Goal: Task Accomplishment & Management: Use online tool/utility

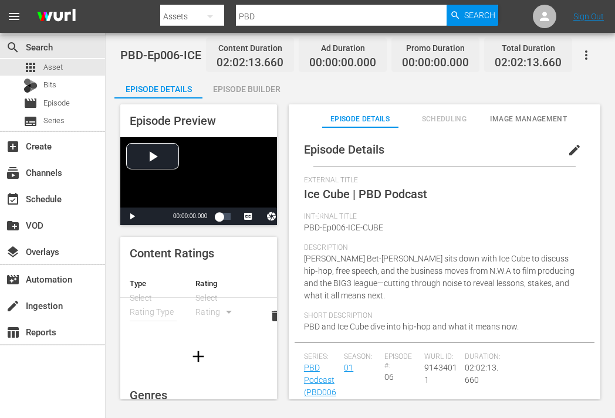
click at [268, 82] on div "Episode Builder" at bounding box center [246, 89] width 88 height 28
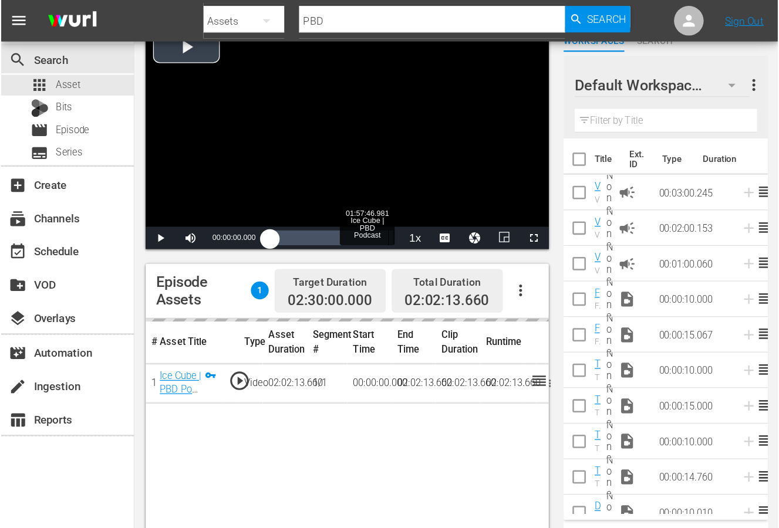
scroll to position [109, 0]
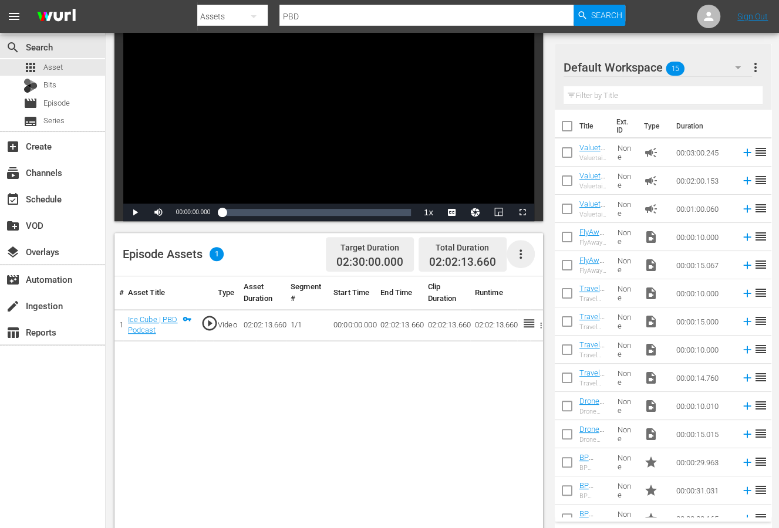
click at [502, 254] on icon "button" at bounding box center [520, 254] width 14 height 14
click at [502, 258] on div "Edit Cue Points" at bounding box center [555, 259] width 80 height 28
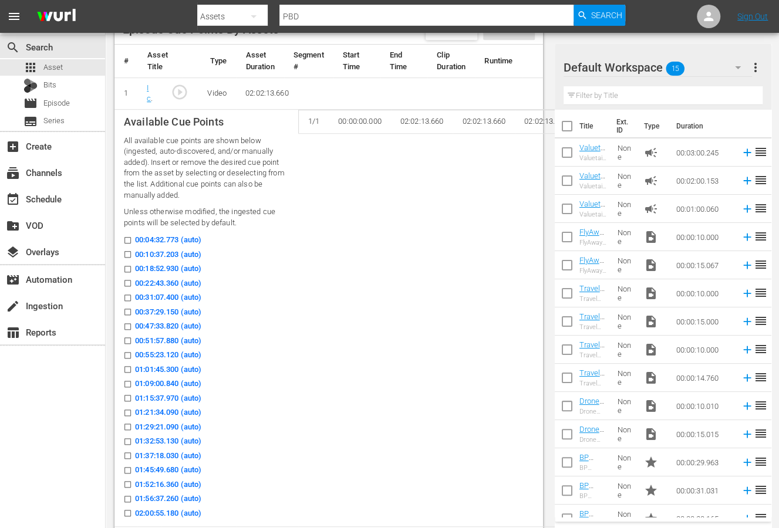
scroll to position [356, 0]
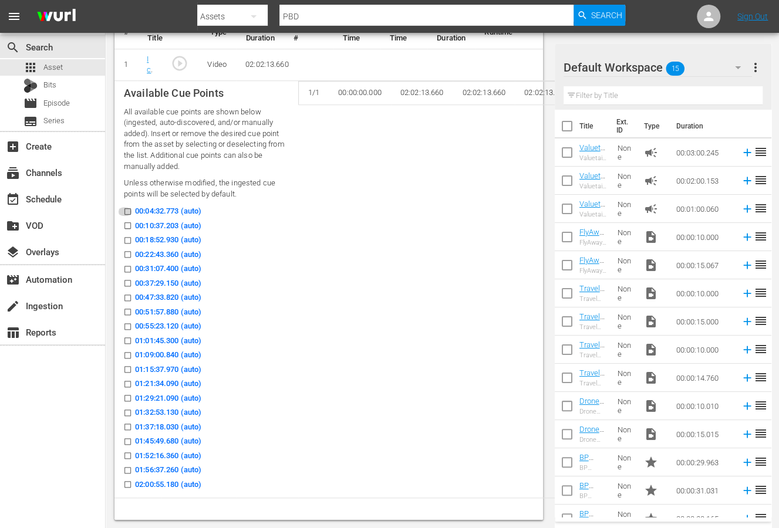
click at [127, 209] on input "00:04:32.773 (auto)" at bounding box center [124, 213] width 15 height 9
checkbox input "true"
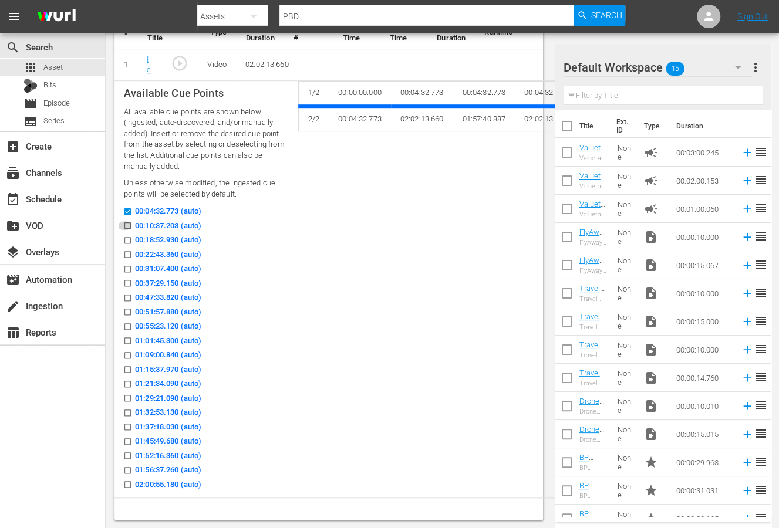
click at [128, 225] on input "00:10:37.203 (auto)" at bounding box center [124, 228] width 15 height 9
checkbox input "true"
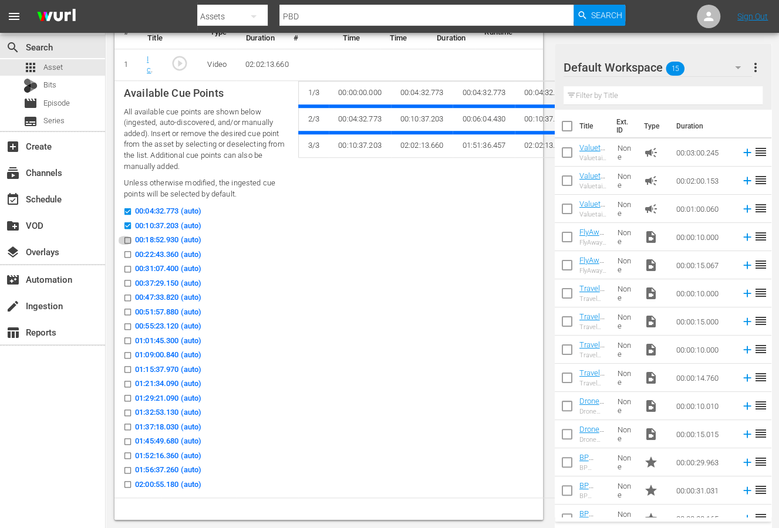
click at [128, 239] on input "00:18:52.930 (auto)" at bounding box center [124, 242] width 15 height 9
checkbox input "true"
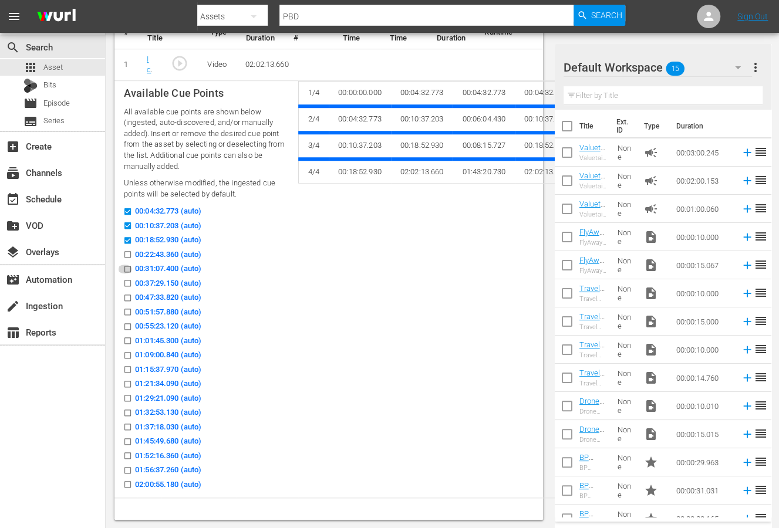
click at [128, 270] on input "00:31:07.400 (auto)" at bounding box center [124, 271] width 15 height 9
checkbox input "true"
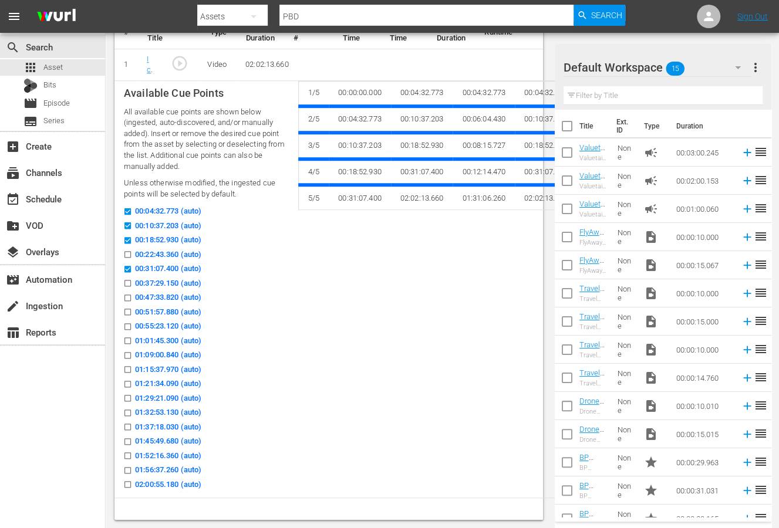
click at [130, 238] on input "00:18:52.930 (auto)" at bounding box center [124, 242] width 15 height 9
checkbox input "false"
click at [127, 255] on input "00:22:43.360 (auto)" at bounding box center [124, 256] width 15 height 9
checkbox input "true"
click at [127, 268] on input "00:31:07.400 (auto)" at bounding box center [124, 271] width 15 height 9
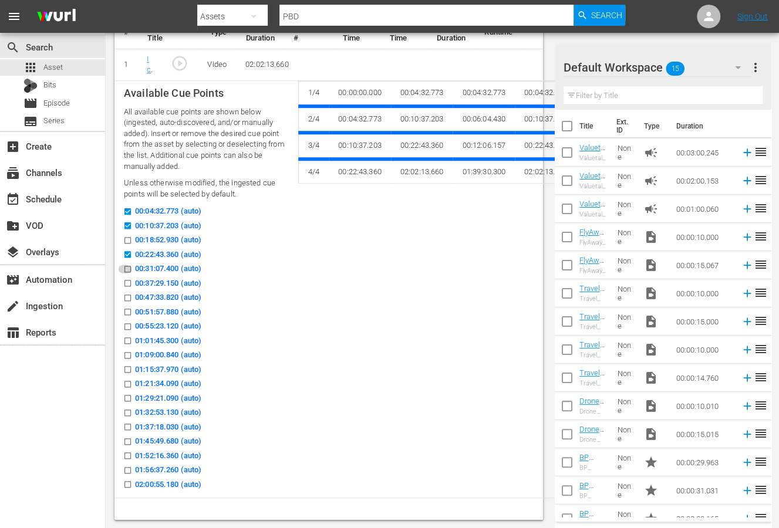
click at [127, 270] on input "00:31:07.400 (auto)" at bounding box center [124, 271] width 15 height 9
checkbox input "true"
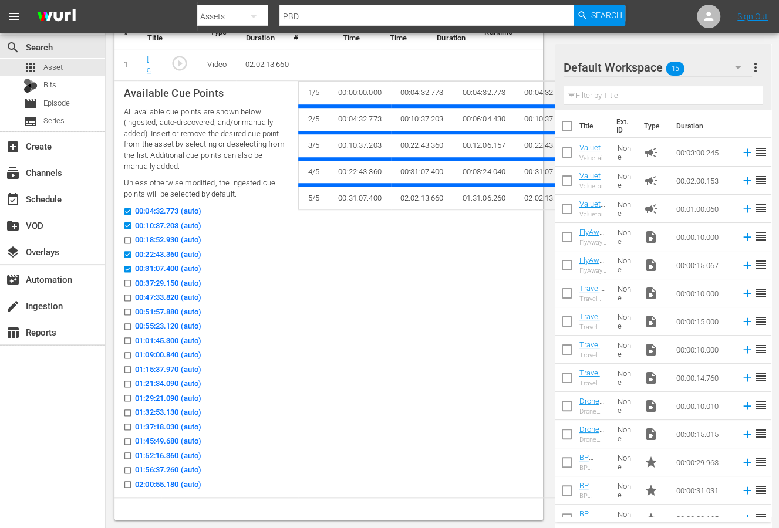
click at [124, 279] on icon at bounding box center [127, 283] width 9 height 9
click at [124, 281] on input "00:37:29.150 (auto)" at bounding box center [124, 285] width 15 height 9
checkbox input "true"
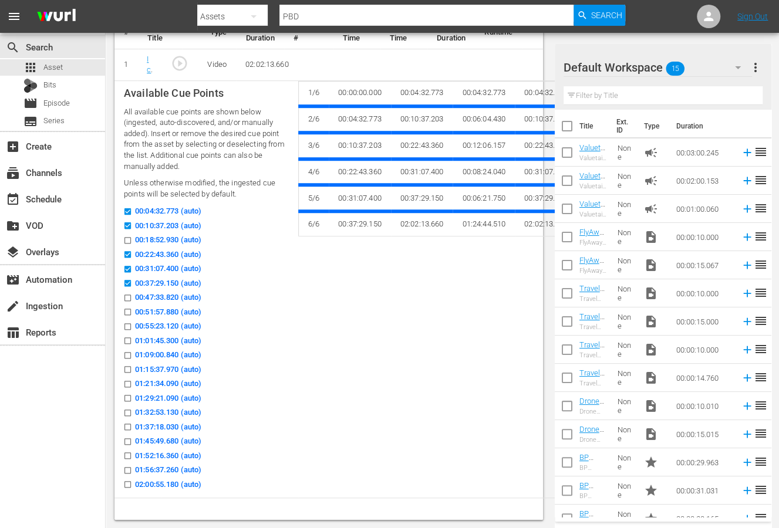
click at [129, 297] on input "00:47:33.820 (auto)" at bounding box center [124, 300] width 15 height 9
checkbox input "true"
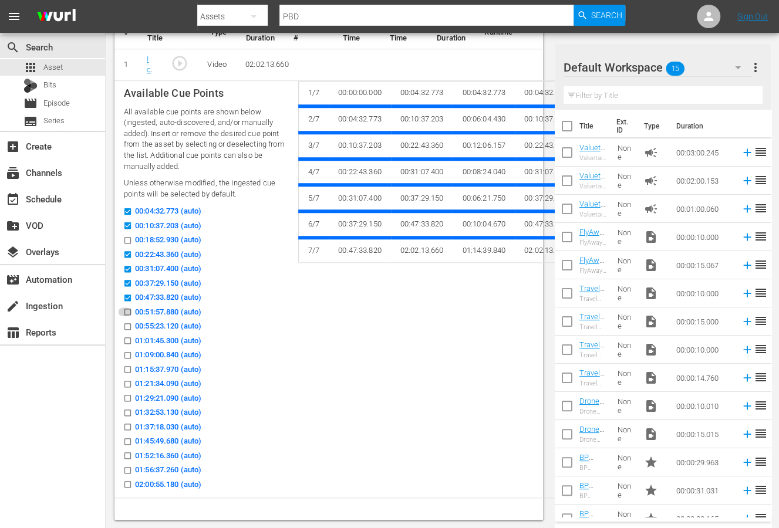
click at [130, 312] on input "00:51:57.880 (auto)" at bounding box center [124, 314] width 15 height 9
checkbox input "true"
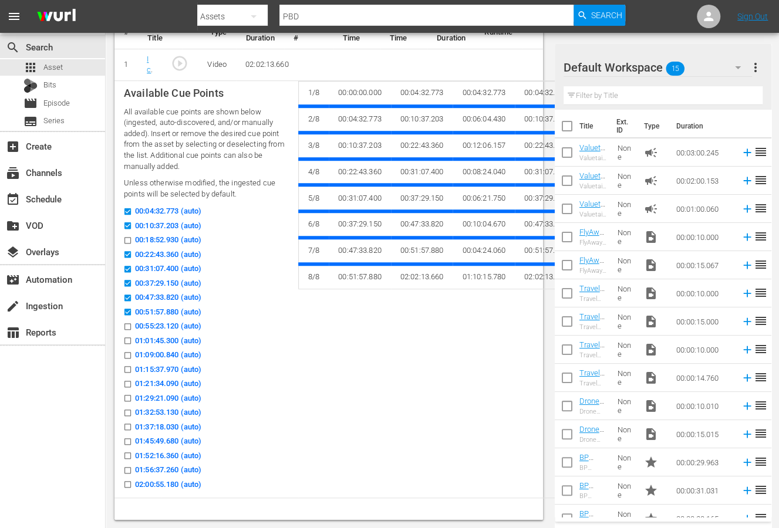
click at [128, 330] on input "00:55:23.120 (auto)" at bounding box center [124, 328] width 15 height 9
checkbox input "true"
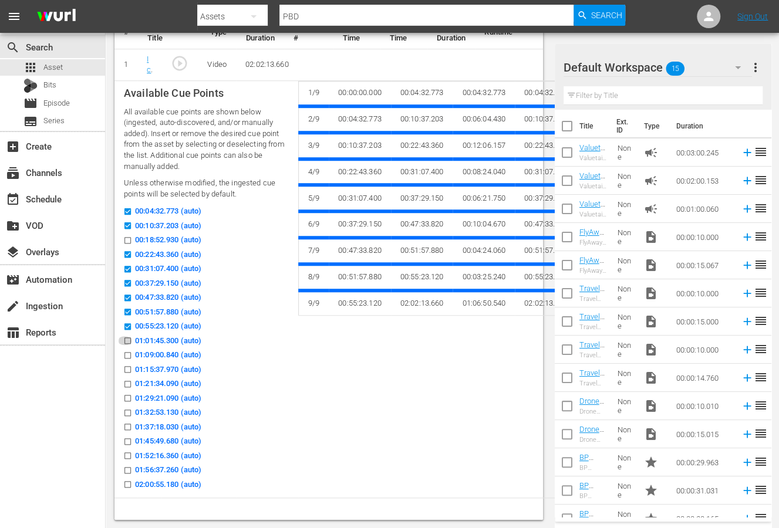
click at [128, 340] on input "01:01:45.300 (auto)" at bounding box center [124, 343] width 15 height 9
checkbox input "true"
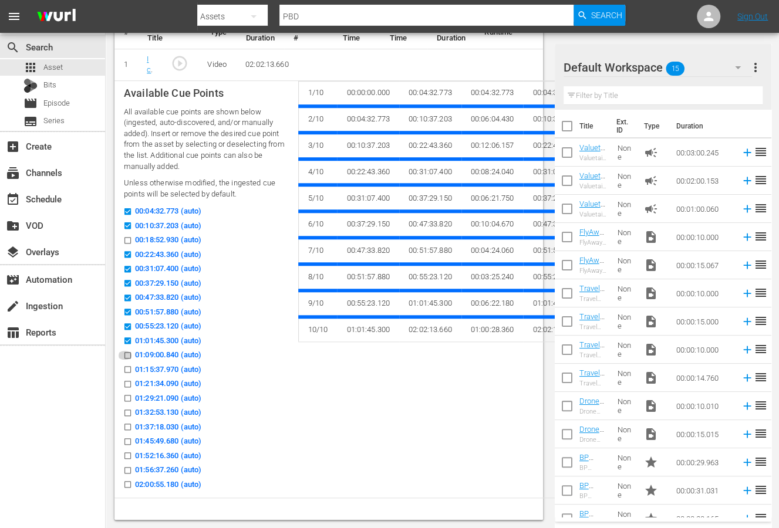
click at [128, 357] on input "01:09:00.840 (auto)" at bounding box center [124, 357] width 15 height 9
checkbox input "true"
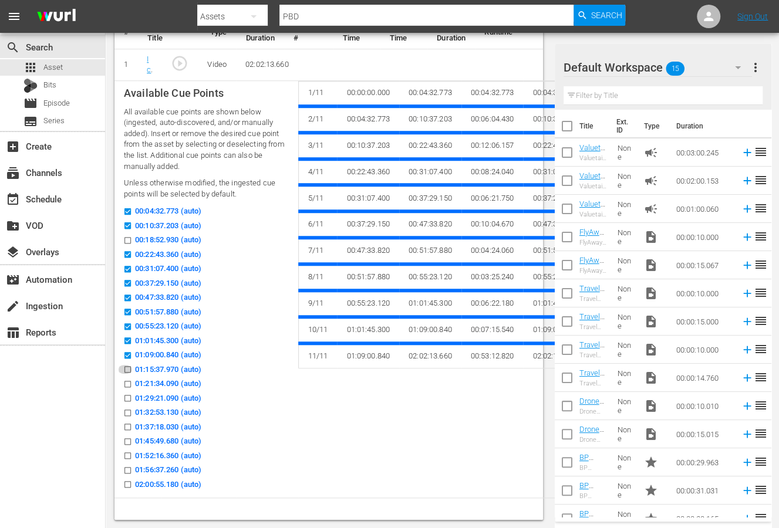
click at [126, 368] on input "01:15:37.970 (auto)" at bounding box center [124, 371] width 15 height 9
checkbox input "true"
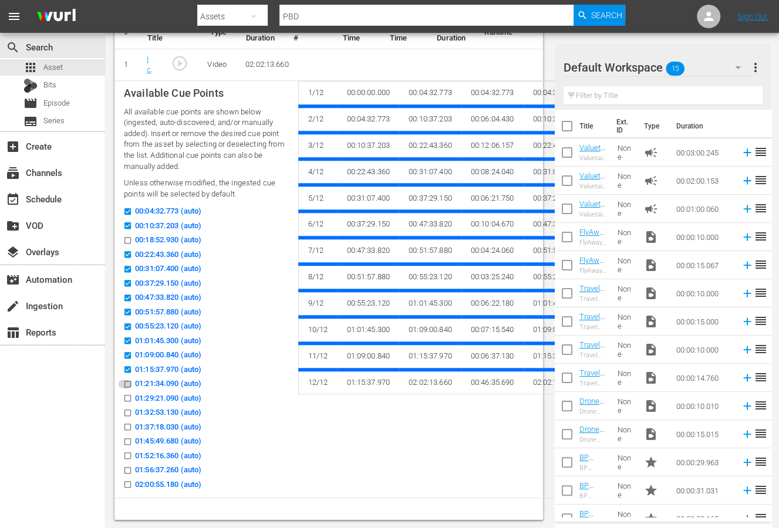
click at [126, 372] on input "01:21:34.090 (auto)" at bounding box center [124, 386] width 15 height 9
checkbox input "true"
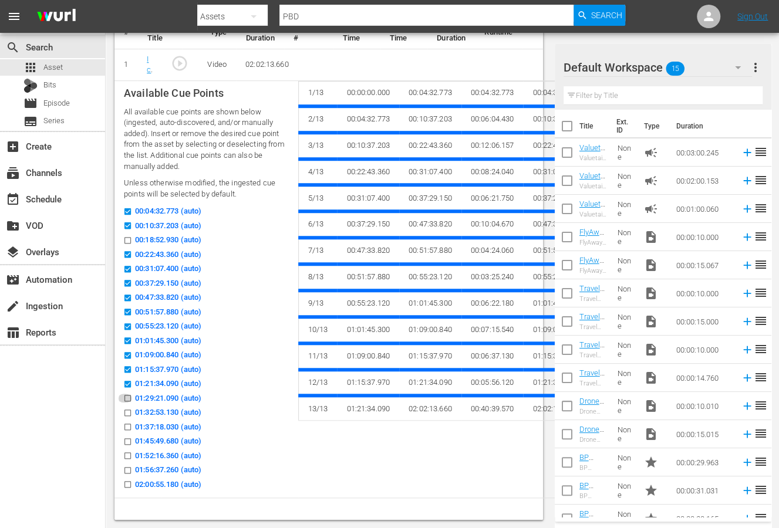
click at [127, 372] on input "01:29:21.090 (auto)" at bounding box center [124, 400] width 15 height 9
checkbox input "true"
click at [126, 372] on input "01:32:53.130 (auto)" at bounding box center [124, 415] width 15 height 9
checkbox input "true"
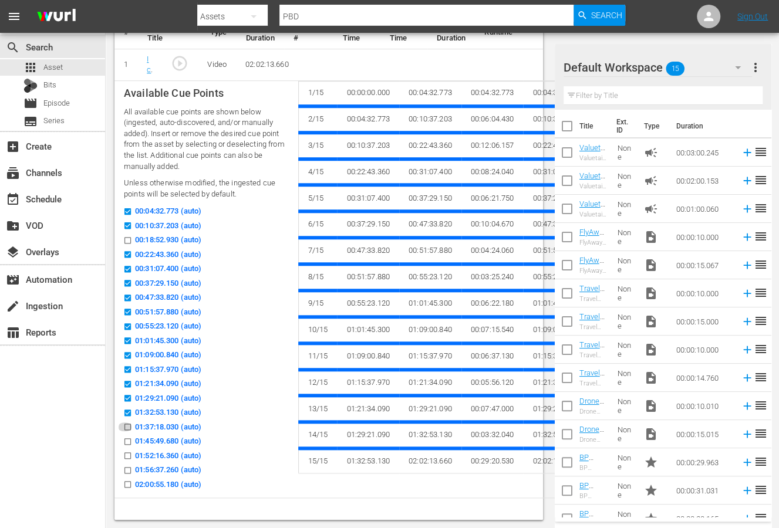
click at [126, 372] on input "01:37:18.030 (auto)" at bounding box center [124, 429] width 15 height 9
checkbox input "true"
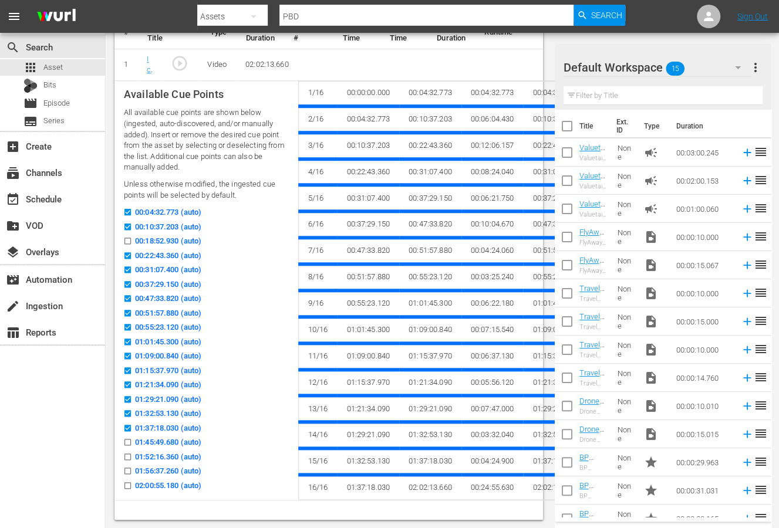
click at [126, 372] on label "01:52:16.360 (auto)" at bounding box center [159, 457] width 84 height 12
click at [126, 372] on input "01:52:16.360 (auto)" at bounding box center [124, 459] width 15 height 9
checkbox input "true"
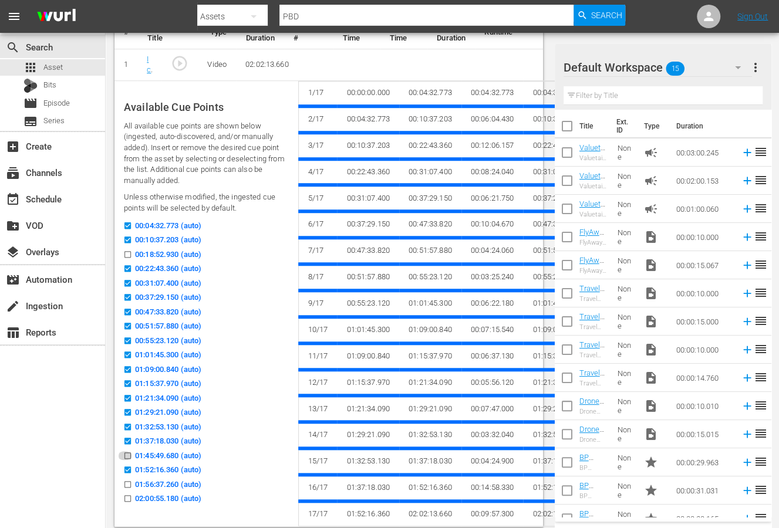
click at [127, 372] on input "01:45:49.680 (auto)" at bounding box center [124, 458] width 15 height 9
checkbox input "true"
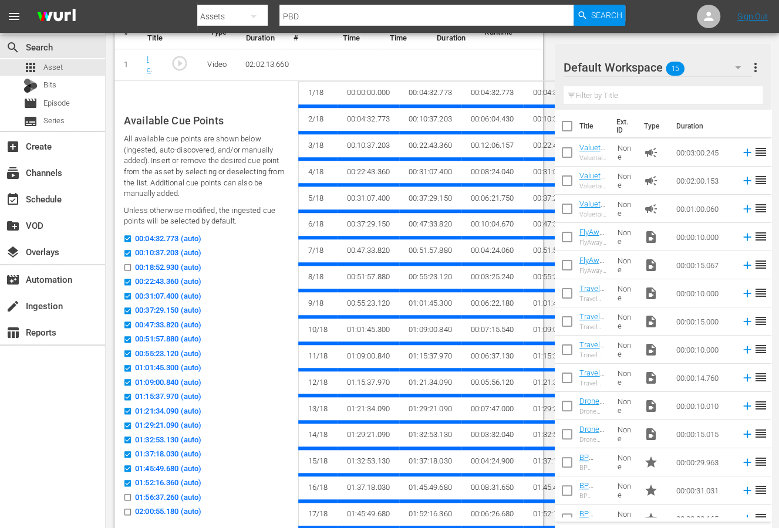
click at [128, 372] on input "01:56:37.260 (auto)" at bounding box center [124, 499] width 15 height 9
checkbox input "true"
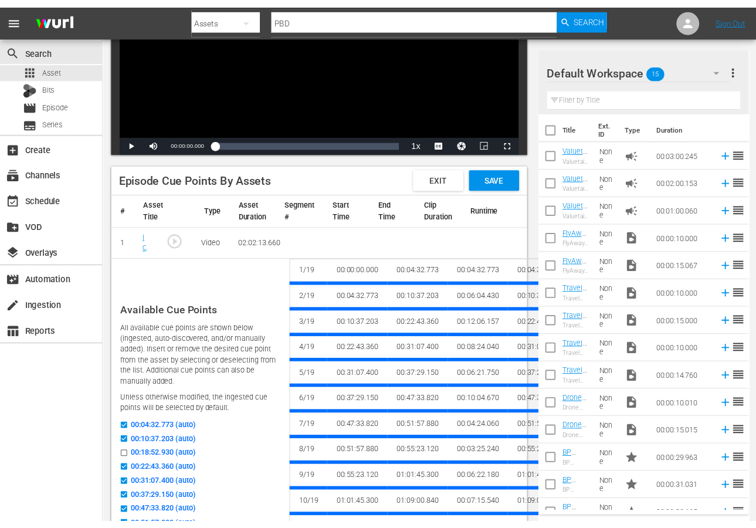
scroll to position [170, 0]
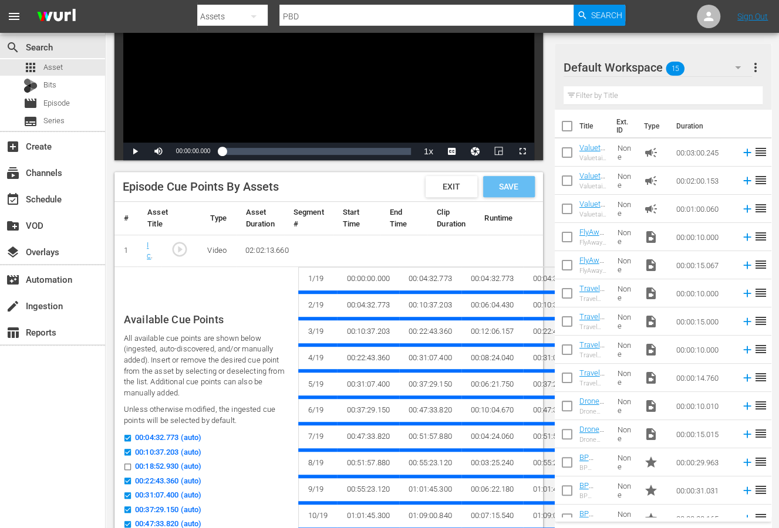
click at [502, 185] on span "Save" at bounding box center [508, 186] width 38 height 9
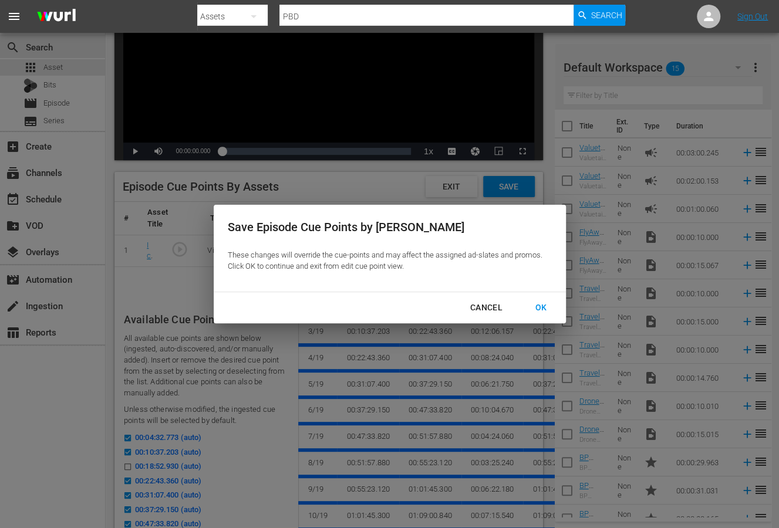
click at [502, 311] on div "OK" at bounding box center [541, 307] width 31 height 15
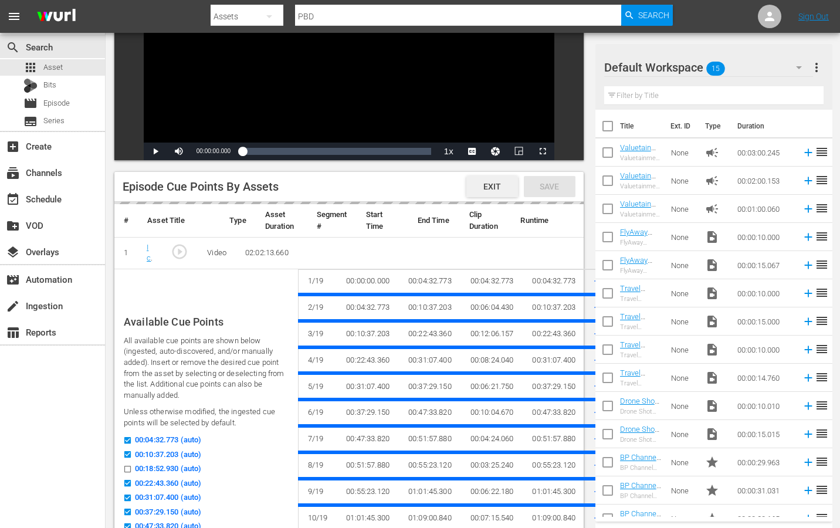
click at [484, 184] on span "Exit" at bounding box center [492, 186] width 36 height 9
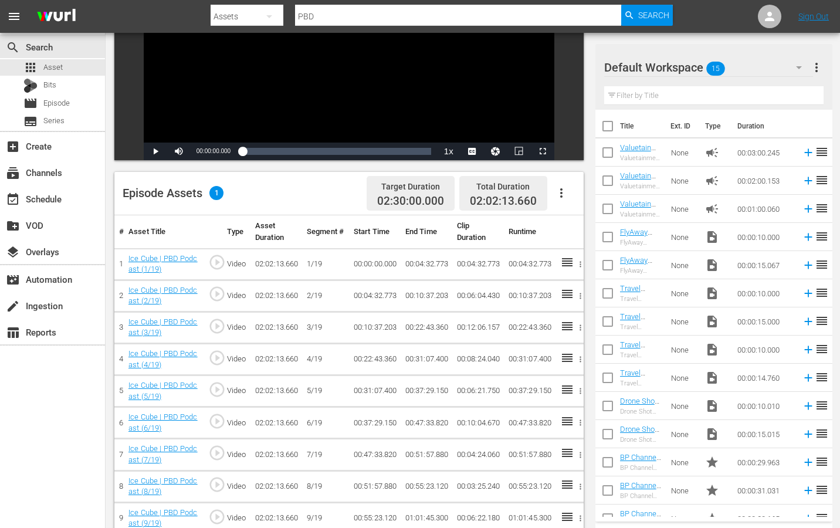
click at [502, 192] on icon "button" at bounding box center [561, 193] width 14 height 14
click at [502, 228] on div "Fill with Ads" at bounding box center [597, 226] width 80 height 28
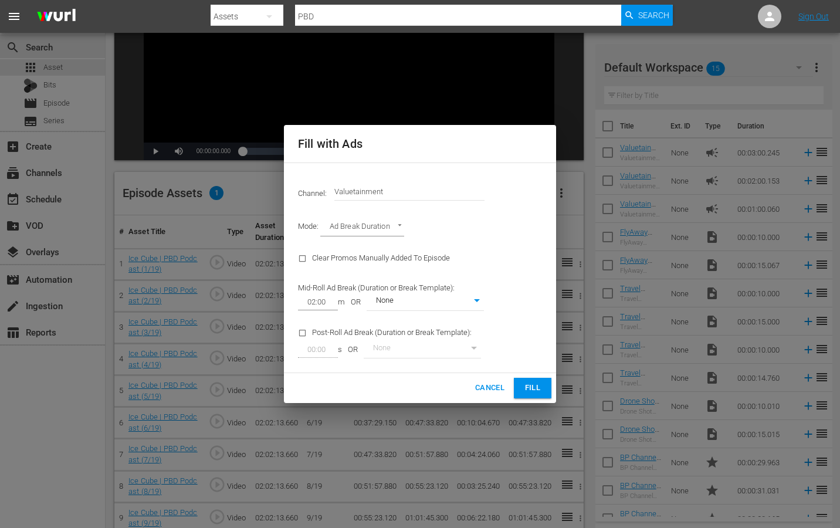
click at [502, 372] on span "Fill" at bounding box center [532, 387] width 19 height 13
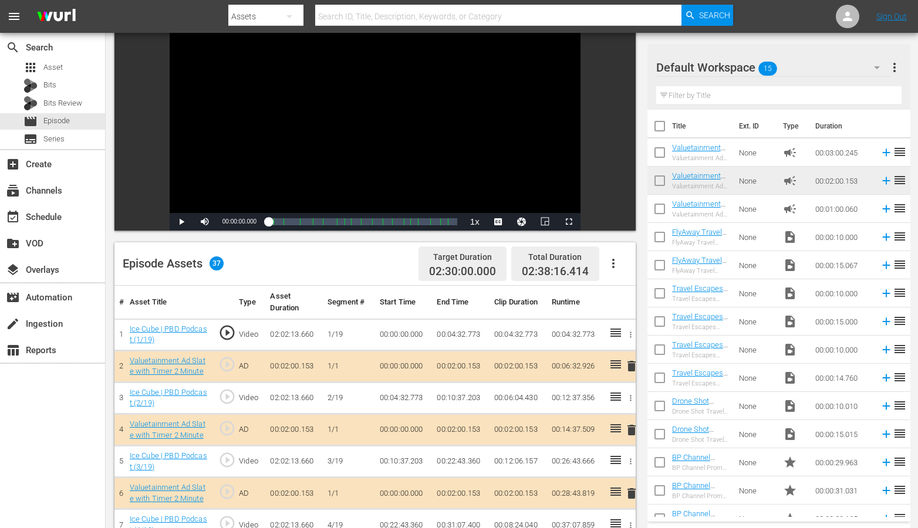
scroll to position [104, 0]
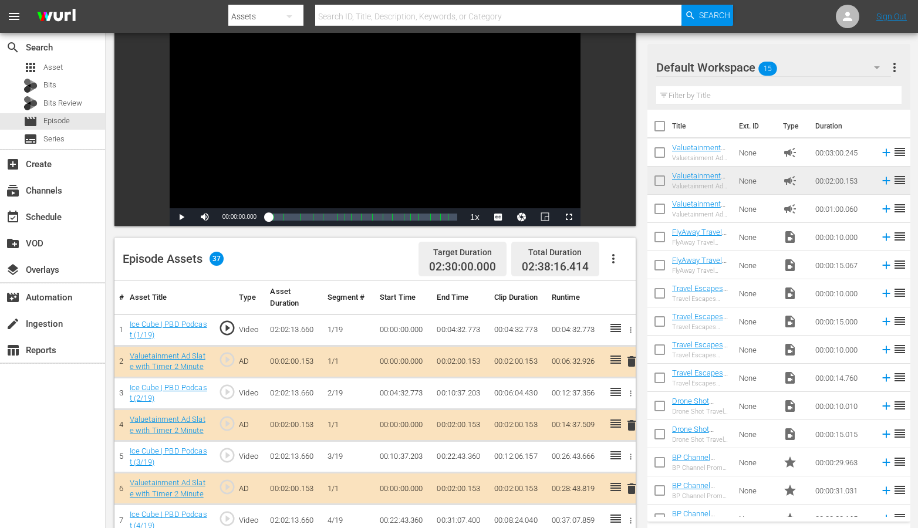
click at [631, 357] on span "delete" at bounding box center [631, 361] width 14 height 14
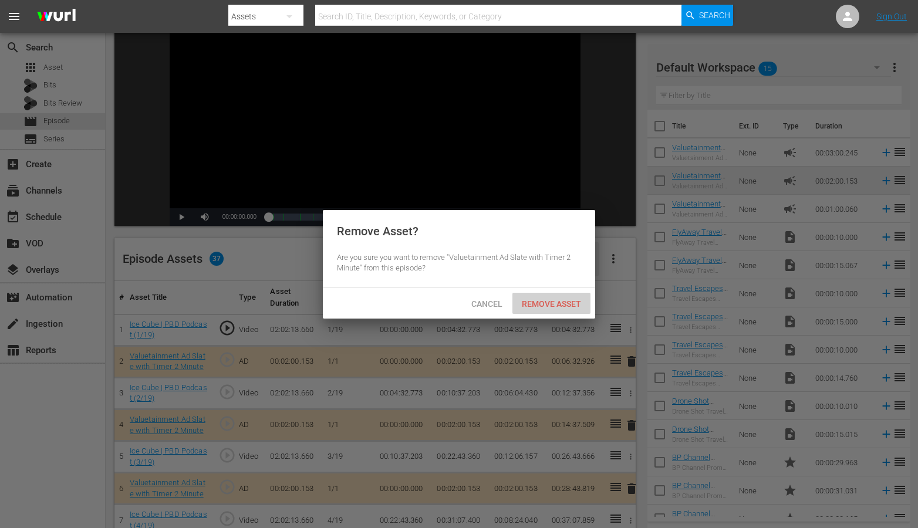
click at [562, 304] on span "Remove Asset" at bounding box center [551, 303] width 78 height 9
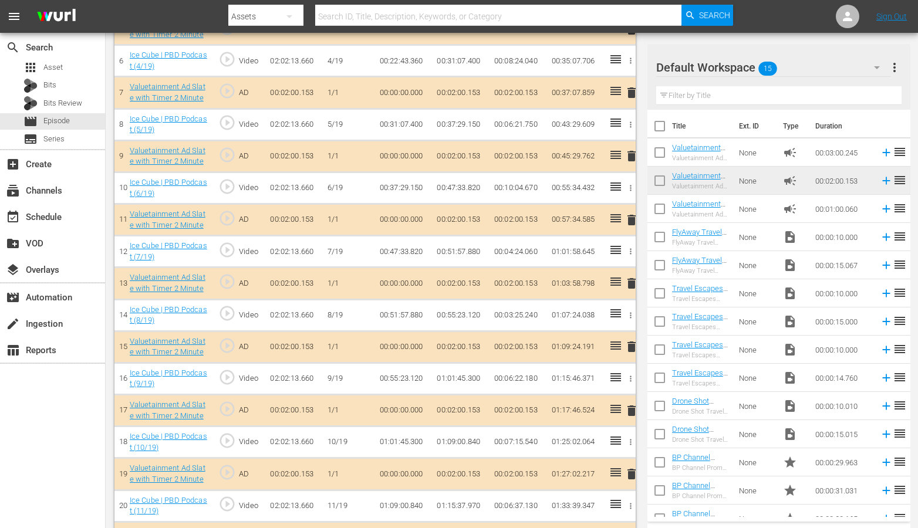
scroll to position [0, 0]
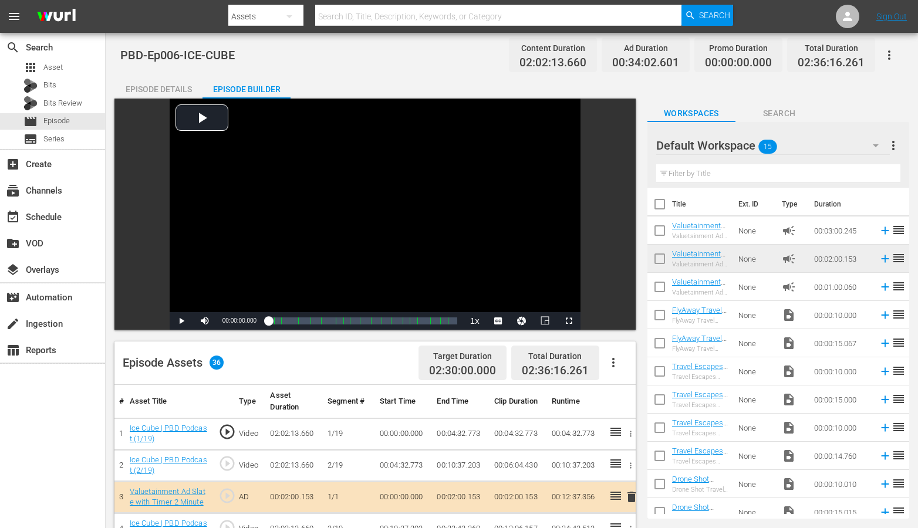
click at [613, 361] on icon "button" at bounding box center [613, 363] width 14 height 14
click at [628, 367] on div "Edit Cue Points" at bounding box center [648, 367] width 80 height 28
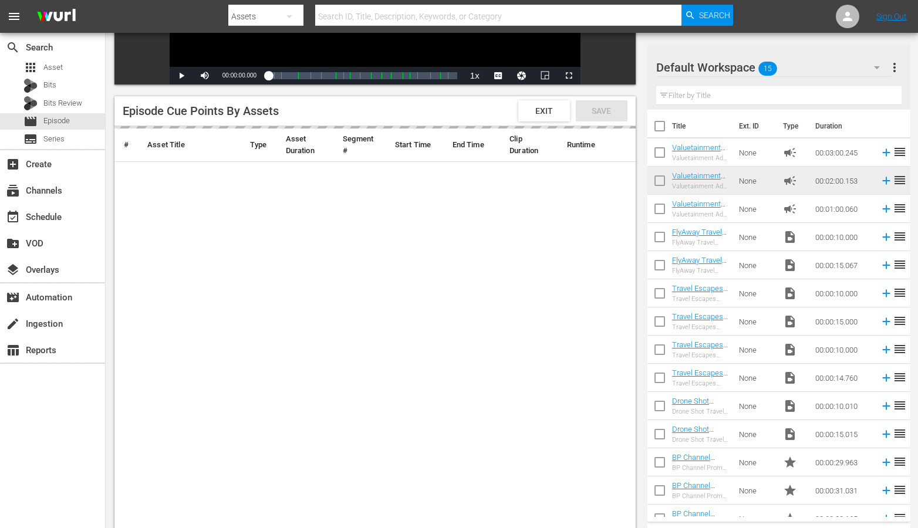
scroll to position [246, 0]
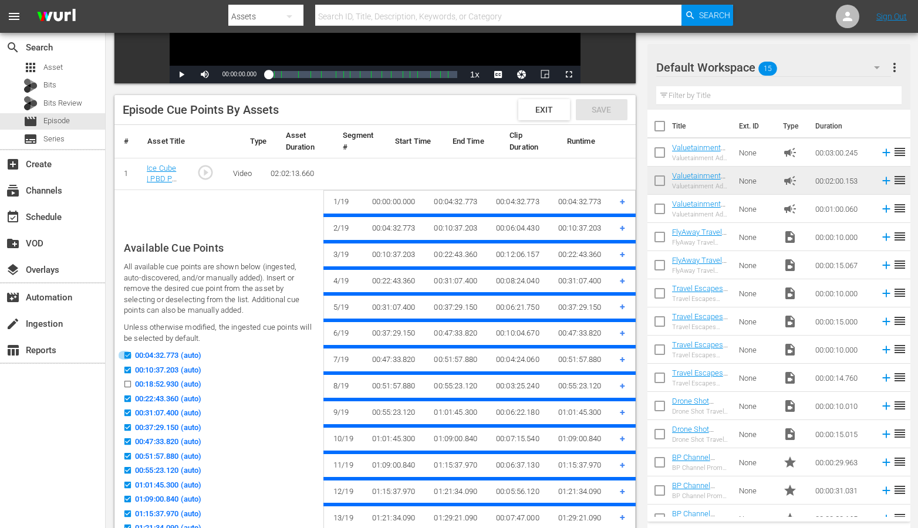
click at [128, 353] on input "00:04:32.773 (auto)" at bounding box center [124, 357] width 15 height 9
checkbox input "false"
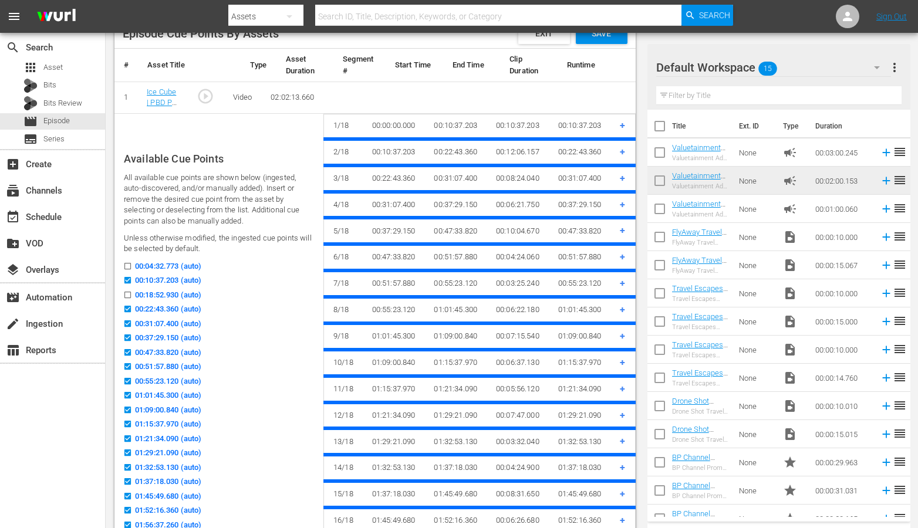
scroll to position [324, 0]
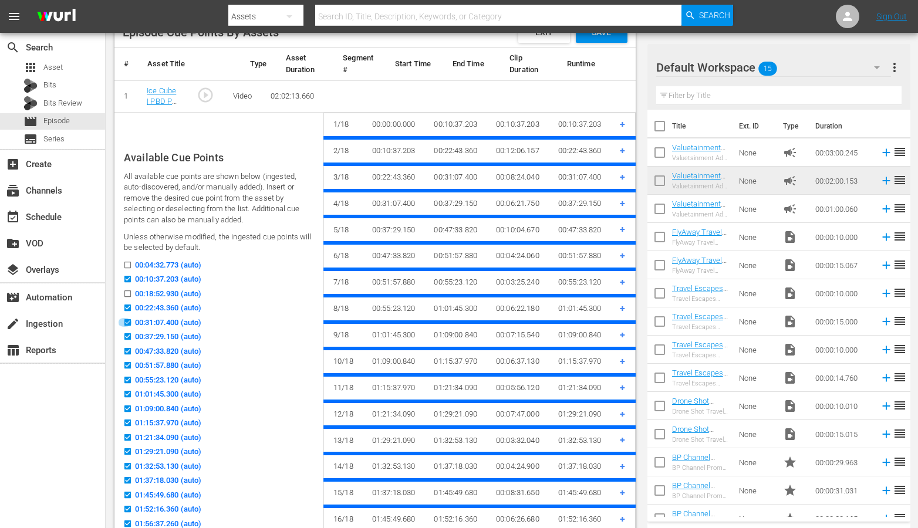
click at [127, 320] on input "00:31:07.400 (auto)" at bounding box center [124, 324] width 15 height 9
checkbox input "false"
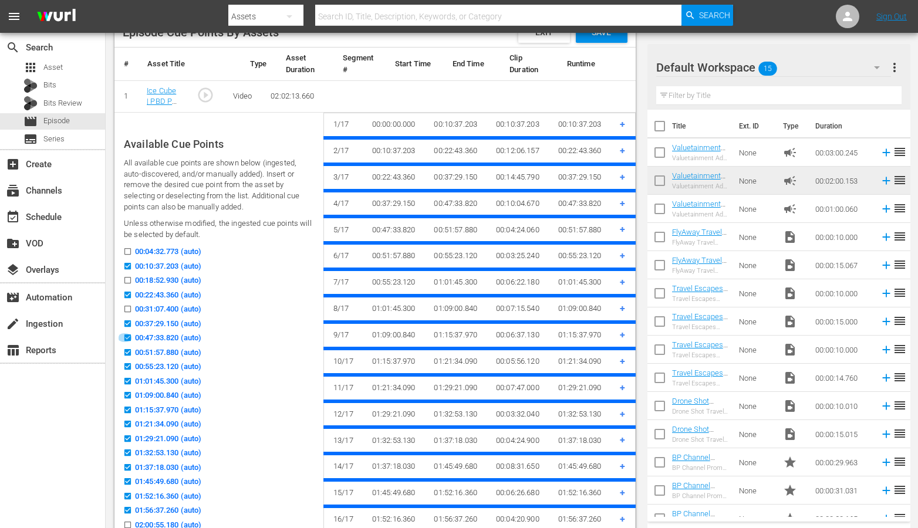
click at [128, 336] on input "00:47:33.820 (auto)" at bounding box center [124, 340] width 15 height 9
checkbox input "false"
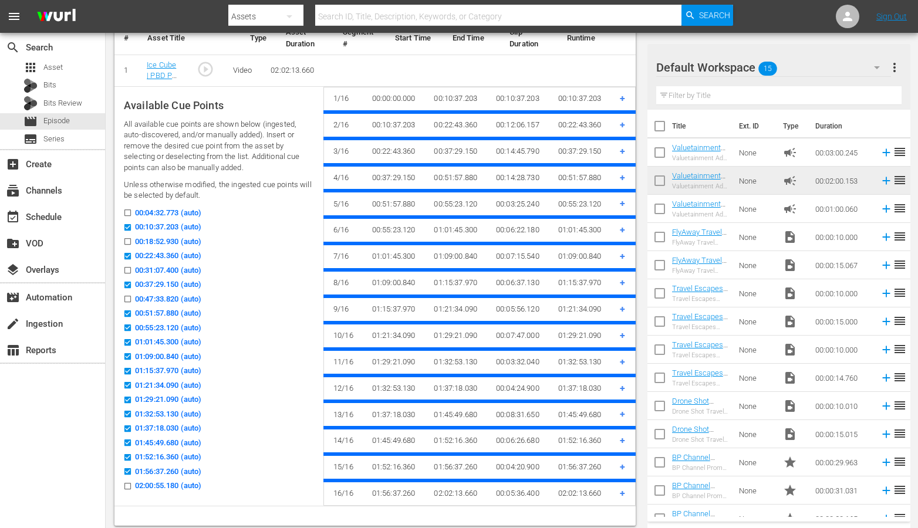
scroll to position [356, 0]
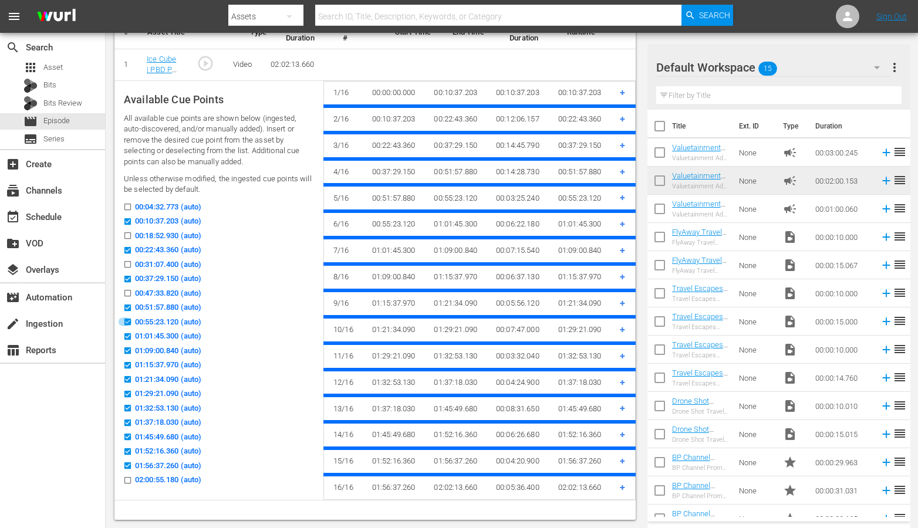
click at [125, 320] on input "00:55:23.120 (auto)" at bounding box center [124, 324] width 15 height 9
checkbox input "false"
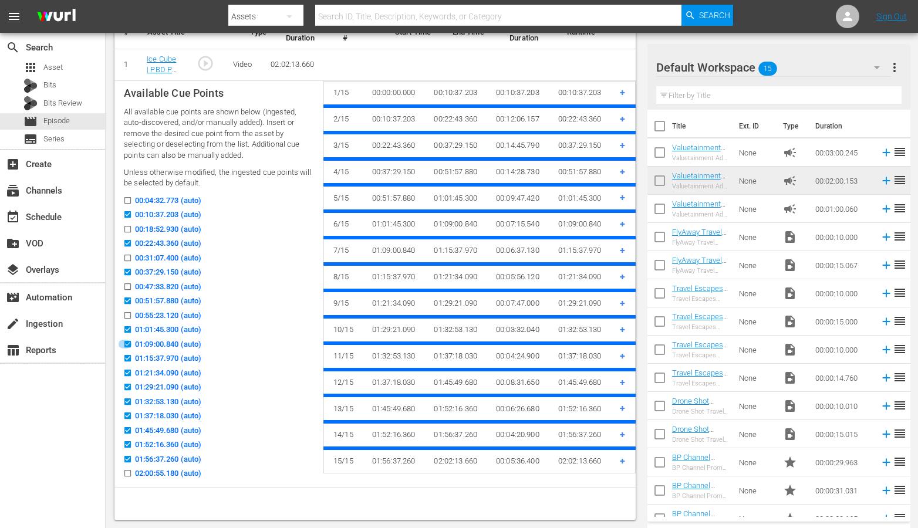
click at [127, 343] on input "01:09:00.840 (auto)" at bounding box center [124, 346] width 15 height 9
checkbox input "false"
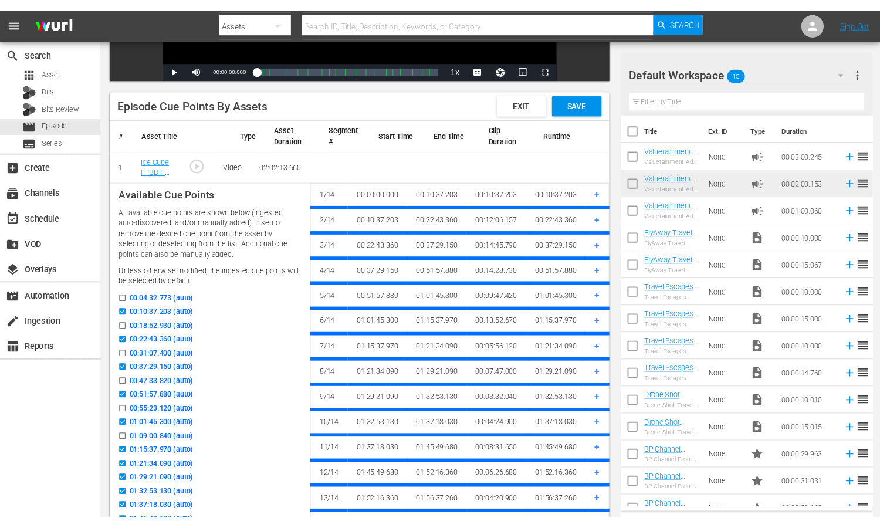
scroll to position [253, 0]
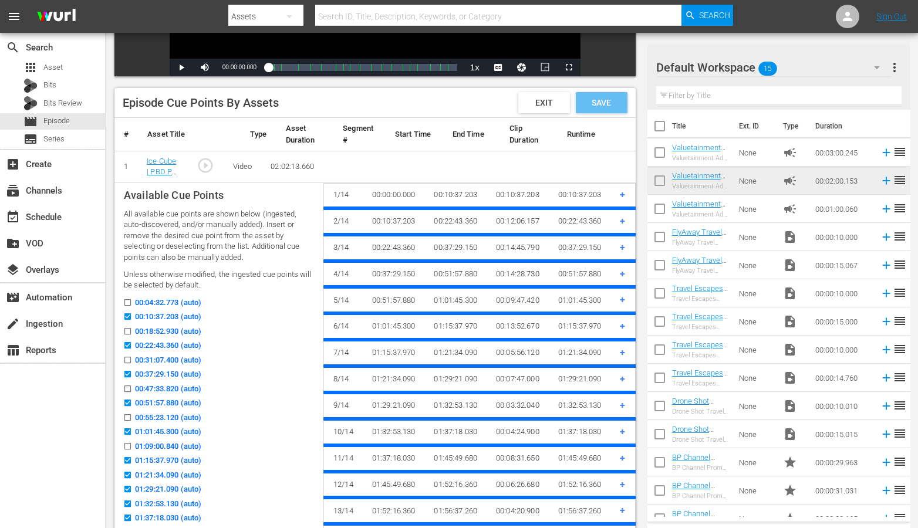
click at [615, 95] on div "Save" at bounding box center [602, 102] width 52 height 21
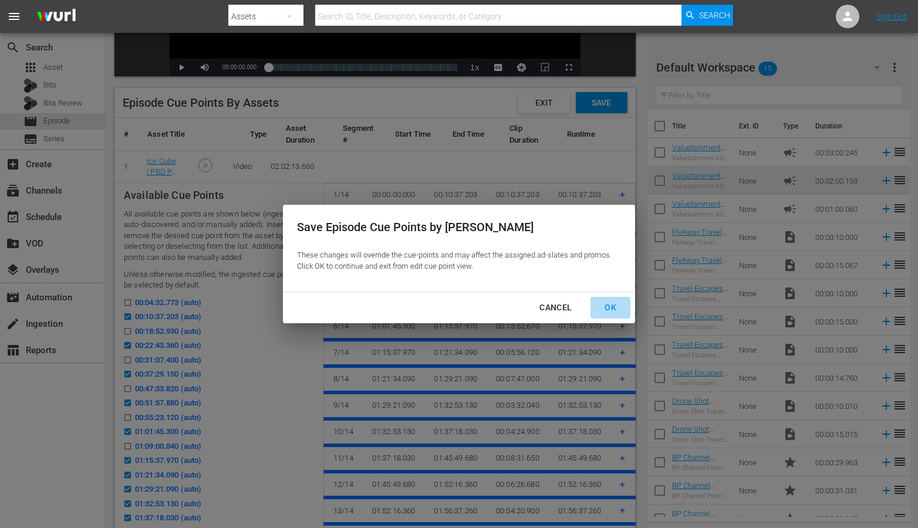
click at [606, 307] on div "OK" at bounding box center [610, 307] width 31 height 15
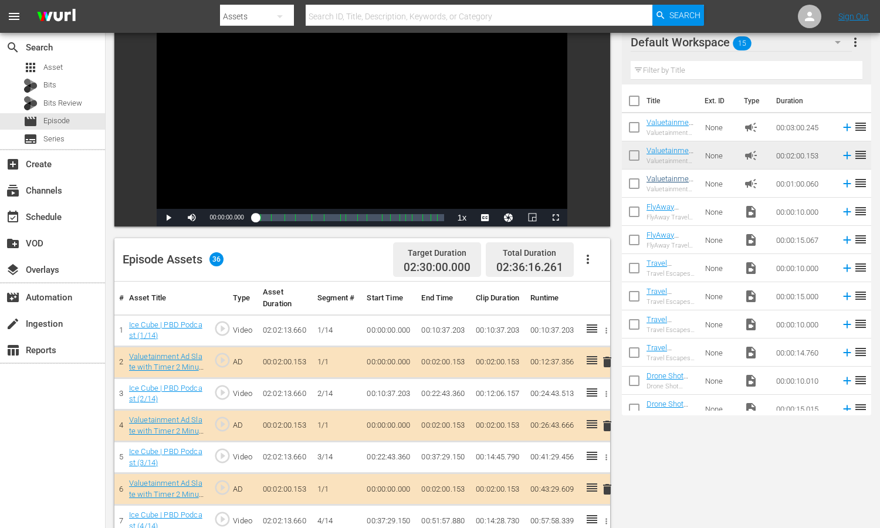
scroll to position [73, 0]
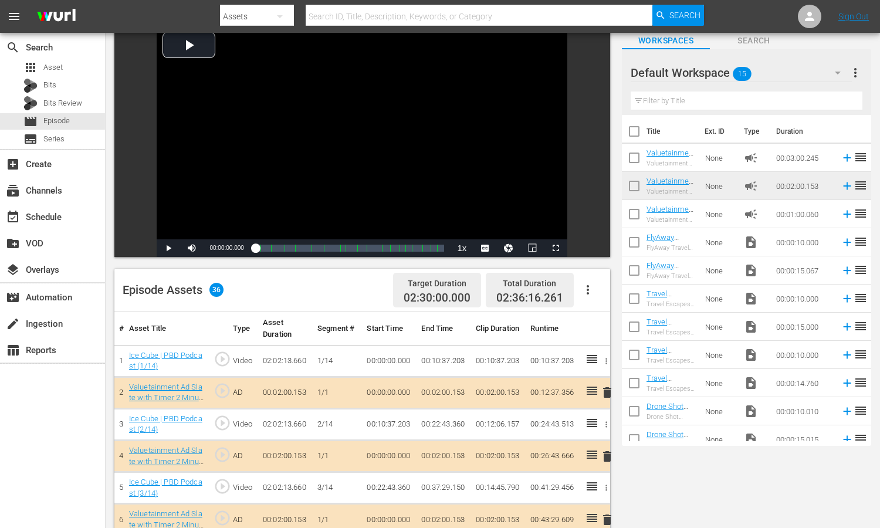
click at [591, 295] on icon "button" at bounding box center [588, 290] width 14 height 14
click at [603, 296] on div "Edit Cue Points" at bounding box center [623, 294] width 80 height 28
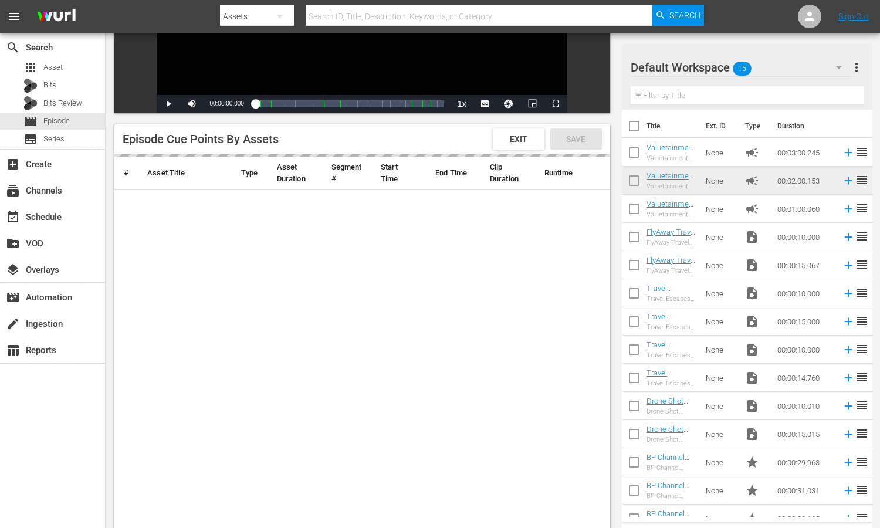
scroll to position [356, 0]
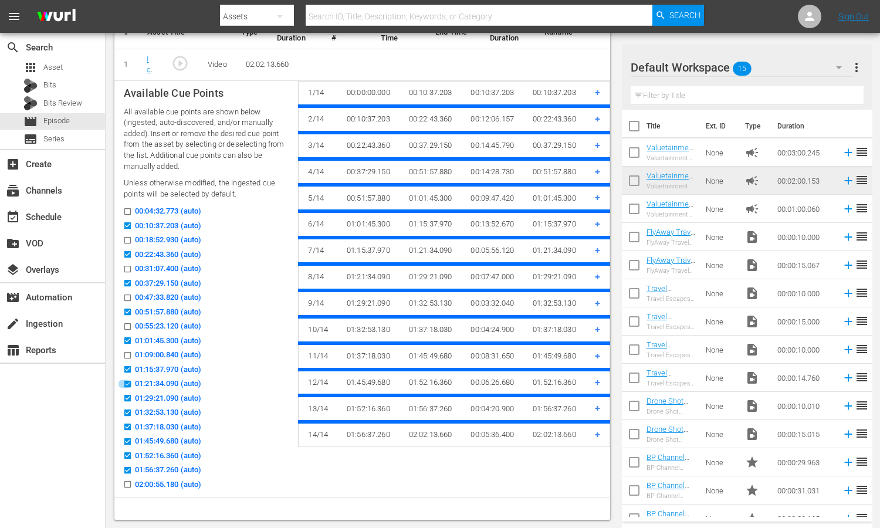
click at [127, 382] on input "01:21:34.090 (auto)" at bounding box center [124, 386] width 15 height 9
checkbox input "false"
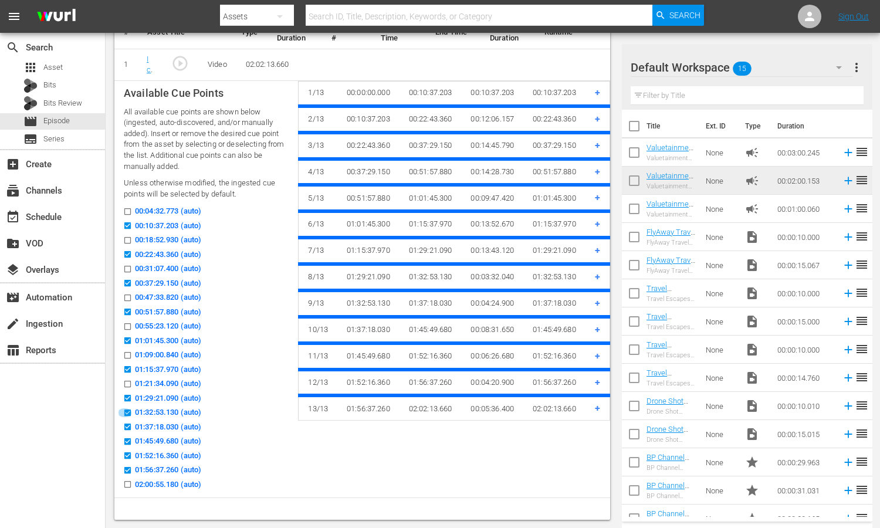
click at [128, 409] on icon at bounding box center [127, 412] width 6 height 6
click at [128, 411] on input "01:32:53.130 (auto)" at bounding box center [124, 415] width 15 height 9
checkbox input "false"
click at [127, 425] on input "01:37:18.030 (auto)" at bounding box center [124, 429] width 15 height 9
checkbox input "false"
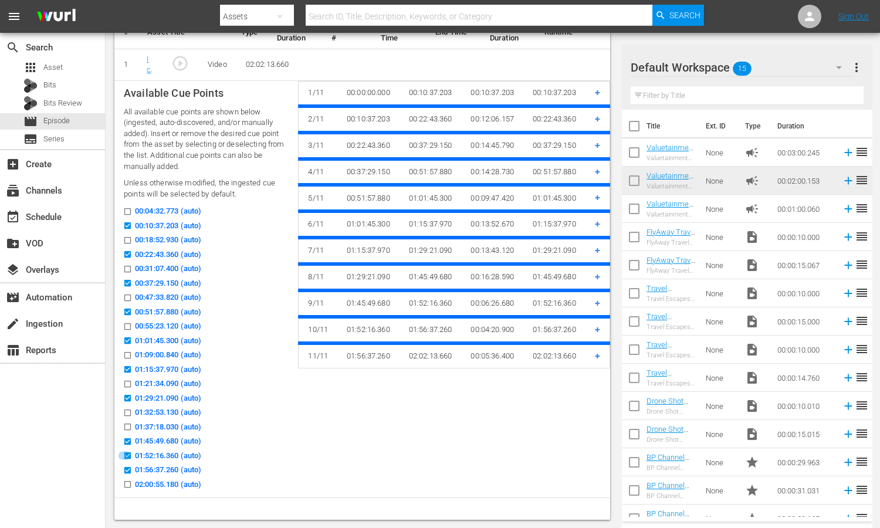
click at [130, 455] on input "01:52:16.360 (auto)" at bounding box center [124, 458] width 15 height 9
checkbox input "false"
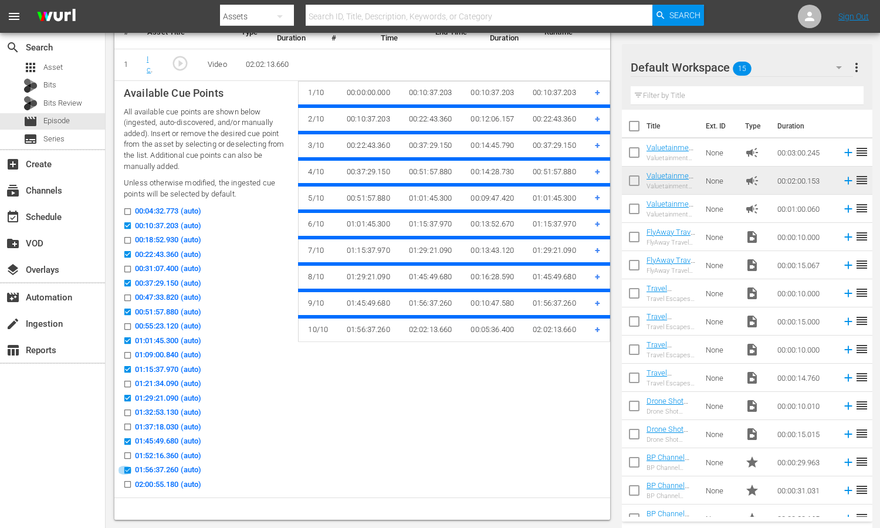
click at [128, 469] on input "01:56:37.260 (auto)" at bounding box center [124, 472] width 15 height 9
checkbox input "false"
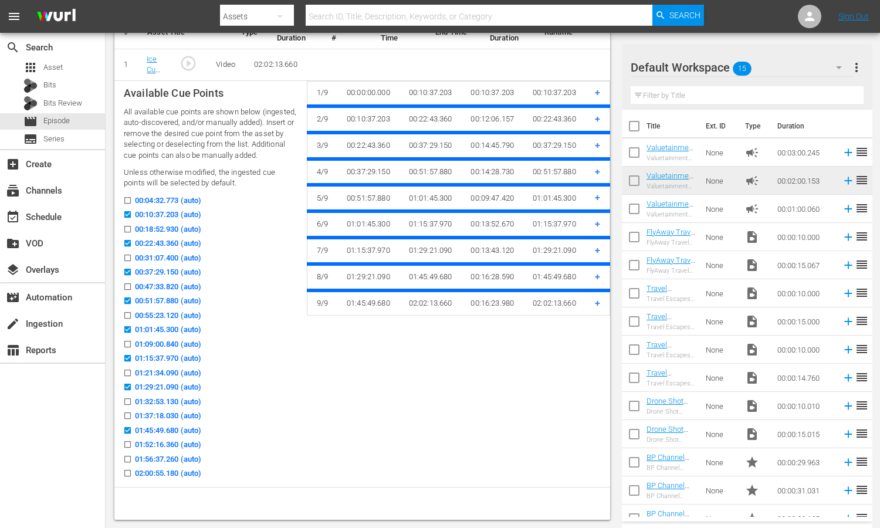
scroll to position [158, 0]
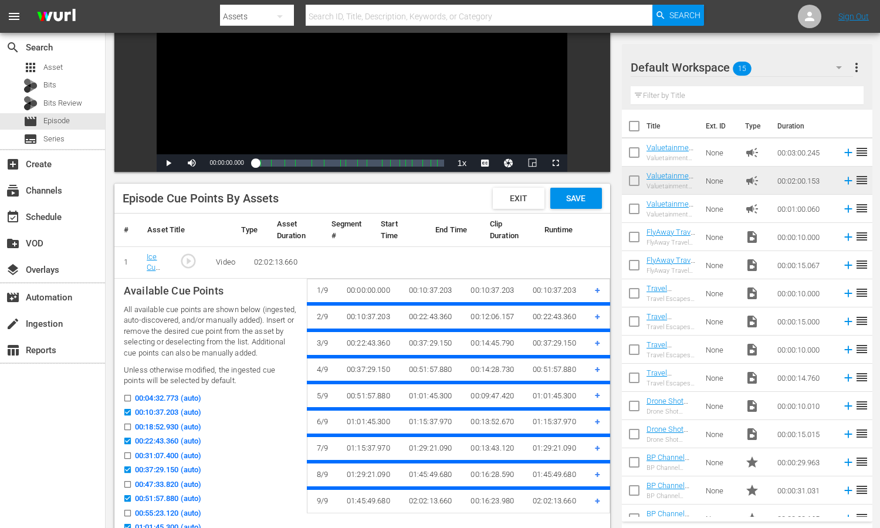
checkbox input "true"
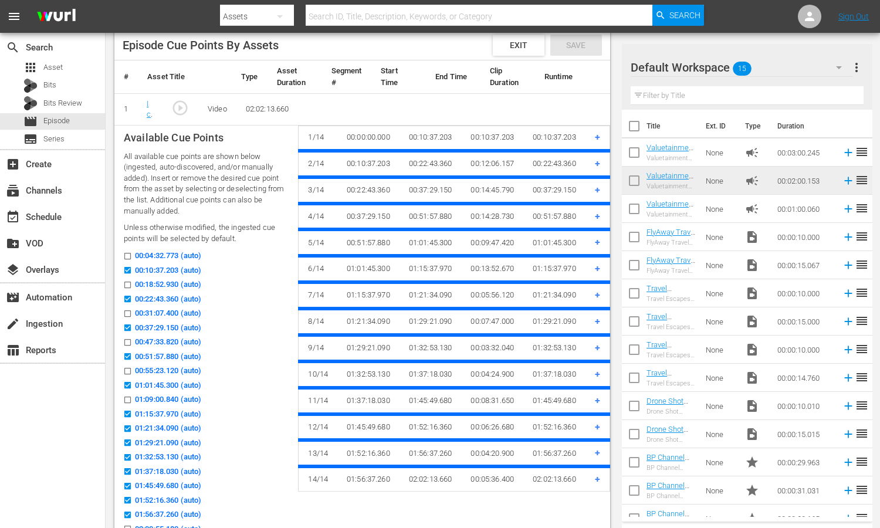
scroll to position [314, 0]
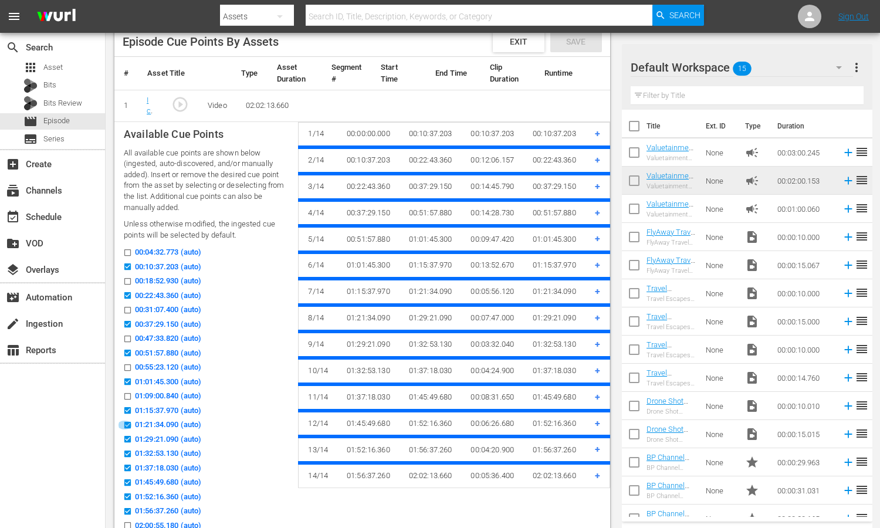
click at [128, 423] on input "01:21:34.090 (auto)" at bounding box center [124, 427] width 15 height 9
checkbox input "false"
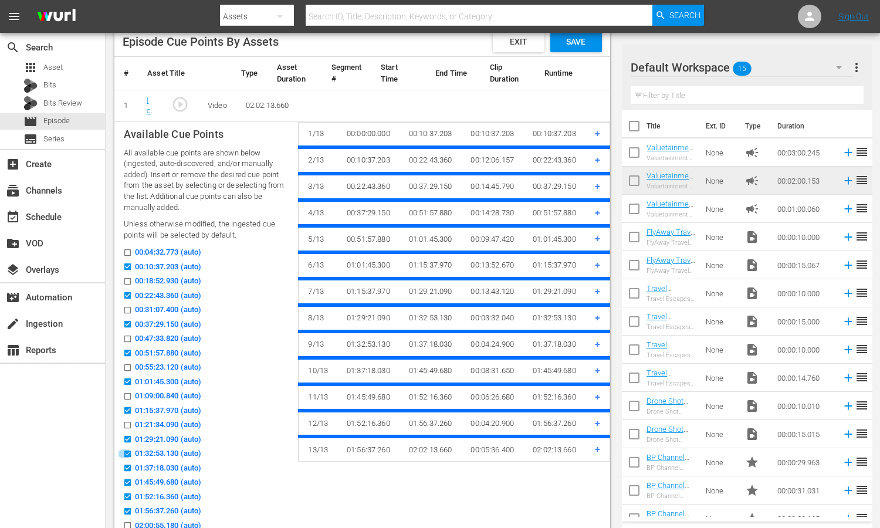
click at [127, 452] on input "01:32:53.130 (auto)" at bounding box center [124, 456] width 15 height 9
checkbox input "false"
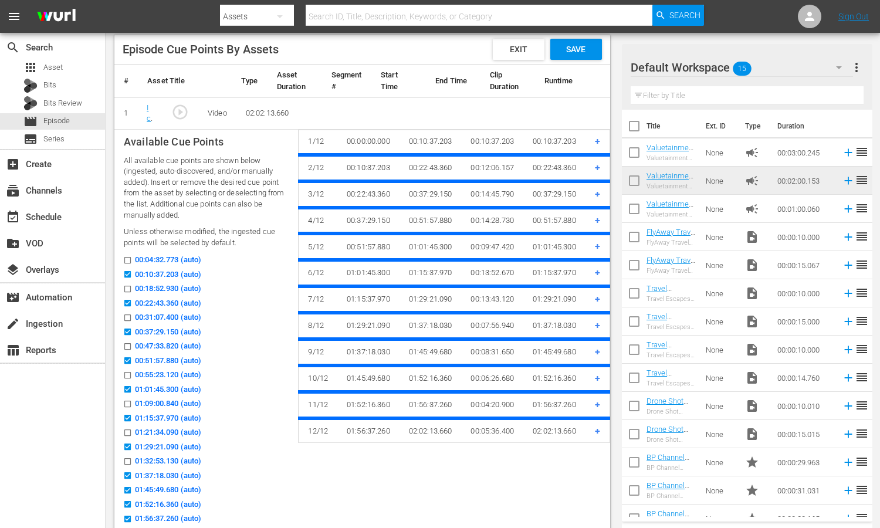
scroll to position [307, 0]
click at [127, 444] on input "01:29:21.090 (auto)" at bounding box center [124, 448] width 15 height 9
checkbox input "false"
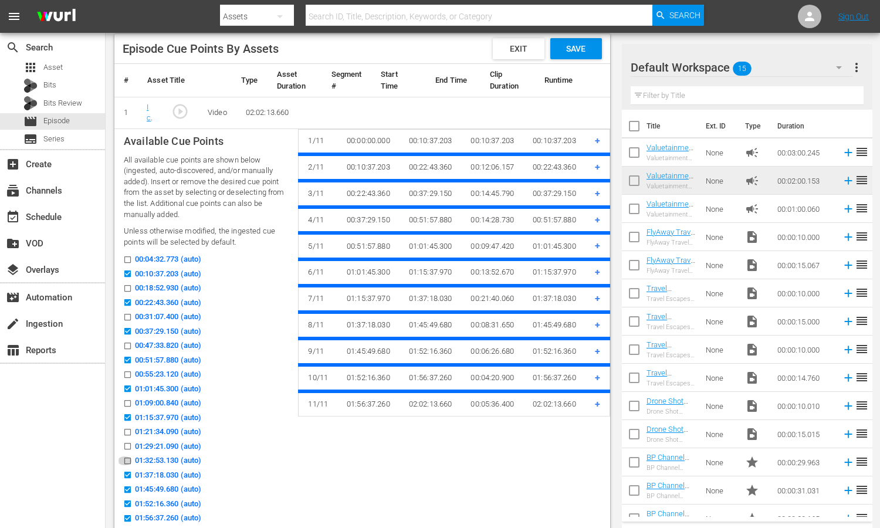
click at [128, 459] on input "01:32:53.130 (auto)" at bounding box center [124, 463] width 15 height 9
checkbox input "true"
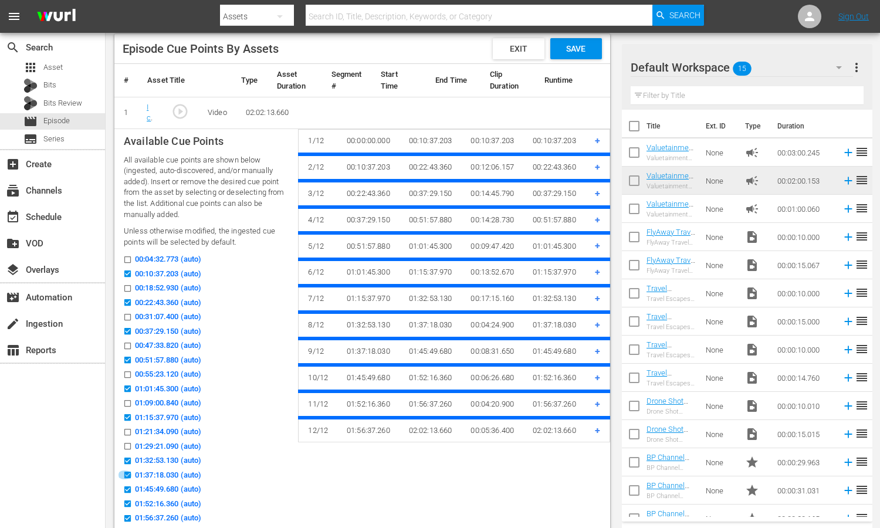
click at [129, 473] on input "01:37:18.030 (auto)" at bounding box center [124, 477] width 15 height 9
checkbox input "false"
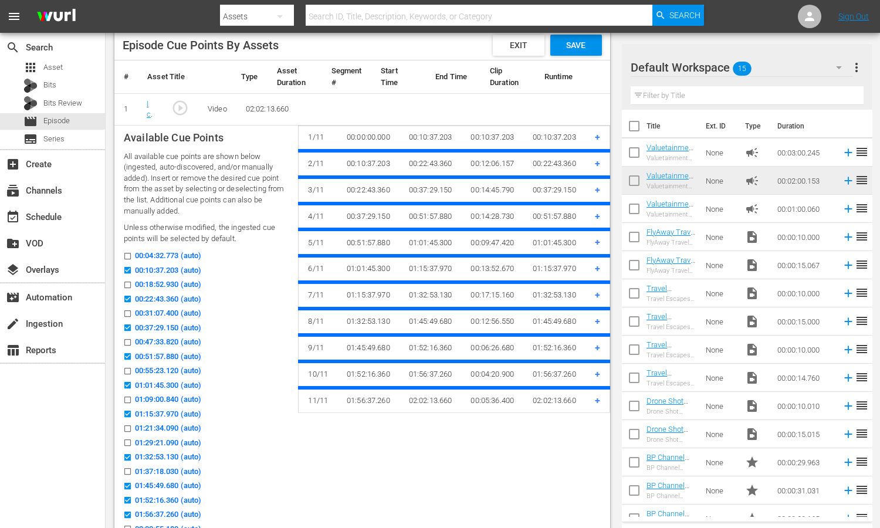
scroll to position [317, 0]
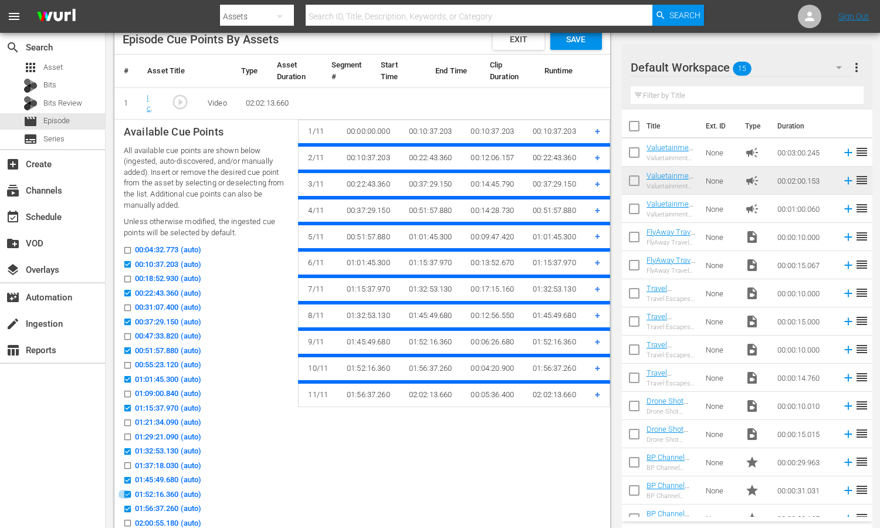
click at [128, 493] on input "01:52:16.360 (auto)" at bounding box center [124, 496] width 15 height 9
checkbox input "false"
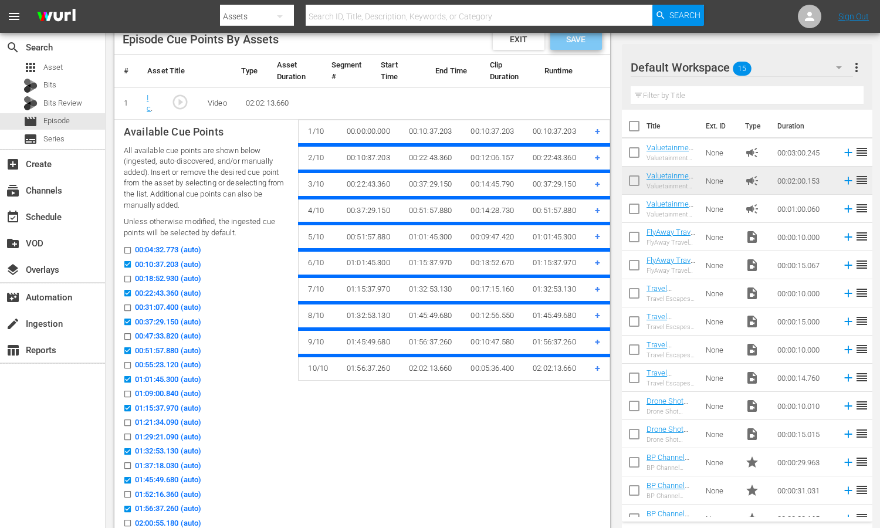
click at [576, 43] on span "Save" at bounding box center [576, 39] width 38 height 9
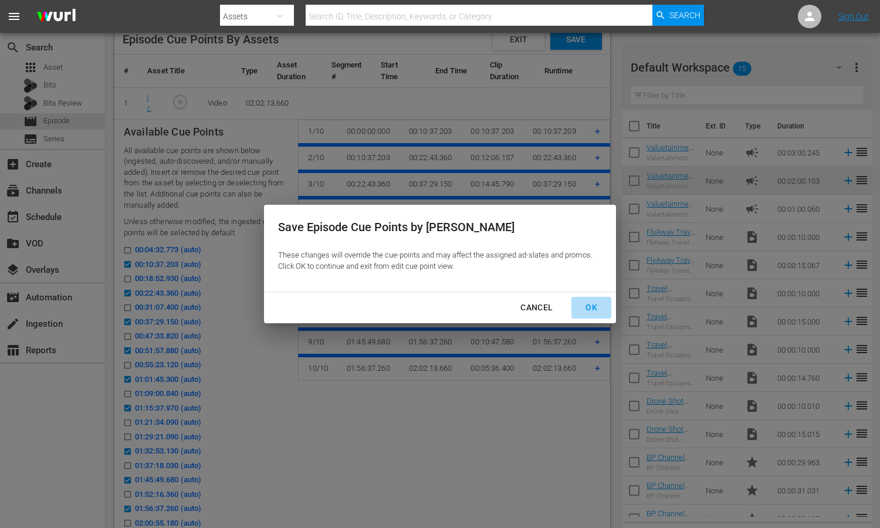
click at [593, 313] on div "OK" at bounding box center [591, 307] width 31 height 15
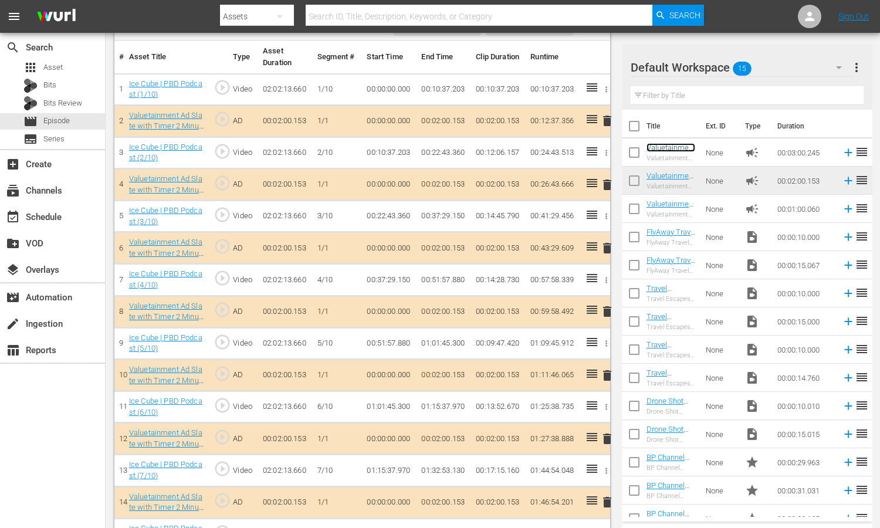
scroll to position [353, 0]
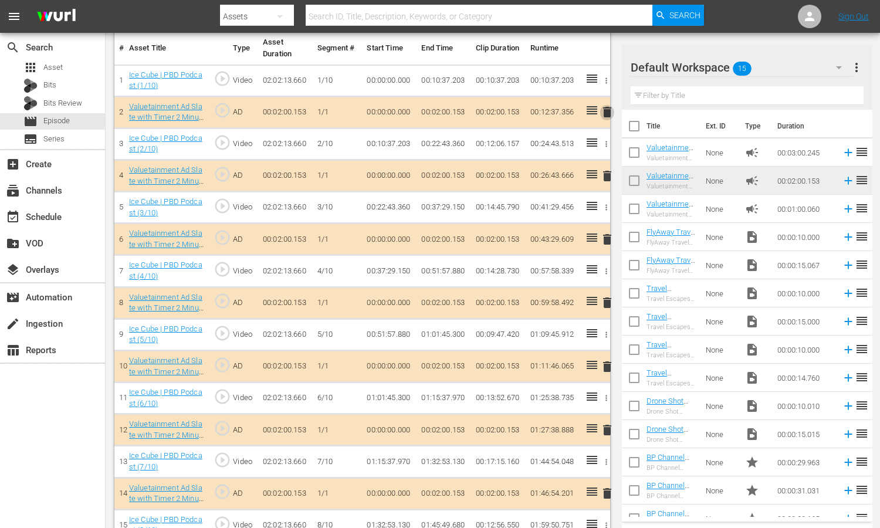
click at [608, 110] on span "delete" at bounding box center [607, 112] width 14 height 14
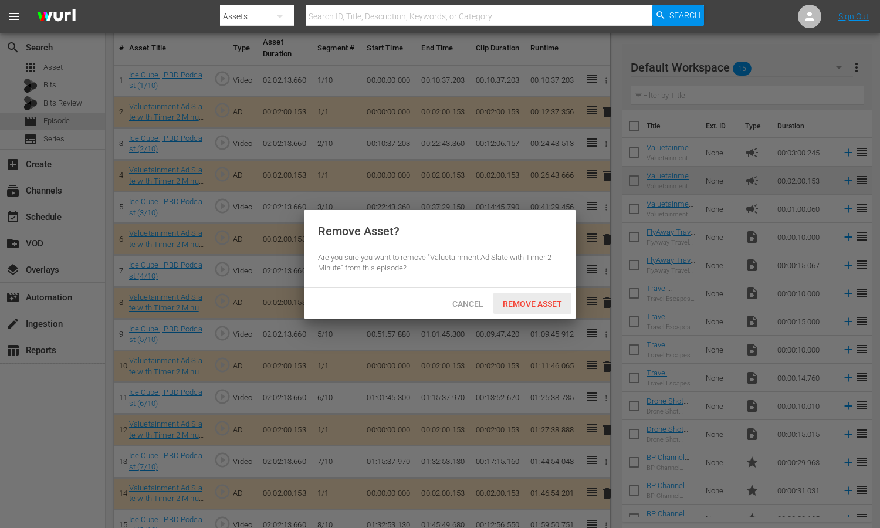
click at [537, 306] on span "Remove Asset" at bounding box center [532, 303] width 78 height 9
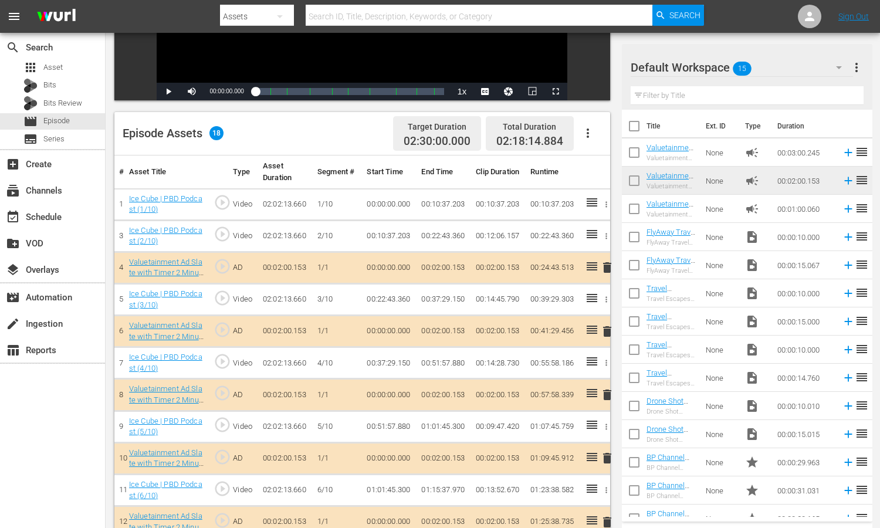
scroll to position [42, 0]
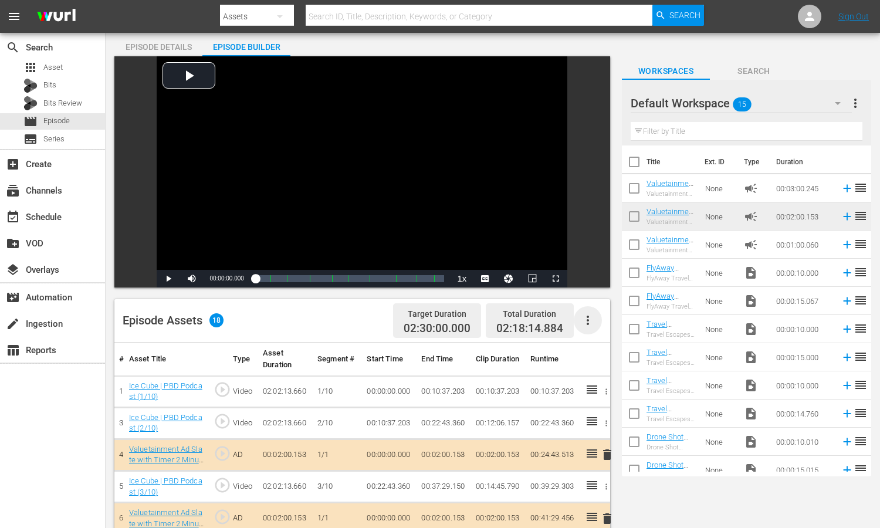
click at [587, 319] on icon "button" at bounding box center [588, 320] width 14 height 14
click at [604, 373] on div "Clear Ads" at bounding box center [623, 381] width 80 height 28
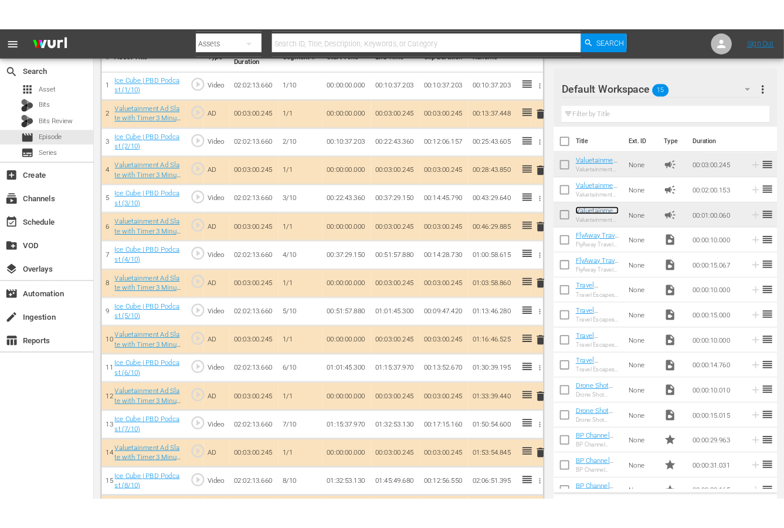
scroll to position [0, 0]
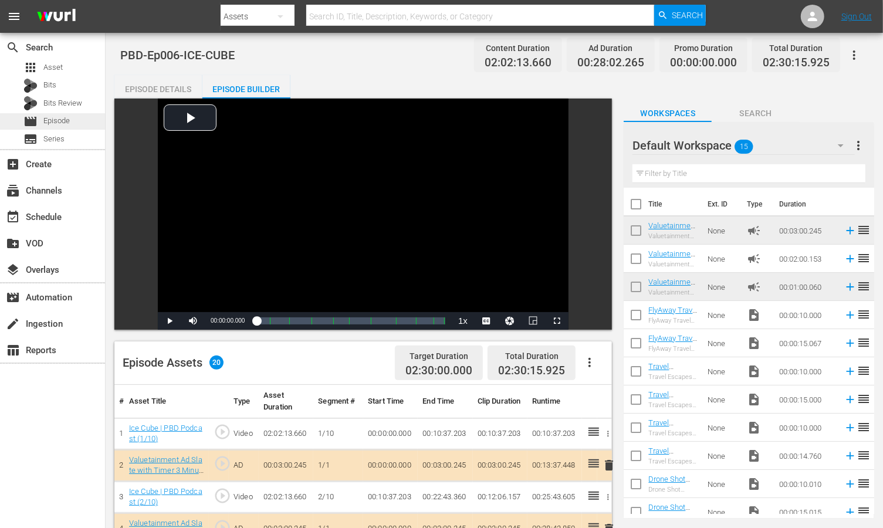
click at [59, 120] on span "Episode" at bounding box center [56, 121] width 26 height 12
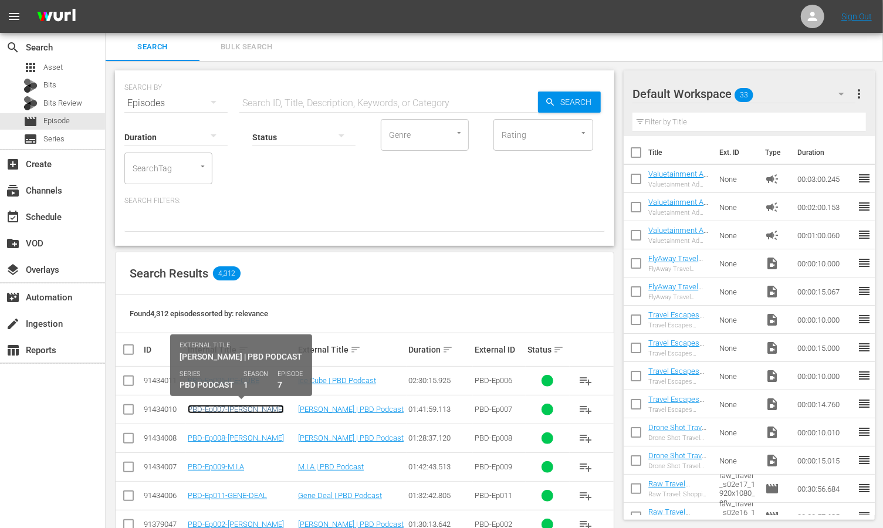
click at [224, 405] on link "PBD-Ep007-NEIL-HOWE" at bounding box center [236, 409] width 96 height 9
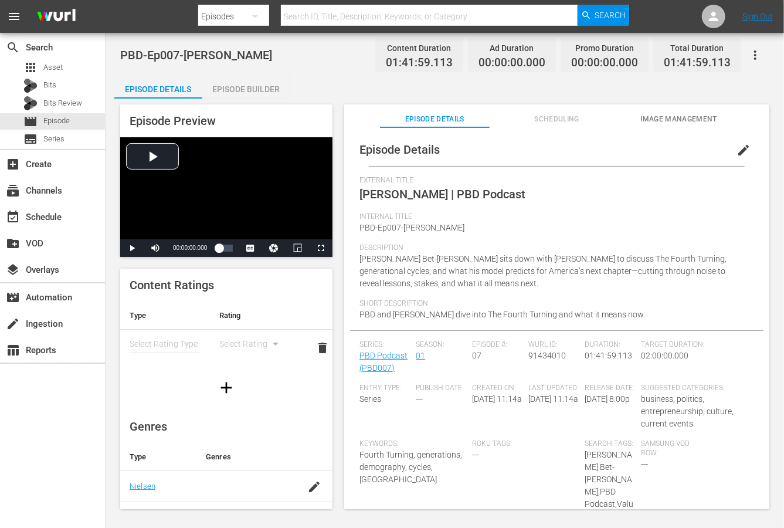
click at [276, 87] on div "Episode Builder" at bounding box center [246, 89] width 88 height 28
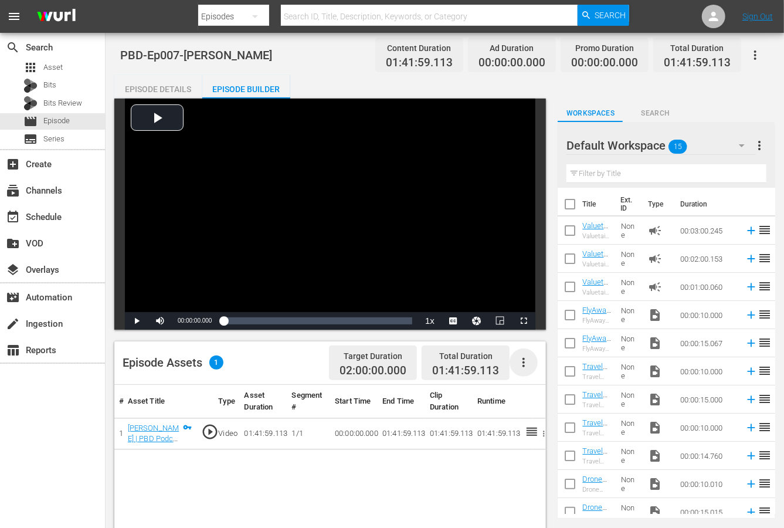
click at [525, 357] on icon "button" at bounding box center [524, 363] width 14 height 14
click at [536, 370] on div "Edit Cue Points" at bounding box center [559, 367] width 80 height 28
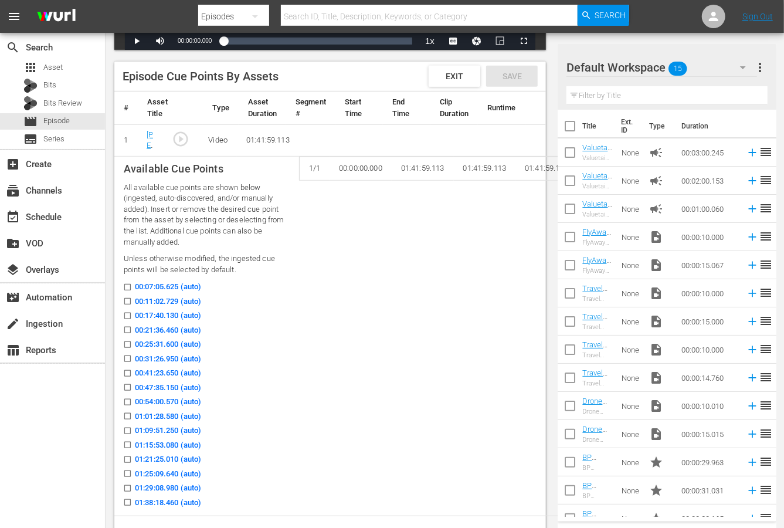
scroll to position [280, 0]
click at [128, 299] on input "00:11:02.729 (auto)" at bounding box center [124, 303] width 15 height 9
checkbox input "true"
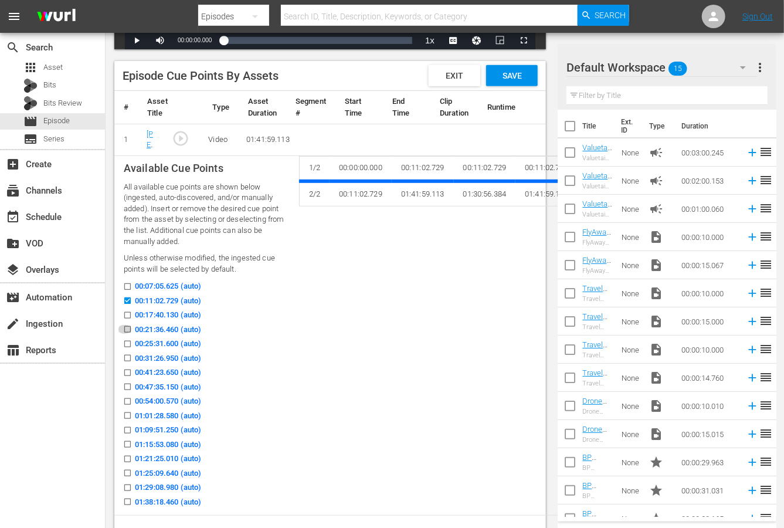
click at [130, 329] on input "00:21:36.460 (auto)" at bounding box center [124, 331] width 15 height 9
checkbox input "true"
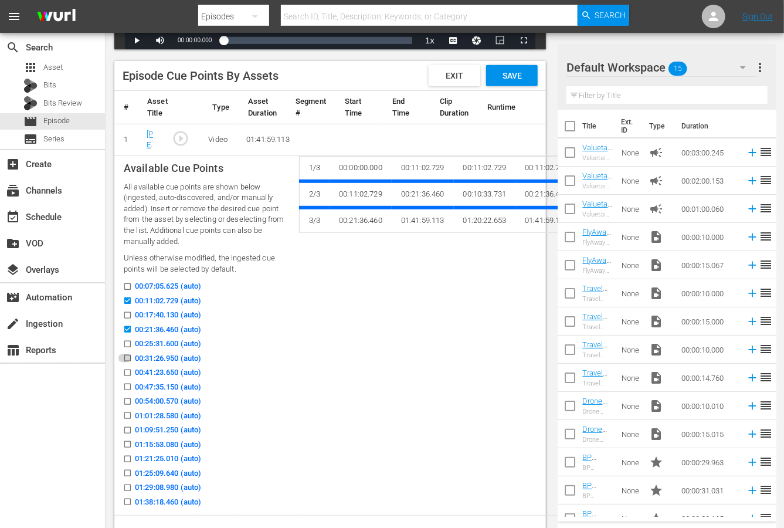
click at [128, 357] on input "00:31:26.950 (auto)" at bounding box center [124, 360] width 15 height 9
checkbox input "true"
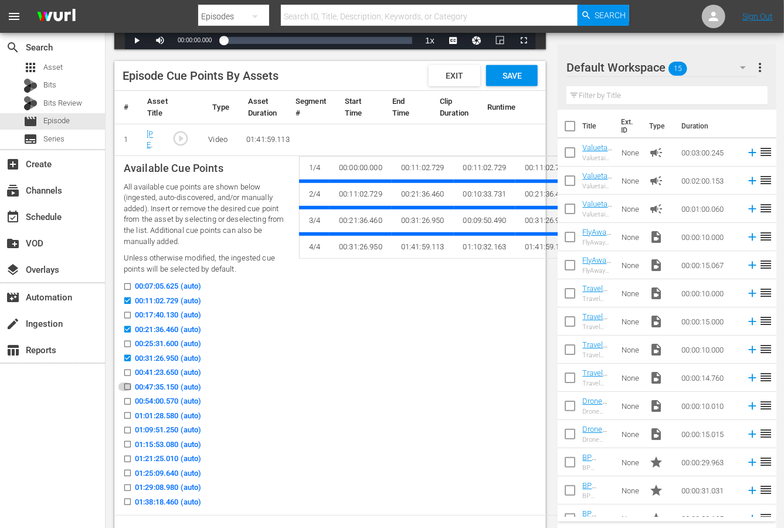
click at [129, 385] on input "00:47:35.150 (auto)" at bounding box center [124, 389] width 15 height 9
checkbox input "true"
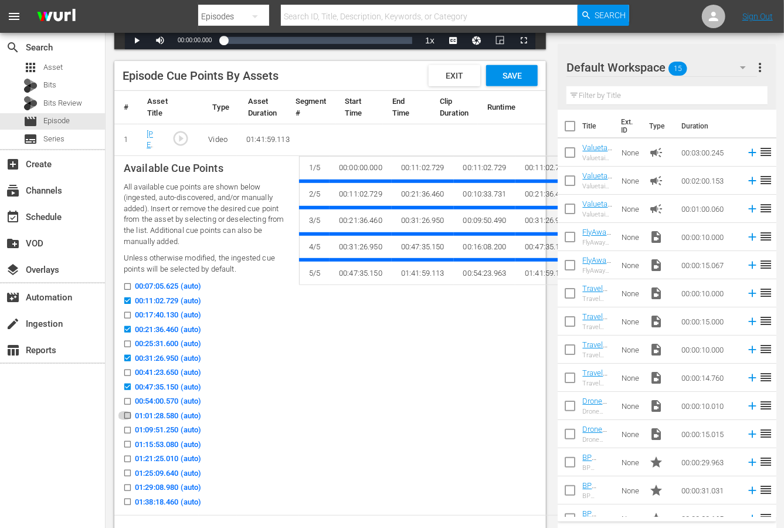
click at [129, 412] on icon at bounding box center [127, 415] width 6 height 6
click at [129, 414] on input "01:01:28.580 (auto)" at bounding box center [124, 418] width 15 height 9
checkbox input "true"
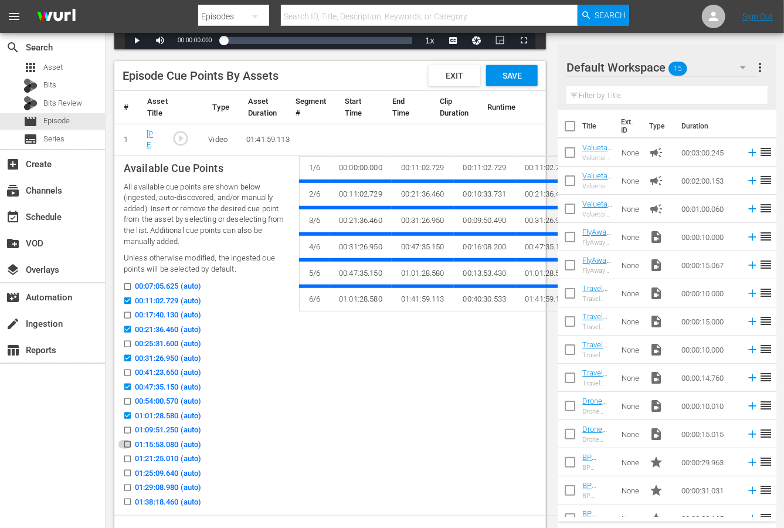
click at [128, 440] on icon at bounding box center [127, 444] width 9 height 9
click at [128, 442] on input "01:15:53.080 (auto)" at bounding box center [124, 446] width 15 height 9
checkbox input "true"
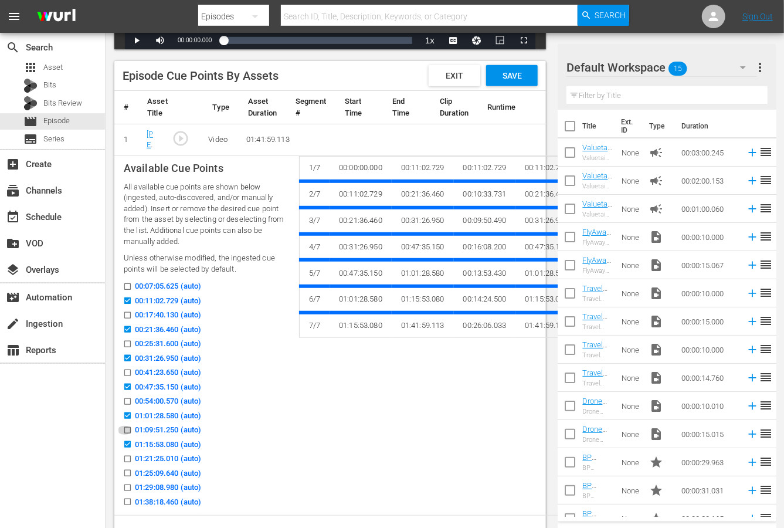
click at [127, 430] on input "01:09:51.250 (auto)" at bounding box center [124, 432] width 15 height 9
checkbox input "true"
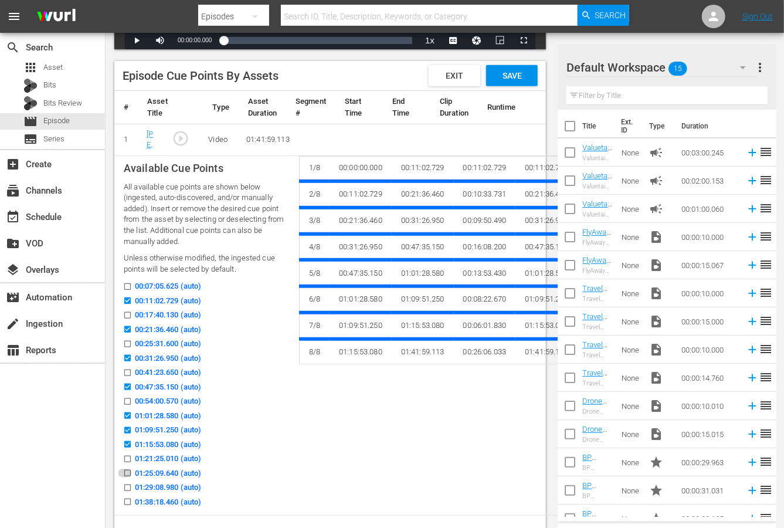
click at [128, 473] on input "01:25:09.640 (auto)" at bounding box center [124, 475] width 15 height 9
checkbox input "true"
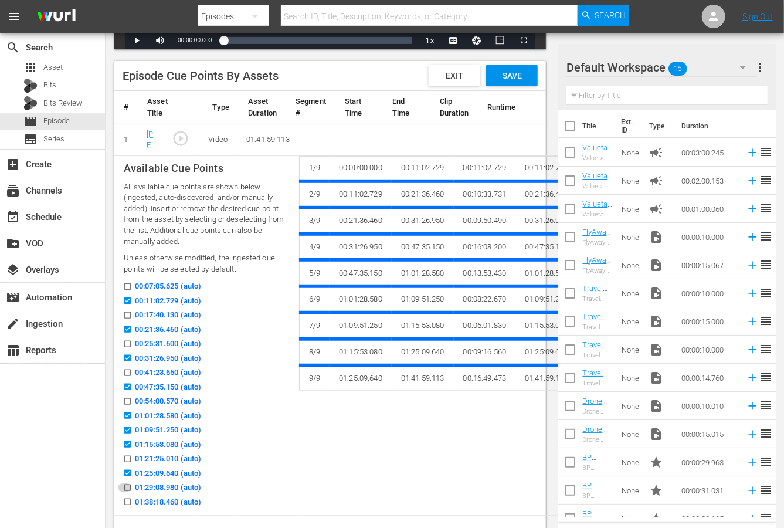
click at [127, 486] on input "01:29:08.980 (auto)" at bounding box center [124, 490] width 15 height 9
checkbox input "true"
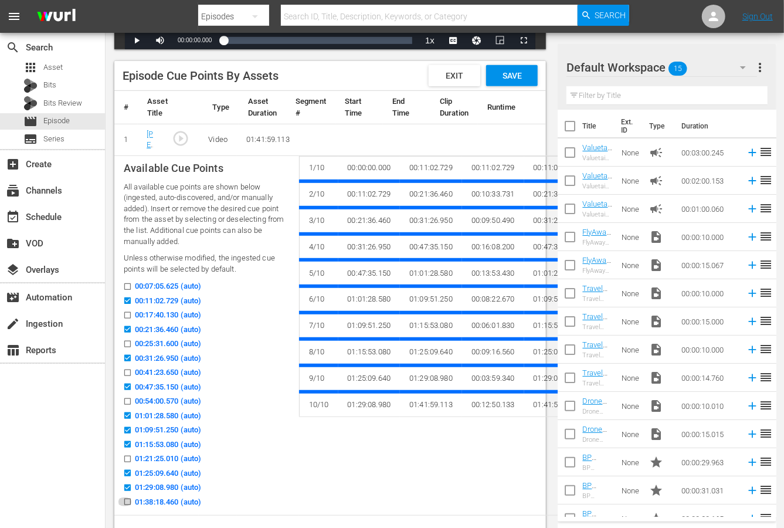
click at [126, 502] on input "01:38:18.460 (auto)" at bounding box center [124, 504] width 15 height 9
checkbox input "true"
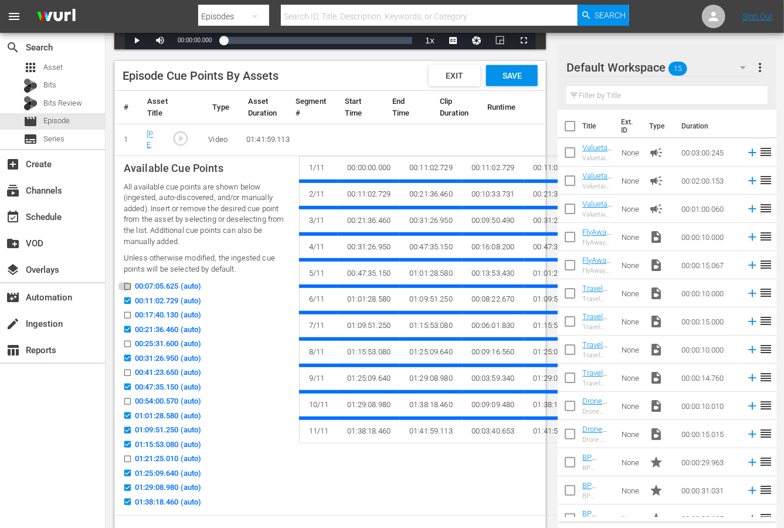
click at [128, 286] on input "00:07:05.625 (auto)" at bounding box center [124, 289] width 15 height 9
checkbox input "true"
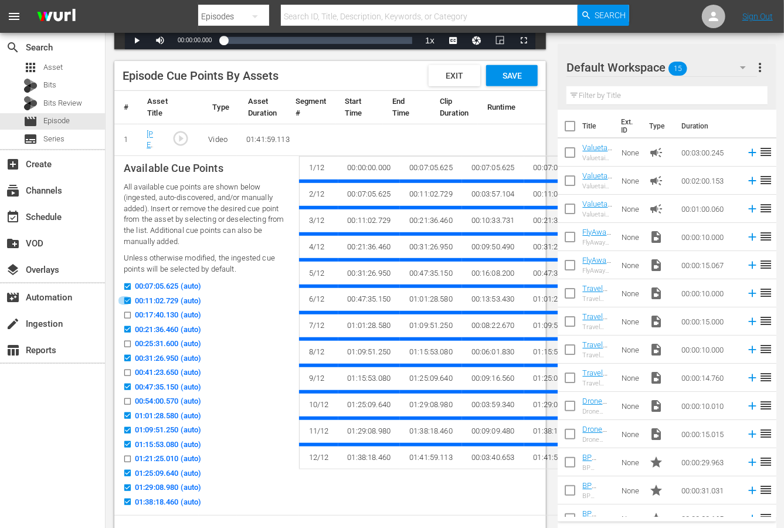
click at [128, 299] on input "00:11:02.729 (auto)" at bounding box center [124, 303] width 15 height 9
checkbox input "false"
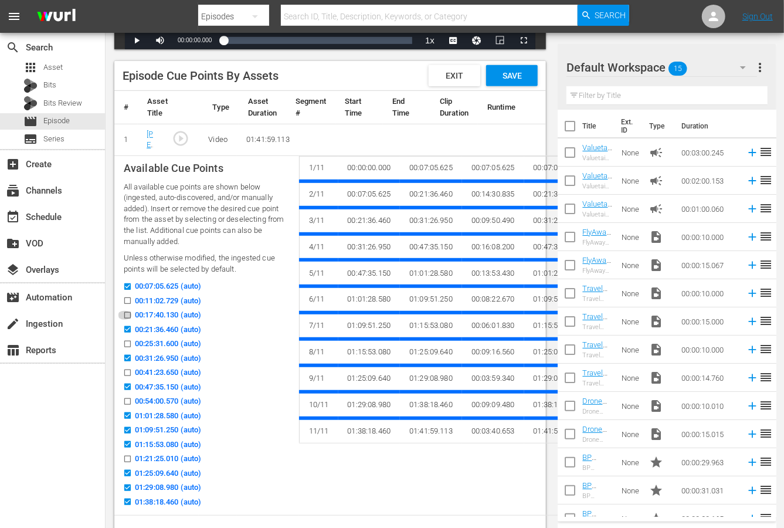
click at [127, 314] on input "00:17:40.130 (auto)" at bounding box center [124, 317] width 15 height 9
checkbox input "true"
click at [128, 330] on input "00:21:36.460 (auto)" at bounding box center [124, 331] width 15 height 9
checkbox input "false"
click at [128, 343] on input "00:25:31.600 (auto)" at bounding box center [124, 346] width 15 height 9
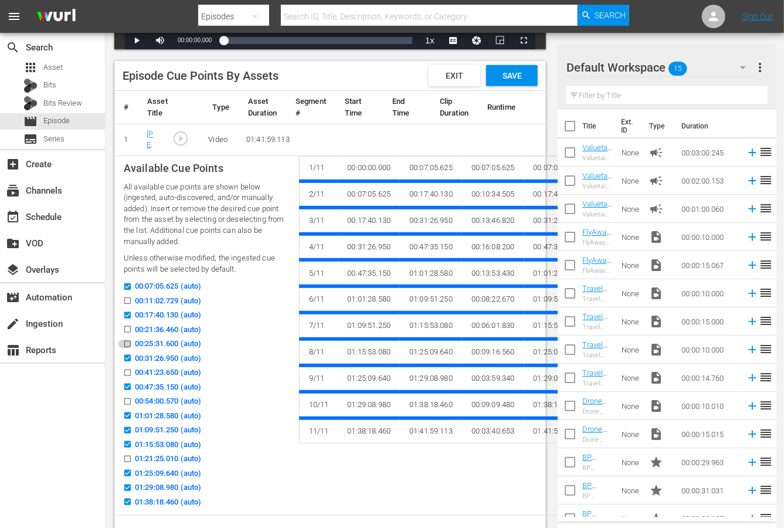
checkbox input "true"
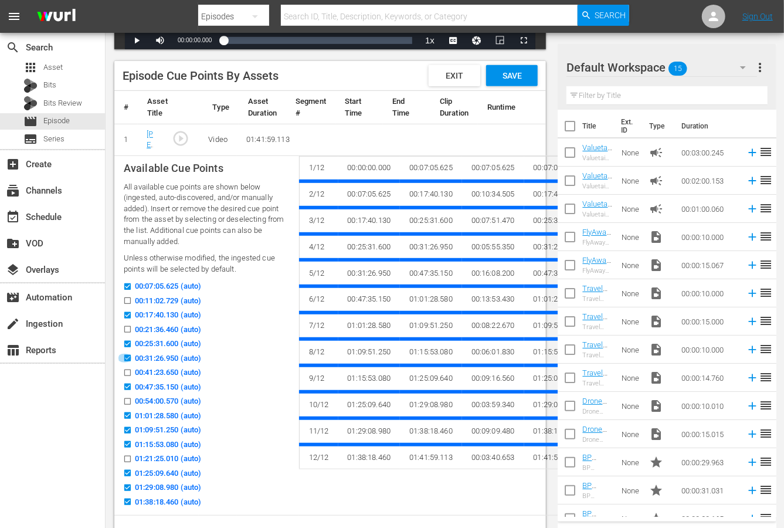
click at [127, 357] on input "00:31:26.950 (auto)" at bounding box center [124, 360] width 15 height 9
checkbox input "false"
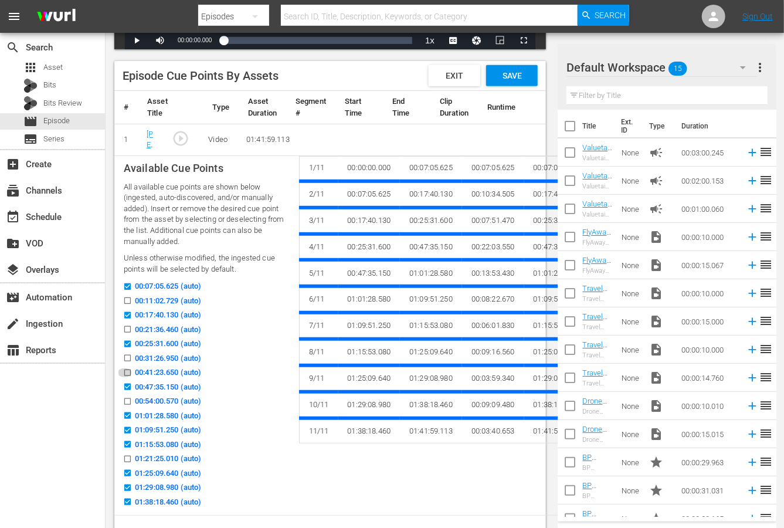
click at [130, 369] on icon at bounding box center [127, 372] width 6 height 6
click at [130, 371] on input "00:41:23.650 (auto)" at bounding box center [124, 375] width 15 height 9
checkbox input "true"
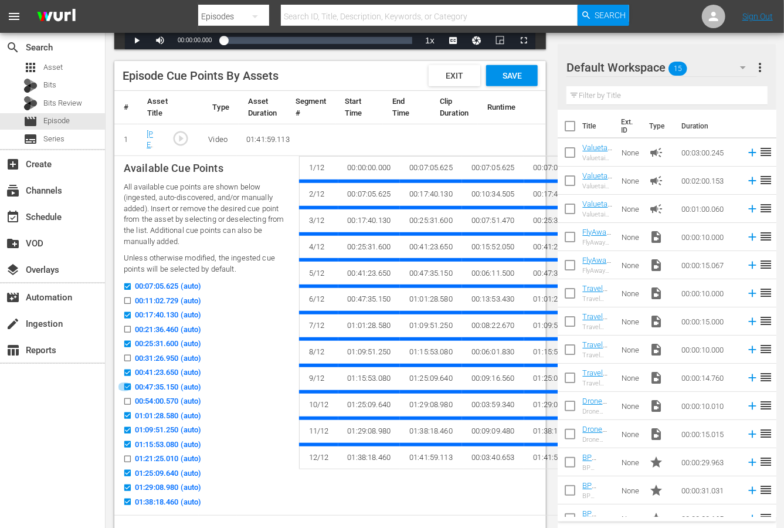
click at [128, 385] on input "00:47:35.150 (auto)" at bounding box center [124, 389] width 15 height 9
checkbox input "false"
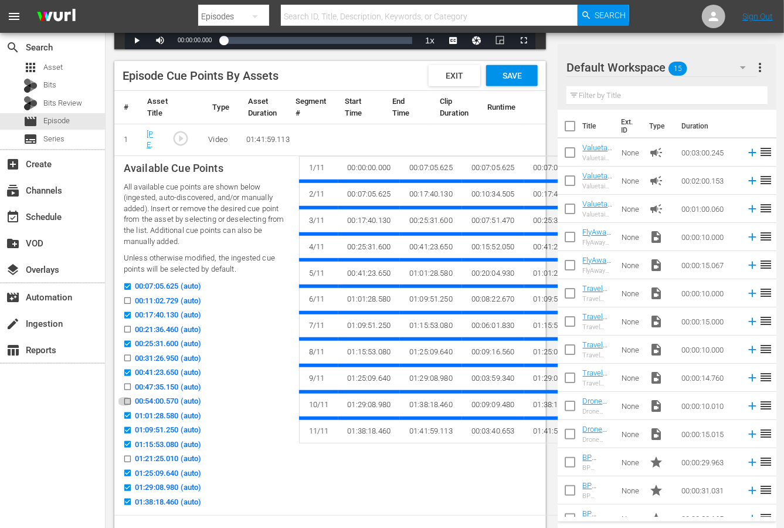
click at [128, 400] on input "00:54:00.570 (auto)" at bounding box center [124, 404] width 15 height 9
checkbox input "true"
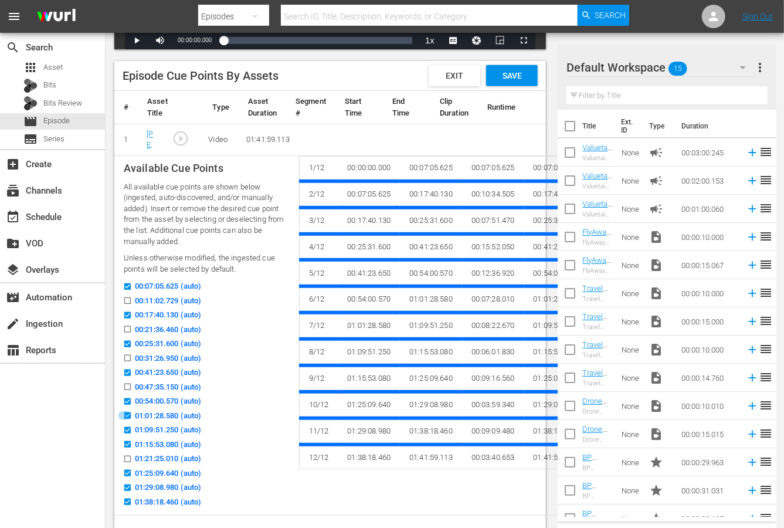
click at [127, 414] on input "01:01:28.580 (auto)" at bounding box center [124, 418] width 15 height 9
checkbox input "false"
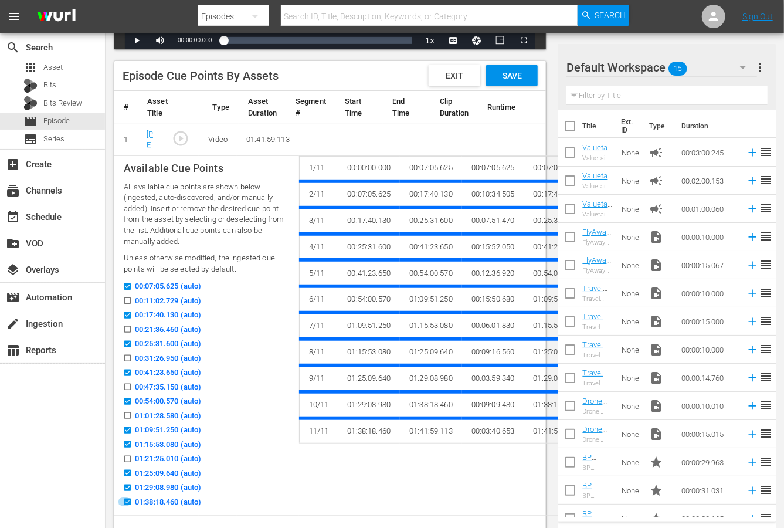
click at [127, 502] on input "01:38:18.460 (auto)" at bounding box center [124, 504] width 15 height 9
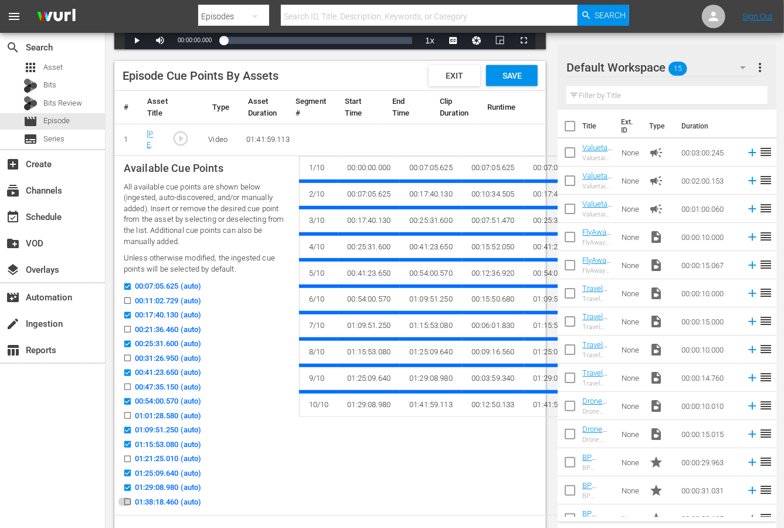
click at [127, 502] on input "01:38:18.460 (auto)" at bounding box center [124, 504] width 15 height 9
checkbox input "true"
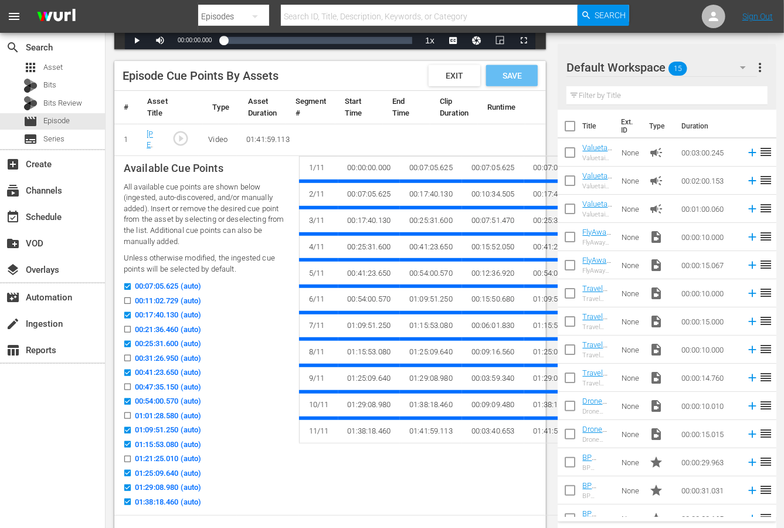
click at [520, 79] on span "Save" at bounding box center [512, 75] width 38 height 9
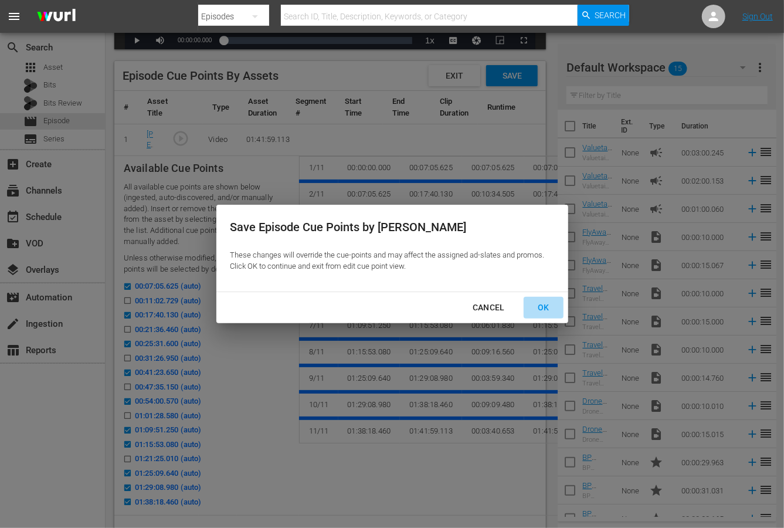
click at [549, 307] on div "OK" at bounding box center [544, 307] width 31 height 15
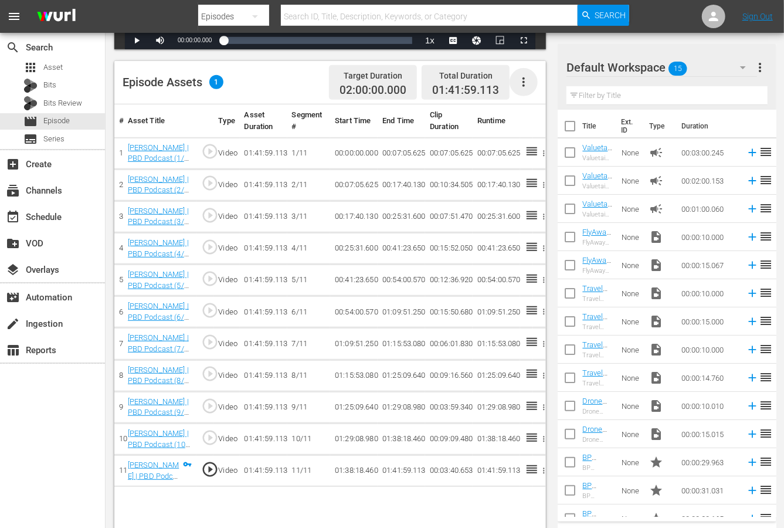
click at [526, 80] on icon "button" at bounding box center [524, 82] width 14 height 14
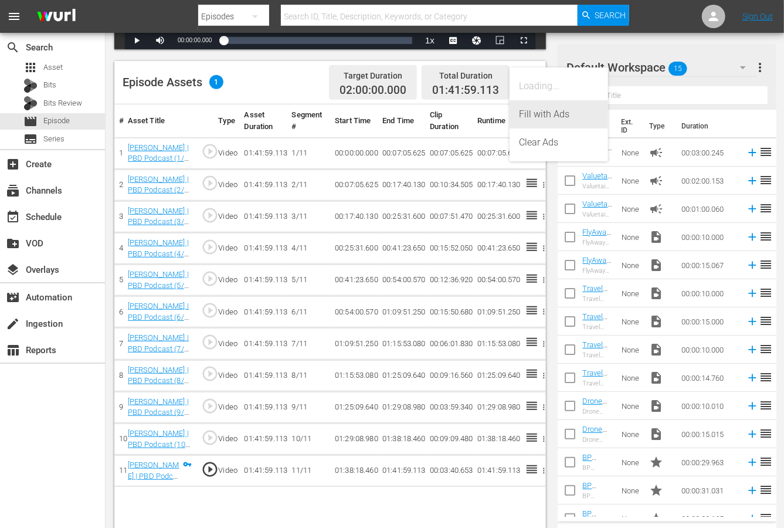
click at [580, 119] on div "Fill with Ads" at bounding box center [559, 114] width 80 height 28
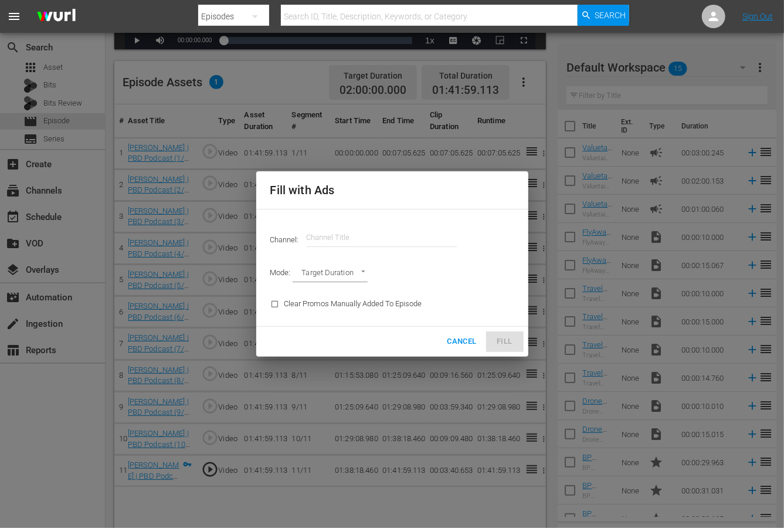
click at [387, 237] on input "text" at bounding box center [382, 238] width 150 height 28
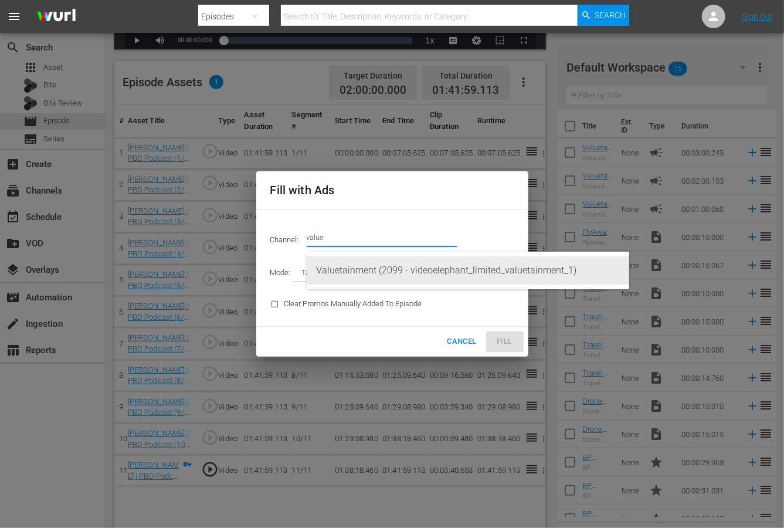
click at [385, 269] on div "Valuetainment (2099 - videoelephant_limited_valuetainment_1)" at bounding box center [468, 270] width 304 height 28
type input "Valuetainment (2099)"
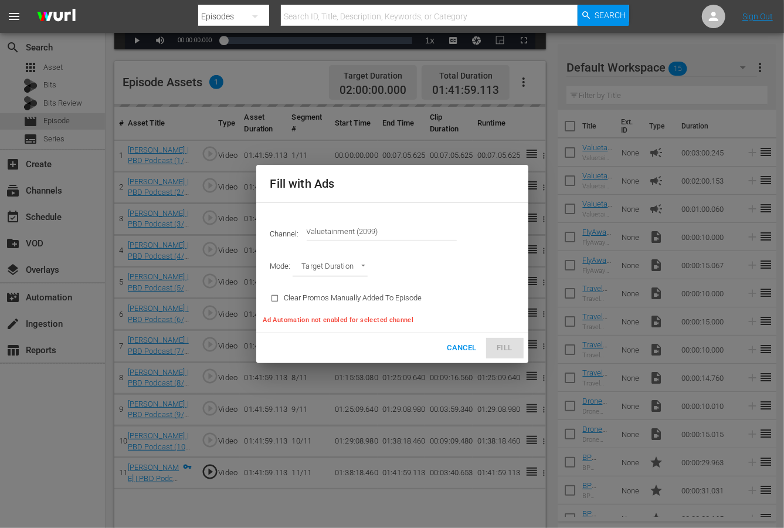
type input "AD_BREAK_DURATION"
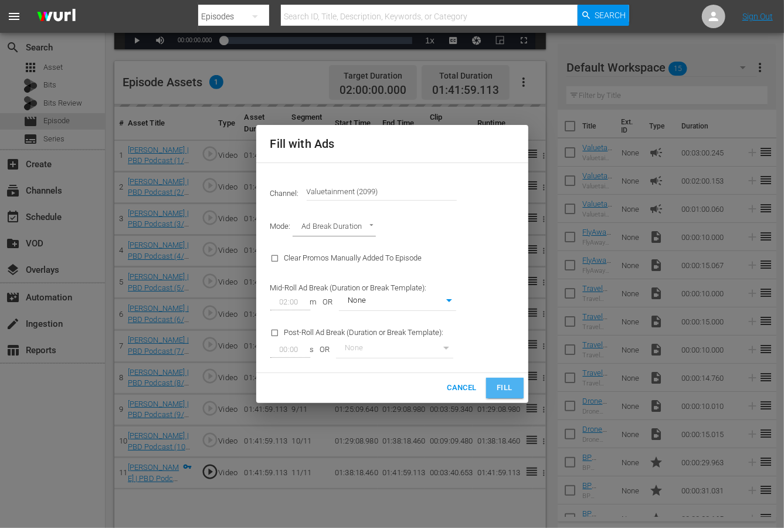
click at [500, 386] on span "Fill" at bounding box center [505, 387] width 19 height 13
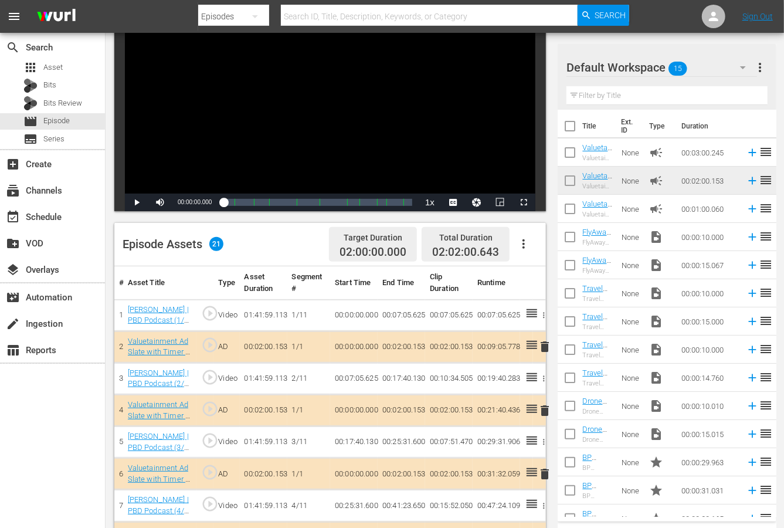
scroll to position [78, 0]
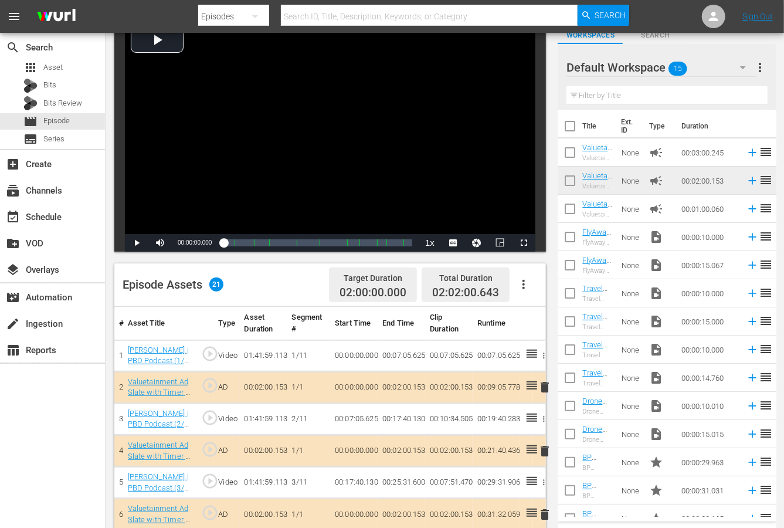
click at [523, 280] on icon "button" at bounding box center [524, 285] width 14 height 14
click at [538, 291] on div "Edit Cue Points" at bounding box center [559, 289] width 80 height 28
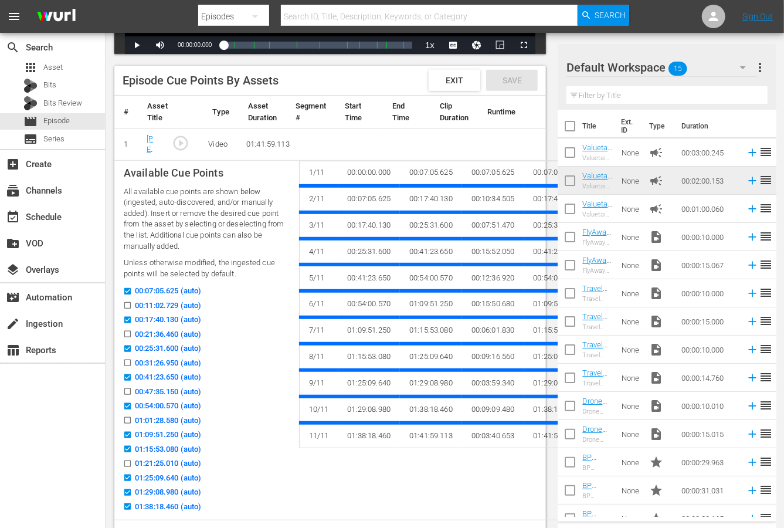
scroll to position [280, 0]
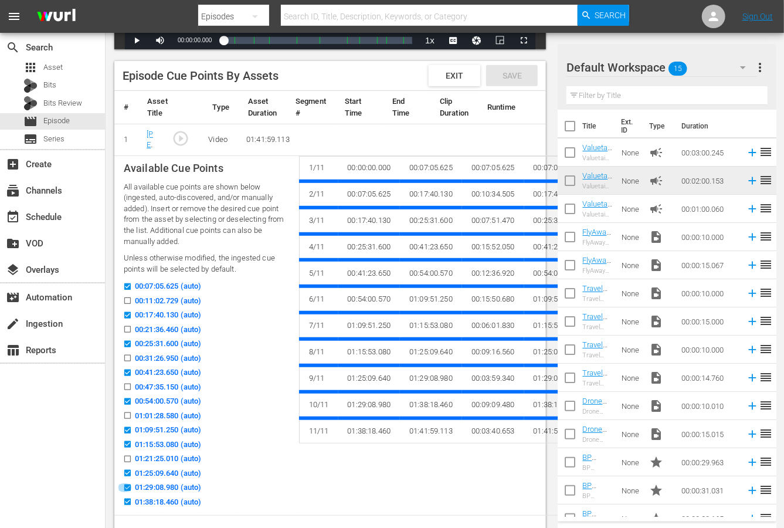
click at [129, 486] on input "01:29:08.980 (auto)" at bounding box center [124, 490] width 15 height 9
checkbox input "false"
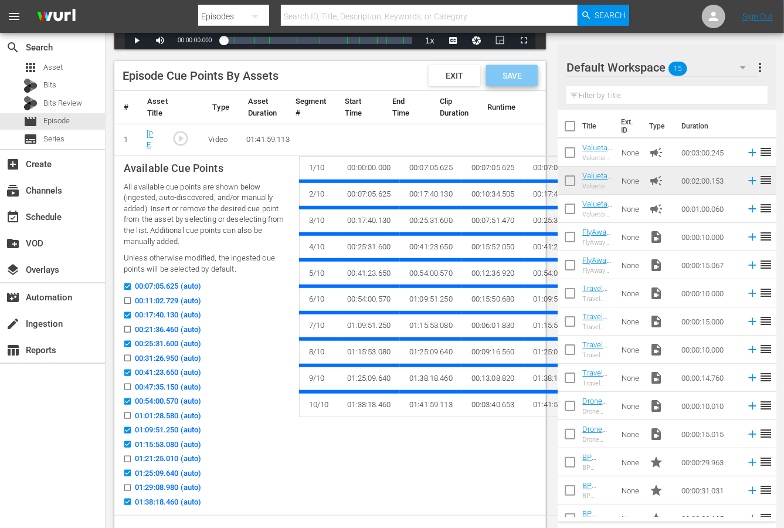
click at [520, 73] on span "Save" at bounding box center [512, 75] width 38 height 9
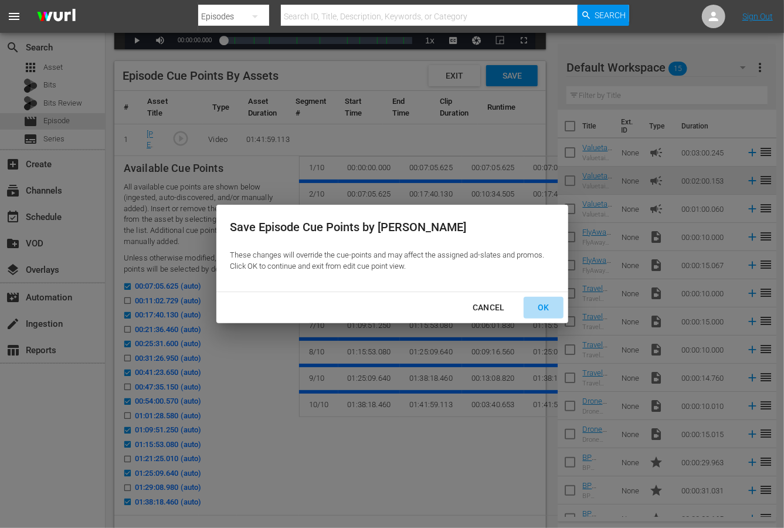
click at [540, 305] on div "OK" at bounding box center [544, 307] width 31 height 15
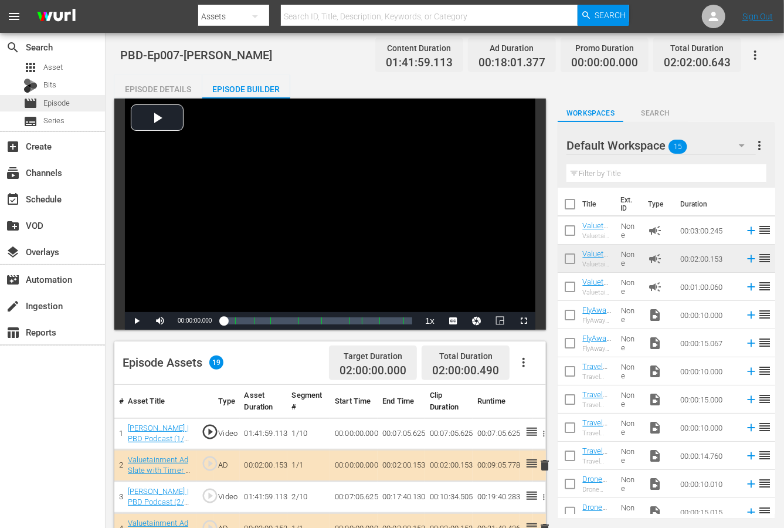
click at [60, 103] on span "Episode" at bounding box center [56, 103] width 26 height 12
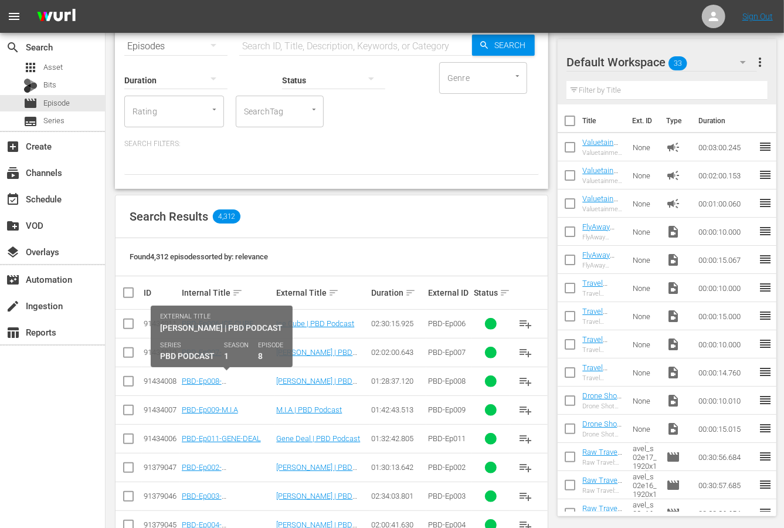
scroll to position [59, 0]
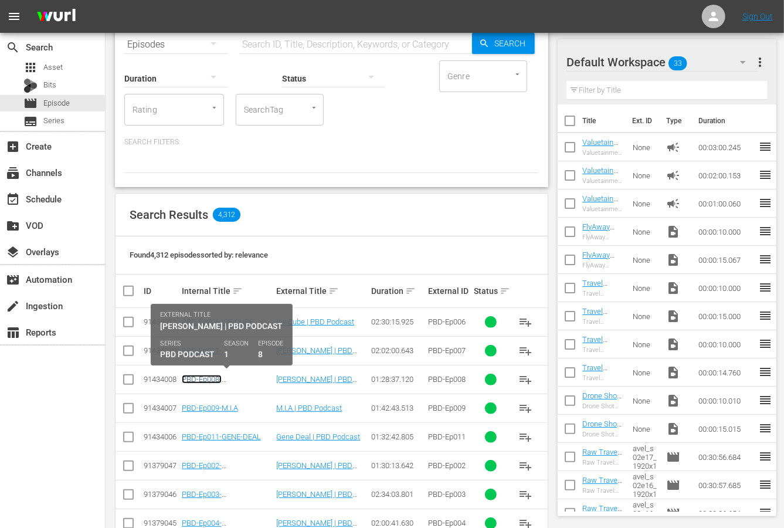
click at [235, 377] on link "PBD-Ep008-[PERSON_NAME]" at bounding box center [210, 384] width 56 height 18
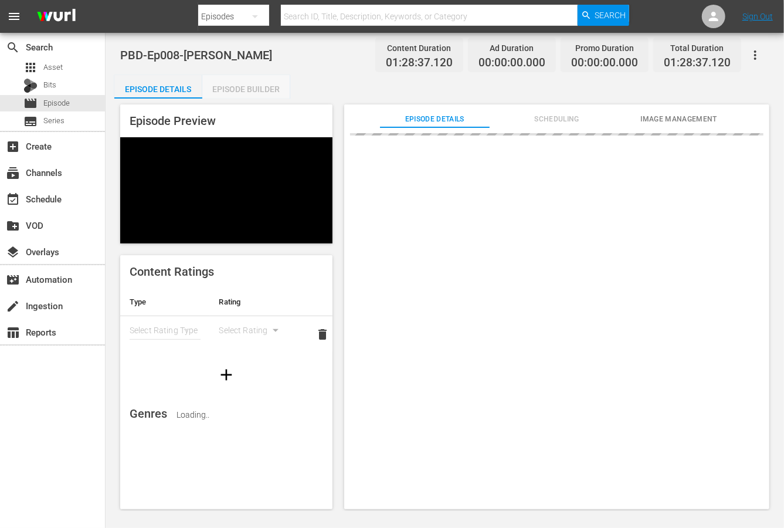
click at [255, 87] on div "Episode Builder" at bounding box center [246, 89] width 88 height 28
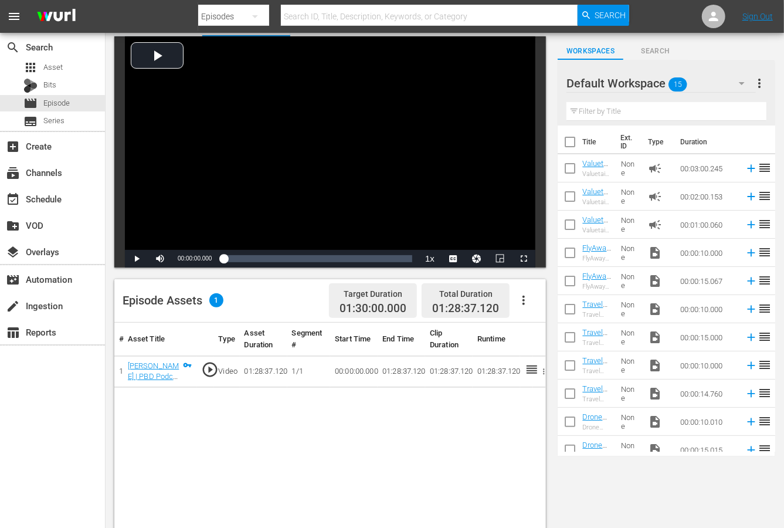
scroll to position [65, 0]
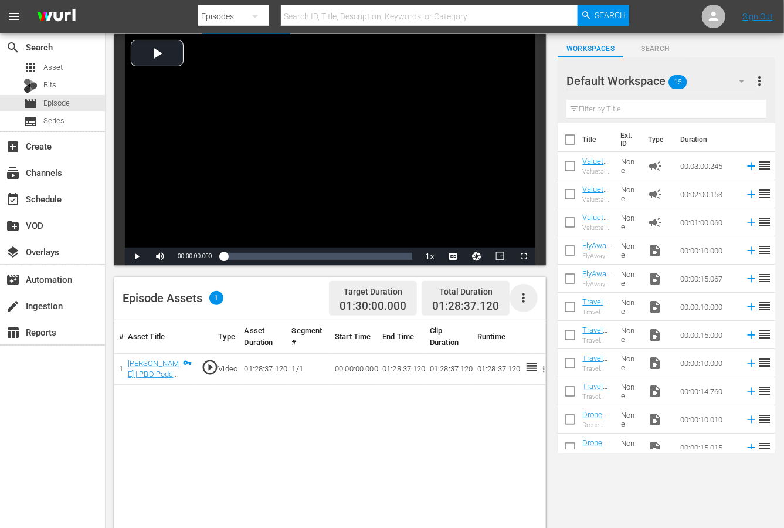
click at [526, 294] on icon "button" at bounding box center [524, 298] width 14 height 14
click at [534, 306] on div "Edit Cue Points" at bounding box center [559, 302] width 80 height 28
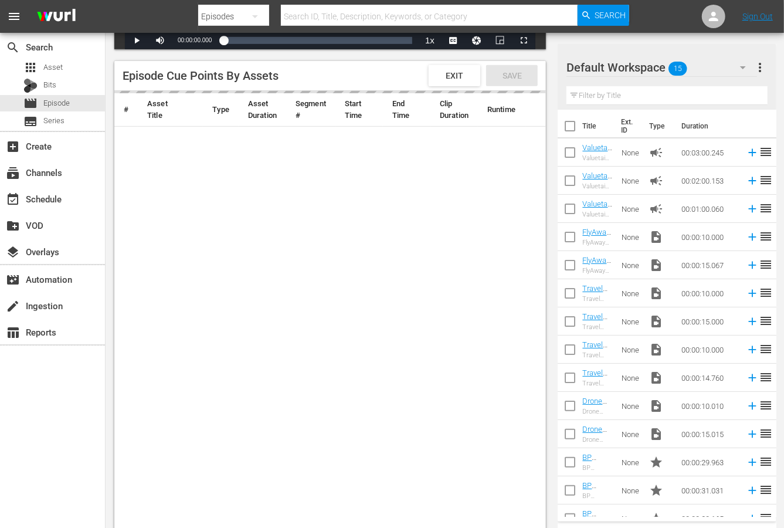
scroll to position [282, 0]
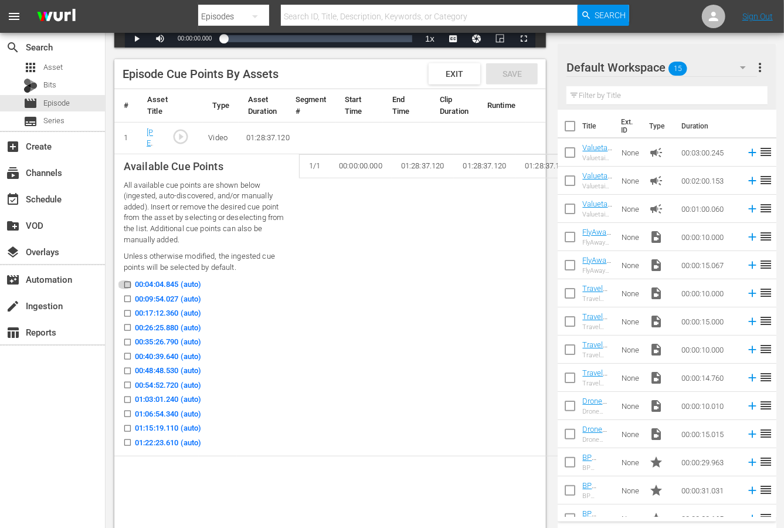
click at [130, 285] on input "00:04:04.845 (auto)" at bounding box center [124, 287] width 15 height 9
checkbox input "true"
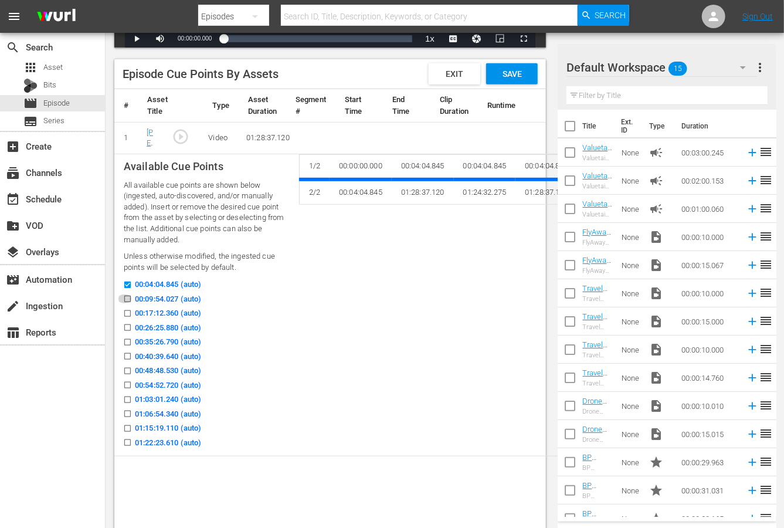
click at [129, 296] on icon at bounding box center [127, 299] width 6 height 6
click at [129, 297] on input "00:09:54.027 (auto)" at bounding box center [124, 301] width 15 height 9
checkbox input "true"
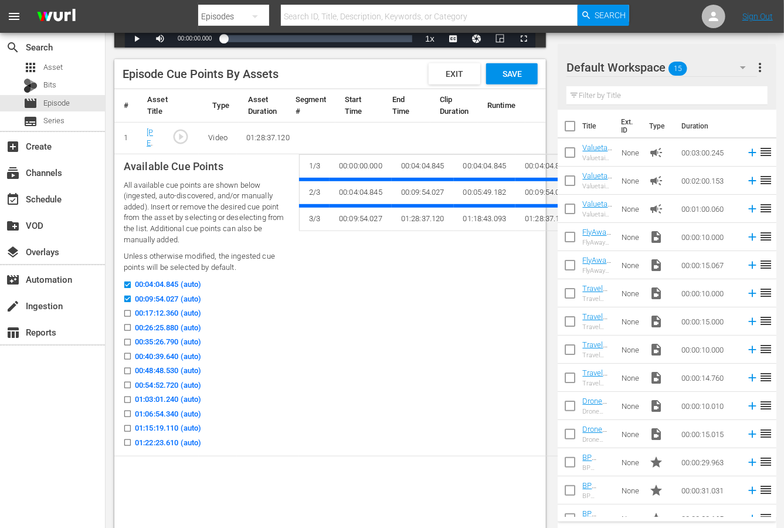
click at [129, 316] on input "00:17:12.360 (auto)" at bounding box center [124, 316] width 15 height 9
checkbox input "true"
click at [129, 326] on input "00:26:25.880 (auto)" at bounding box center [124, 330] width 15 height 9
checkbox input "true"
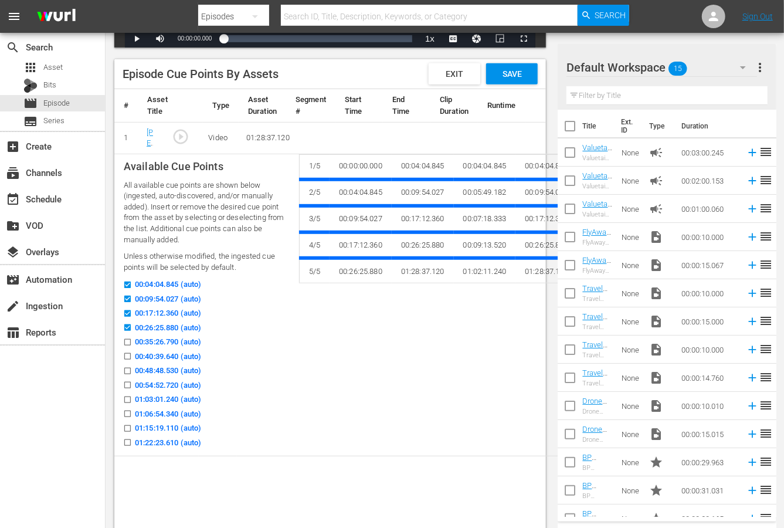
click at [129, 340] on input "00:35:26.790 (auto)" at bounding box center [124, 344] width 15 height 9
checkbox input "true"
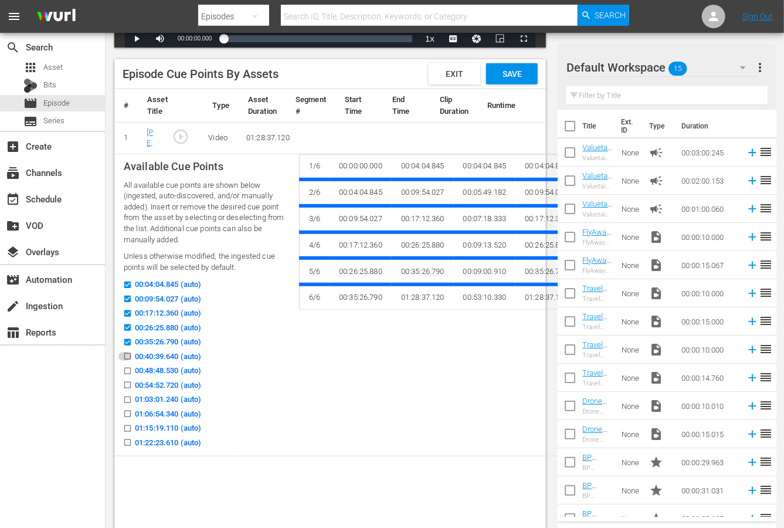
click at [128, 354] on input "00:40:39.640 (auto)" at bounding box center [124, 358] width 15 height 9
checkbox input "true"
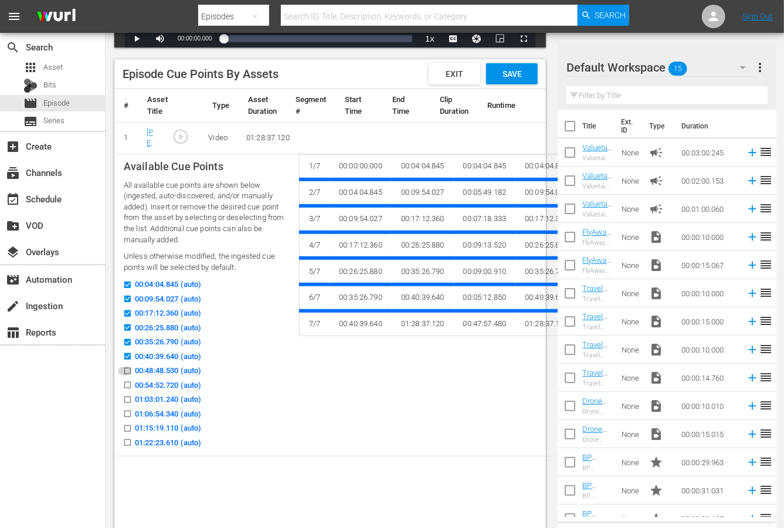
click at [126, 373] on input "00:48:48.530 (auto)" at bounding box center [124, 373] width 15 height 9
checkbox input "true"
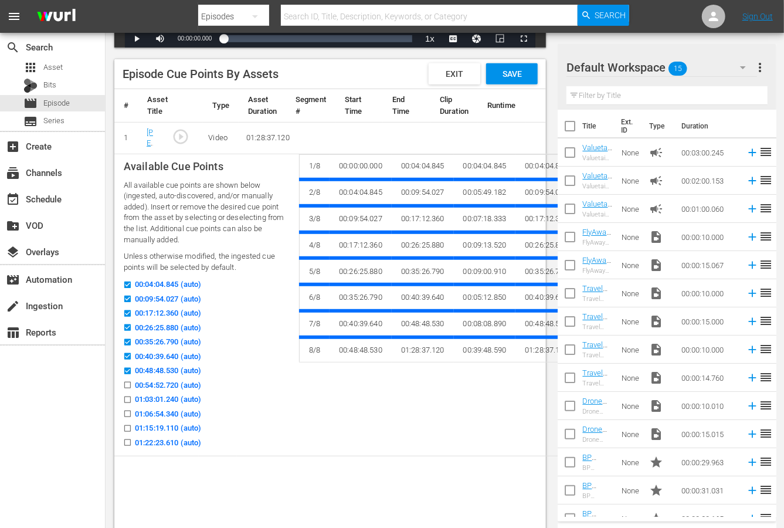
click at [126, 391] on div "00:54:52.720 (auto)" at bounding box center [207, 387] width 166 height 15
click at [127, 384] on input "00:54:52.720 (auto)" at bounding box center [124, 387] width 15 height 9
checkbox input "true"
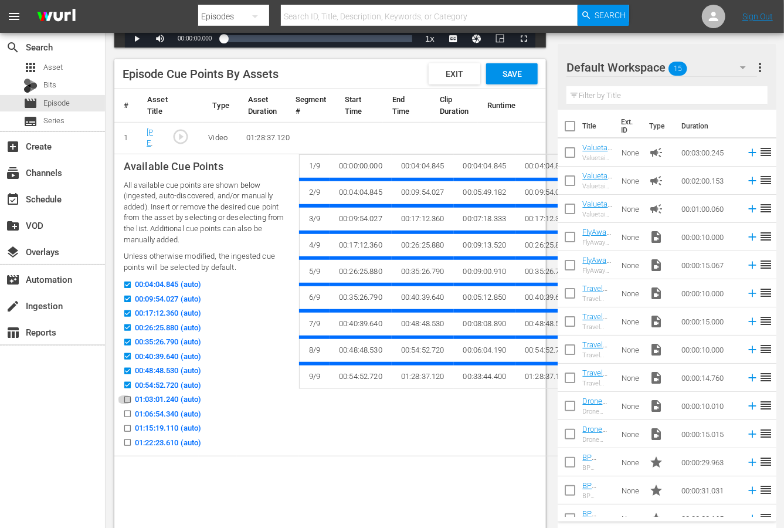
click at [127, 400] on input "01:03:01.240 (auto)" at bounding box center [124, 402] width 15 height 9
checkbox input "true"
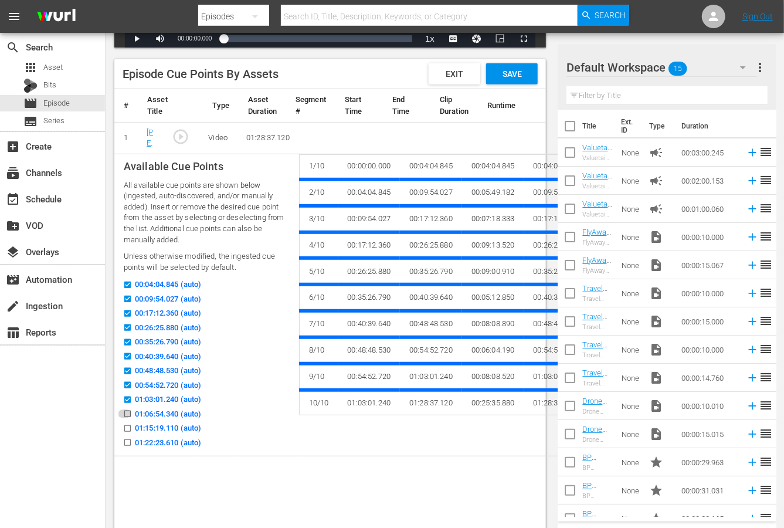
click at [126, 410] on icon at bounding box center [127, 414] width 9 height 9
click at [126, 412] on input "01:06:54.340 (auto)" at bounding box center [124, 416] width 15 height 9
checkbox input "true"
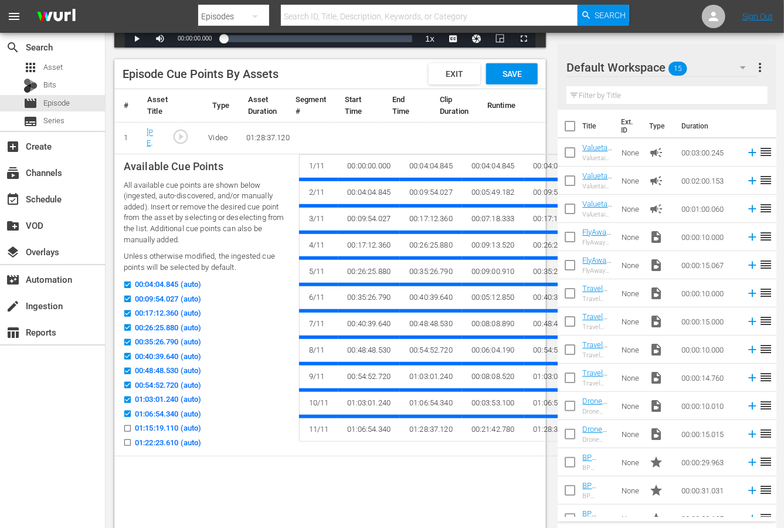
click at [127, 433] on input "01:15:19.110 (auto)" at bounding box center [124, 431] width 15 height 9
checkbox input "true"
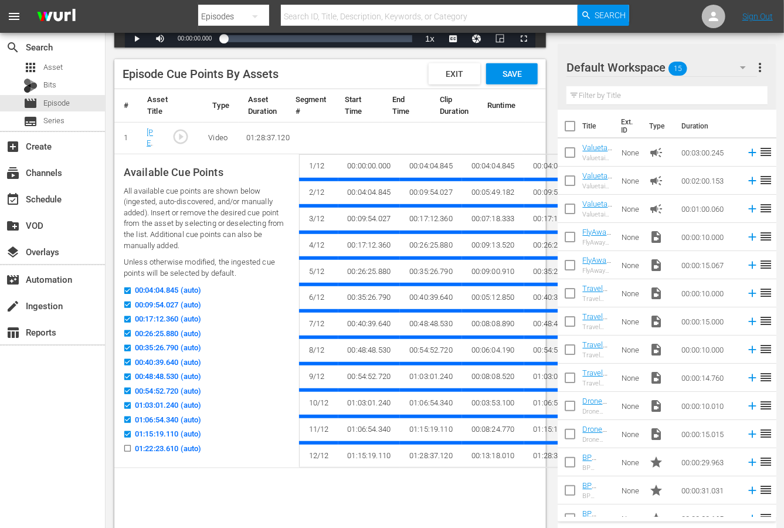
click at [127, 449] on input "01:22:23.610 (auto)" at bounding box center [124, 450] width 15 height 9
checkbox input "true"
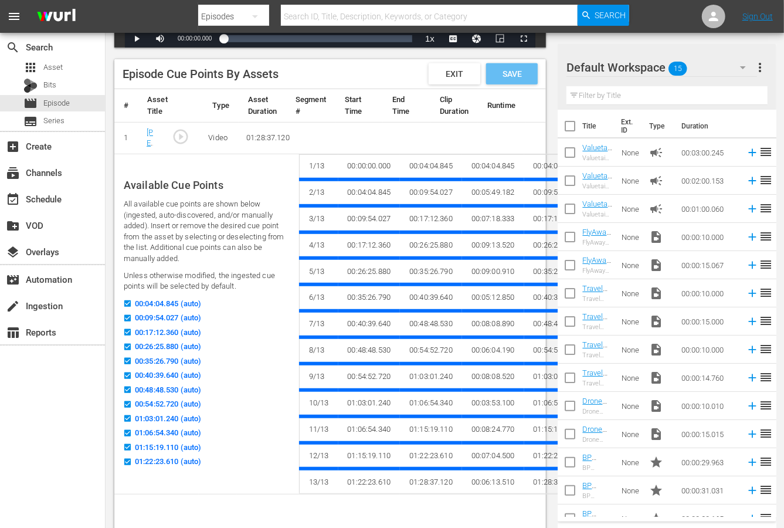
click at [508, 82] on div "Save" at bounding box center [512, 73] width 52 height 21
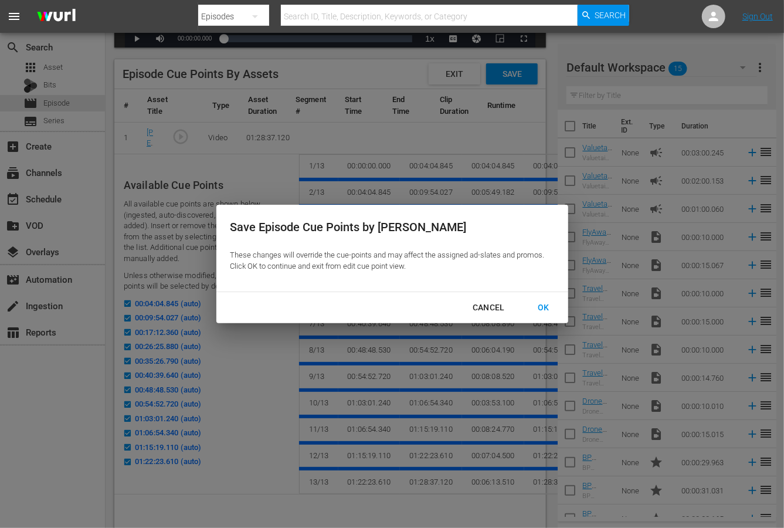
click at [543, 300] on div "OK" at bounding box center [544, 307] width 31 height 15
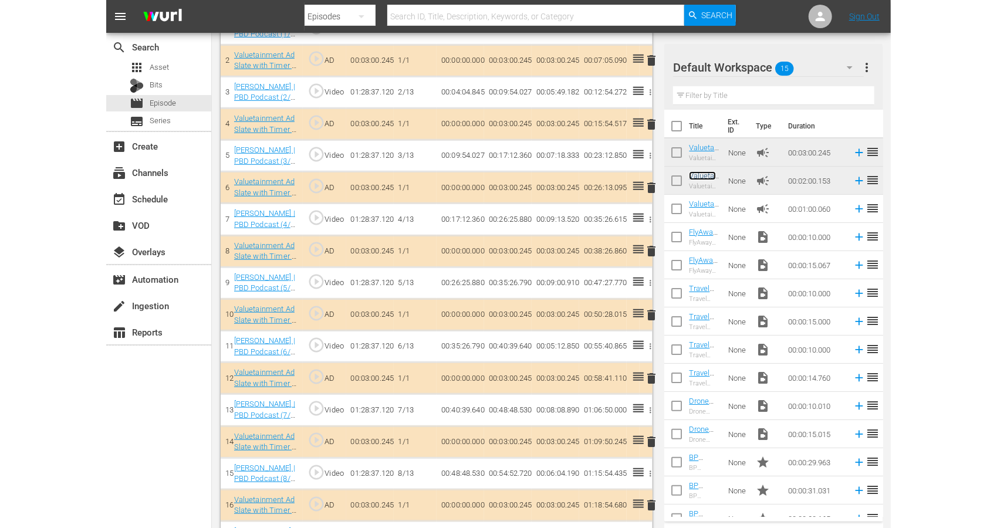
scroll to position [0, 0]
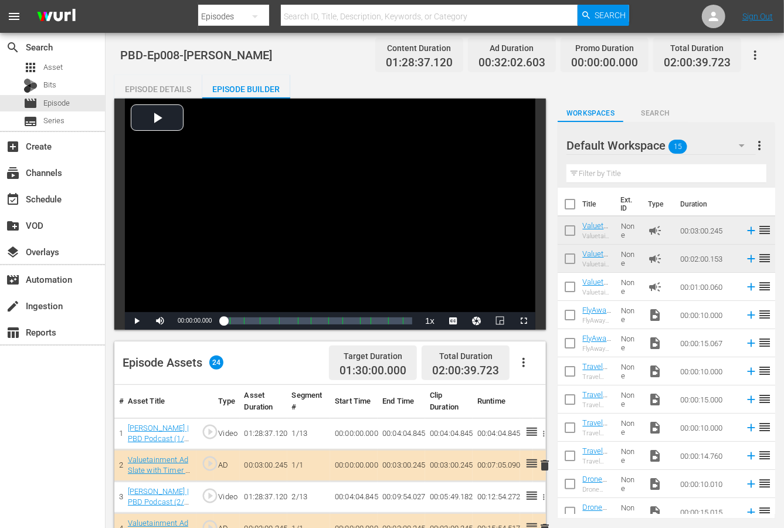
click at [523, 358] on icon "button" at bounding box center [524, 362] width 2 height 9
click at [534, 363] on div "Edit Cue Points" at bounding box center [559, 367] width 80 height 28
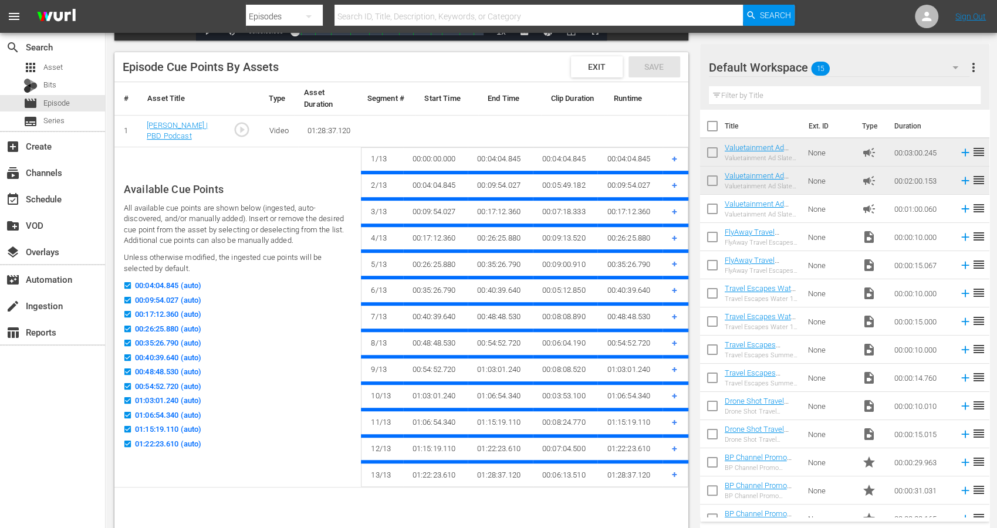
scroll to position [293, 0]
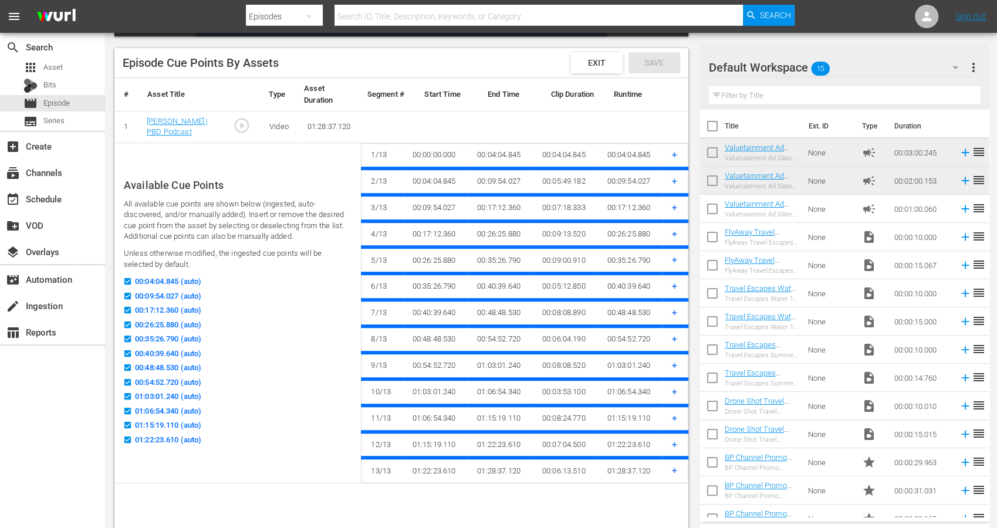
click at [127, 396] on input "01:03:01.240 (auto)" at bounding box center [124, 398] width 15 height 9
checkbox input "false"
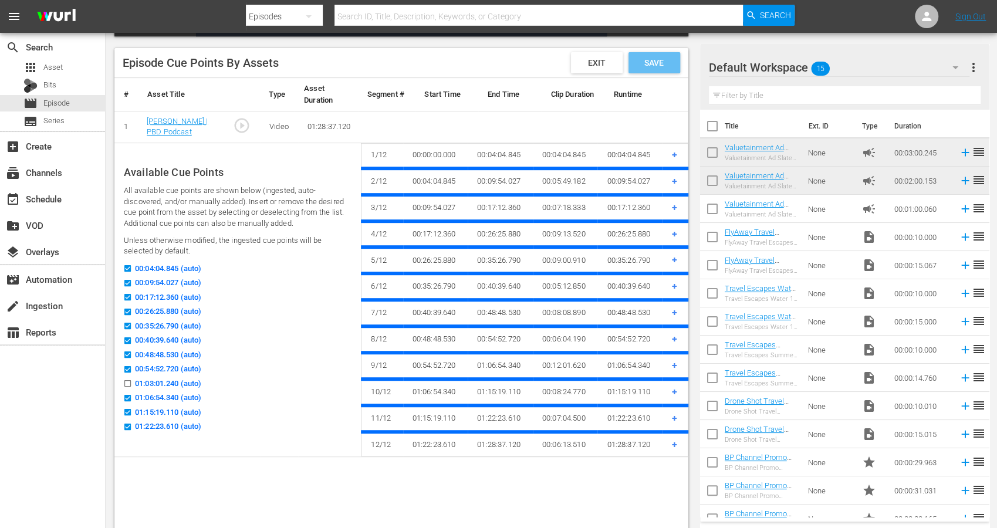
click at [654, 65] on span "Save" at bounding box center [654, 62] width 38 height 9
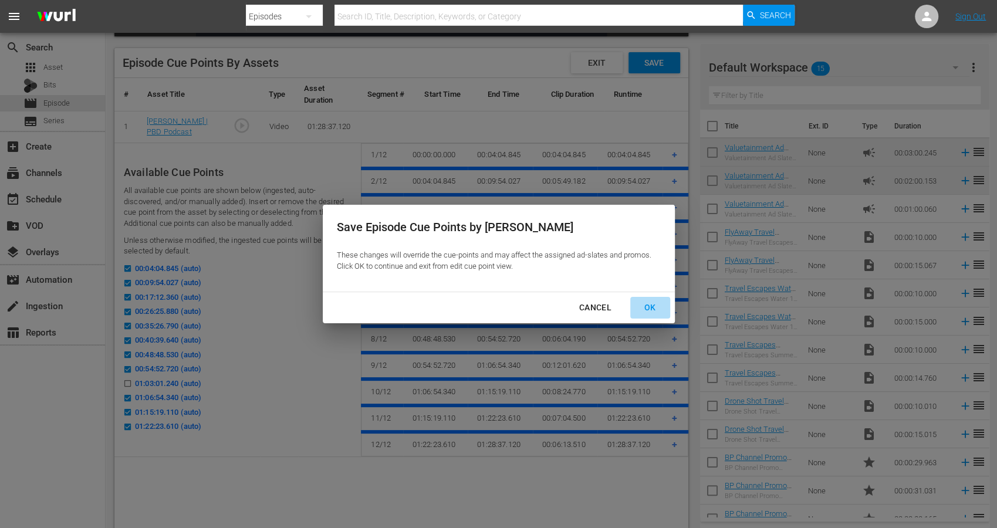
click at [644, 305] on div "OK" at bounding box center [650, 307] width 31 height 15
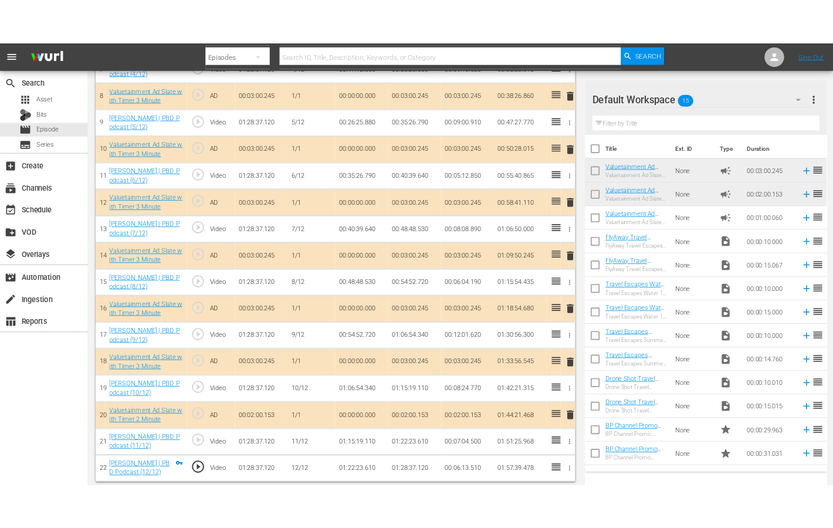
scroll to position [593, 0]
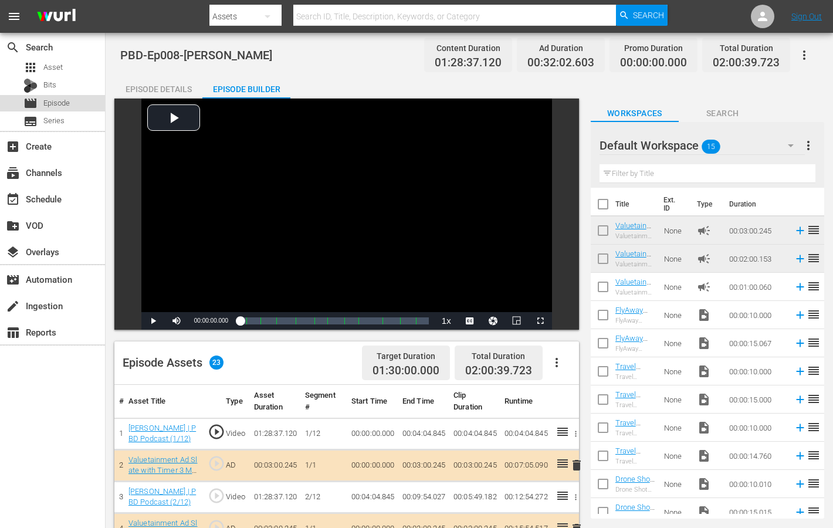
click at [66, 102] on span "Episode" at bounding box center [56, 103] width 26 height 12
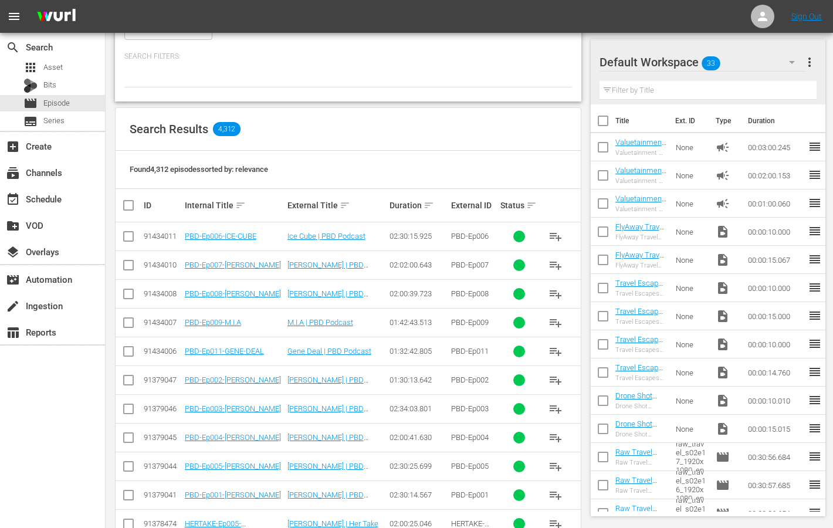
scroll to position [149, 0]
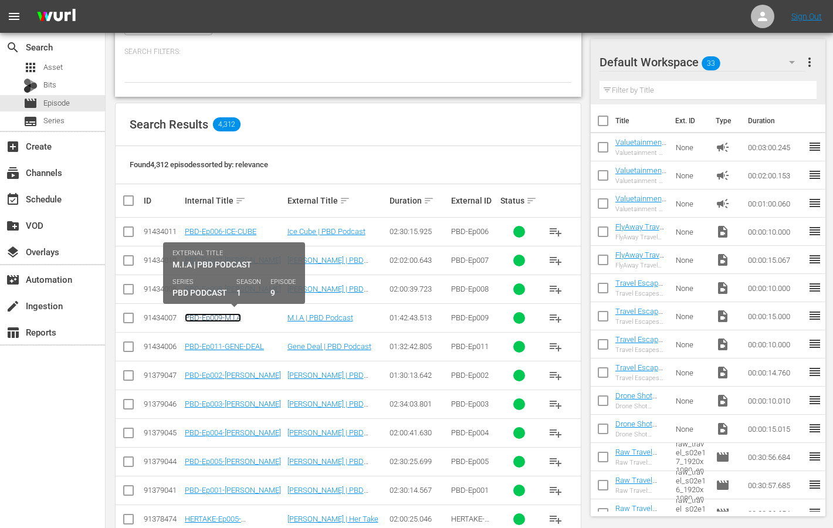
click at [222, 313] on link "PBD-Ep009-M.I.A" at bounding box center [213, 317] width 56 height 9
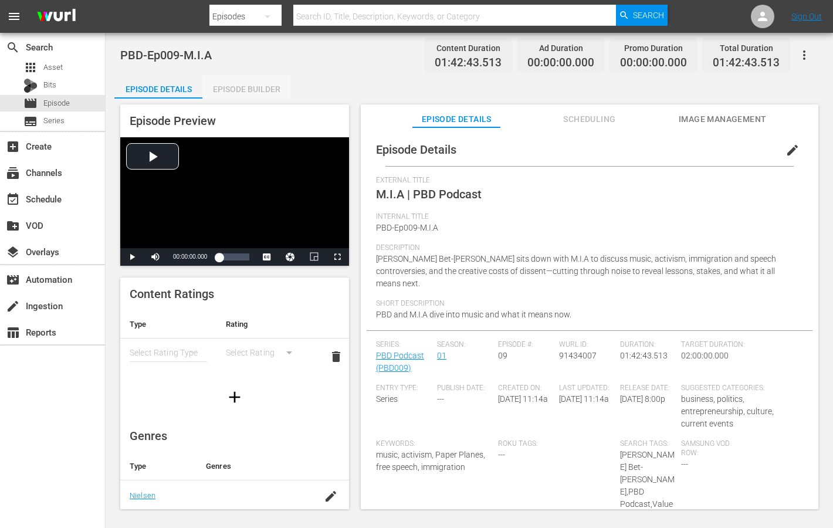
click at [254, 88] on div "Episode Builder" at bounding box center [246, 89] width 88 height 28
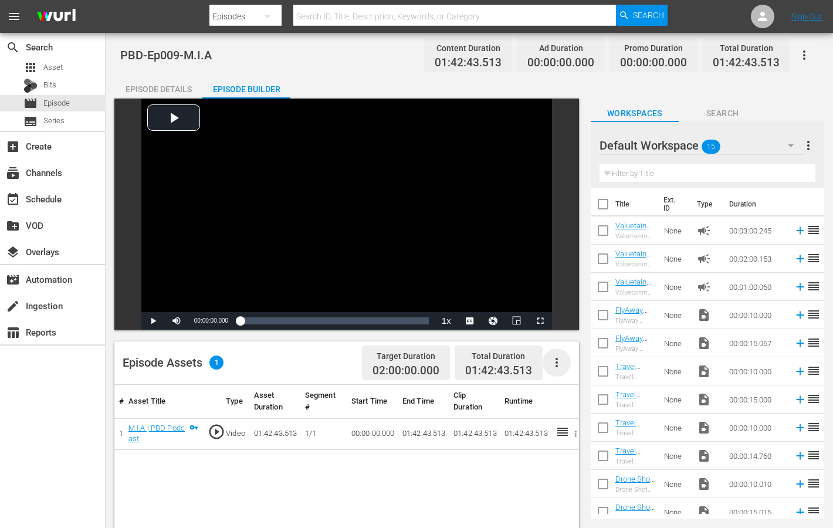
click at [556, 364] on icon "button" at bounding box center [557, 363] width 14 height 14
click at [567, 370] on div "Edit Cue Points" at bounding box center [592, 367] width 80 height 28
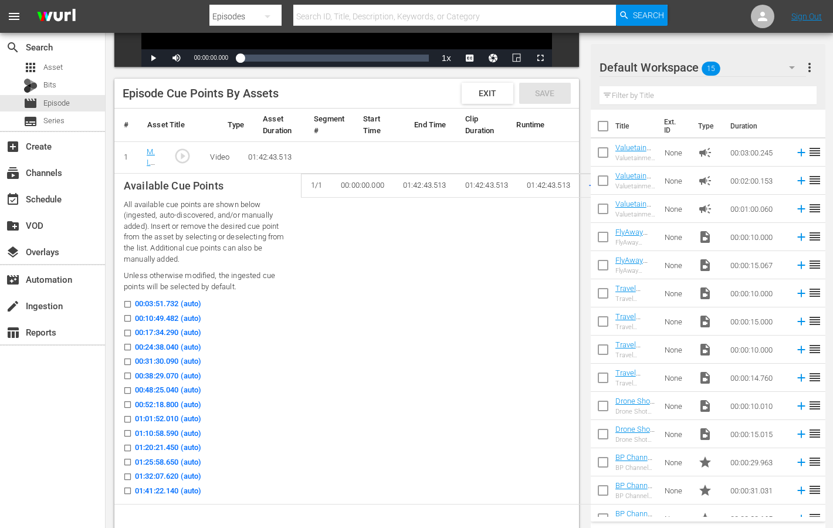
scroll to position [263, 0]
click at [165, 319] on span "00:10:49.482 (auto)" at bounding box center [168, 318] width 66 height 12
click at [132, 319] on input "00:10:49.482 (auto)" at bounding box center [124, 320] width 15 height 9
checkbox input "true"
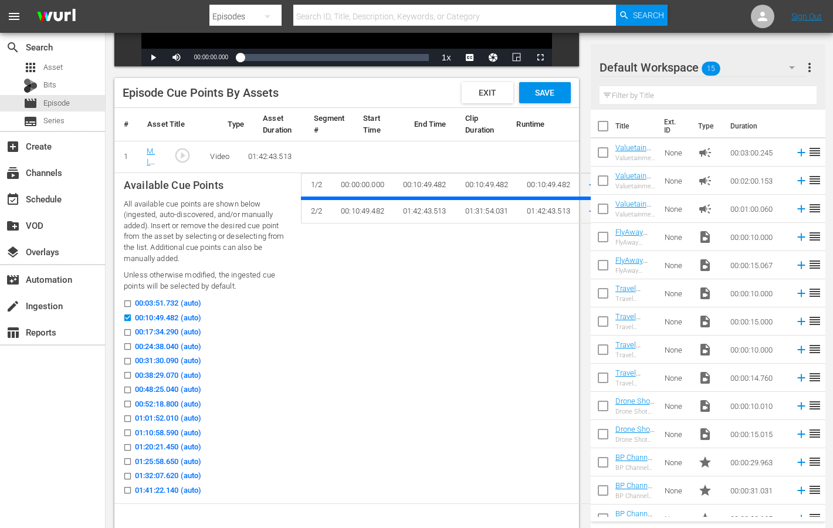
click at [164, 333] on span "00:17:34.290 (auto)" at bounding box center [168, 332] width 66 height 12
click at [132, 333] on input "00:17:34.290 (auto)" at bounding box center [124, 334] width 15 height 9
checkbox input "true"
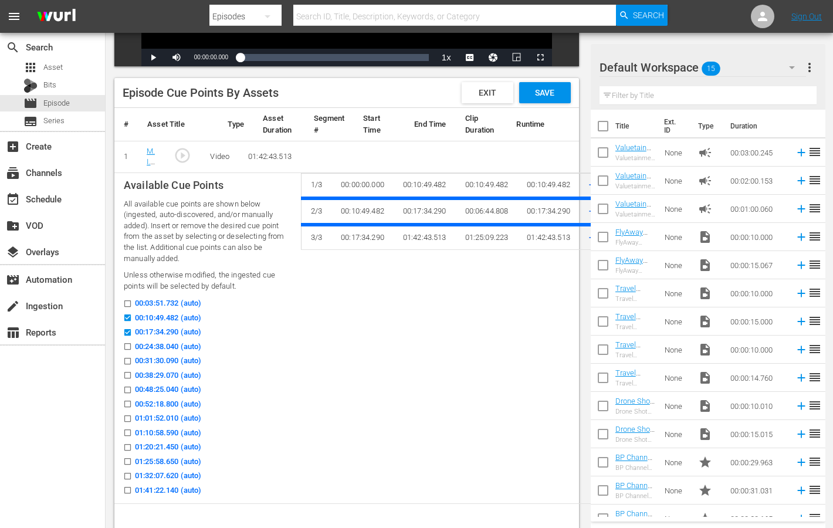
click at [164, 347] on span "00:24:38.040 (auto)" at bounding box center [168, 347] width 66 height 12
click at [132, 347] on input "00:24:38.040 (auto)" at bounding box center [124, 348] width 15 height 9
checkbox input "true"
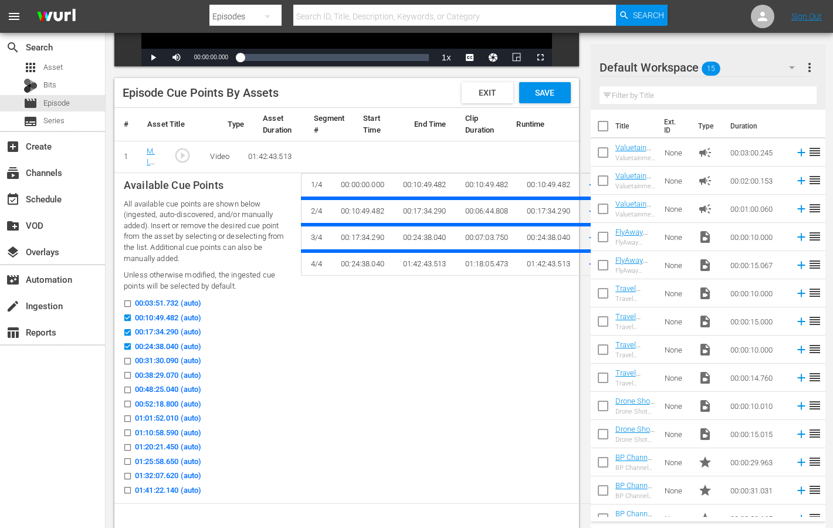
click at [164, 374] on span "00:38:29.070 (auto)" at bounding box center [168, 376] width 66 height 12
click at [132, 374] on input "00:38:29.070 (auto)" at bounding box center [124, 377] width 15 height 9
checkbox input "true"
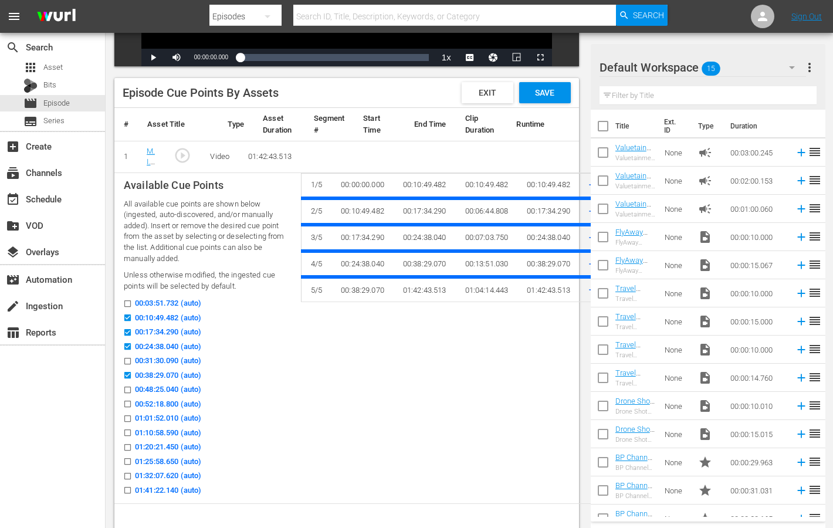
click at [164, 389] on span "00:48:25.040 (auto)" at bounding box center [168, 390] width 66 height 12
click at [132, 389] on input "00:48:25.040 (auto)" at bounding box center [124, 392] width 15 height 9
checkbox input "true"
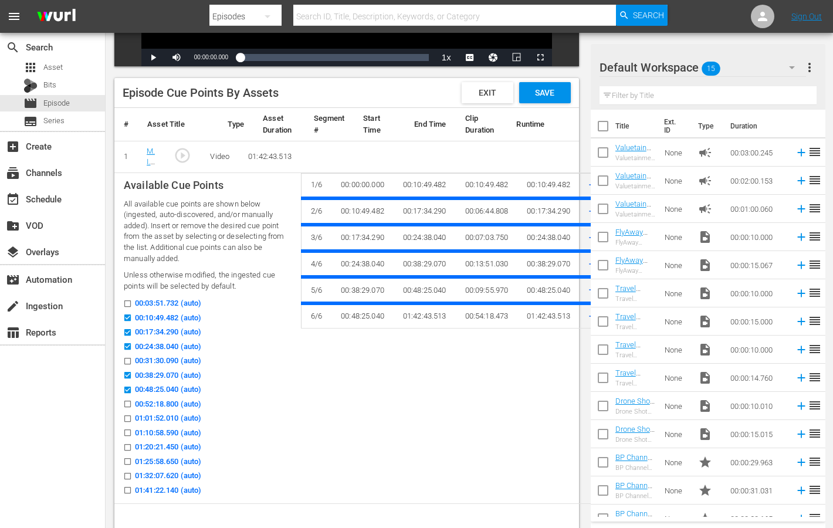
click at [163, 418] on span "01:01:52.010 (auto)" at bounding box center [168, 418] width 66 height 12
click at [132, 418] on input "01:01:52.010 (auto)" at bounding box center [124, 421] width 15 height 9
checkbox input "true"
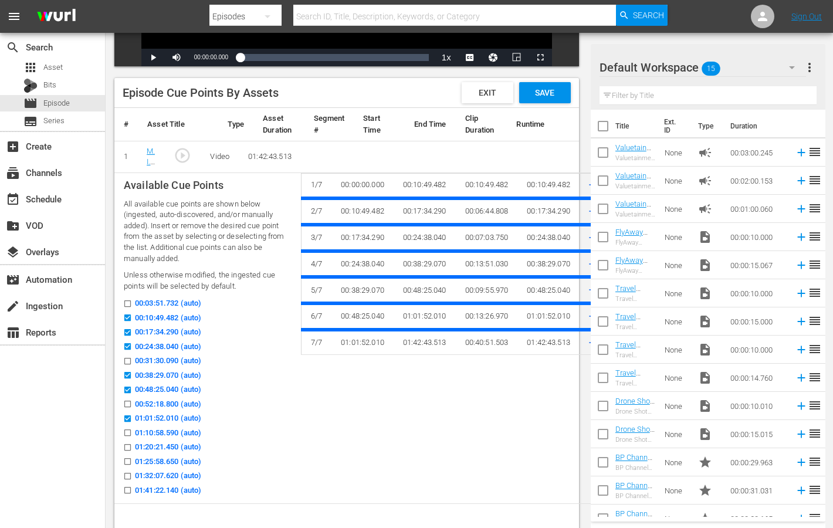
click at [160, 432] on span "01:10:58.590 (auto)" at bounding box center [168, 433] width 66 height 12
click at [132, 432] on input "01:10:58.590 (auto)" at bounding box center [124, 435] width 15 height 9
checkbox input "true"
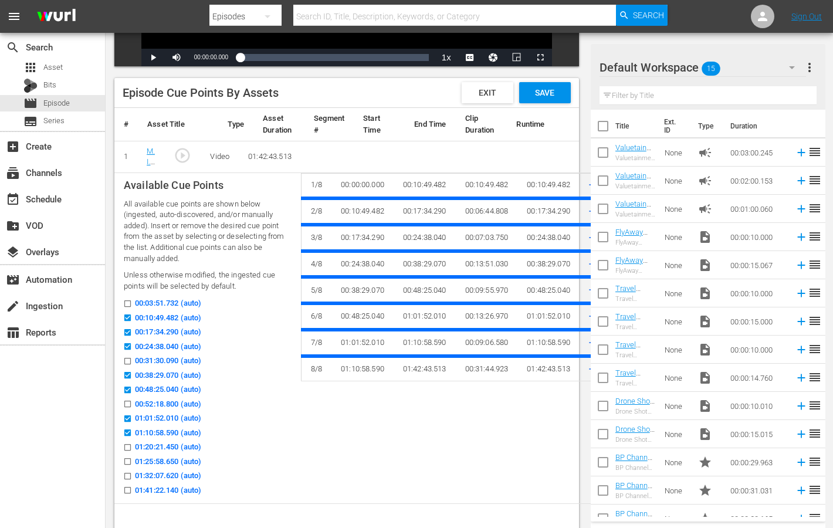
click at [164, 461] on span "01:25:58.650 (auto)" at bounding box center [168, 462] width 66 height 12
click at [132, 461] on input "01:25:58.650 (auto)" at bounding box center [124, 463] width 15 height 9
checkbox input "true"
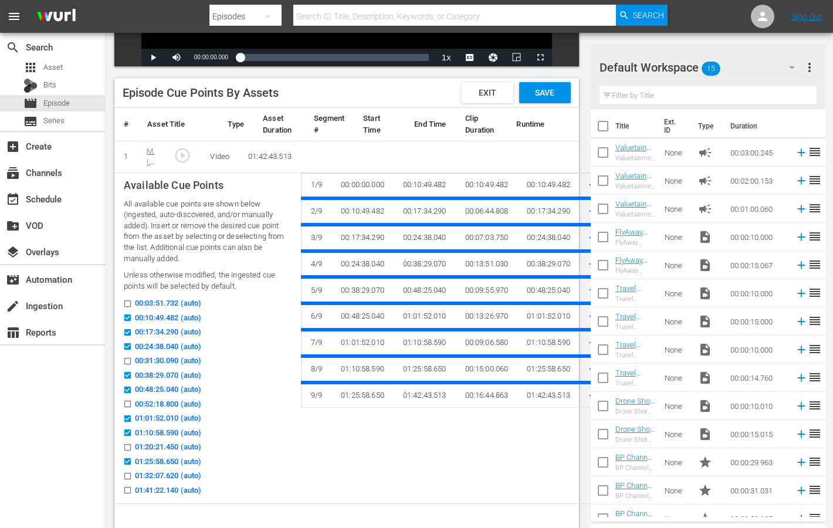
click at [165, 476] on span "01:32:07.620 (auto)" at bounding box center [168, 476] width 66 height 12
click at [132, 476] on input "01:32:07.620 (auto)" at bounding box center [124, 478] width 15 height 9
checkbox input "true"
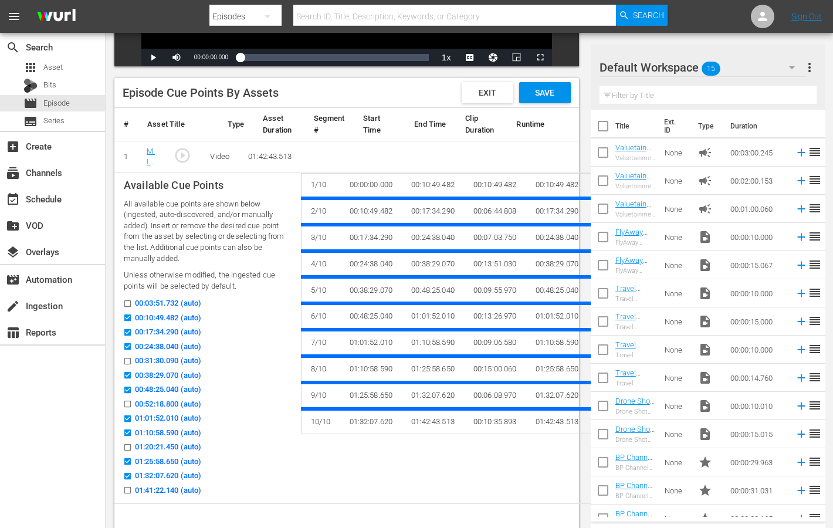
click at [165, 444] on span "01:20:21.450 (auto)" at bounding box center [168, 447] width 66 height 12
click at [132, 445] on input "01:20:21.450 (auto)" at bounding box center [124, 449] width 15 height 9
checkbox input "true"
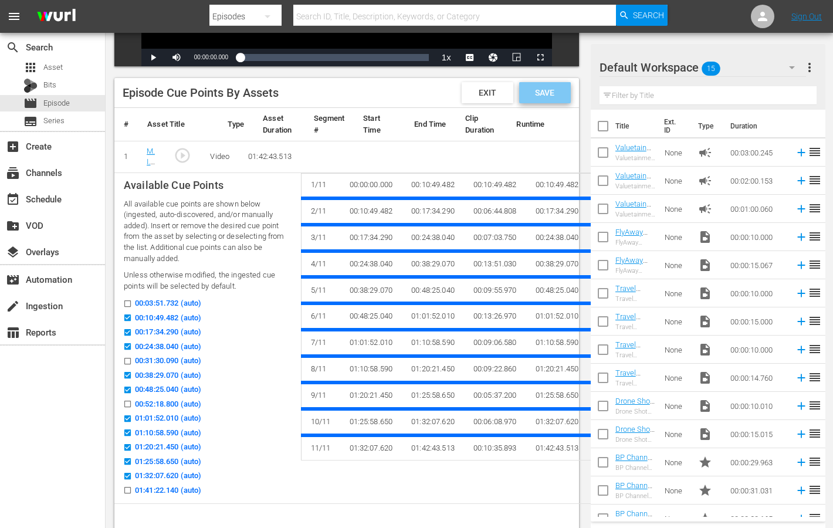
click at [546, 95] on span "Save" at bounding box center [545, 92] width 38 height 9
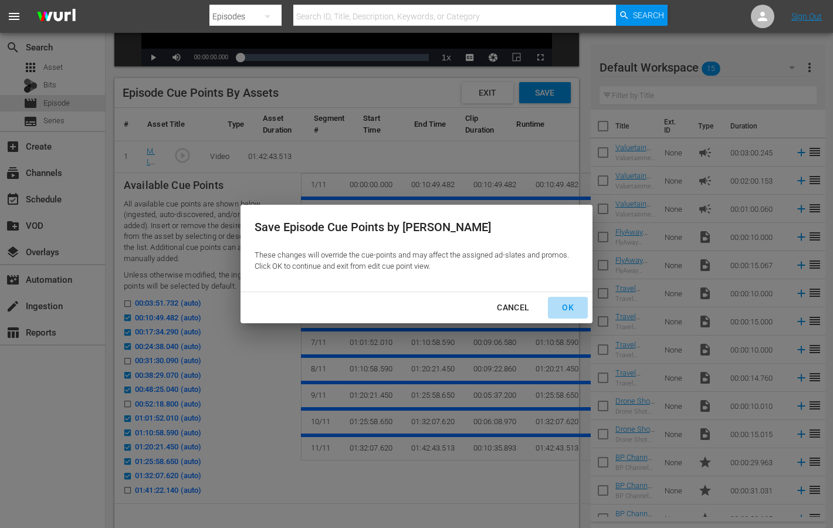
click at [562, 309] on div "OK" at bounding box center [568, 307] width 31 height 15
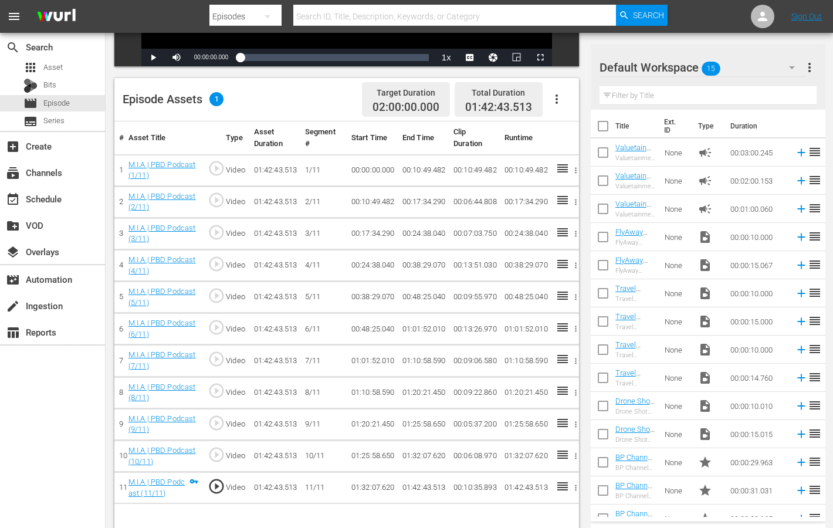
click at [562, 96] on icon "button" at bounding box center [557, 99] width 14 height 14
click at [588, 133] on div "Fill with Ads" at bounding box center [592, 132] width 80 height 28
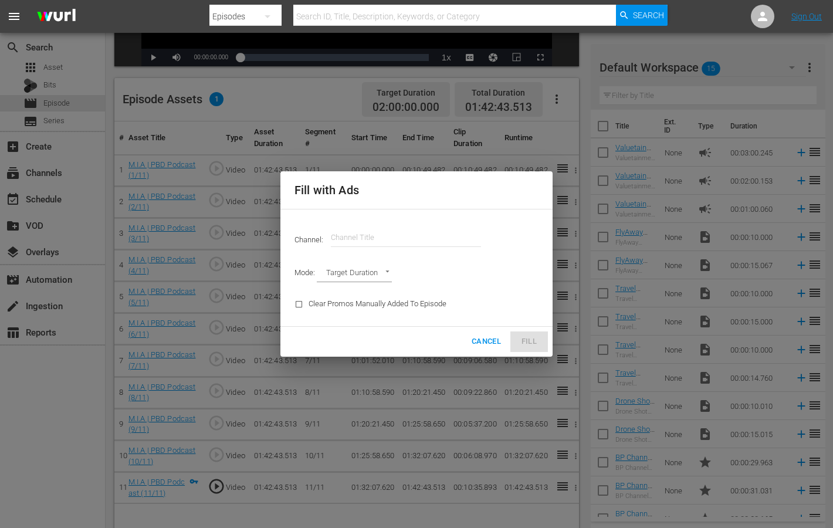
click at [446, 232] on input "text" at bounding box center [406, 238] width 150 height 28
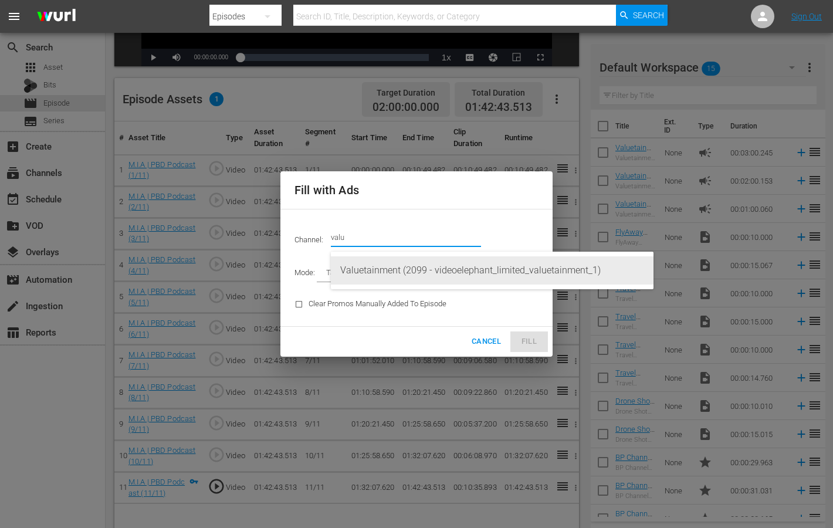
click at [446, 271] on div "Valuetainment (2099 - videoelephant_limited_valuetainment_1)" at bounding box center [492, 270] width 304 height 28
type input "Valuetainment (2099)"
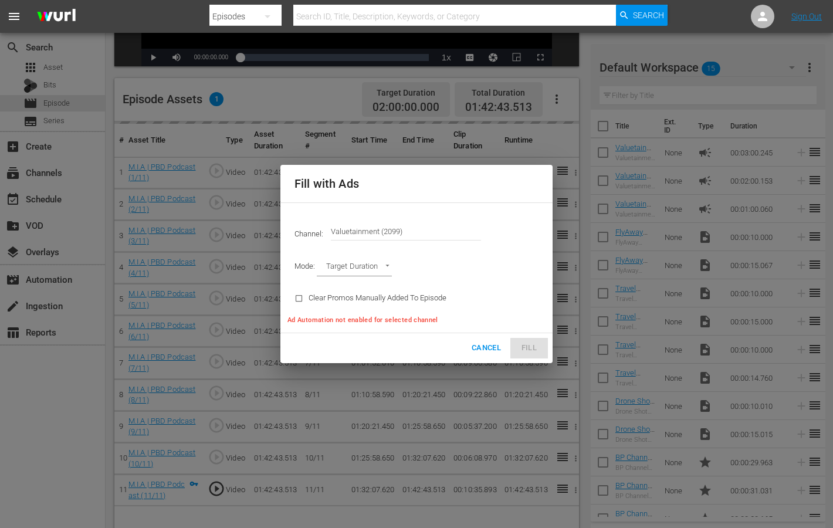
type input "AD_BREAK_DURATION"
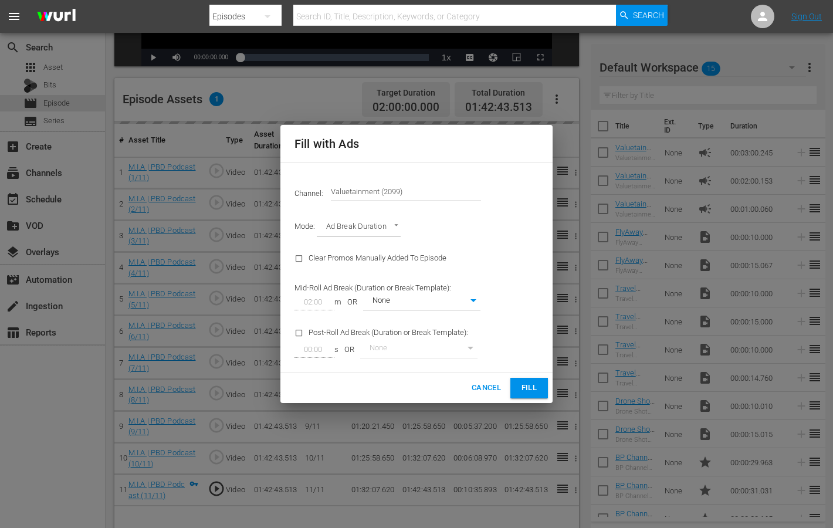
click at [523, 383] on span "Fill" at bounding box center [529, 387] width 19 height 13
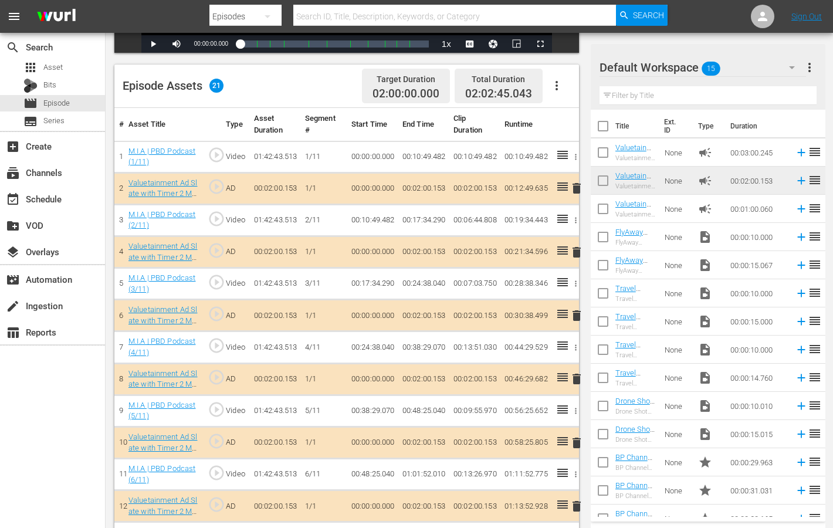
scroll to position [280, 0]
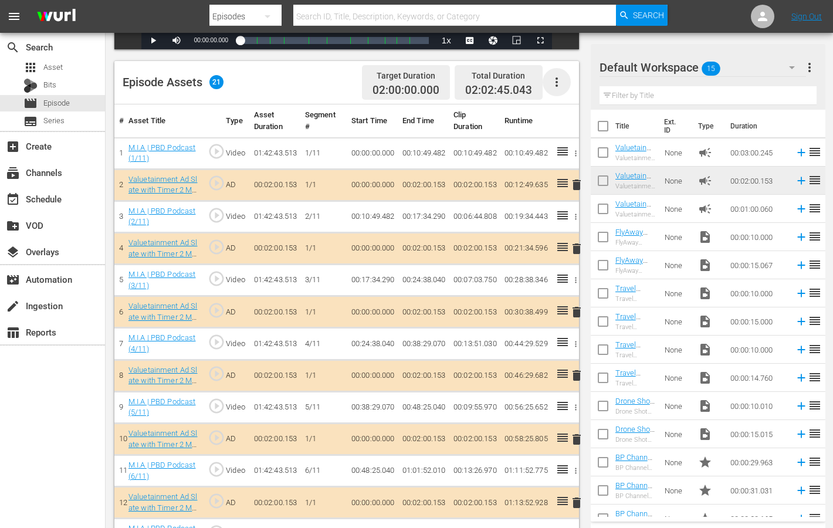
click at [556, 83] on icon "button" at bounding box center [557, 82] width 14 height 14
click at [557, 93] on div "Edit Cue Points" at bounding box center [592, 86] width 80 height 28
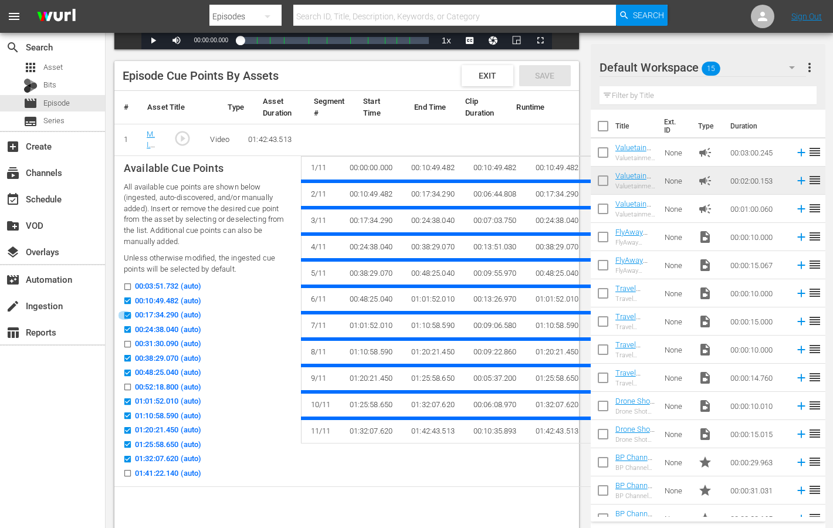
click at [127, 313] on input "00:17:34.290 (auto)" at bounding box center [124, 317] width 15 height 9
checkbox input "false"
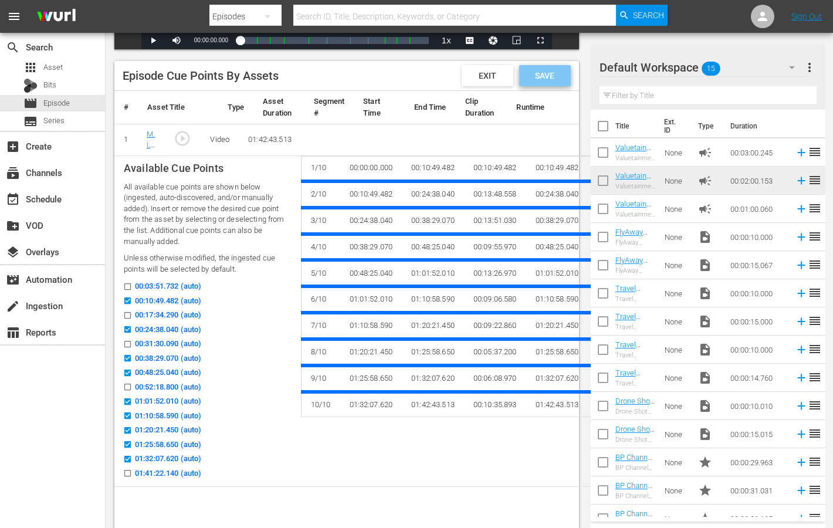
click at [545, 73] on span "Save" at bounding box center [545, 75] width 38 height 9
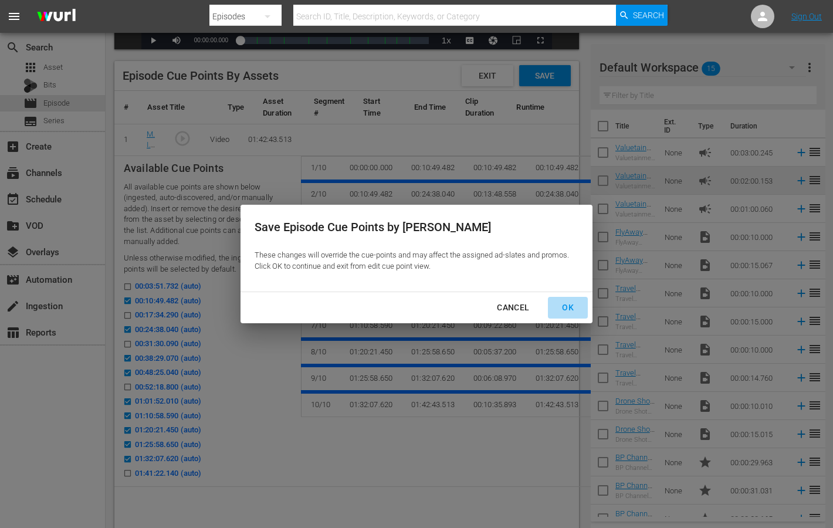
click at [572, 301] on div "OK" at bounding box center [568, 307] width 31 height 15
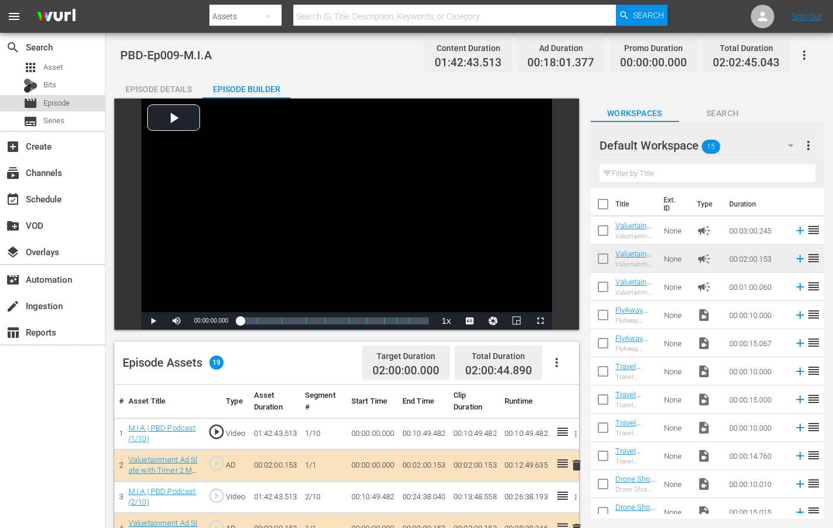
click at [75, 100] on div "movie Episode" at bounding box center [52, 103] width 105 height 16
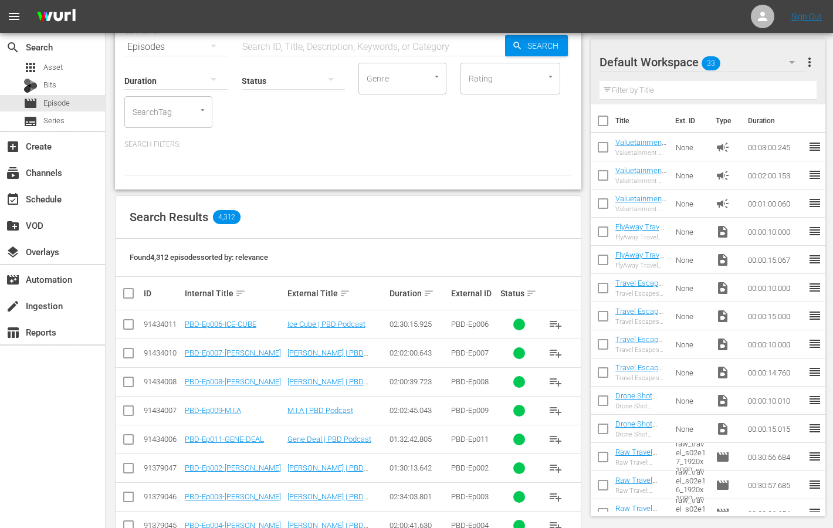
scroll to position [73, 0]
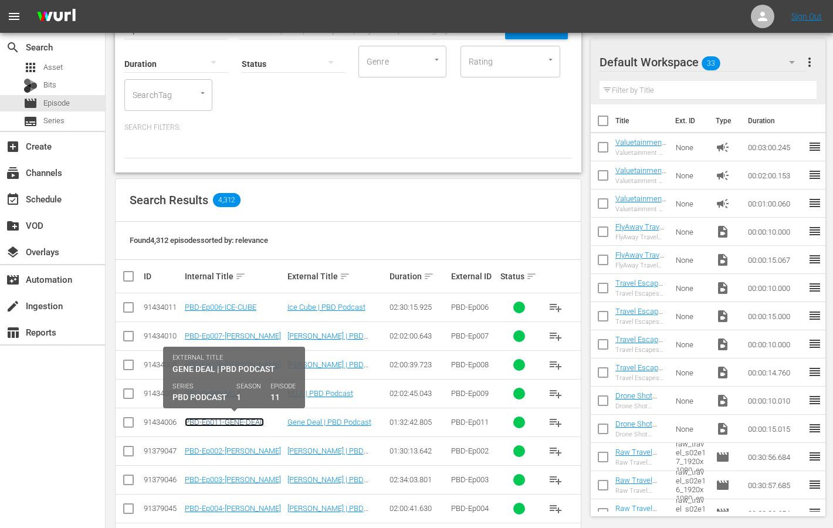
click at [224, 421] on link "PBD-Ep011-GENE-DEAL" at bounding box center [224, 422] width 79 height 9
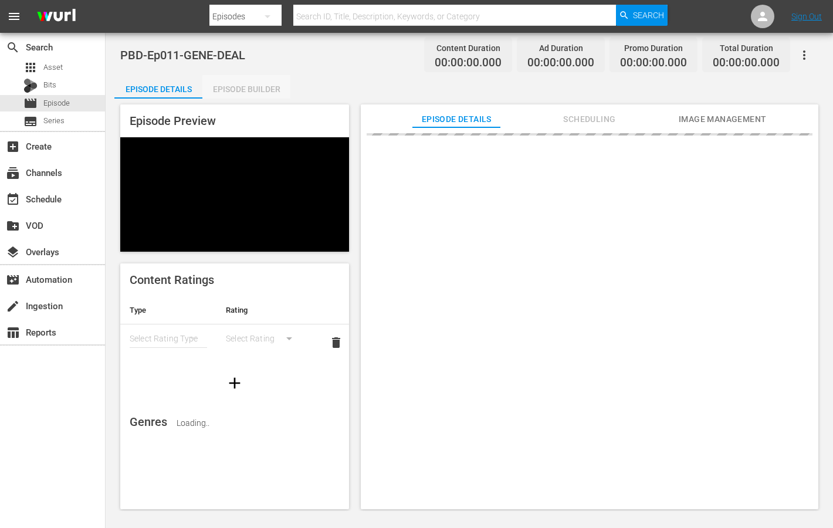
click at [272, 89] on div "Episode Builder" at bounding box center [246, 89] width 88 height 28
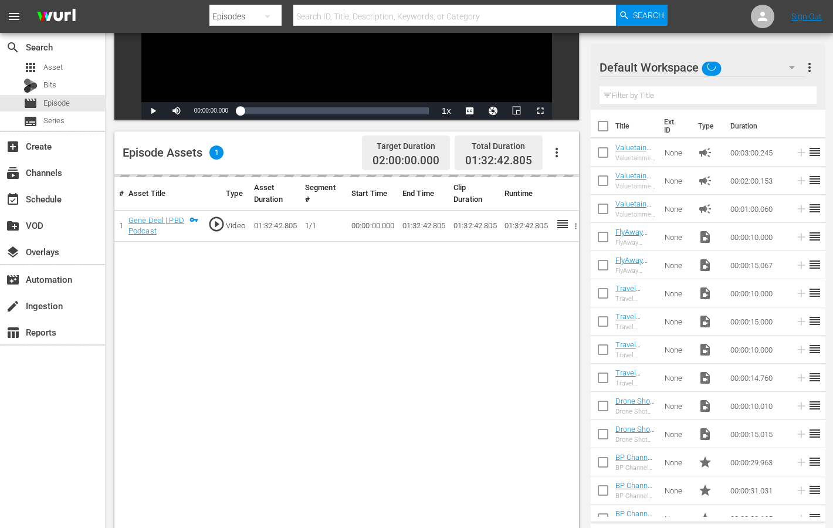
scroll to position [212, 0]
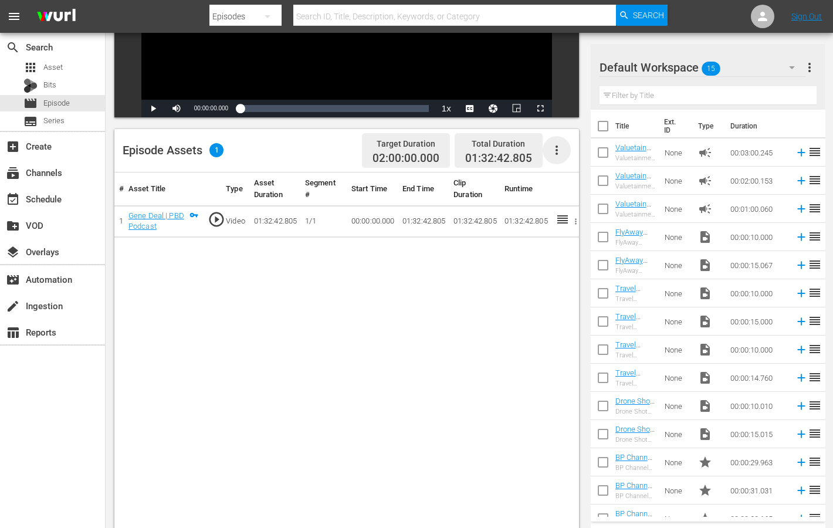
click at [557, 150] on icon "button" at bounding box center [557, 150] width 2 height 9
click at [569, 154] on div "Edit Cue Points" at bounding box center [592, 154] width 80 height 28
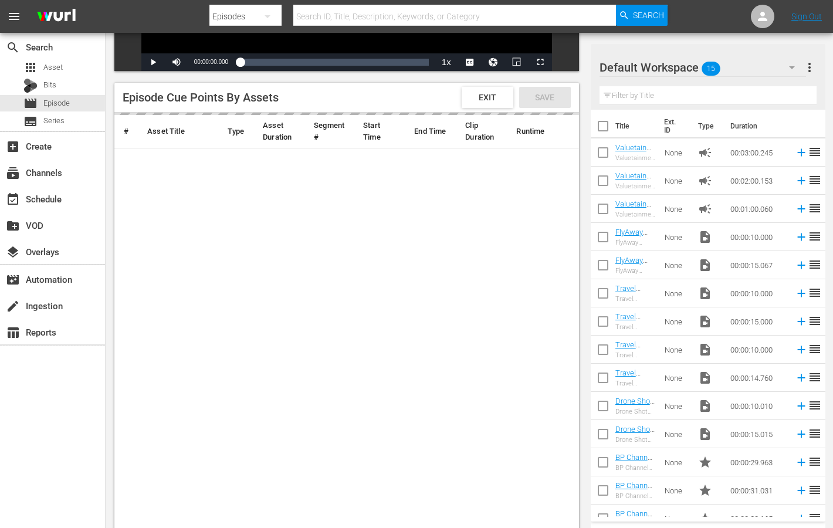
scroll to position [262, 0]
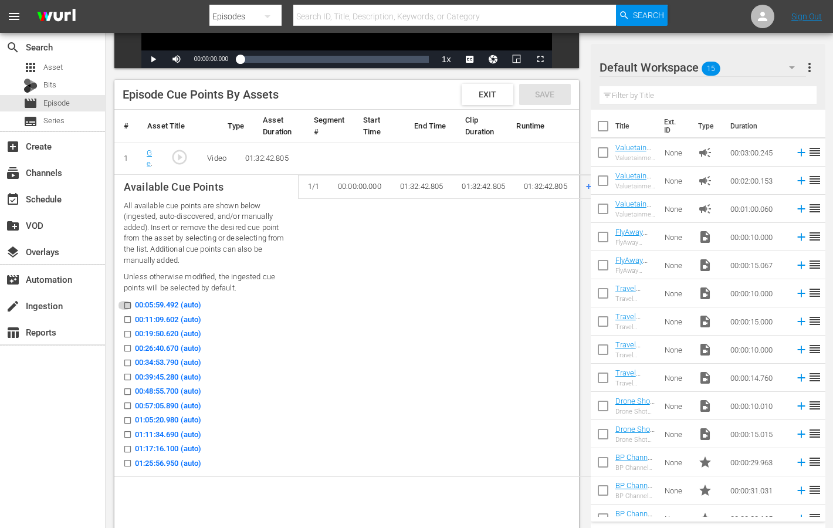
click at [128, 304] on input "00:05:59.492 (auto)" at bounding box center [124, 307] width 15 height 9
checkbox input "true"
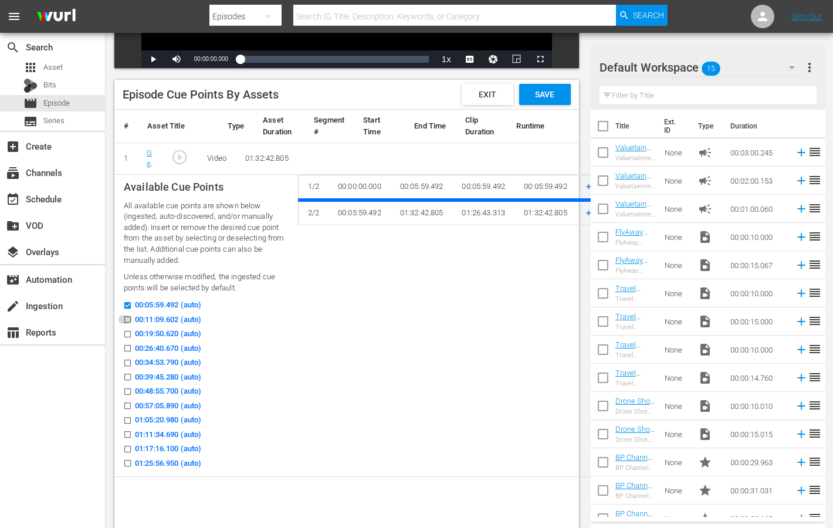
click at [128, 316] on icon at bounding box center [127, 319] width 6 height 6
click at [128, 317] on input "00:11:09.602 (auto)" at bounding box center [124, 321] width 15 height 9
checkbox input "true"
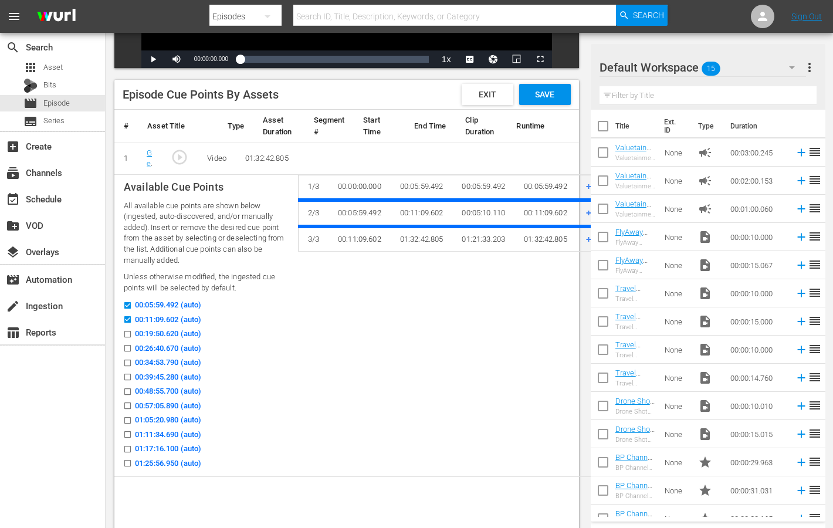
click at [127, 334] on input "00:19:50.620 (auto)" at bounding box center [124, 336] width 15 height 9
checkbox input "true"
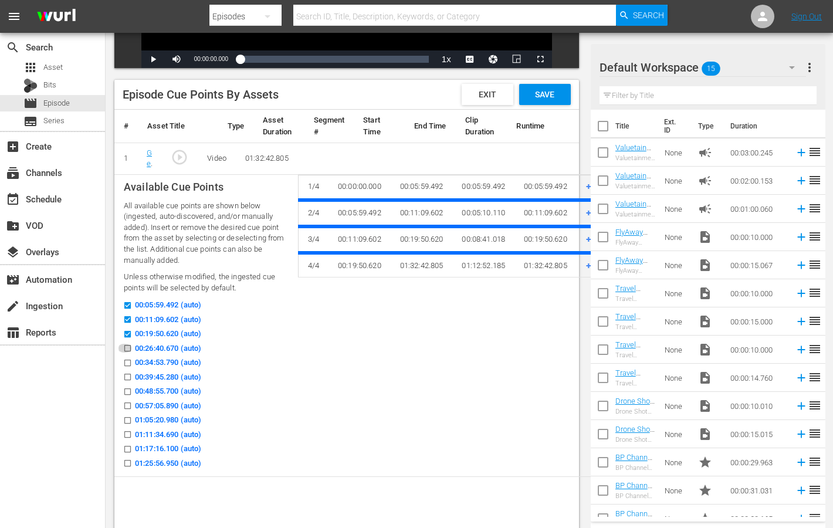
click at [129, 348] on input "00:26:40.670 (auto)" at bounding box center [124, 350] width 15 height 9
checkbox input "true"
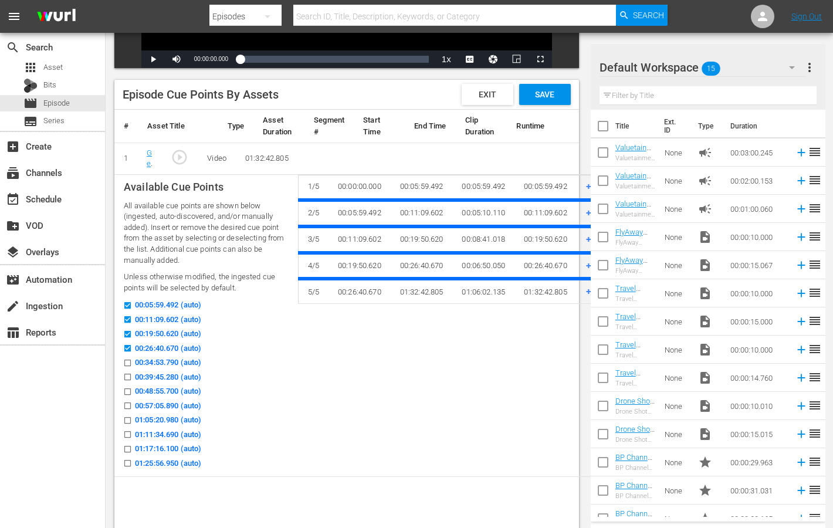
click at [129, 362] on input "00:34:53.790 (auto)" at bounding box center [124, 365] width 15 height 9
checkbox input "true"
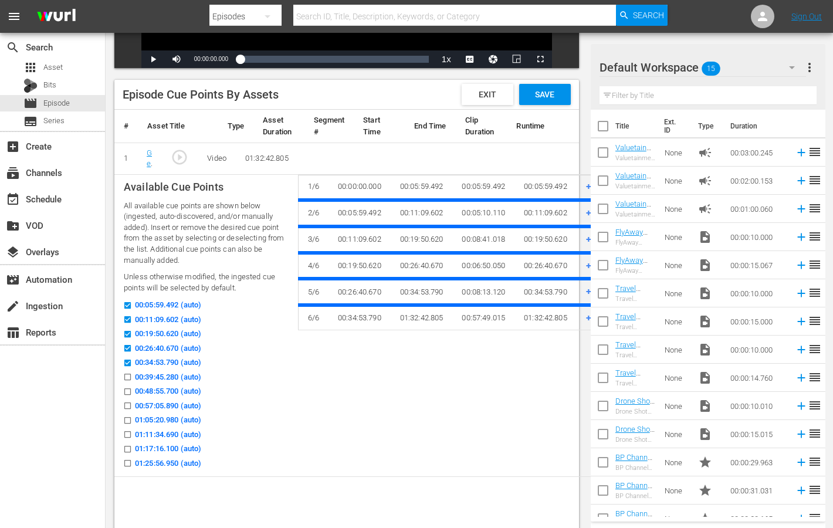
click at [129, 375] on input "00:39:45.280 (auto)" at bounding box center [124, 379] width 15 height 9
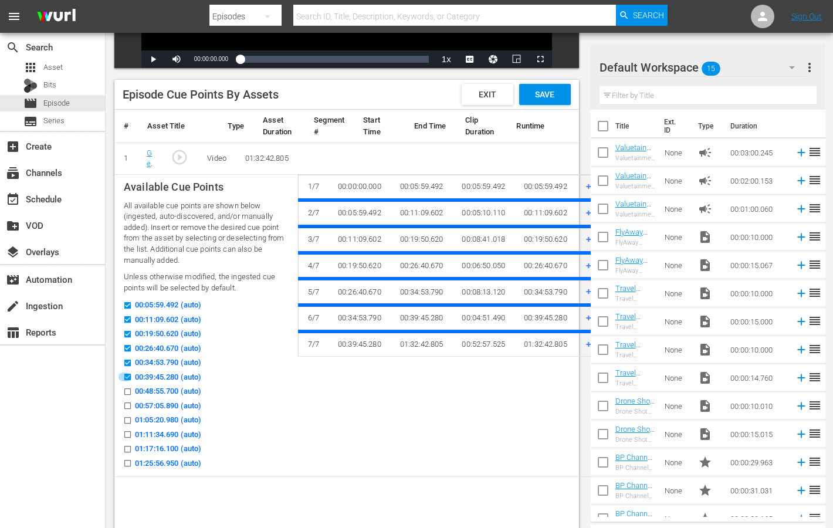
click at [126, 375] on input "00:39:45.280 (auto)" at bounding box center [124, 379] width 15 height 9
checkbox input "false"
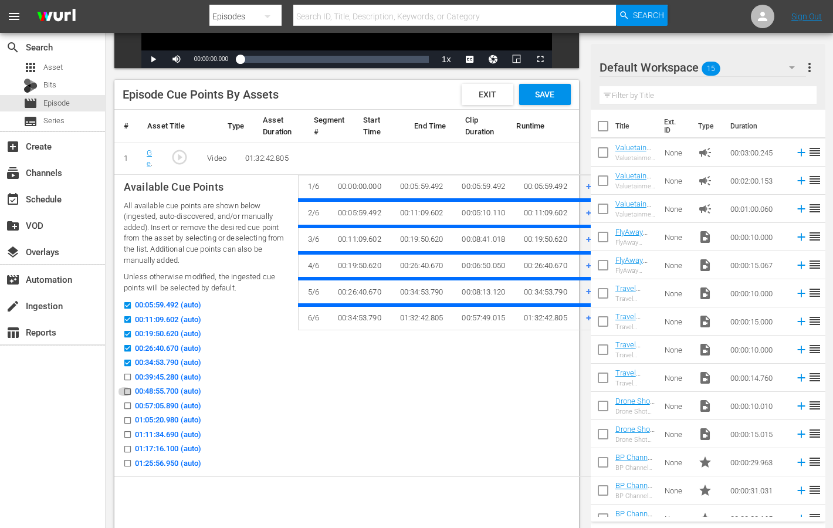
click at [128, 390] on input "00:48:55.700 (auto)" at bounding box center [124, 394] width 15 height 9
checkbox input "true"
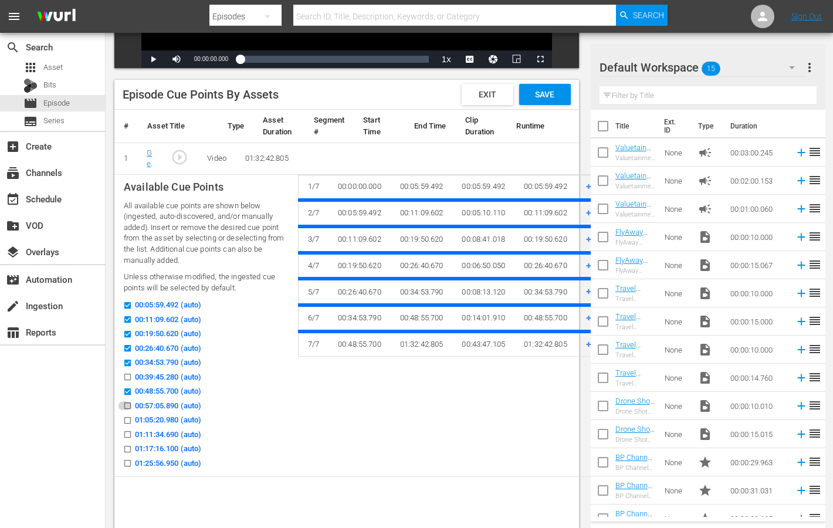
click at [128, 405] on input "00:57:05.890 (auto)" at bounding box center [124, 408] width 15 height 9
checkbox input "true"
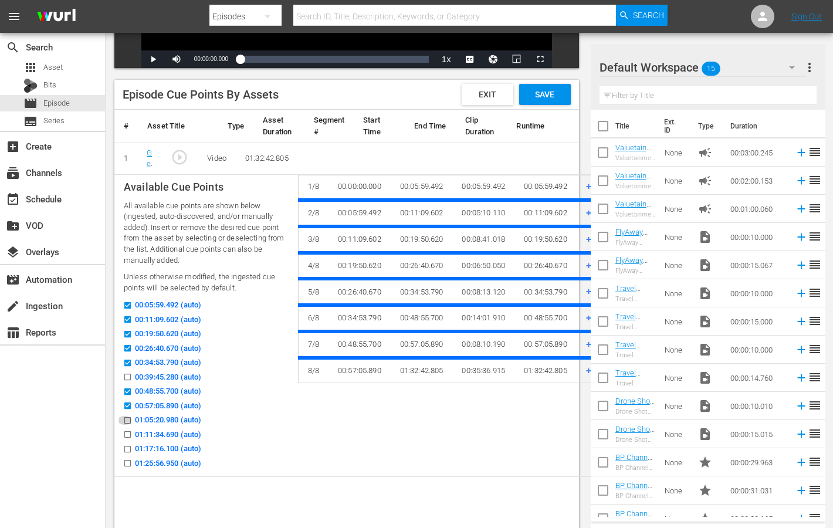
click at [124, 423] on input "01:05:20.980 (auto)" at bounding box center [124, 422] width 15 height 9
checkbox input "true"
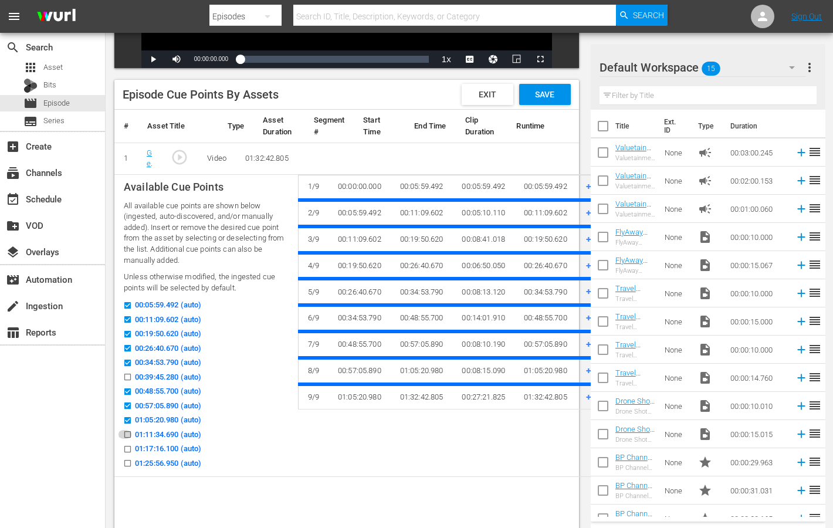
click at [127, 437] on input "01:11:34.690 (auto)" at bounding box center [124, 436] width 15 height 9
checkbox input "true"
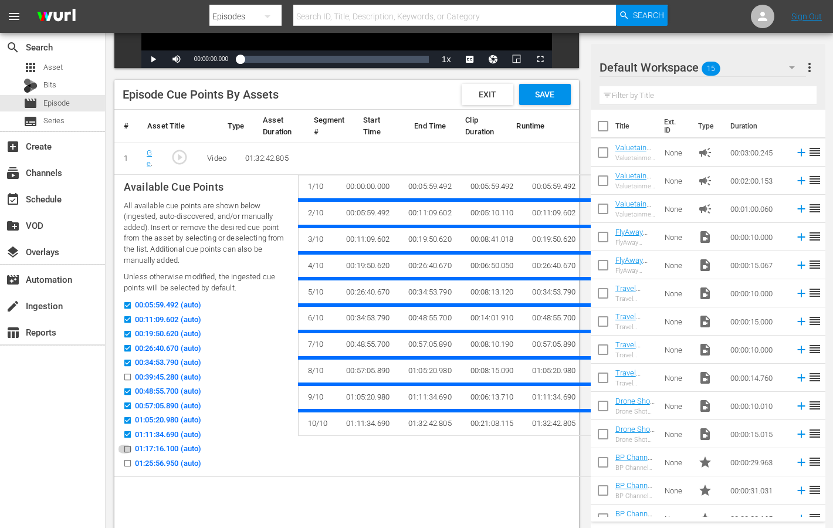
click at [128, 452] on input "01:17:16.100 (auto)" at bounding box center [124, 451] width 15 height 9
checkbox input "true"
click at [128, 461] on input "01:25:56.950 (auto)" at bounding box center [124, 465] width 15 height 9
checkbox input "true"
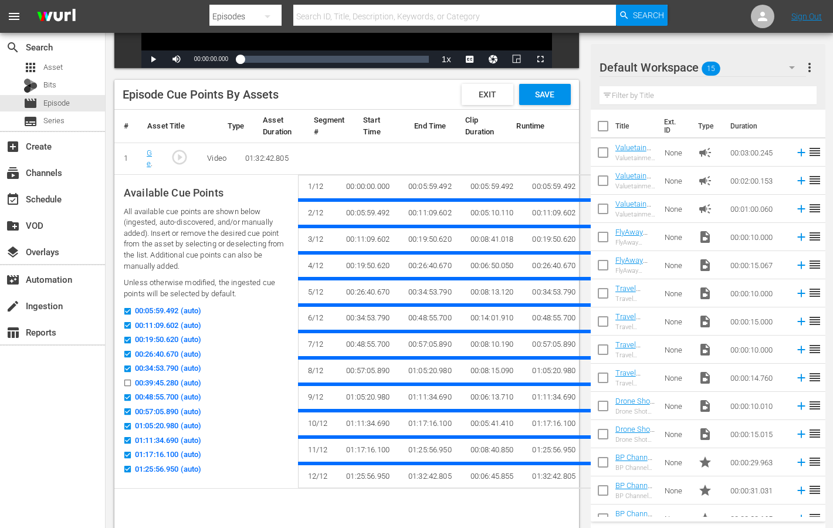
click at [552, 106] on div "Episode Cue Points By Assets Exit Save" at bounding box center [346, 95] width 465 height 30
click at [547, 86] on div "Save" at bounding box center [545, 94] width 52 height 21
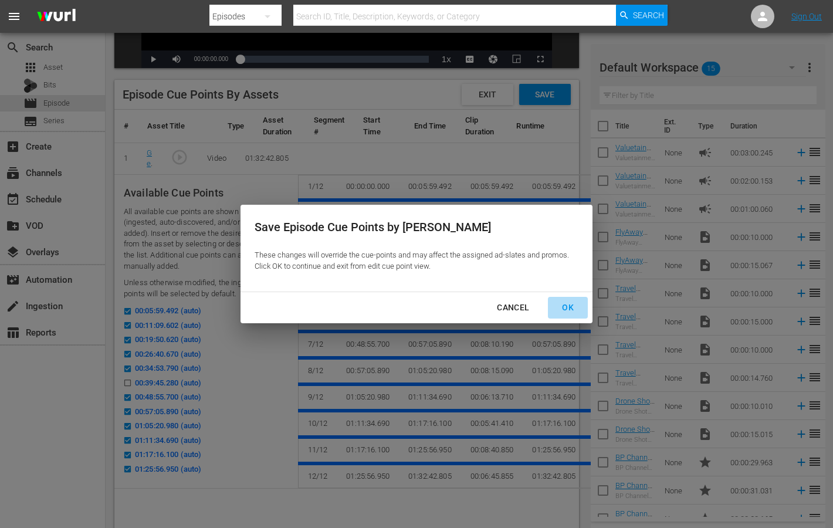
click at [572, 304] on div "OK" at bounding box center [568, 307] width 31 height 15
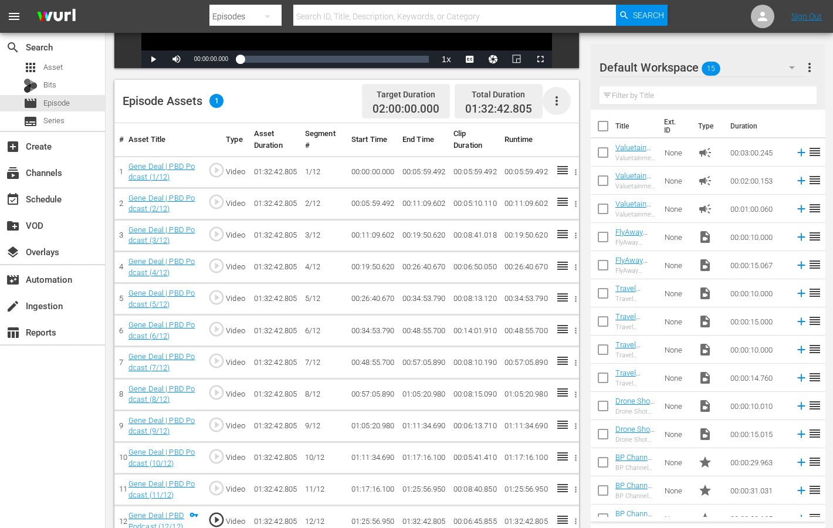
click at [559, 100] on icon "button" at bounding box center [557, 101] width 14 height 14
click at [336, 110] on div "Episode Assets 1 Target Duration 02:00:00.000 Total Duration 01:32:42.805" at bounding box center [346, 101] width 465 height 43
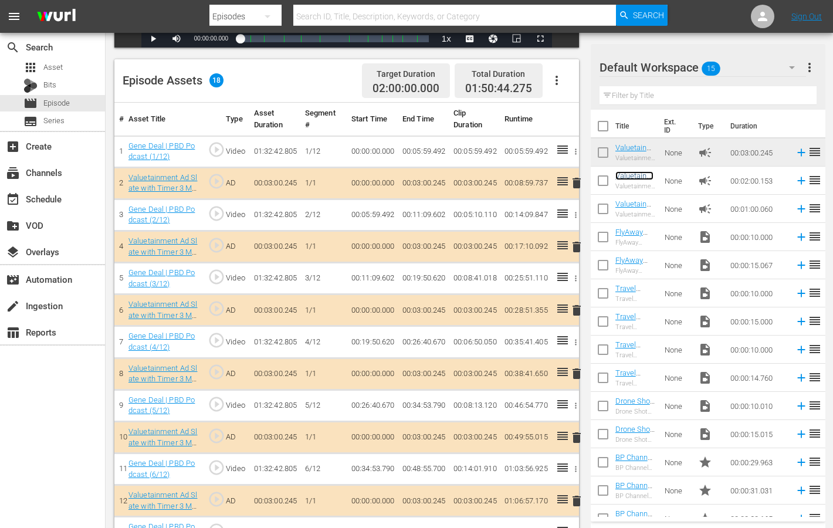
scroll to position [198, 0]
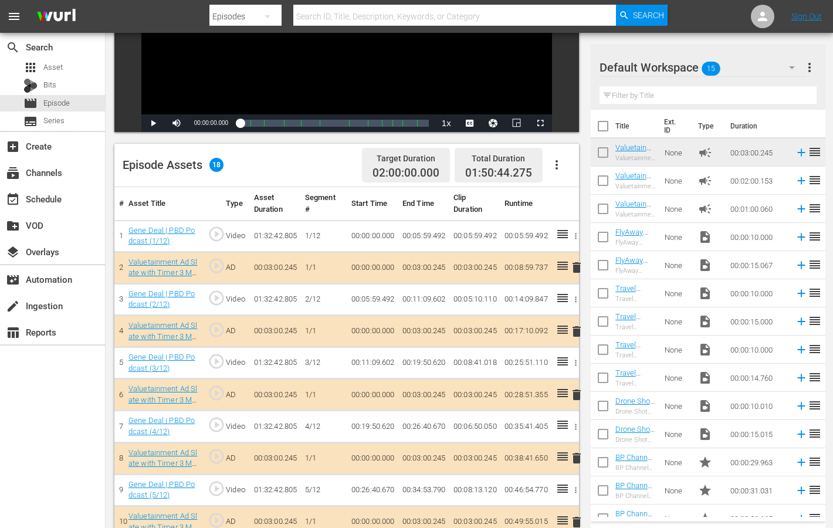
click at [559, 165] on icon "button" at bounding box center [557, 165] width 14 height 14
click at [571, 165] on div "Edit Cue Points" at bounding box center [592, 169] width 80 height 28
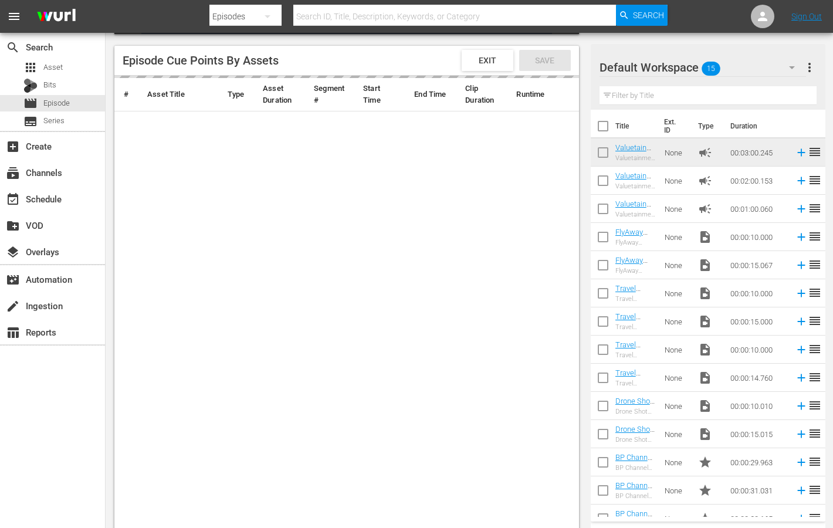
scroll to position [302, 0]
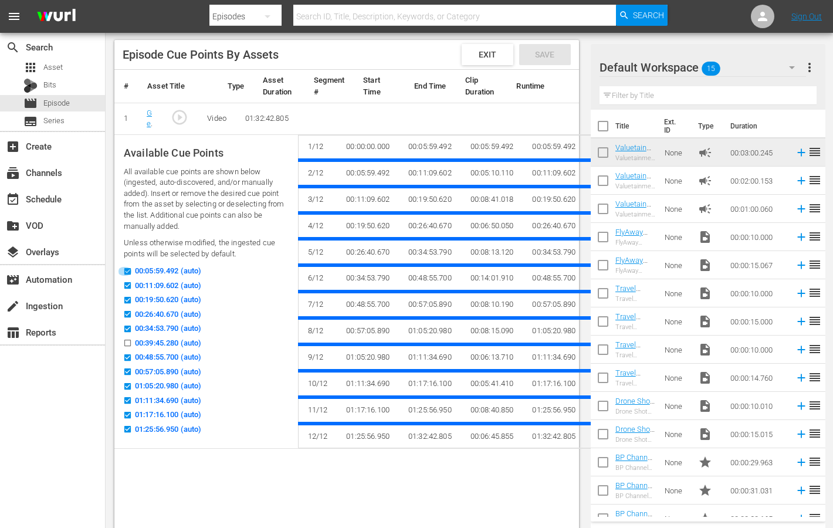
click at [128, 272] on input "00:05:59.492 (auto)" at bounding box center [124, 273] width 15 height 9
checkbox input "false"
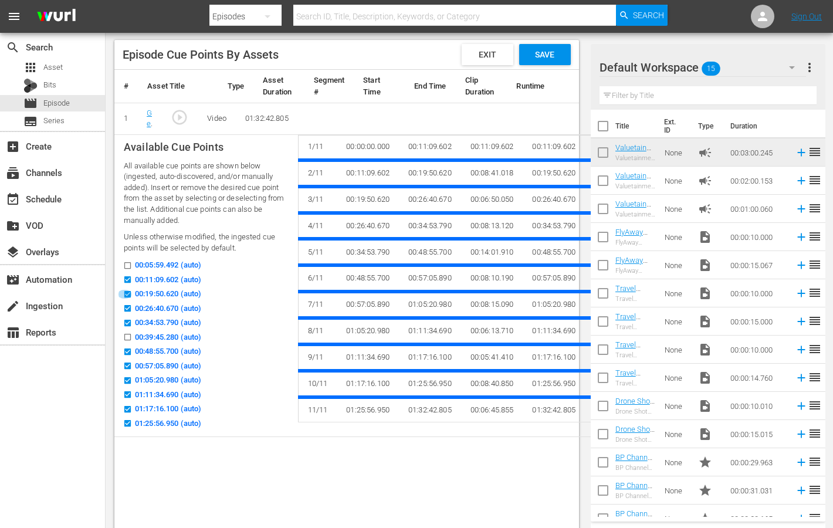
click at [128, 292] on input "00:19:50.620 (auto)" at bounding box center [124, 296] width 15 height 9
checkbox input "false"
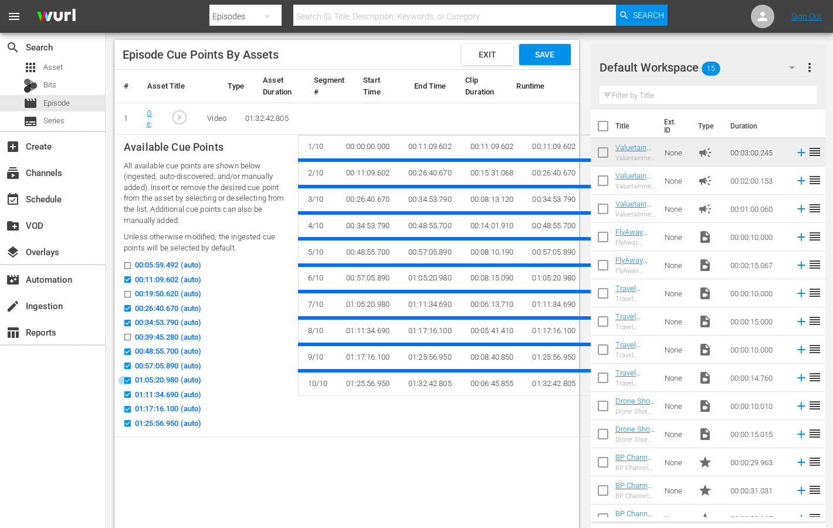
click at [127, 378] on input "01:05:20.980 (auto)" at bounding box center [124, 382] width 15 height 9
checkbox input "false"
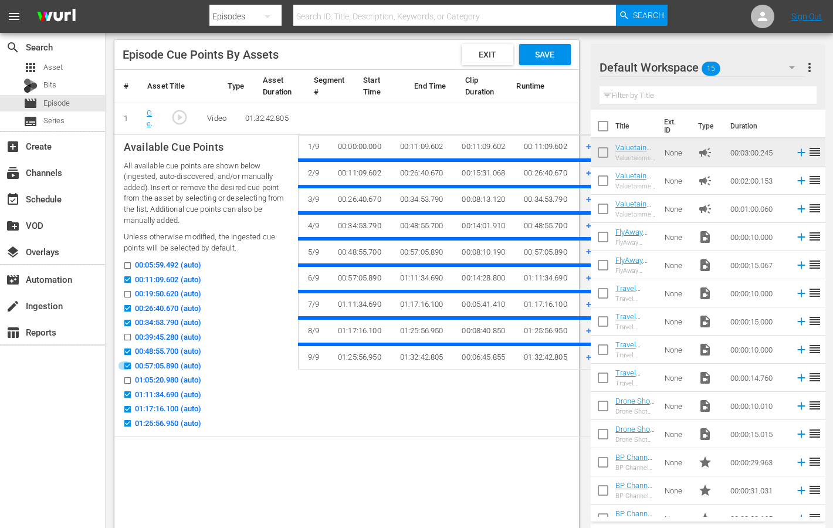
click at [127, 365] on input "00:57:05.890 (auto)" at bounding box center [124, 368] width 15 height 9
checkbox input "false"
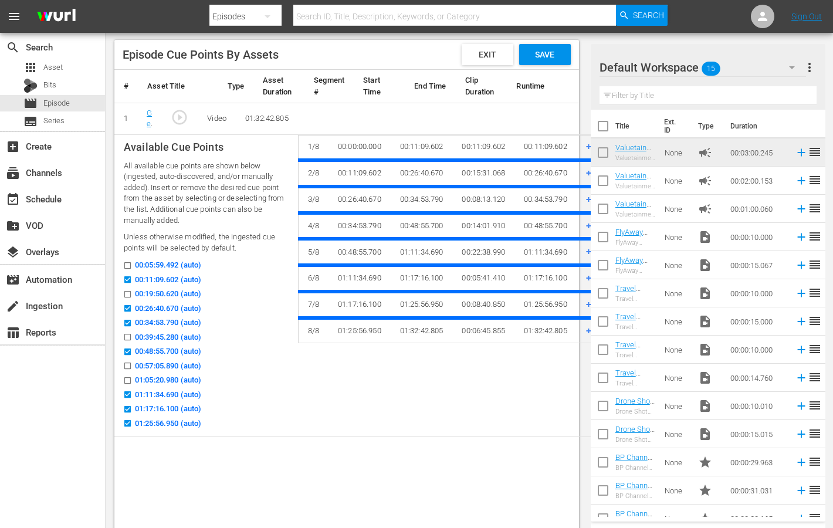
click at [128, 378] on input "01:05:20.980 (auto)" at bounding box center [124, 382] width 15 height 9
checkbox input "true"
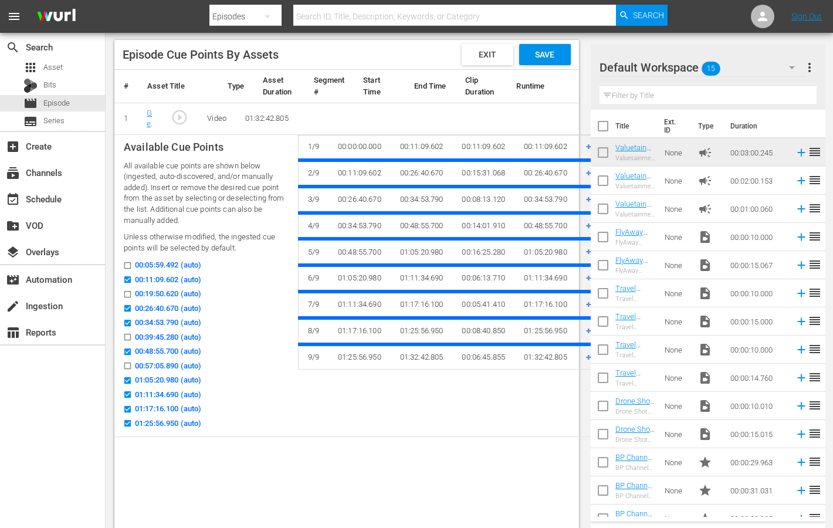
click at [127, 394] on input "01:11:34.690 (auto)" at bounding box center [124, 397] width 15 height 9
checkbox input "false"
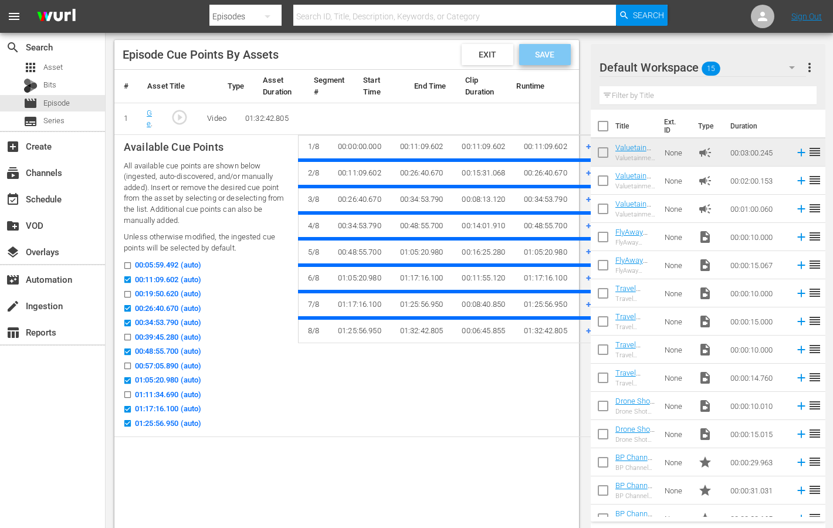
click at [566, 52] on div "Save" at bounding box center [545, 54] width 52 height 21
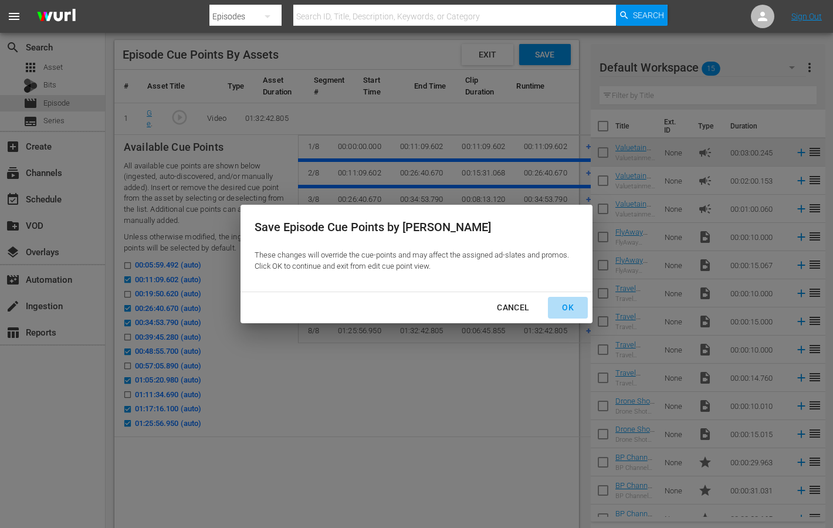
click at [566, 304] on div "OK" at bounding box center [568, 307] width 31 height 15
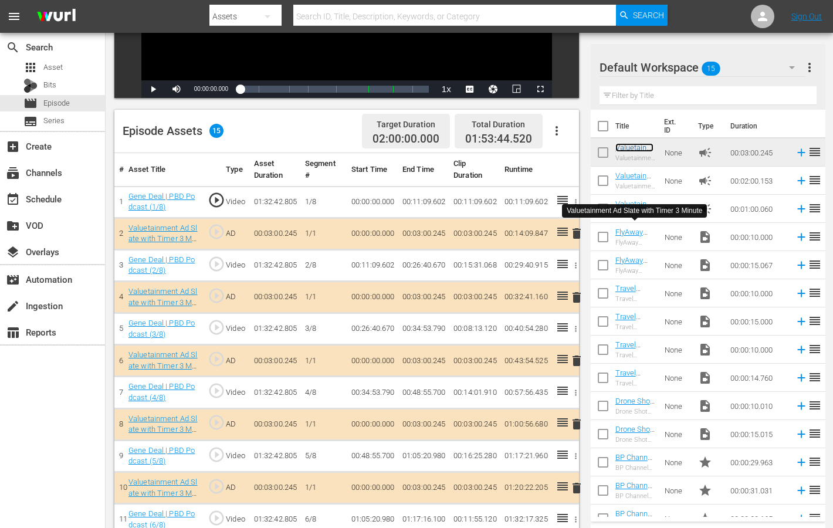
scroll to position [224, 0]
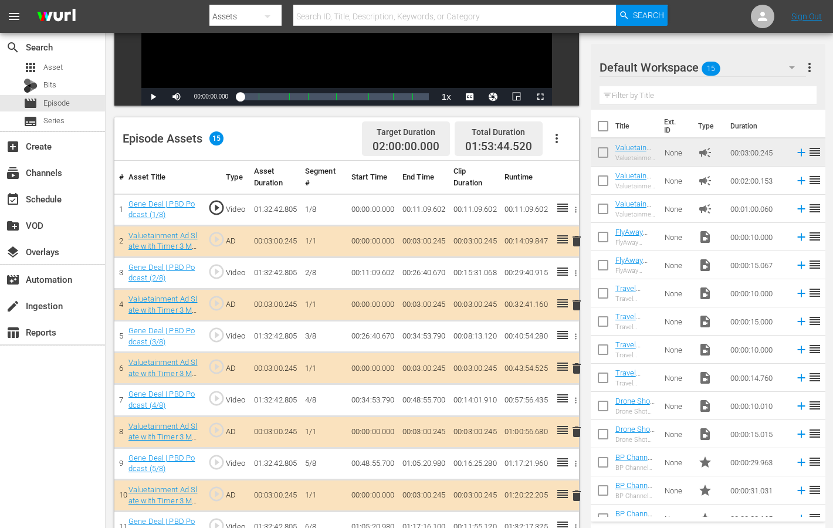
click at [559, 138] on icon "button" at bounding box center [557, 138] width 14 height 14
click at [567, 148] on div "Edit Cue Points" at bounding box center [592, 143] width 80 height 28
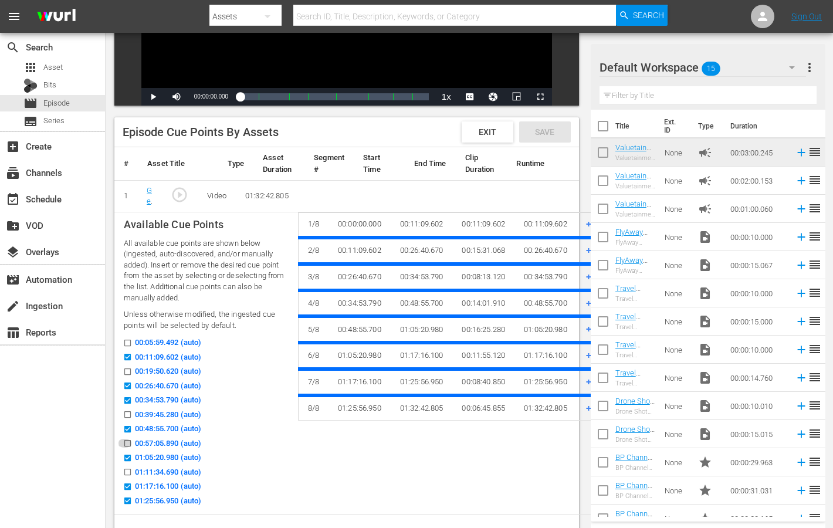
click at [128, 443] on input "00:57:05.890 (auto)" at bounding box center [124, 445] width 15 height 9
checkbox input "true"
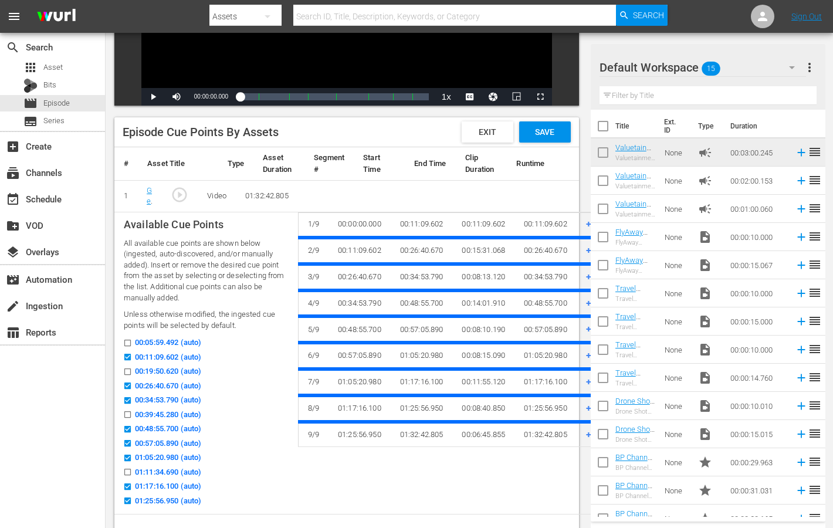
click at [127, 456] on input "01:05:20.980 (auto)" at bounding box center [124, 460] width 15 height 9
checkbox input "false"
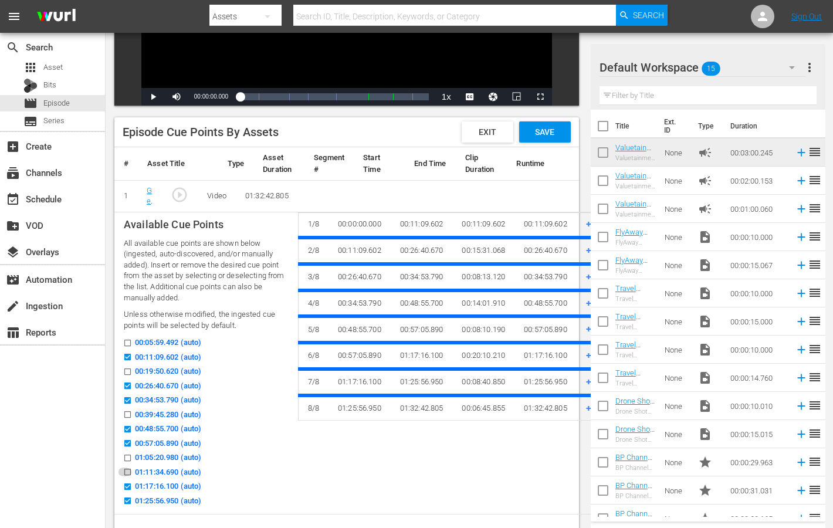
click at [128, 469] on icon at bounding box center [127, 472] width 6 height 6
click at [128, 470] on input "01:11:34.690 (auto)" at bounding box center [124, 474] width 15 height 9
checkbox input "true"
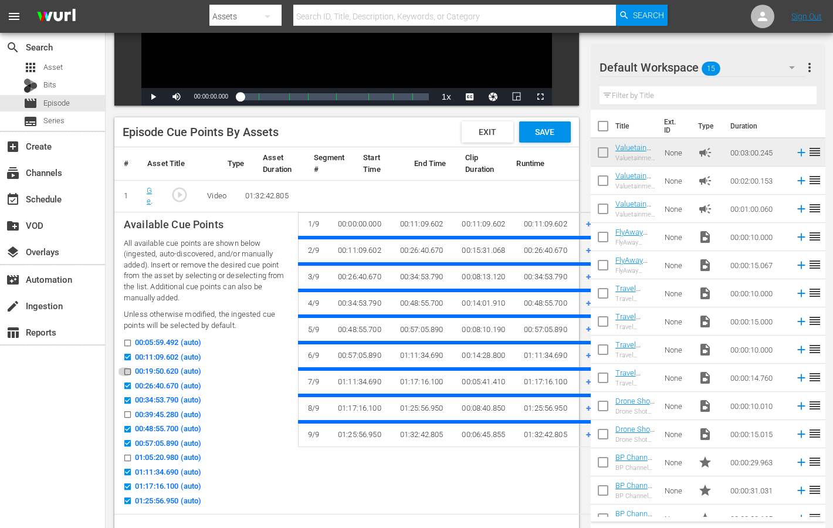
click at [126, 370] on input "00:19:50.620 (auto)" at bounding box center [124, 374] width 15 height 9
checkbox input "true"
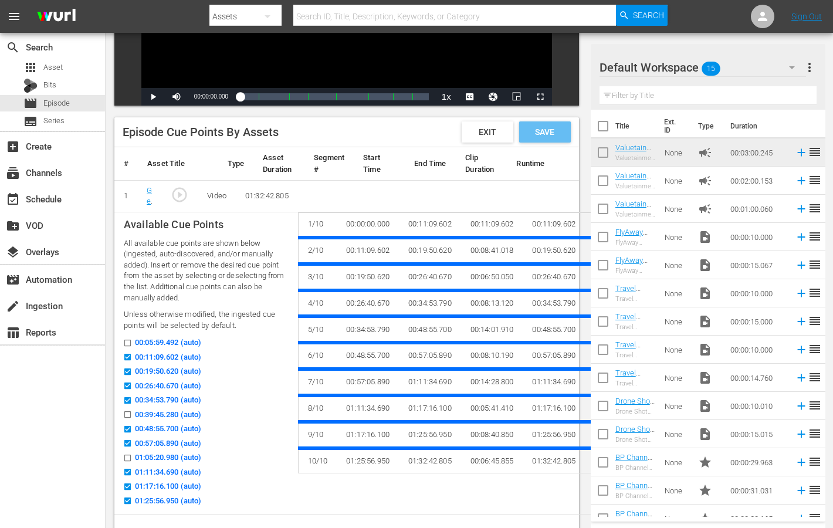
click at [552, 130] on span "Save" at bounding box center [545, 131] width 38 height 9
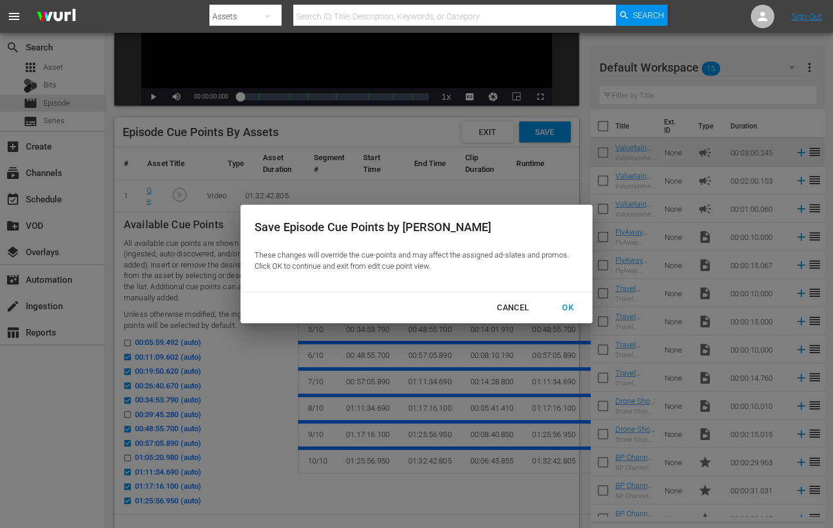
click at [560, 306] on div "OK" at bounding box center [568, 307] width 31 height 15
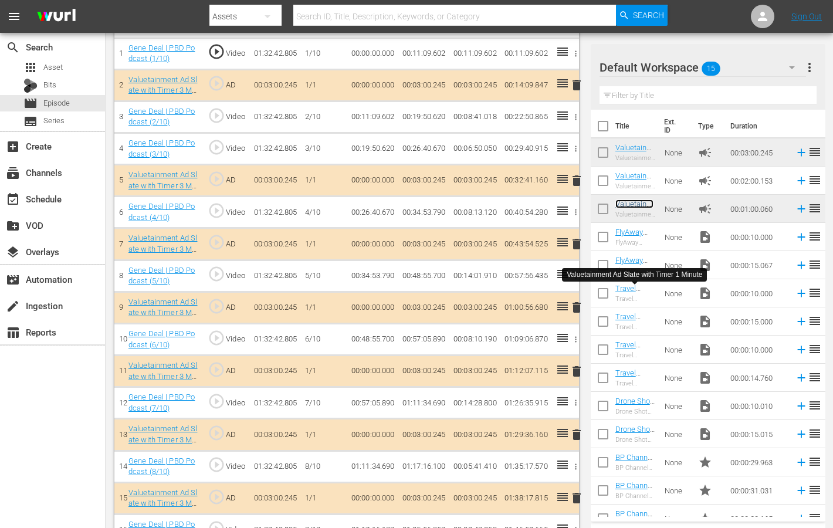
scroll to position [499, 0]
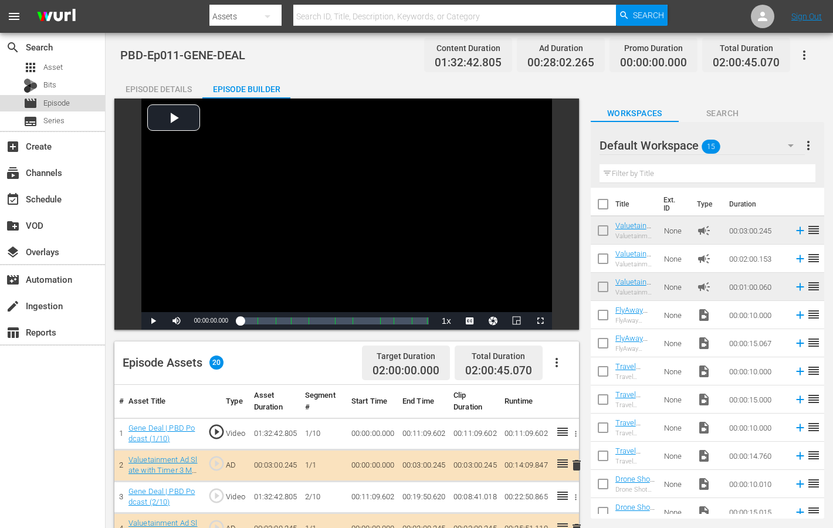
click at [82, 102] on div "movie Episode" at bounding box center [52, 103] width 105 height 16
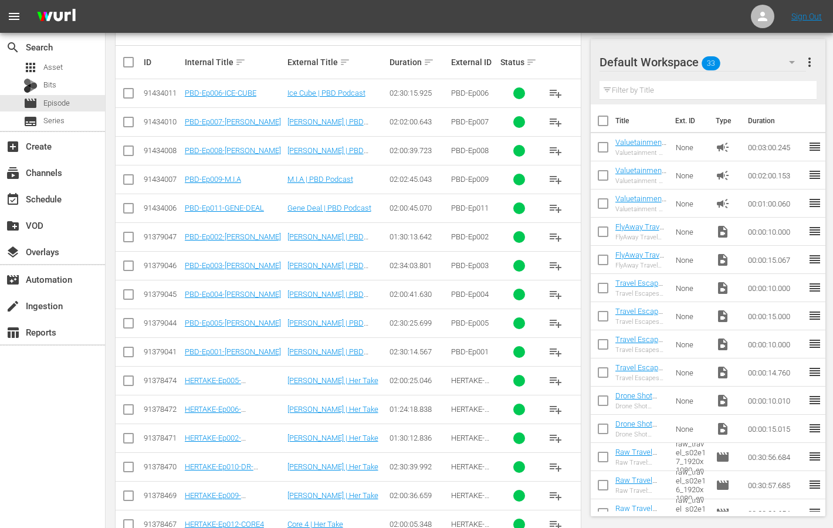
scroll to position [299, 0]
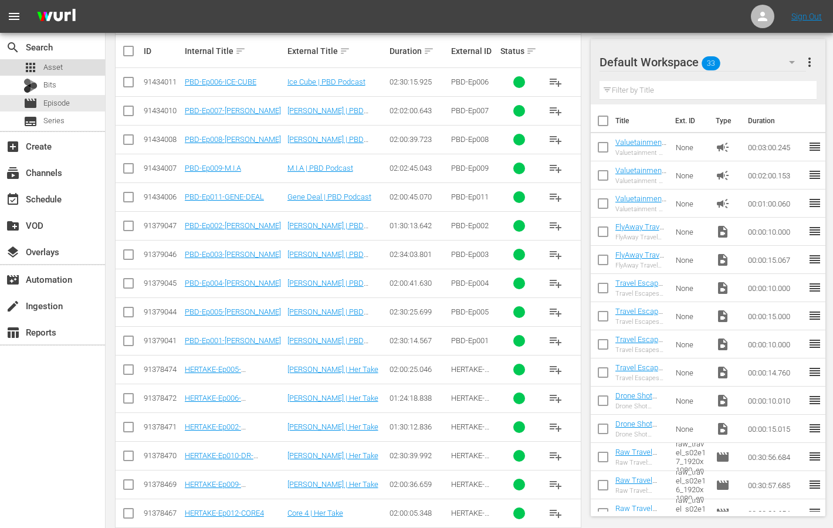
click at [52, 69] on span "Asset" at bounding box center [52, 68] width 19 height 12
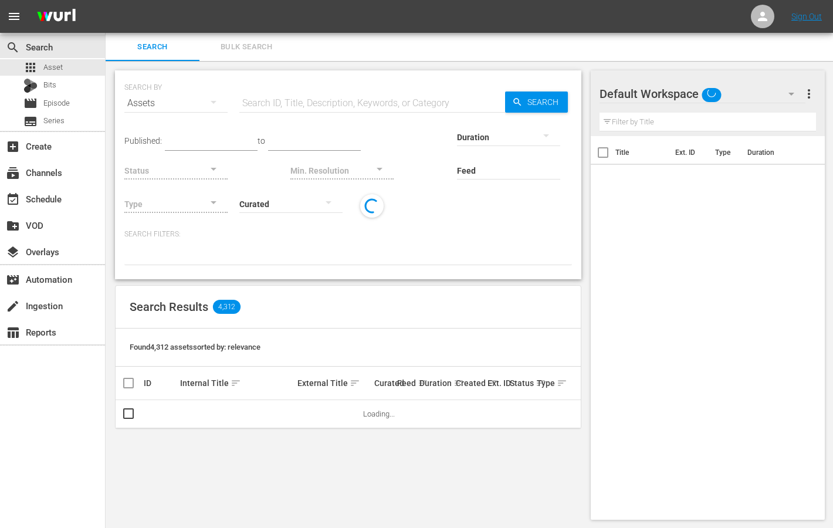
click at [361, 104] on input "text" at bounding box center [372, 103] width 266 height 28
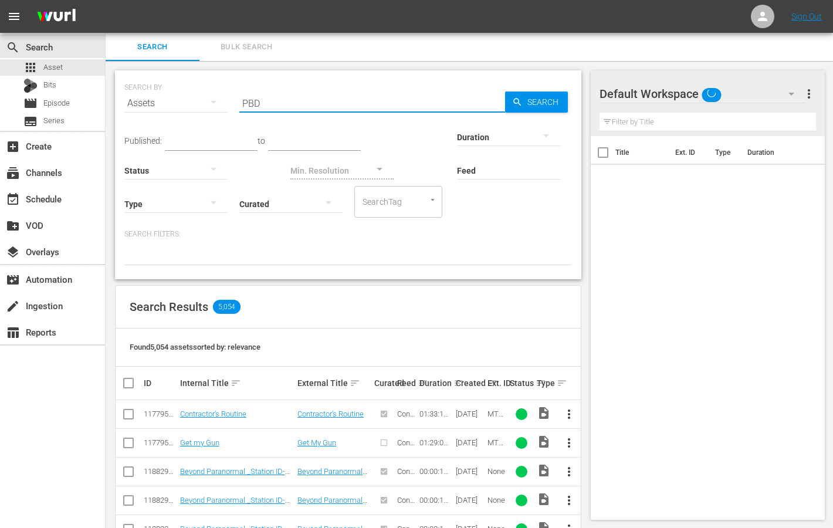
type input "PBD"
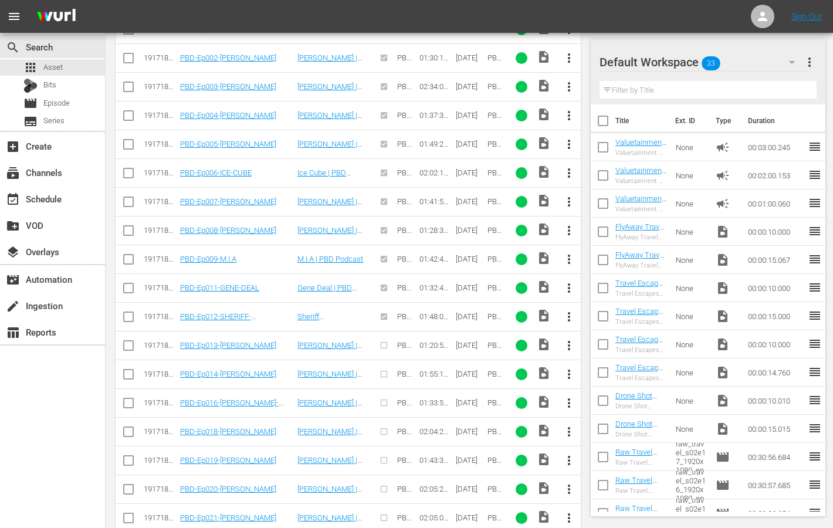
scroll to position [385, 0]
click at [128, 314] on input "checkbox" at bounding box center [128, 319] width 14 height 14
checkbox input "true"
click at [128, 341] on input "checkbox" at bounding box center [128, 347] width 14 height 14
checkbox input "true"
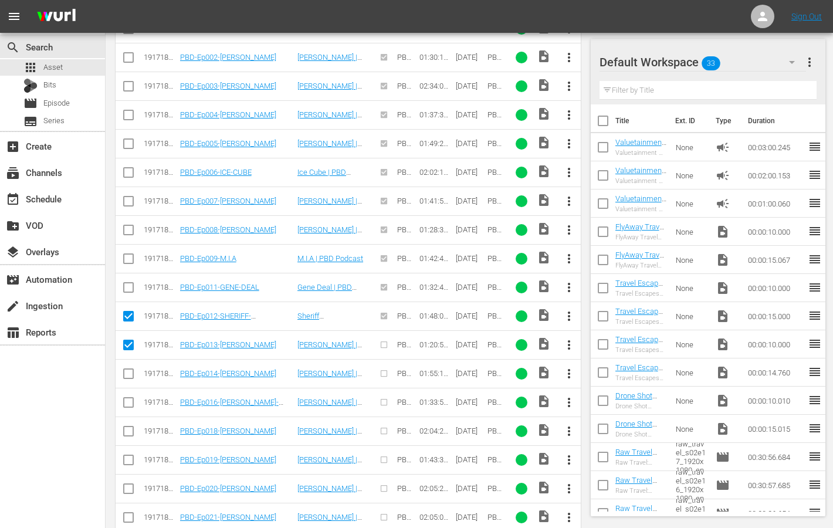
click at [128, 369] on input "checkbox" at bounding box center [128, 376] width 14 height 14
checkbox input "true"
click at [130, 405] on input "checkbox" at bounding box center [128, 405] width 14 height 14
checkbox input "true"
click at [131, 429] on input "checkbox" at bounding box center [128, 434] width 14 height 14
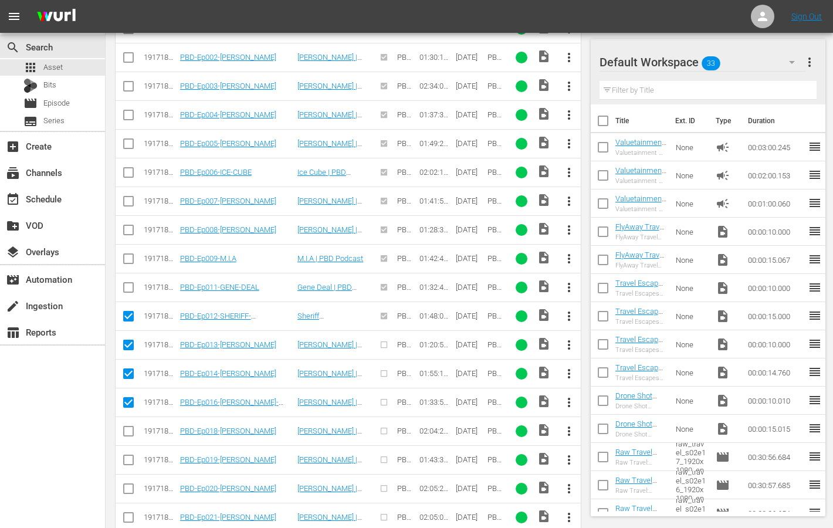
checkbox input "true"
click at [130, 455] on input "checkbox" at bounding box center [128, 462] width 14 height 14
checkbox input "true"
click at [129, 486] on input "checkbox" at bounding box center [128, 491] width 14 height 14
checkbox input "true"
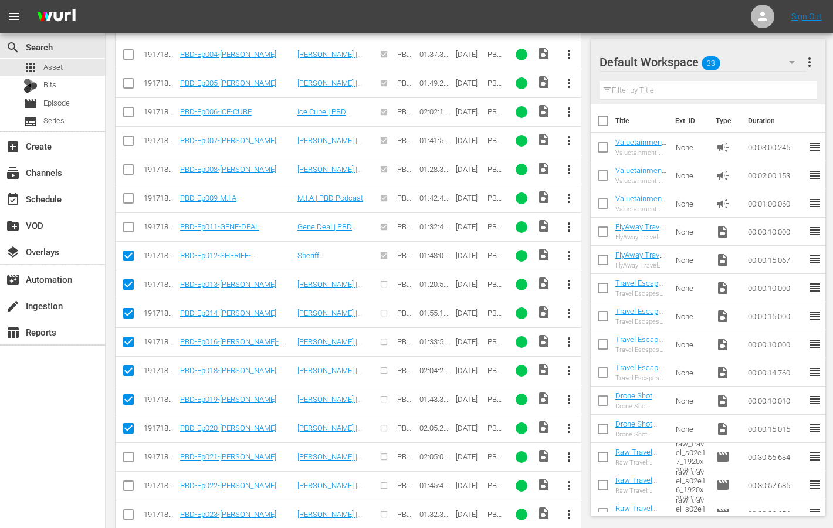
scroll to position [492, 0]
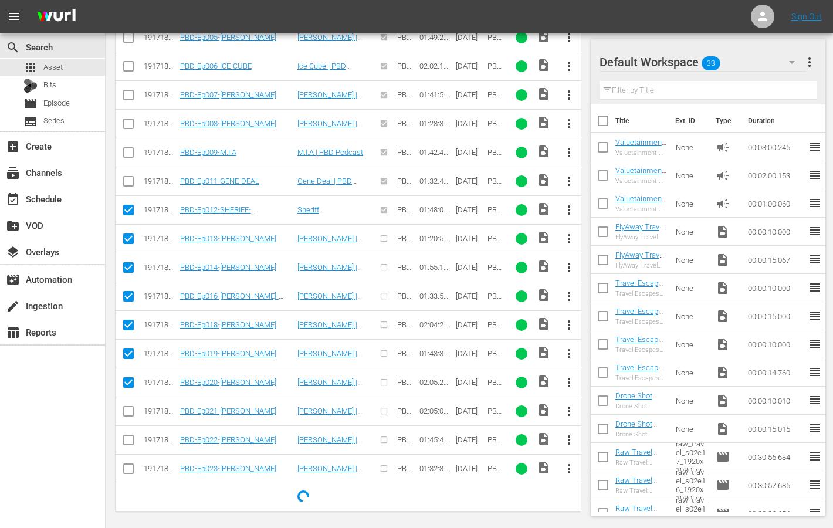
click at [128, 407] on input "checkbox" at bounding box center [128, 414] width 14 height 14
checkbox input "true"
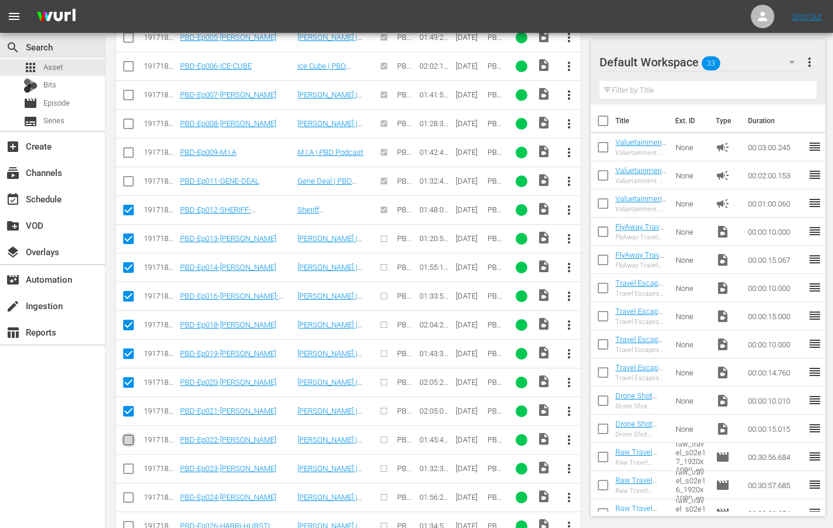
click at [128, 435] on input "checkbox" at bounding box center [128, 442] width 14 height 14
checkbox input "true"
click at [128, 464] on input "checkbox" at bounding box center [128, 471] width 14 height 14
checkbox input "true"
click at [130, 493] on input "checkbox" at bounding box center [128, 500] width 14 height 14
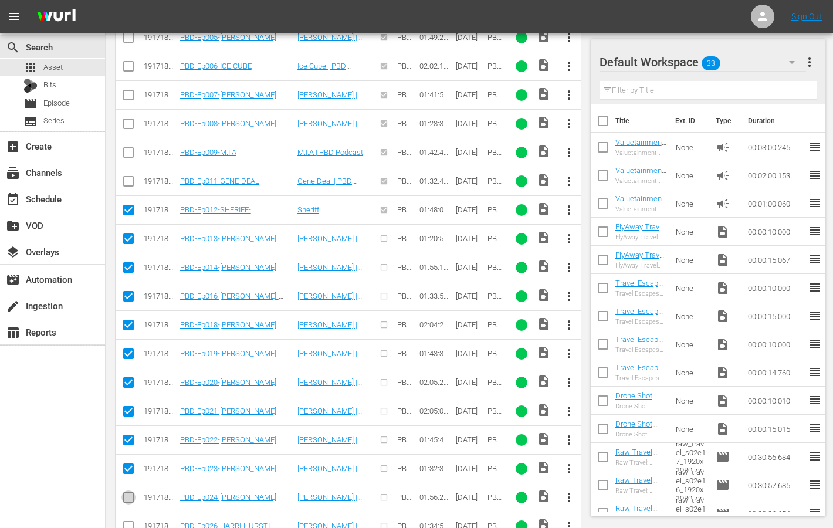
checkbox input "true"
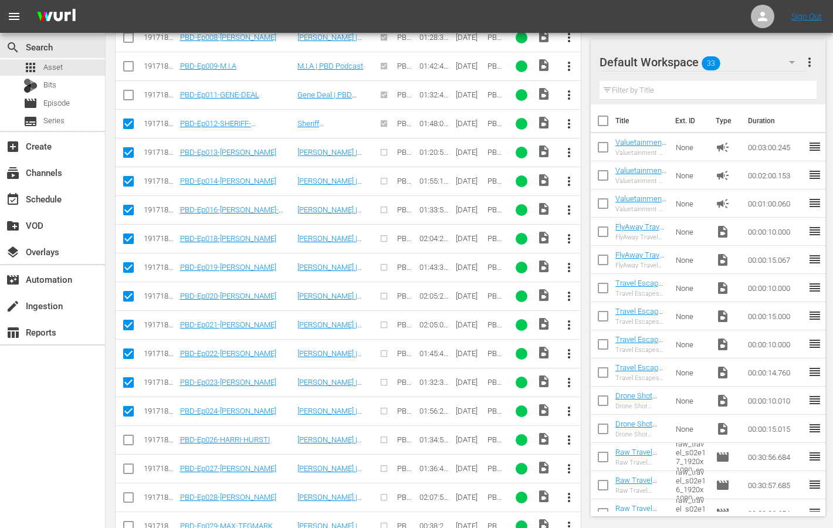
scroll to position [604, 0]
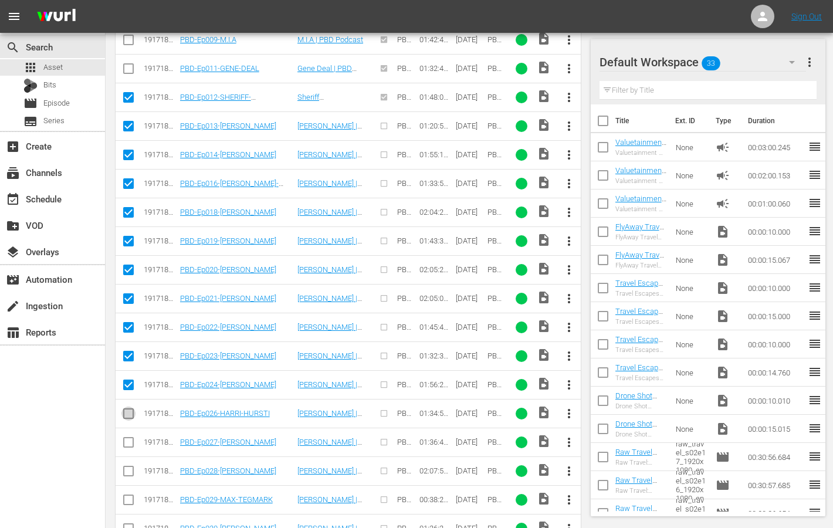
click at [126, 412] on input "checkbox" at bounding box center [128, 416] width 14 height 14
checkbox input "true"
click at [125, 440] on input "checkbox" at bounding box center [128, 445] width 14 height 14
checkbox input "true"
click at [125, 469] on input "checkbox" at bounding box center [128, 473] width 14 height 14
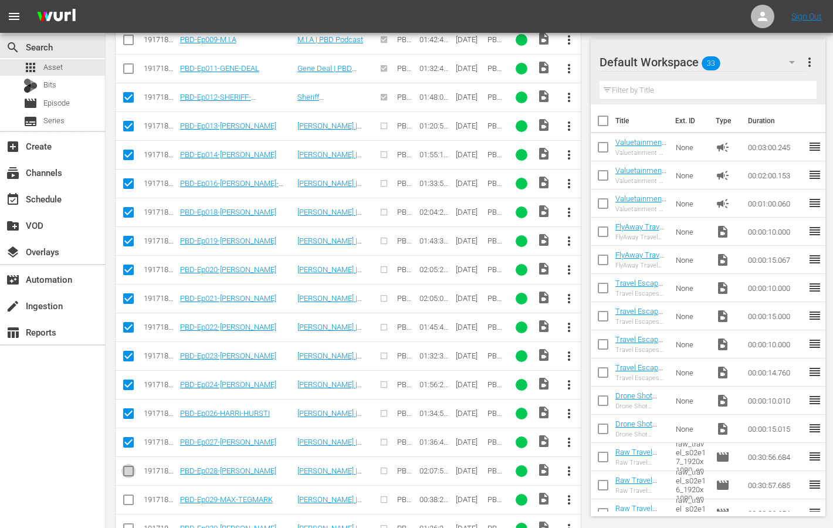
checkbox input "true"
click at [124, 495] on input "checkbox" at bounding box center [128, 502] width 14 height 14
checkbox input "true"
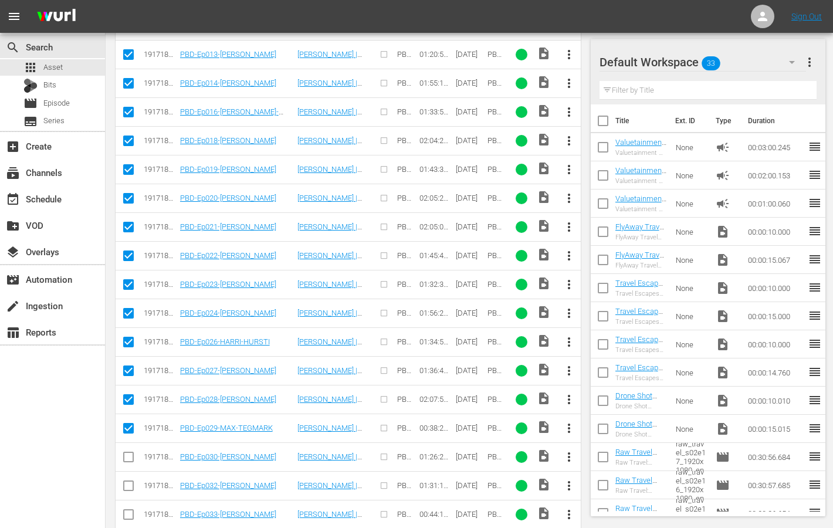
scroll to position [683, 0]
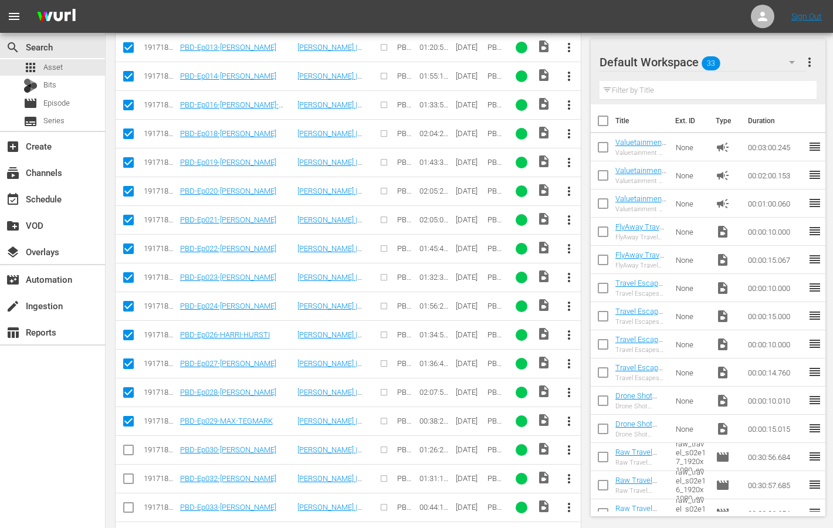
click at [127, 445] on input "checkbox" at bounding box center [128, 452] width 14 height 14
checkbox input "true"
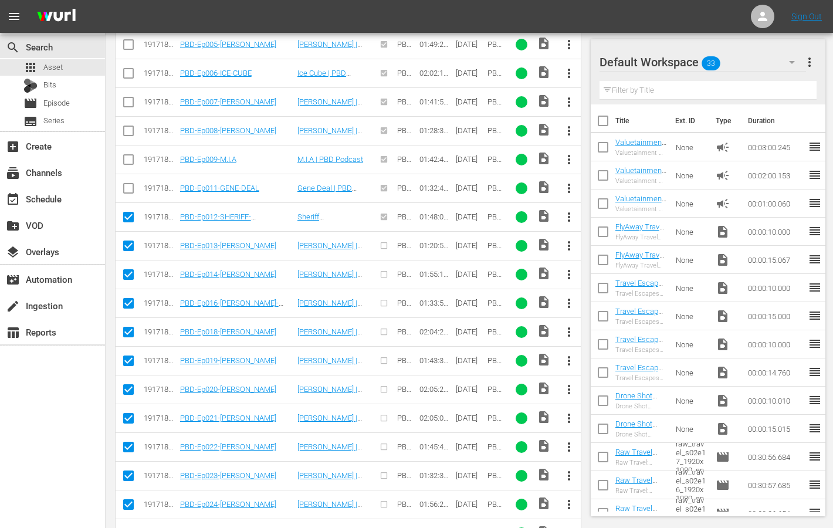
scroll to position [0, 0]
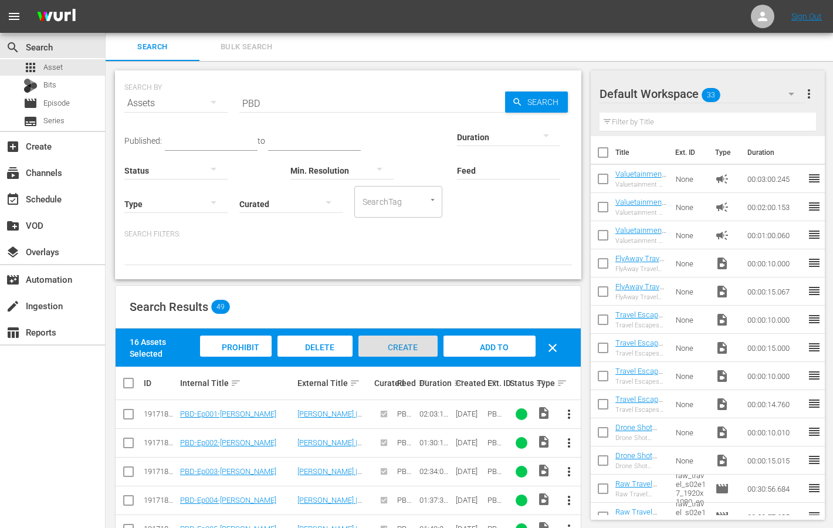
click at [400, 346] on span "Create Episode" at bounding box center [398, 359] width 42 height 32
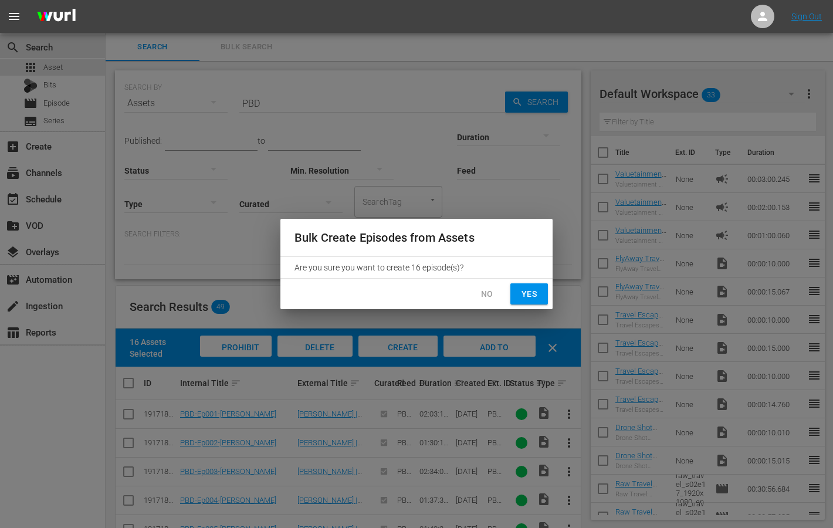
click at [532, 297] on span "Yes" at bounding box center [529, 294] width 19 height 15
checkbox input "false"
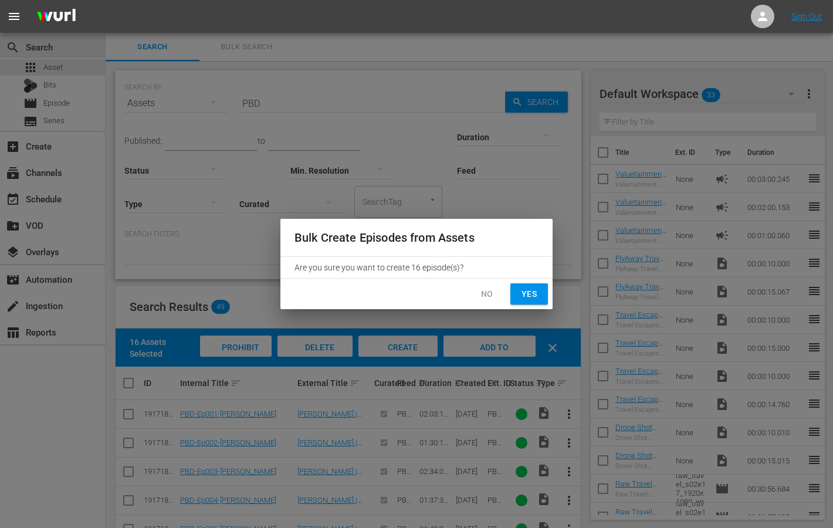
checkbox input "false"
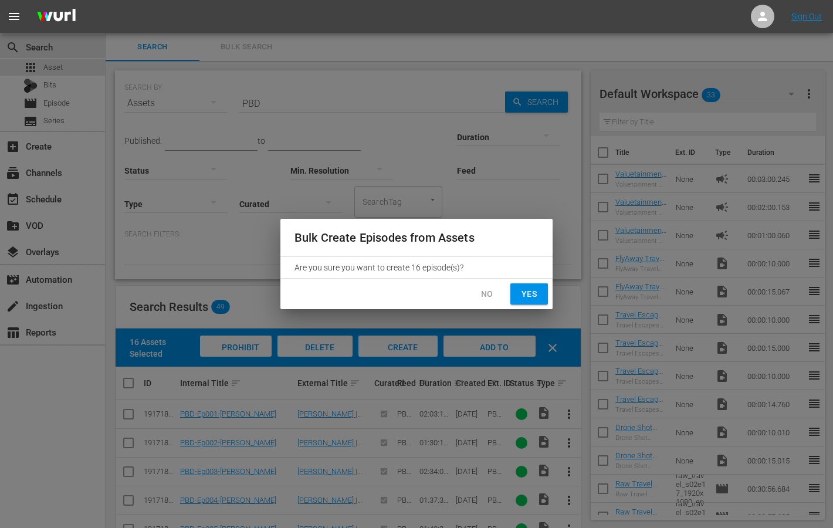
checkbox input "false"
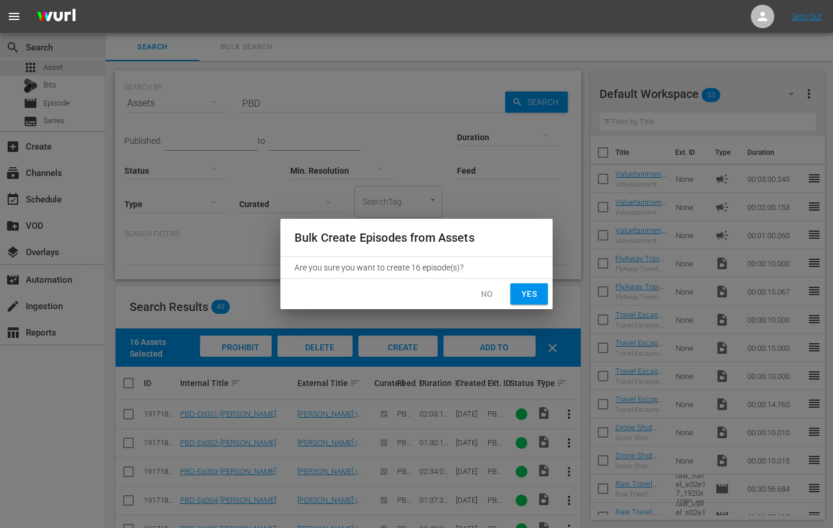
checkbox input "false"
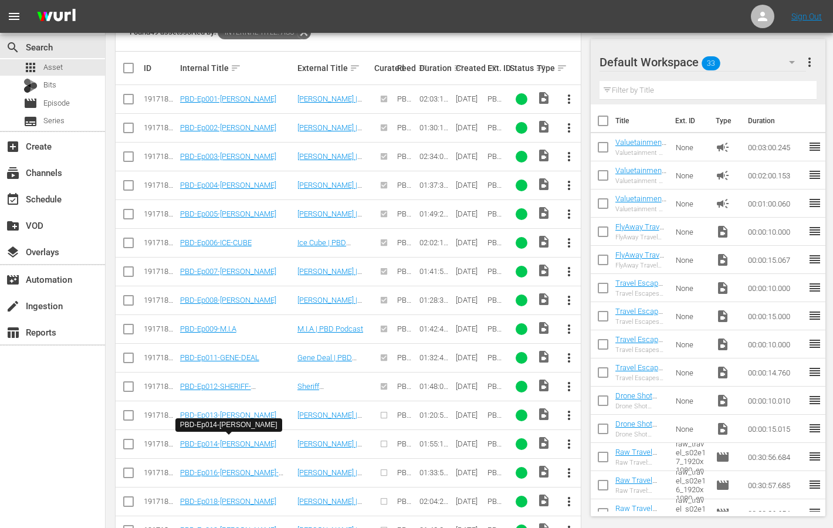
scroll to position [329, 0]
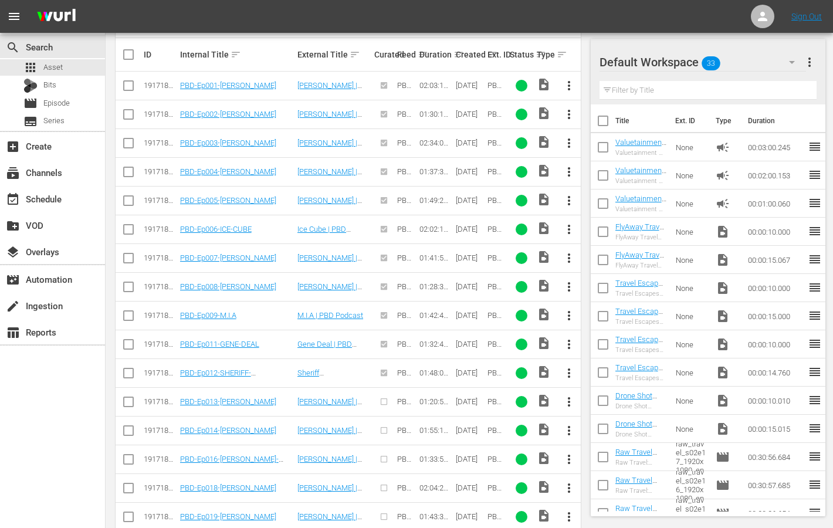
click at [129, 399] on input "checkbox" at bounding box center [128, 404] width 14 height 14
checkbox input "true"
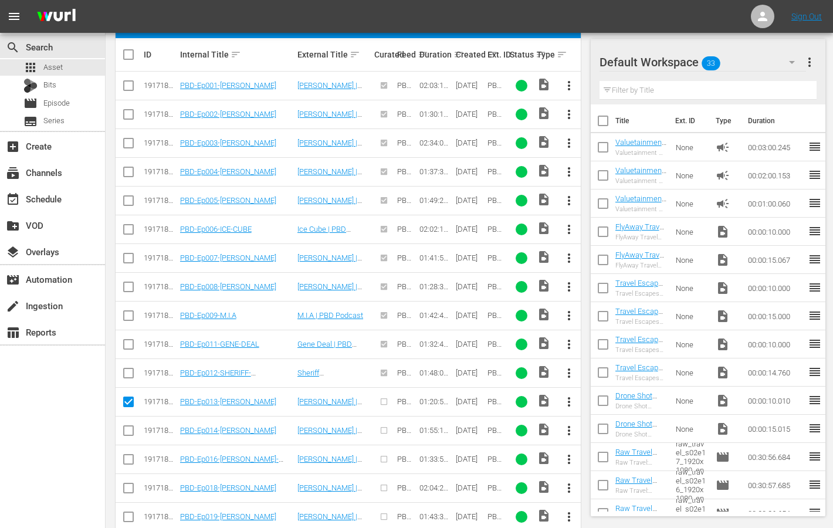
click at [129, 416] on td at bounding box center [129, 430] width 26 height 29
click at [128, 427] on input "checkbox" at bounding box center [128, 433] width 14 height 14
checkbox input "true"
click at [130, 455] on input "checkbox" at bounding box center [128, 462] width 14 height 14
checkbox input "true"
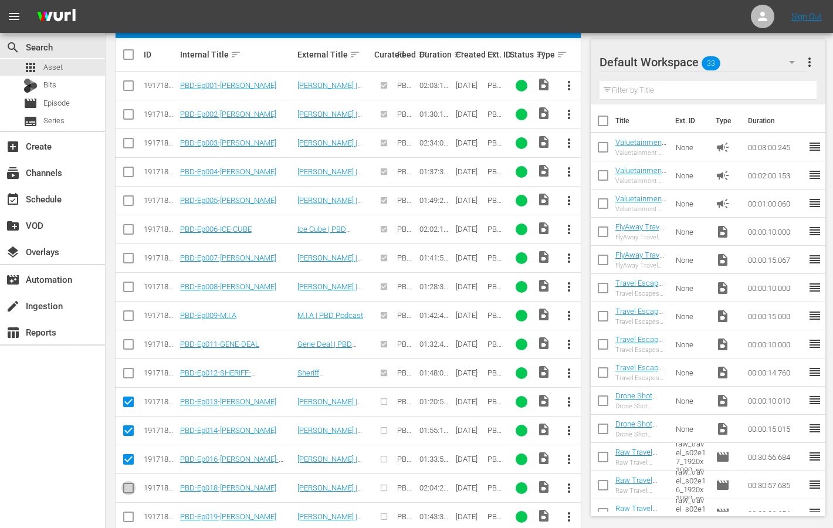
click at [129, 483] on input "checkbox" at bounding box center [128, 490] width 14 height 14
checkbox input "true"
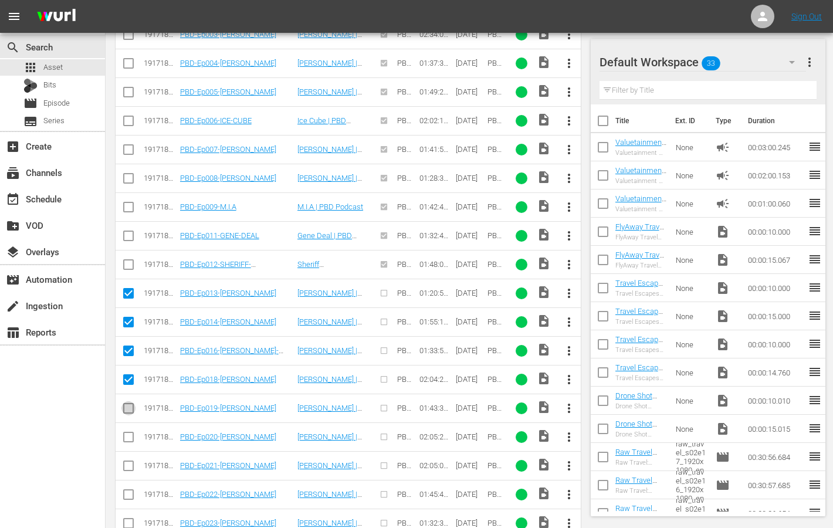
click at [128, 407] on input "checkbox" at bounding box center [128, 411] width 14 height 14
checkbox input "true"
click at [128, 432] on input "checkbox" at bounding box center [128, 439] width 14 height 14
checkbox input "true"
click at [131, 461] on input "checkbox" at bounding box center [128, 468] width 14 height 14
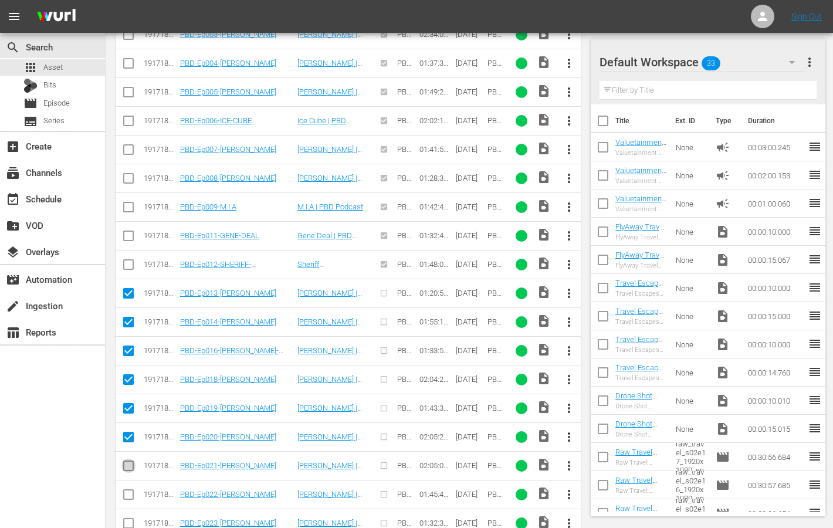
checkbox input "true"
click at [126, 482] on td at bounding box center [129, 494] width 26 height 29
click at [127, 490] on input "checkbox" at bounding box center [128, 497] width 14 height 14
checkbox input "true"
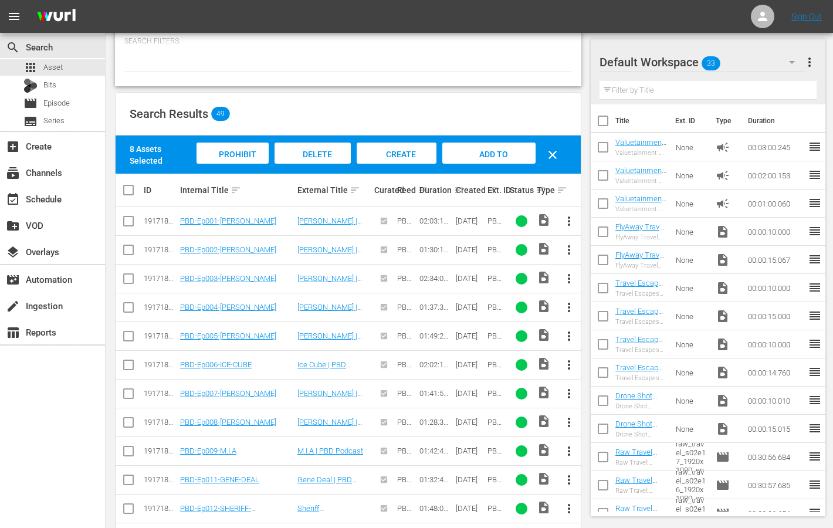
scroll to position [187, 0]
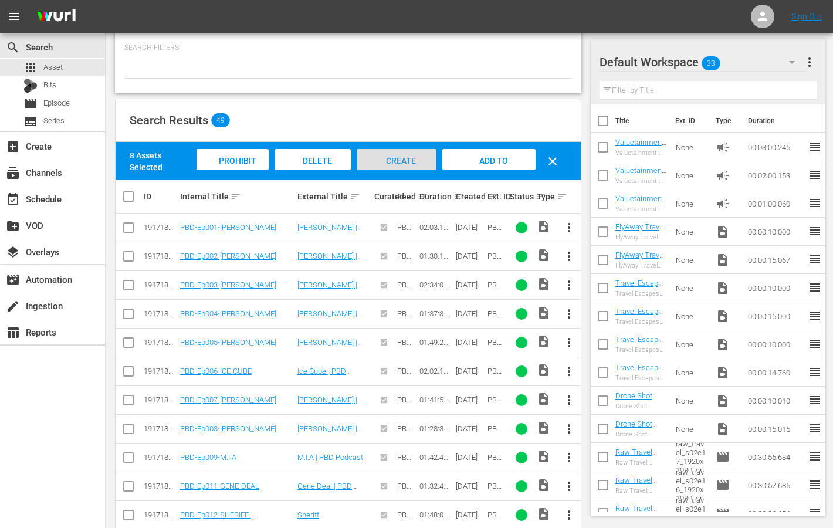
click at [415, 154] on div "Create Episode" at bounding box center [397, 171] width 80 height 44
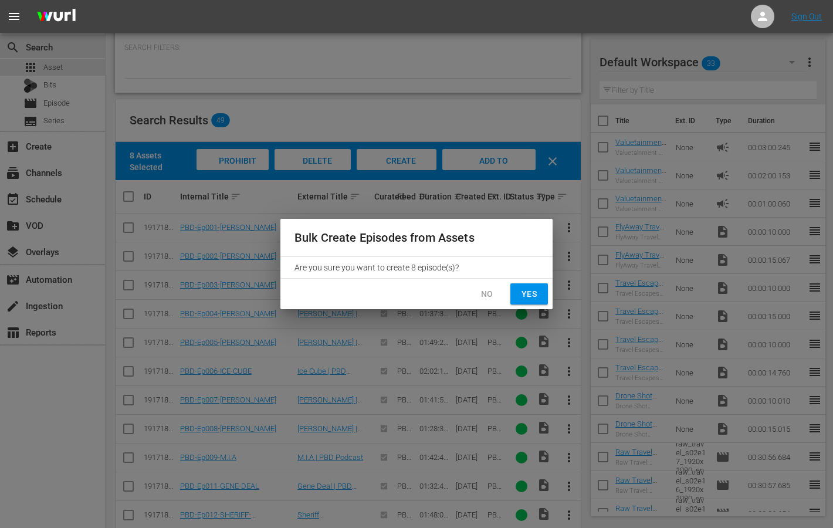
click at [537, 289] on span "Yes" at bounding box center [529, 294] width 19 height 15
checkbox input "false"
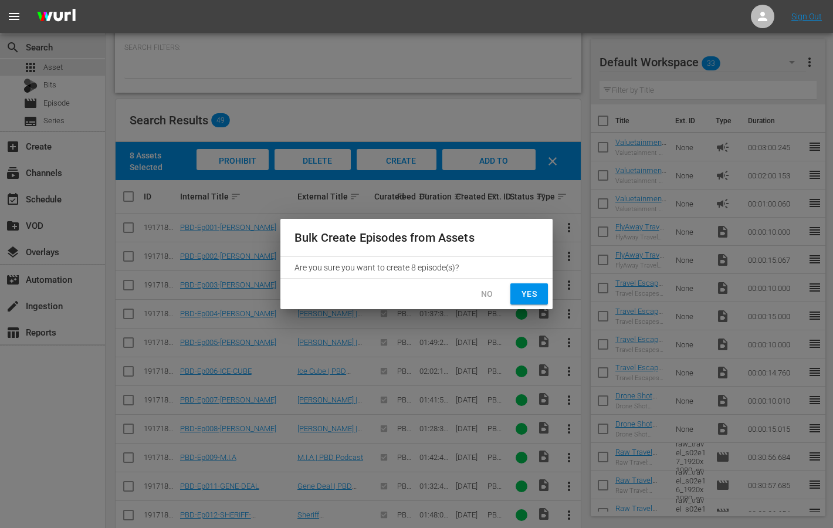
checkbox input "false"
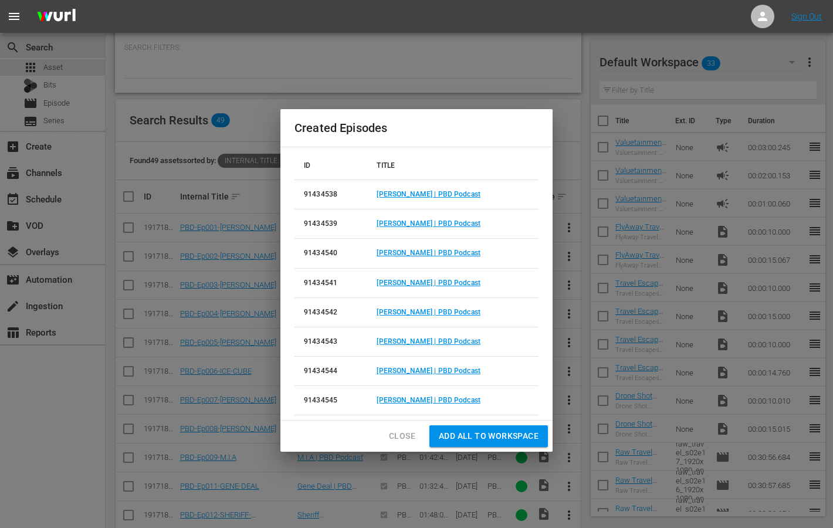
click at [408, 432] on span "Close" at bounding box center [402, 436] width 26 height 15
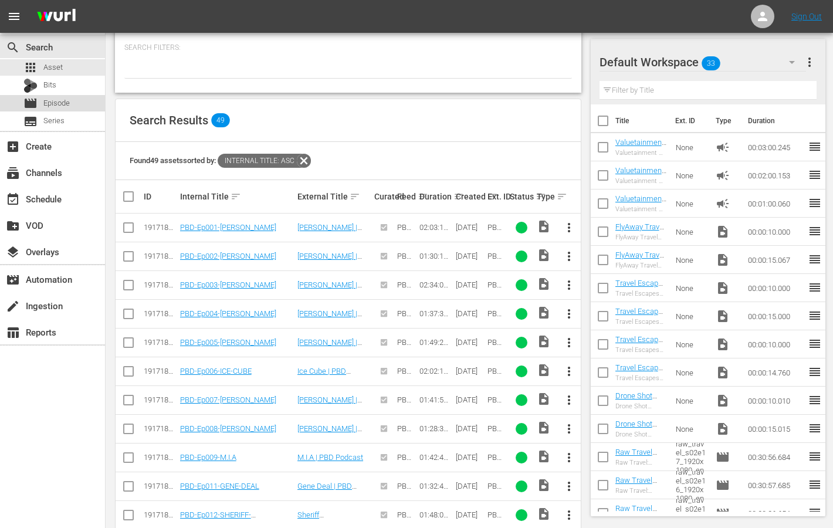
click at [57, 104] on span "Episode" at bounding box center [56, 103] width 26 height 12
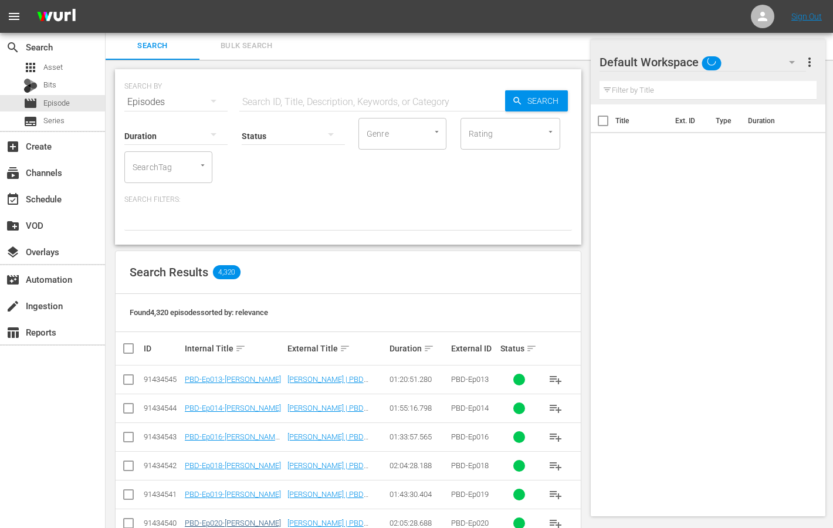
scroll to position [187, 0]
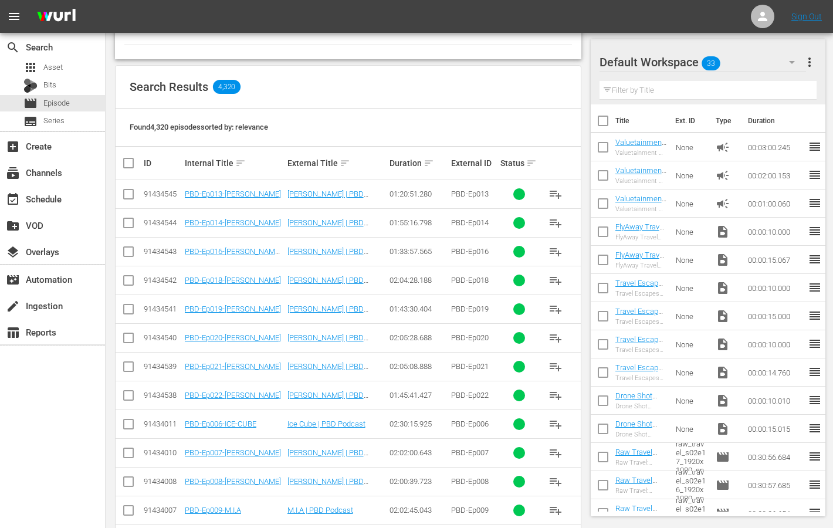
click at [124, 194] on input "checkbox" at bounding box center [128, 197] width 14 height 14
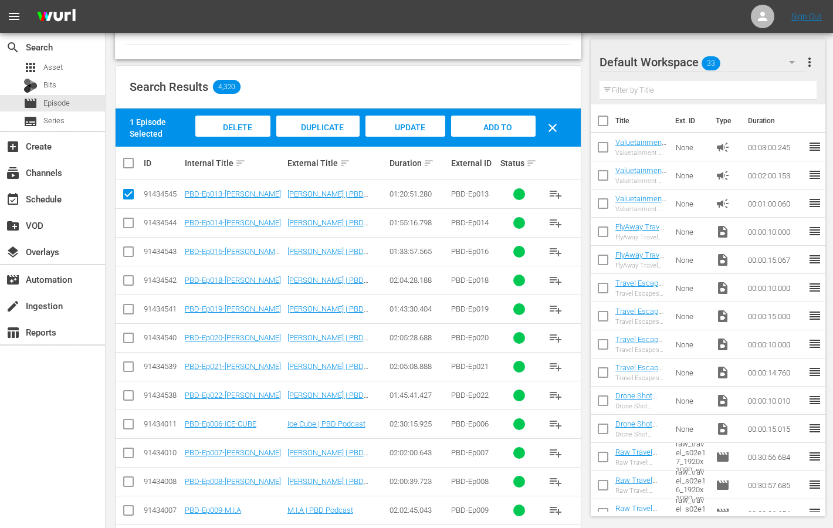
click at [130, 190] on input "checkbox" at bounding box center [128, 197] width 14 height 14
checkbox input "false"
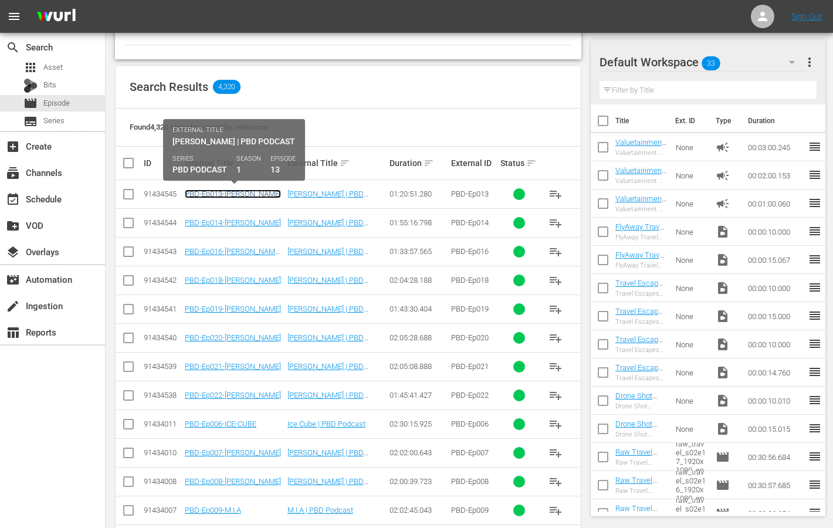
click at [225, 191] on link "PBD-Ep013-[PERSON_NAME]" at bounding box center [233, 194] width 96 height 9
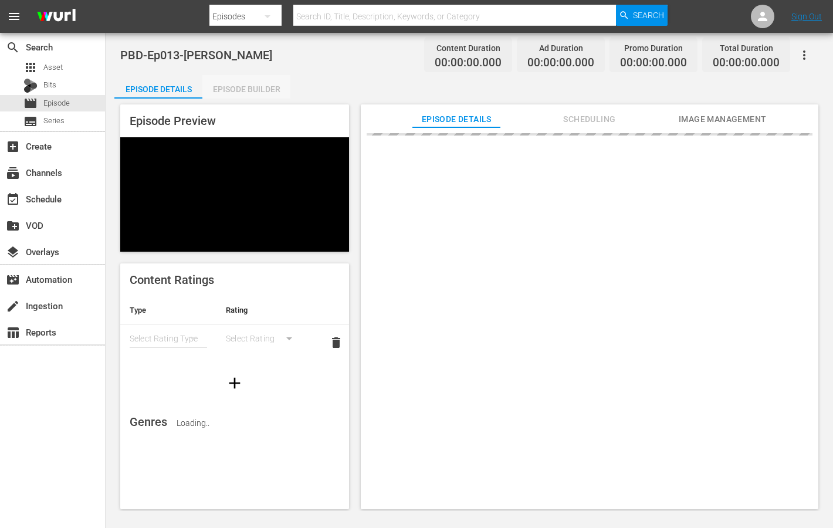
click at [243, 86] on div "Episode Builder" at bounding box center [246, 89] width 88 height 28
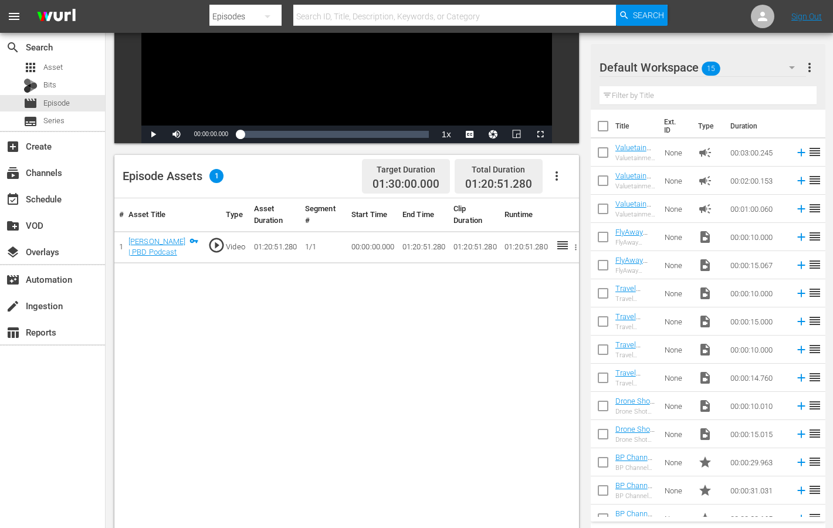
scroll to position [191, 0]
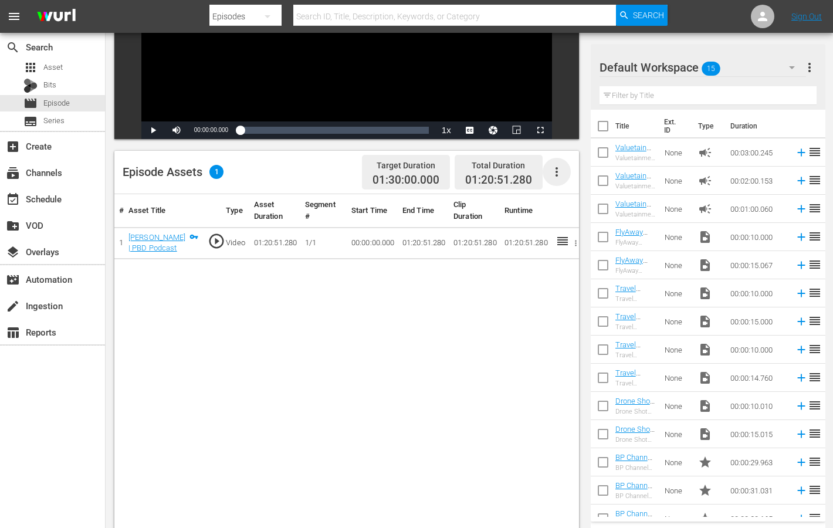
click at [554, 177] on icon "button" at bounding box center [557, 172] width 14 height 14
click at [576, 180] on div "Edit Cue Points" at bounding box center [592, 177] width 80 height 28
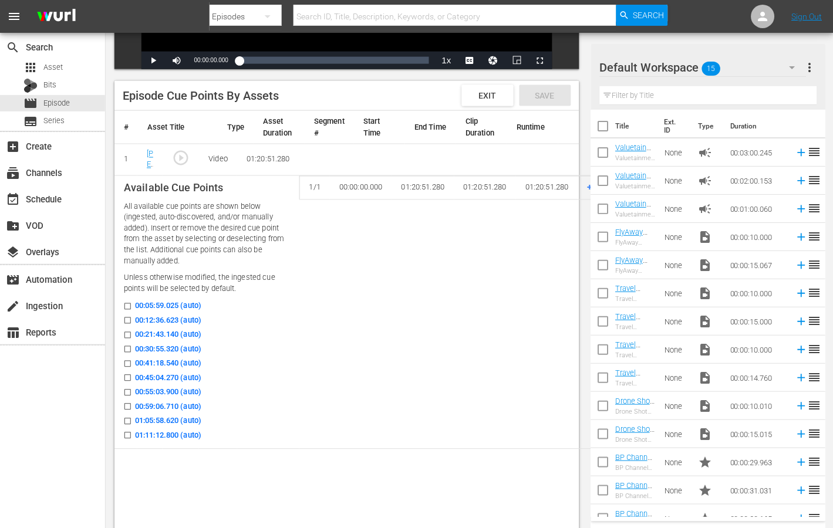
scroll to position [251, 0]
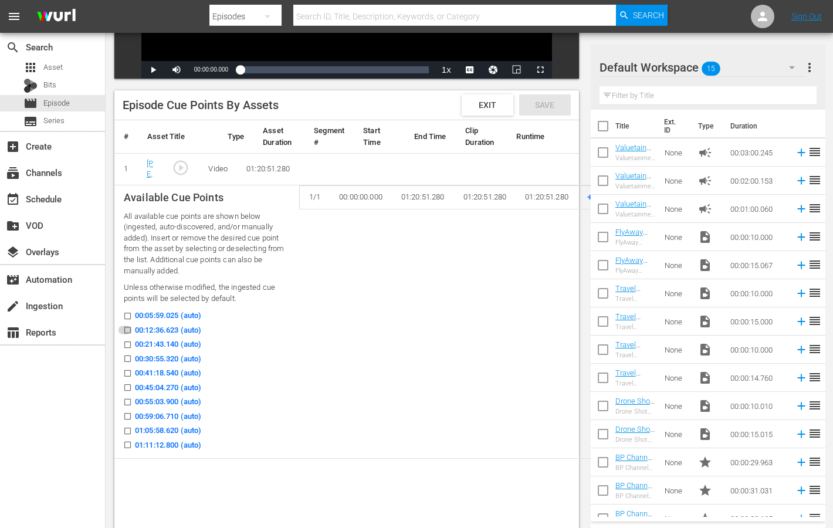
click at [128, 332] on input "00:12:36.623 (auto)" at bounding box center [124, 332] width 15 height 9
checkbox input "true"
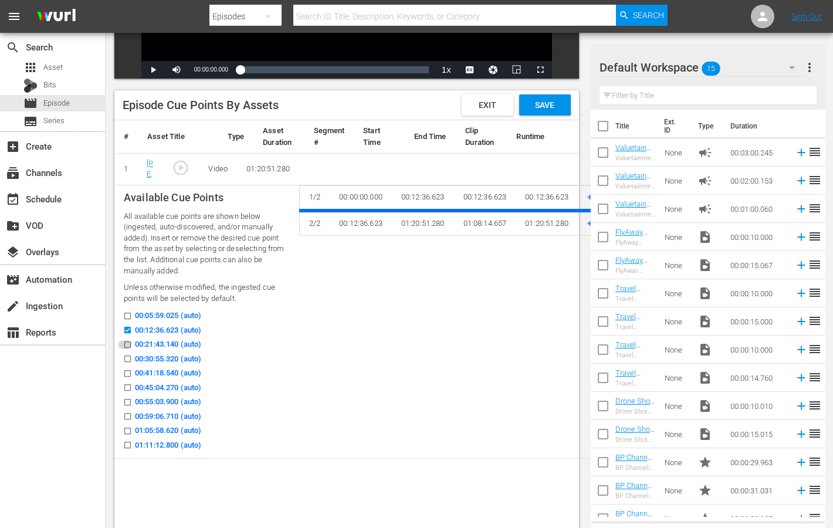
click at [126, 346] on input "00:21:43.140 (auto)" at bounding box center [124, 347] width 15 height 9
checkbox input "true"
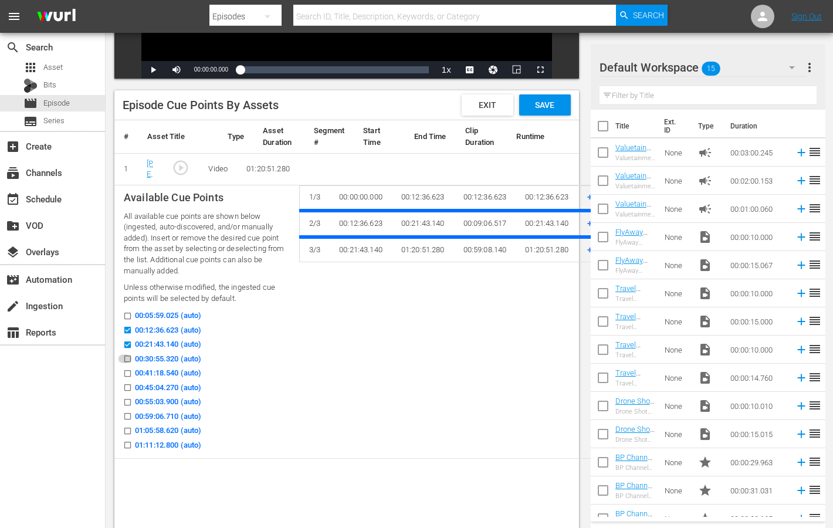
click at [127, 358] on input "00:30:55.320 (auto)" at bounding box center [124, 361] width 15 height 9
checkbox input "true"
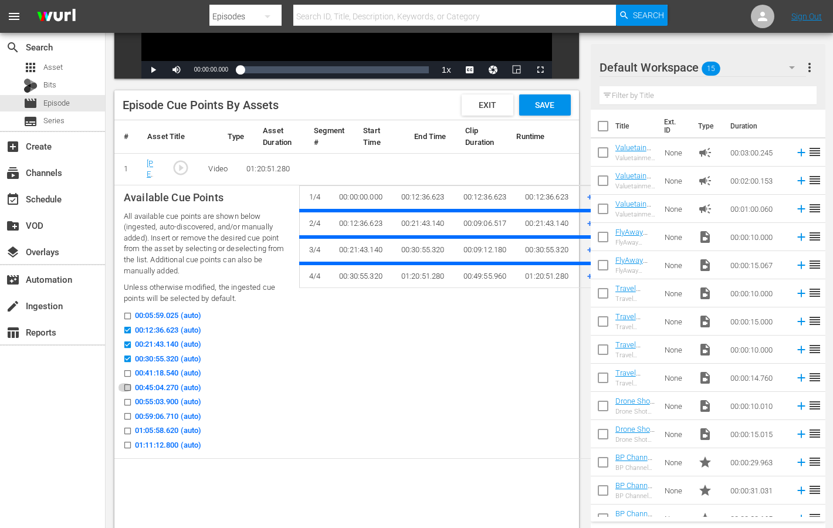
click at [128, 387] on input "00:45:04.270 (auto)" at bounding box center [124, 389] width 15 height 9
checkbox input "true"
click at [127, 417] on input "00:59:06.710 (auto)" at bounding box center [124, 418] width 15 height 9
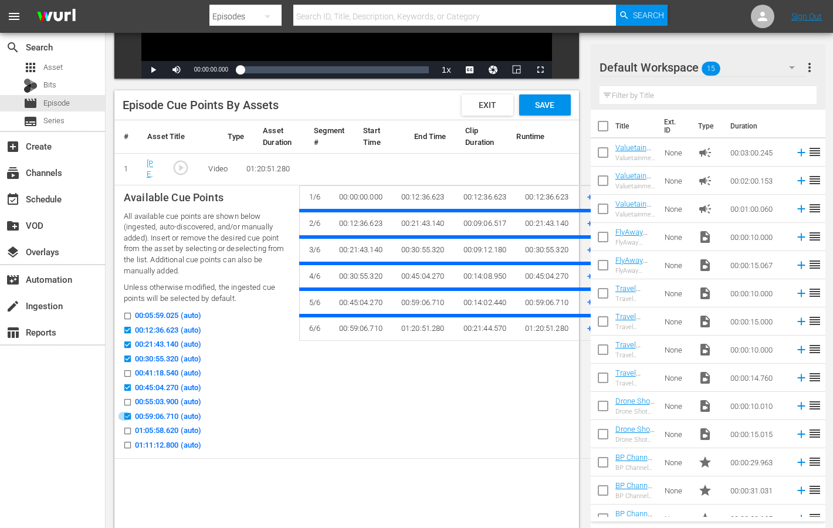
click at [127, 414] on input "00:59:06.710 (auto)" at bounding box center [124, 418] width 15 height 9
checkbox input "false"
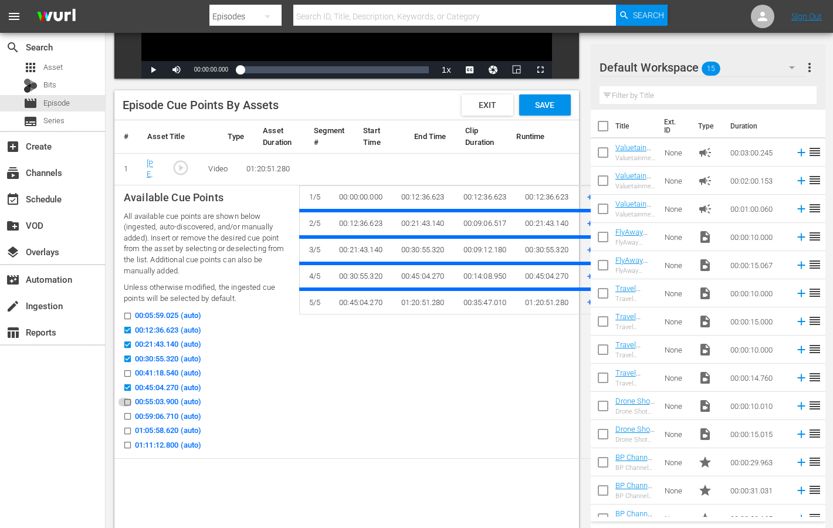
click at [127, 402] on input "00:55:03.900 (auto)" at bounding box center [124, 404] width 15 height 9
checkbox input "true"
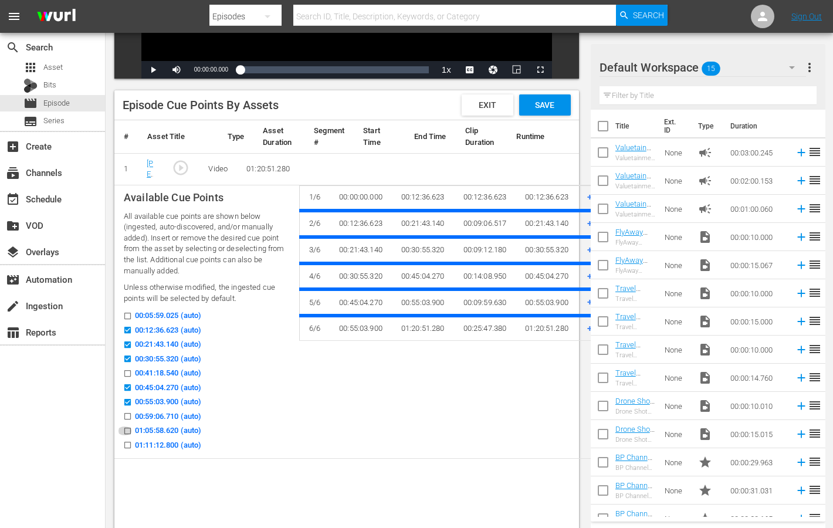
click at [127, 432] on input "01:05:58.620 (auto)" at bounding box center [124, 433] width 15 height 9
checkbox input "true"
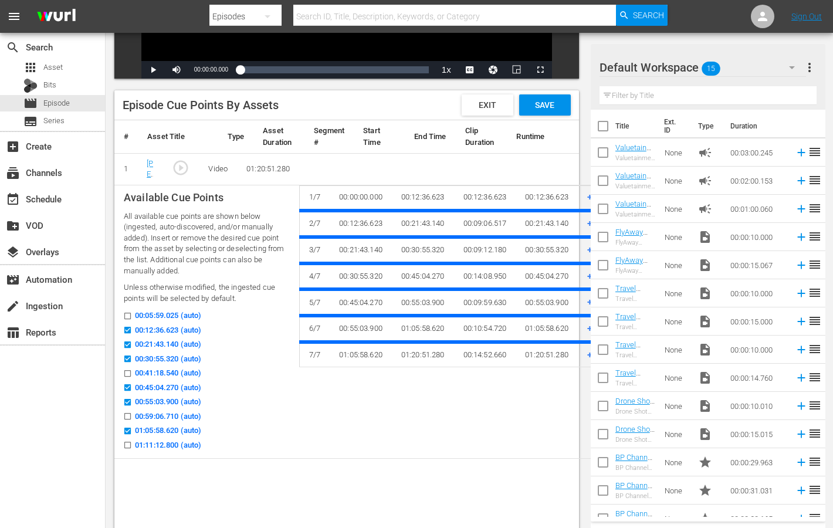
click at [128, 445] on input "01:11:12.800 (auto)" at bounding box center [124, 447] width 15 height 9
checkbox input "true"
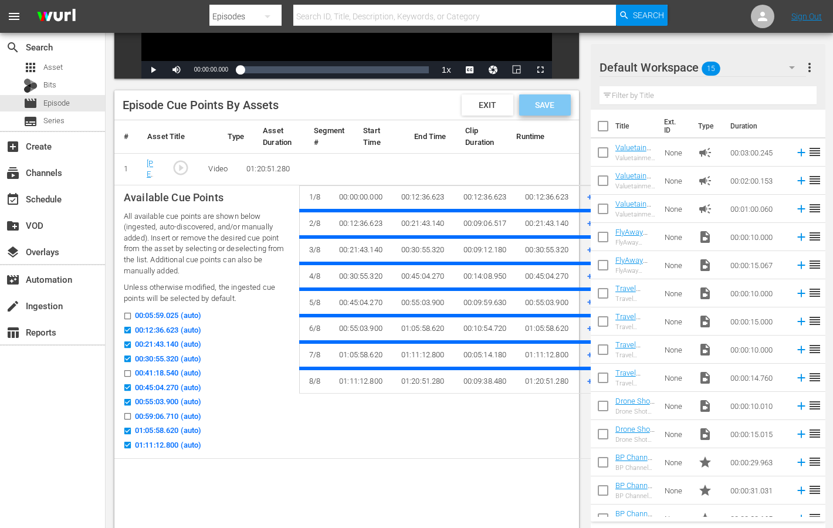
click at [552, 96] on div "Save" at bounding box center [545, 104] width 52 height 21
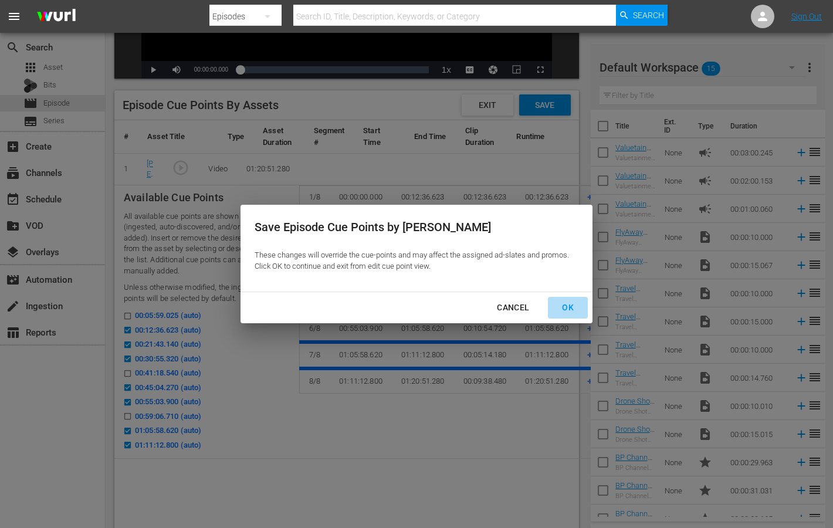
click at [559, 305] on div "OK" at bounding box center [568, 307] width 31 height 15
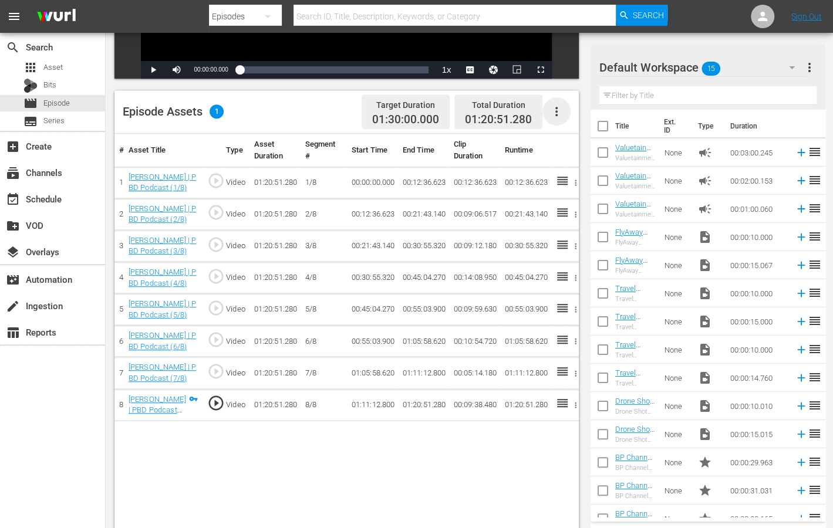
click at [560, 114] on icon "button" at bounding box center [556, 111] width 14 height 14
click at [596, 150] on div "Fill with Ads" at bounding box center [592, 144] width 80 height 28
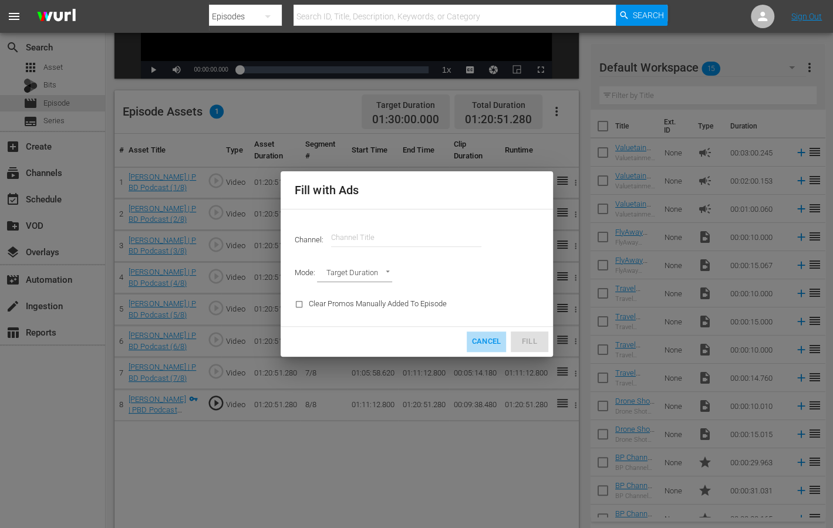
click at [492, 343] on span "Cancel" at bounding box center [485, 341] width 29 height 13
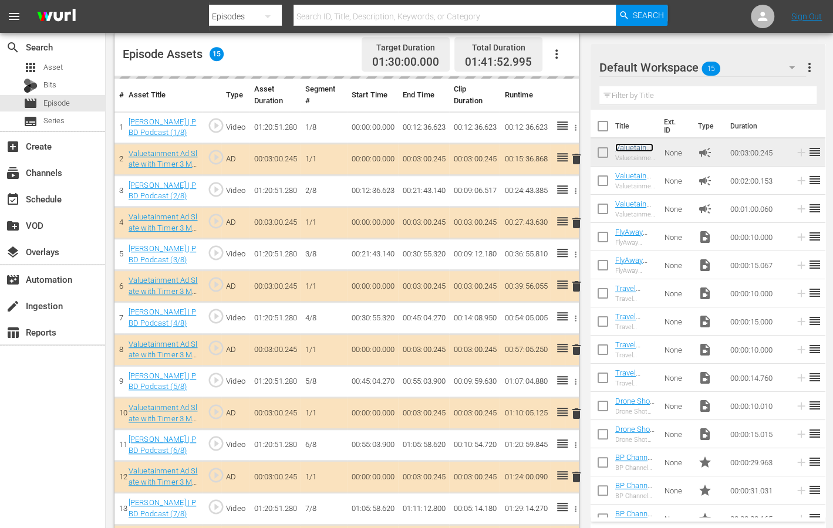
scroll to position [305, 0]
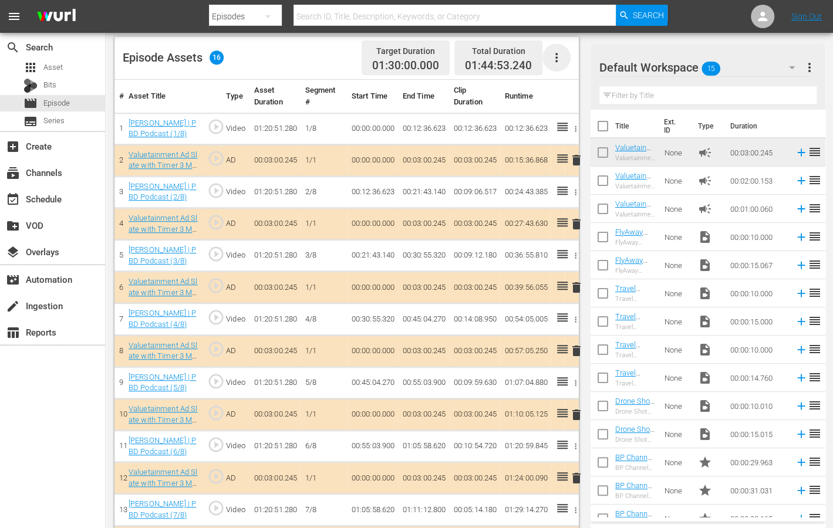
click at [557, 56] on icon "button" at bounding box center [556, 57] width 14 height 14
click at [564, 69] on div "Edit Cue Points" at bounding box center [592, 62] width 80 height 28
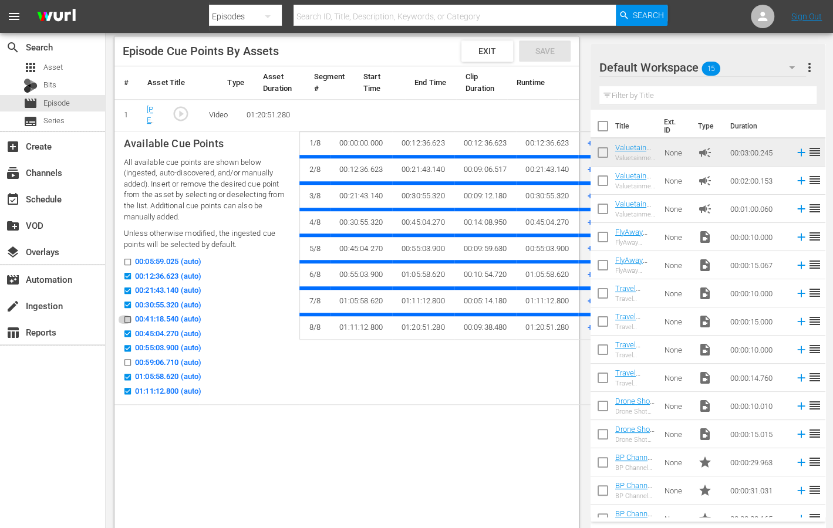
click at [131, 322] on input "00:41:18.540 (auto)" at bounding box center [124, 321] width 15 height 9
checkbox input "true"
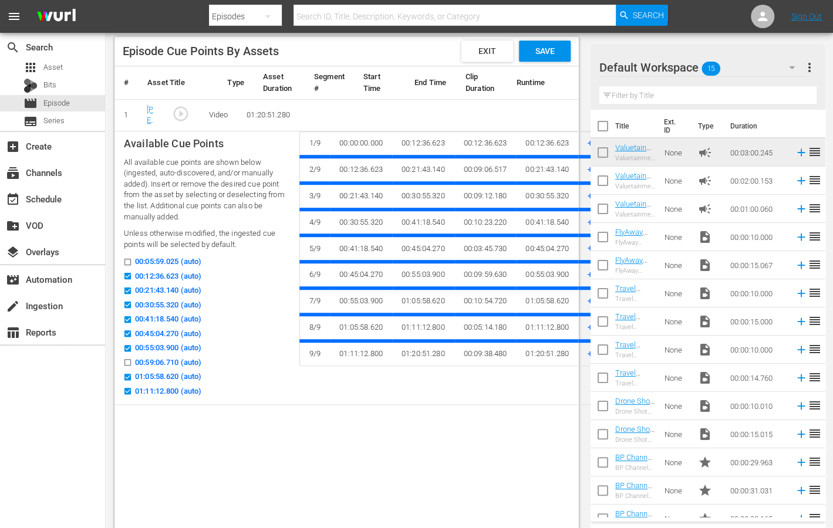
click at [130, 366] on input "00:59:06.710 (auto)" at bounding box center [124, 364] width 15 height 9
checkbox input "true"
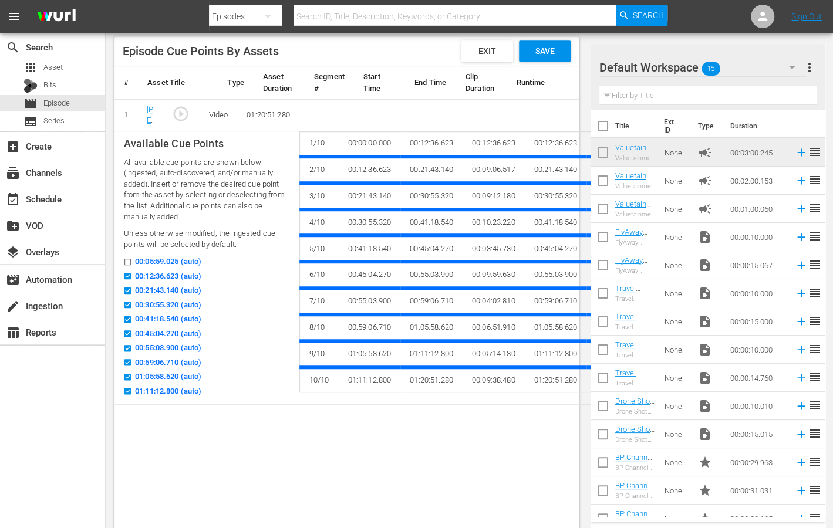
click at [129, 261] on input "00:05:59.025 (auto)" at bounding box center [124, 264] width 15 height 9
checkbox input "true"
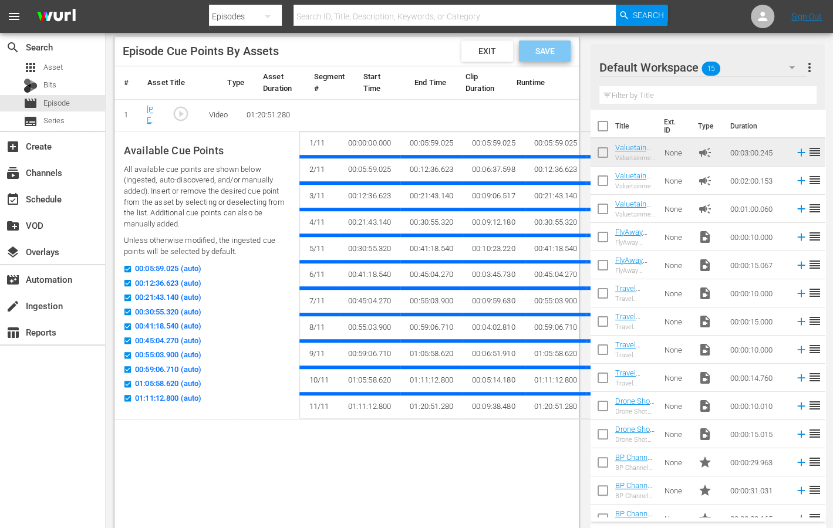
click at [546, 51] on span "Save" at bounding box center [544, 50] width 38 height 9
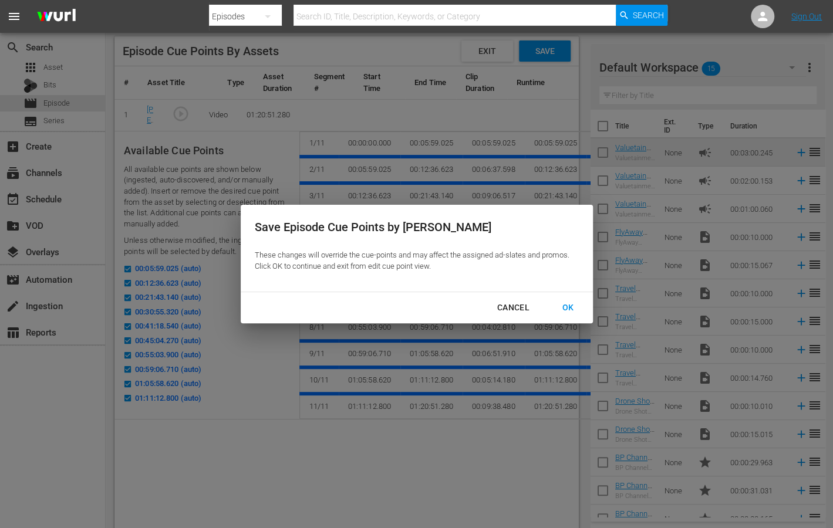
click at [576, 309] on div "OK" at bounding box center [568, 307] width 31 height 15
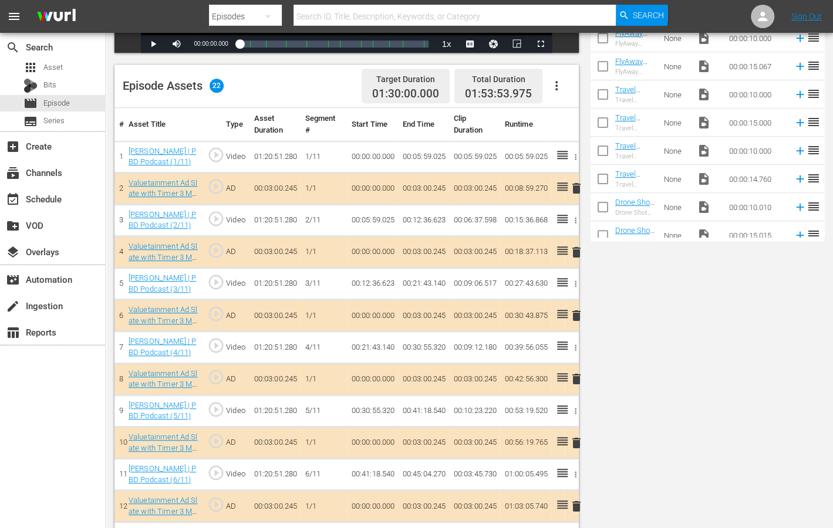
scroll to position [0, 0]
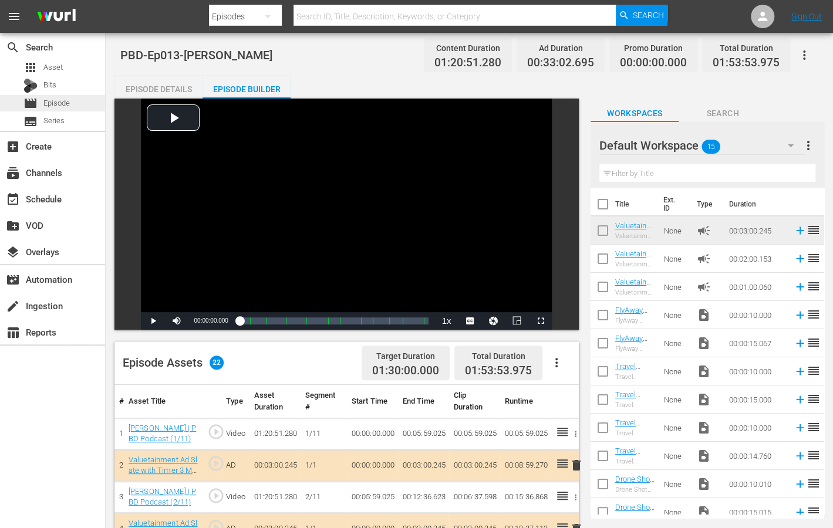
click at [59, 102] on span "Episode" at bounding box center [56, 103] width 26 height 12
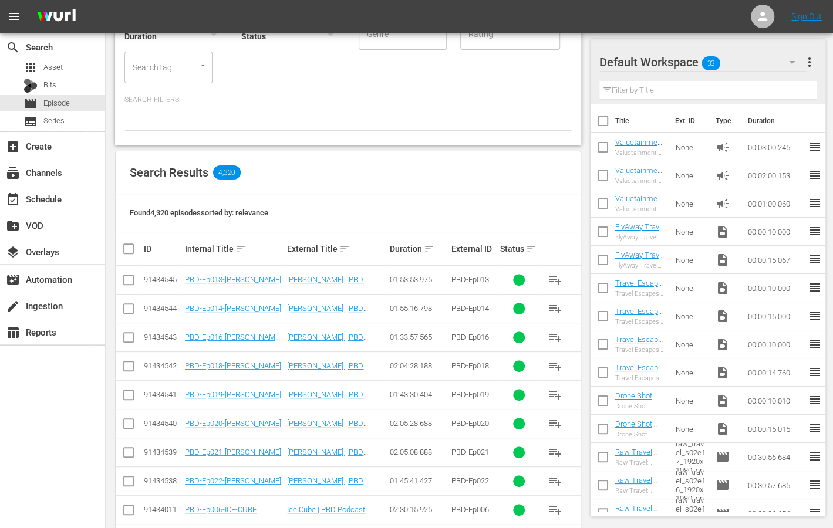
scroll to position [102, 0]
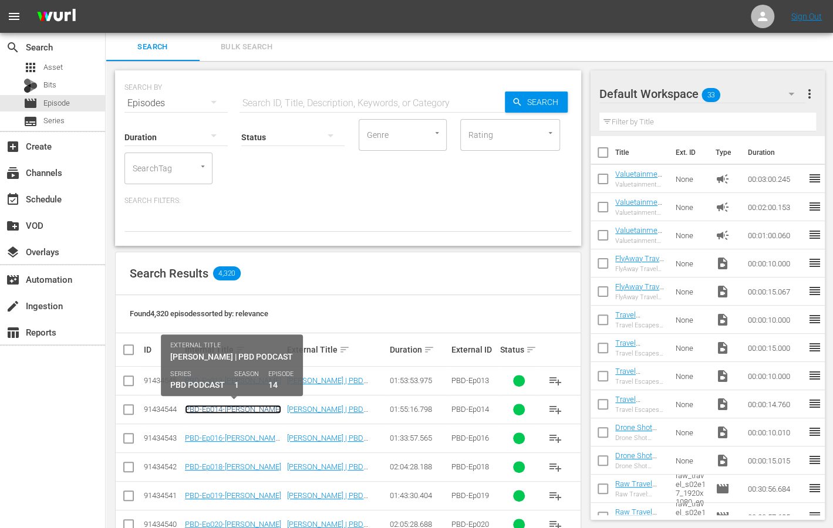
click at [228, 407] on link "PBD-Ep014-[PERSON_NAME]" at bounding box center [233, 409] width 96 height 9
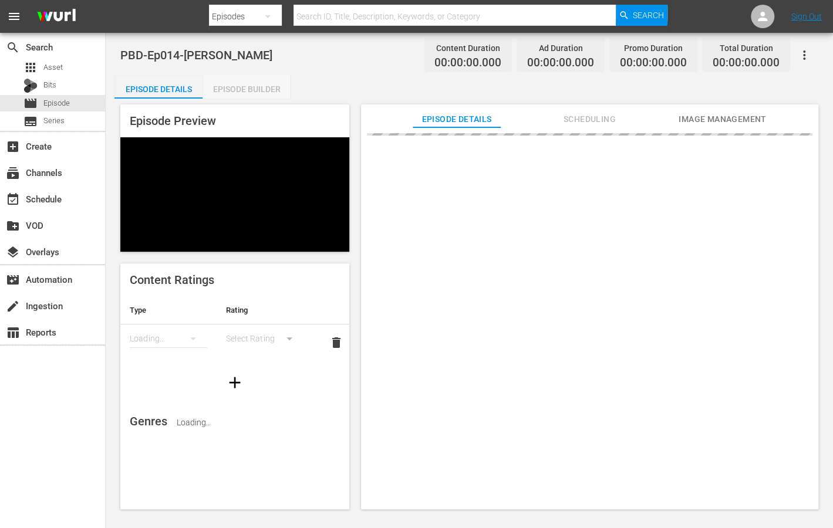
click at [268, 89] on div "Episode Builder" at bounding box center [246, 89] width 88 height 28
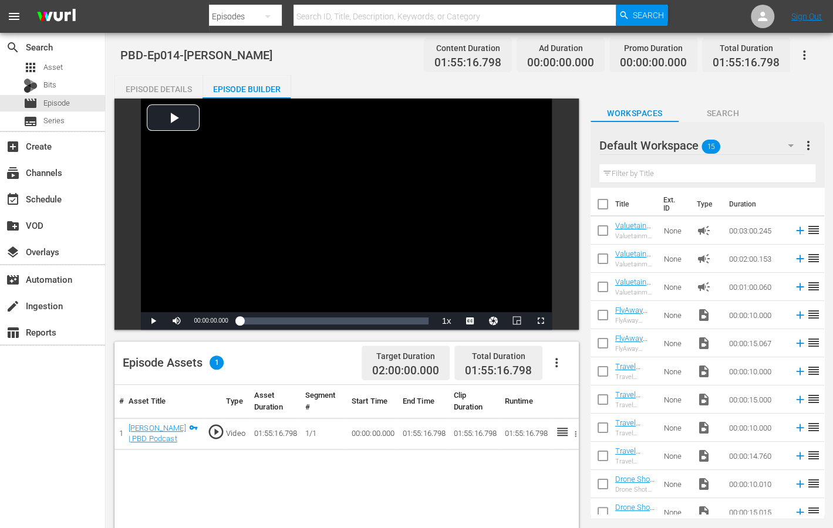
click at [557, 366] on icon "button" at bounding box center [556, 363] width 14 height 14
click at [561, 369] on div "Edit Cue Points" at bounding box center [592, 367] width 80 height 28
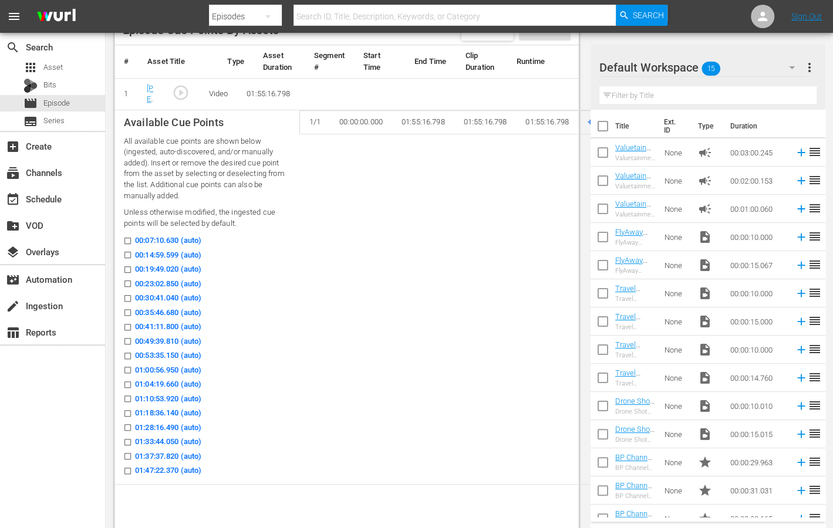
scroll to position [327, 0]
click at [127, 254] on input "00:14:59.599 (auto)" at bounding box center [124, 256] width 15 height 9
checkbox input "true"
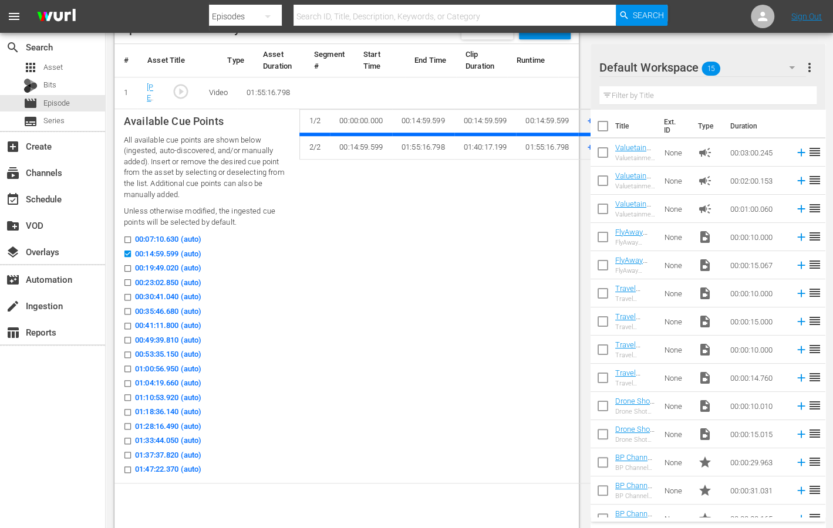
click at [127, 240] on input "00:07:10.630 (auto)" at bounding box center [124, 242] width 15 height 9
checkbox input "true"
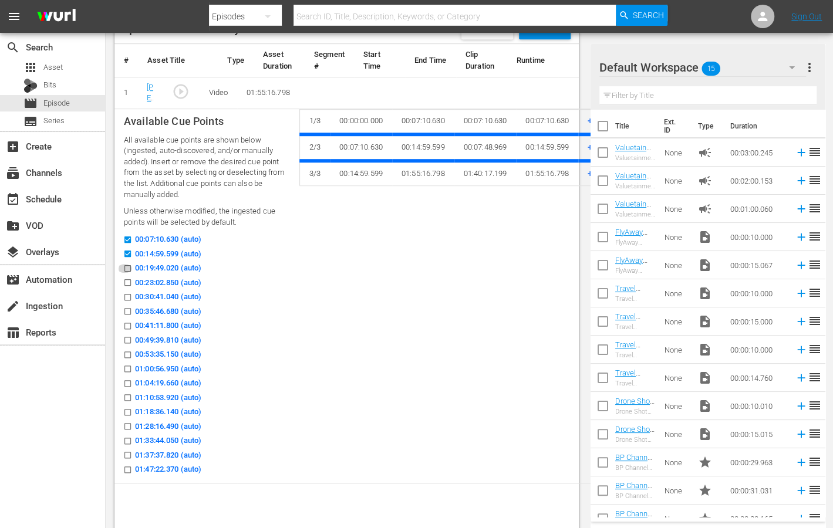
click at [127, 269] on input "00:19:49.020 (auto)" at bounding box center [124, 270] width 15 height 9
checkbox input "true"
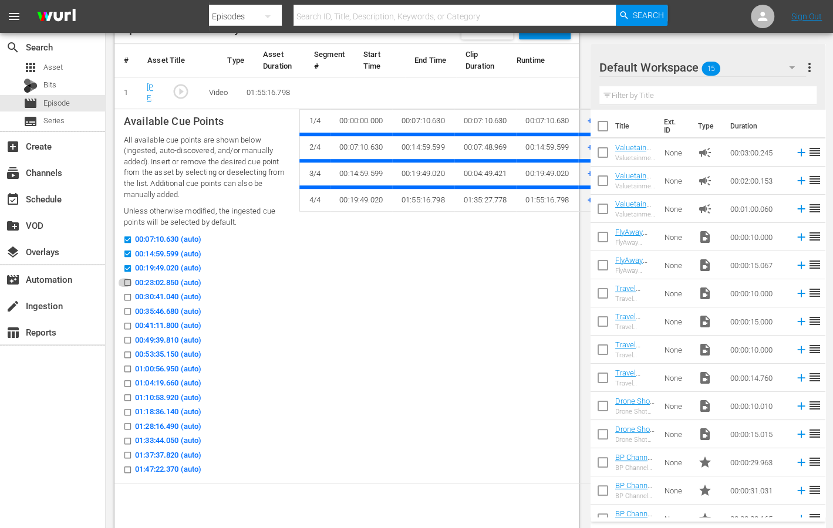
click at [127, 288] on input "00:23:02.850 (auto)" at bounding box center [124, 284] width 15 height 9
checkbox input "true"
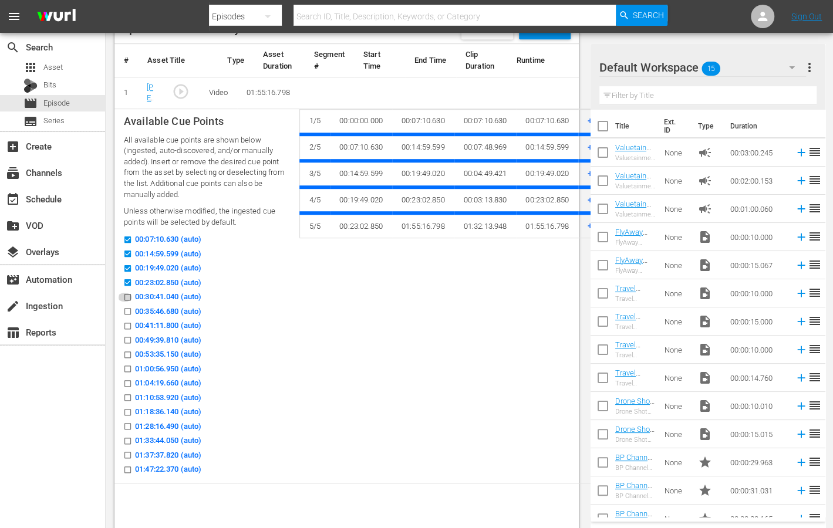
click at [127, 300] on input "00:30:41.040 (auto)" at bounding box center [124, 299] width 15 height 9
checkbox input "true"
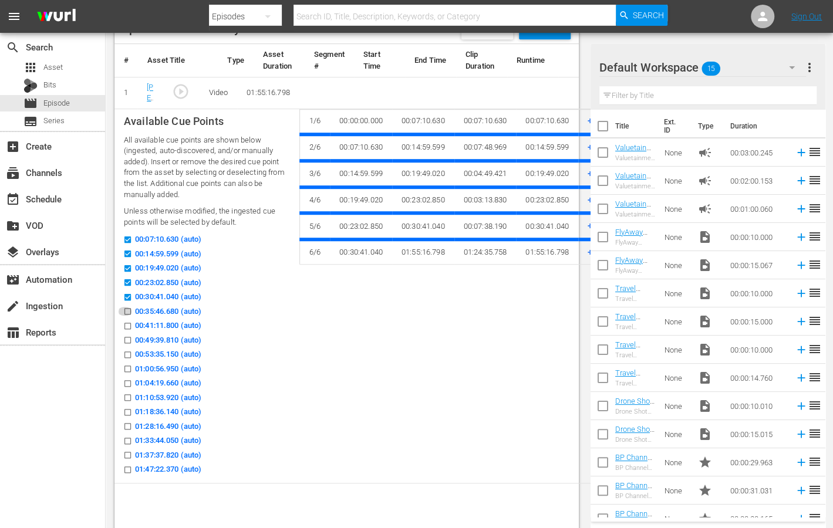
click at [127, 309] on input "00:35:46.680 (auto)" at bounding box center [124, 313] width 15 height 9
checkbox input "true"
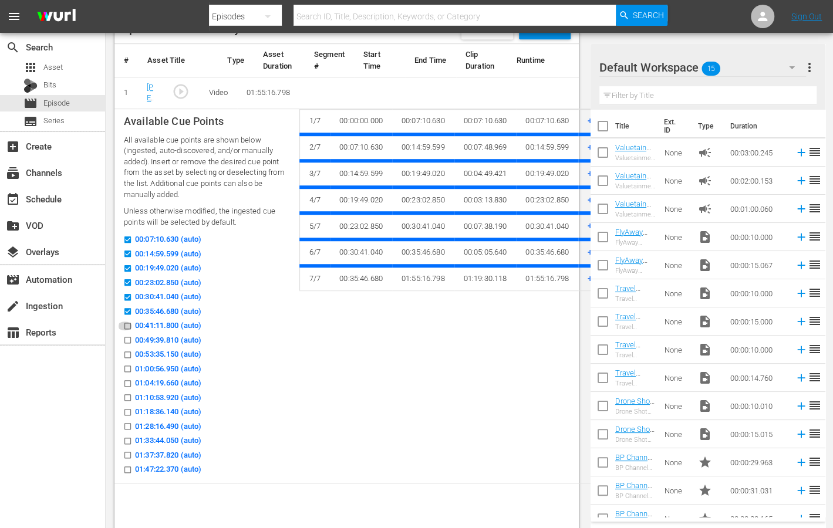
click at [127, 324] on input "00:41:11.800 (auto)" at bounding box center [124, 328] width 15 height 9
checkbox input "true"
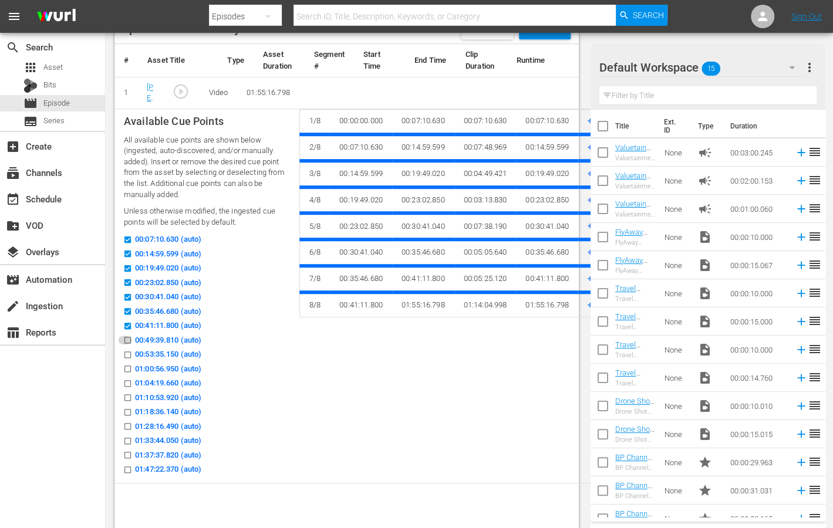
click at [127, 339] on input "00:49:39.810 (auto)" at bounding box center [124, 342] width 15 height 9
checkbox input "true"
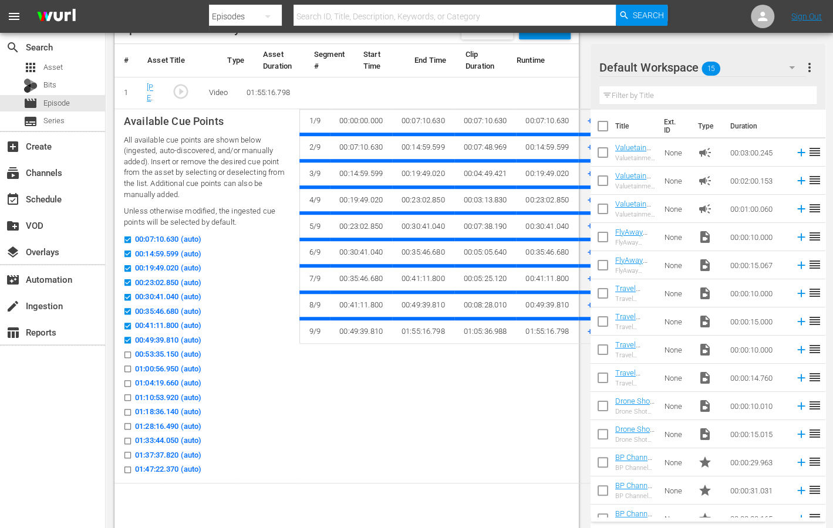
click at [127, 350] on icon at bounding box center [127, 354] width 9 height 9
click at [127, 353] on input "00:53:35.150 (auto)" at bounding box center [124, 357] width 15 height 9
checkbox input "true"
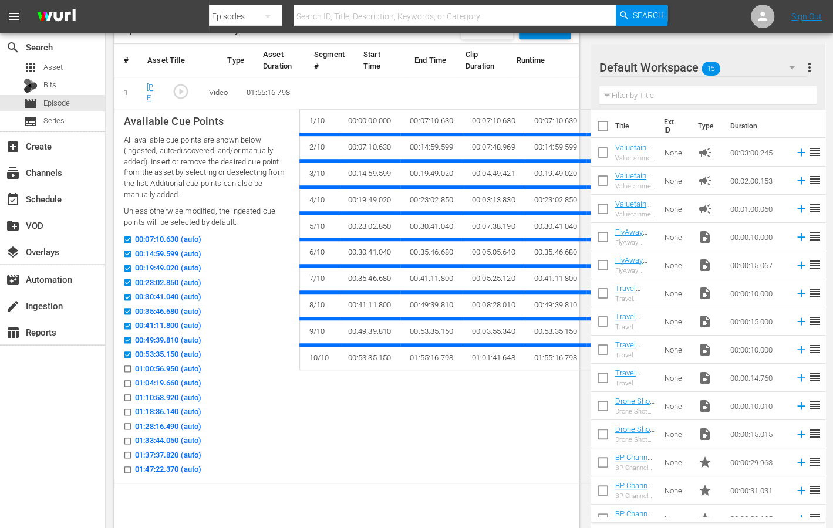
click at [127, 368] on input "01:00:56.950 (auto)" at bounding box center [124, 371] width 15 height 9
checkbox input "true"
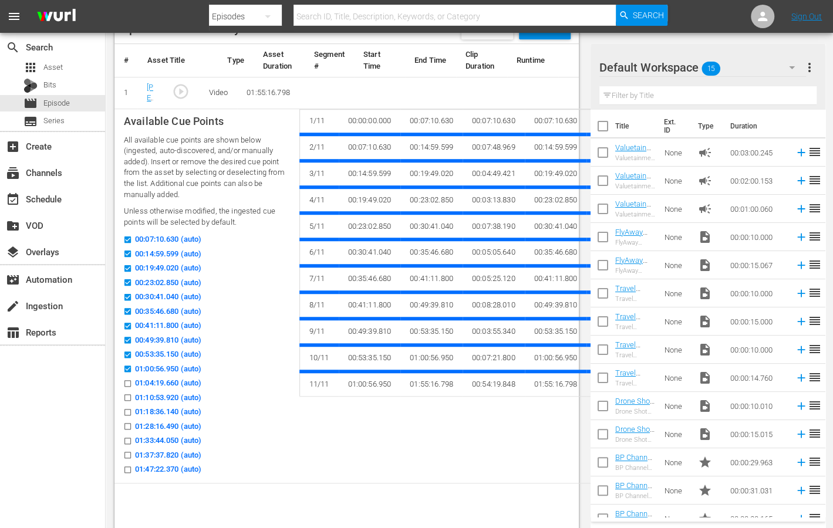
click at [127, 386] on input "01:04:19.660 (auto)" at bounding box center [124, 385] width 15 height 9
checkbox input "true"
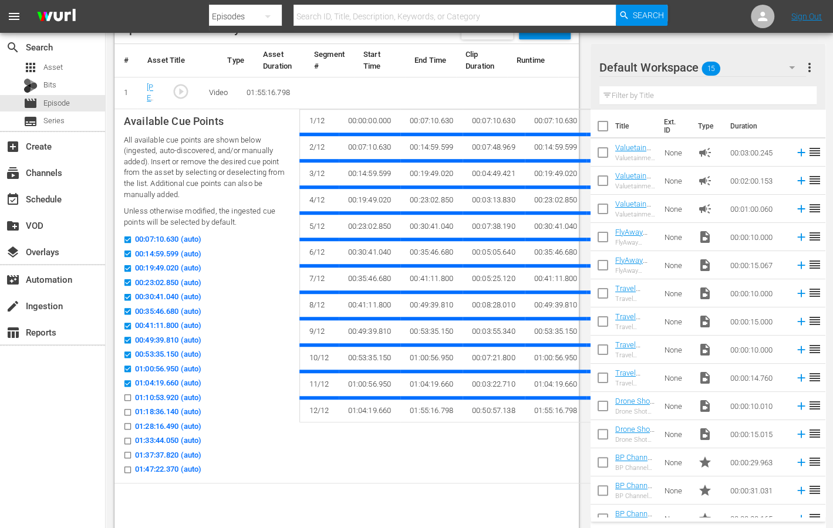
click at [127, 398] on input "01:10:53.920 (auto)" at bounding box center [124, 399] width 15 height 9
checkbox input "true"
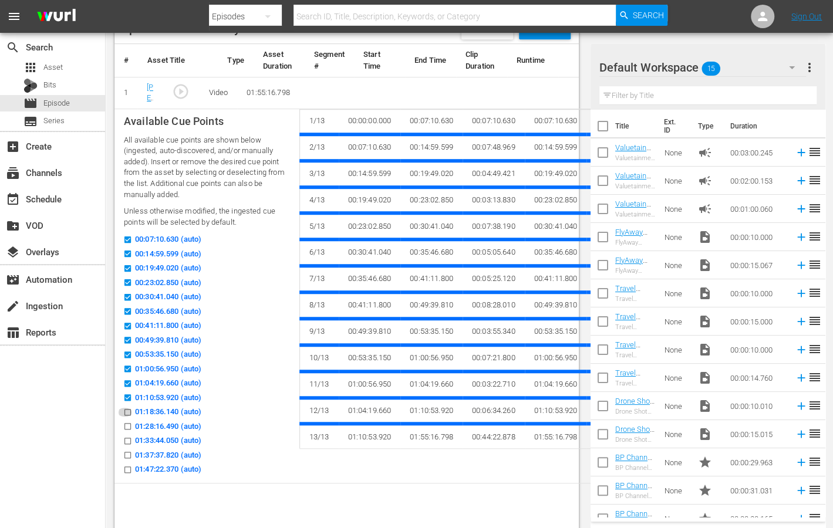
click at [128, 414] on input "01:18:36.140 (auto)" at bounding box center [124, 414] width 15 height 9
checkbox input "true"
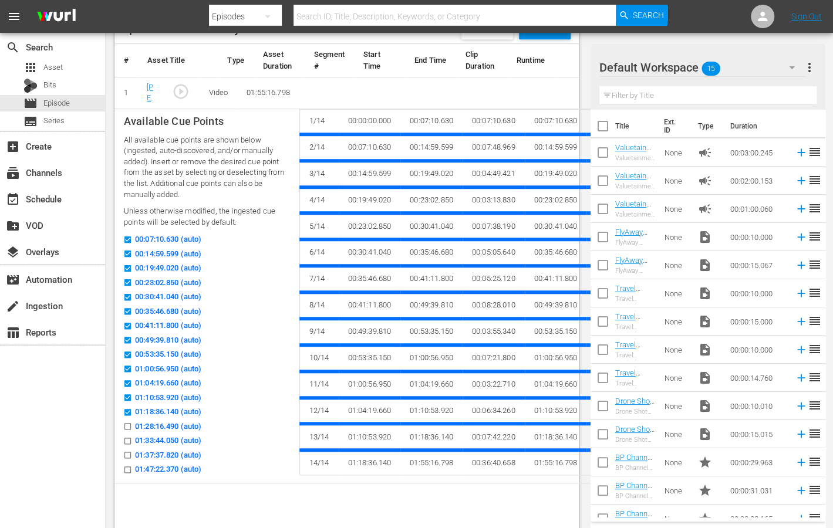
click at [128, 427] on input "01:28:16.490 (auto)" at bounding box center [124, 428] width 15 height 9
checkbox input "true"
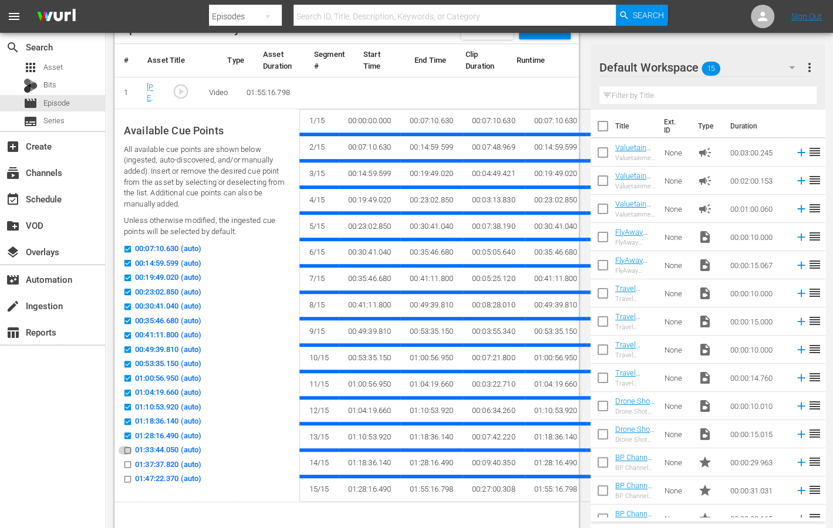
click at [130, 451] on input "01:33:44.050 (auto)" at bounding box center [124, 452] width 15 height 9
checkbox input "true"
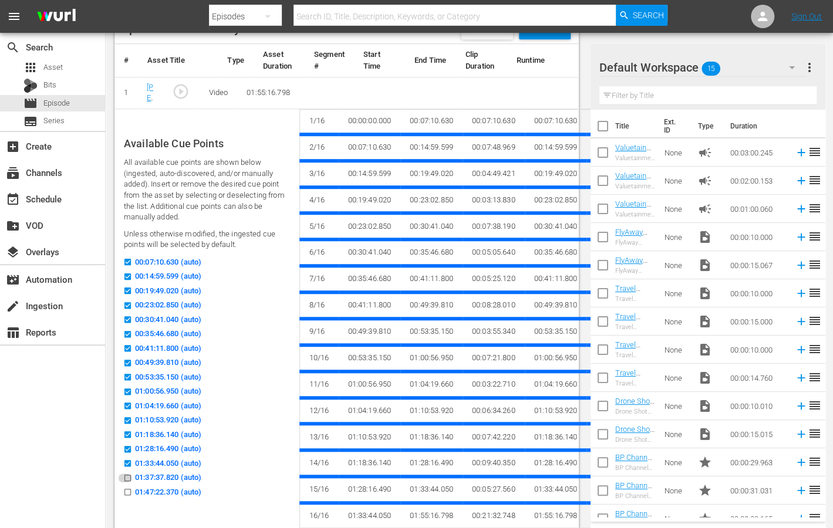
click at [126, 477] on input "01:37:37.820 (auto)" at bounding box center [124, 480] width 15 height 9
checkbox input "true"
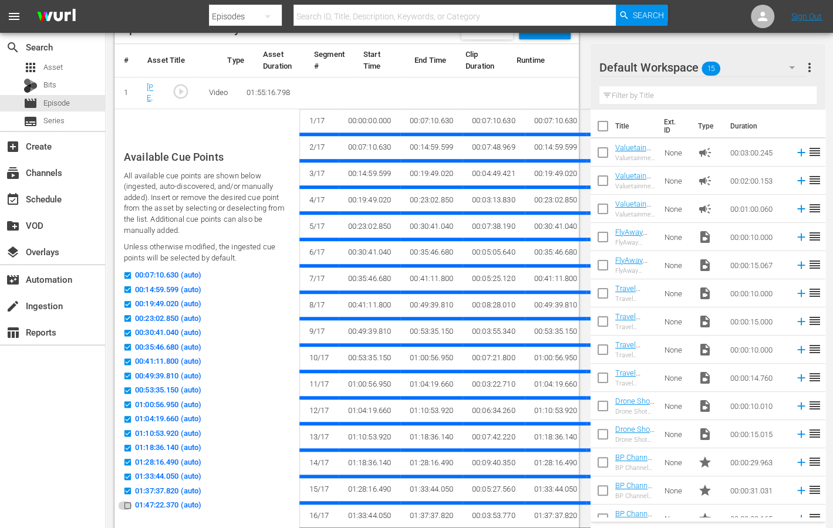
click at [124, 506] on input "01:47:22.370 (auto)" at bounding box center [124, 507] width 15 height 9
checkbox input "true"
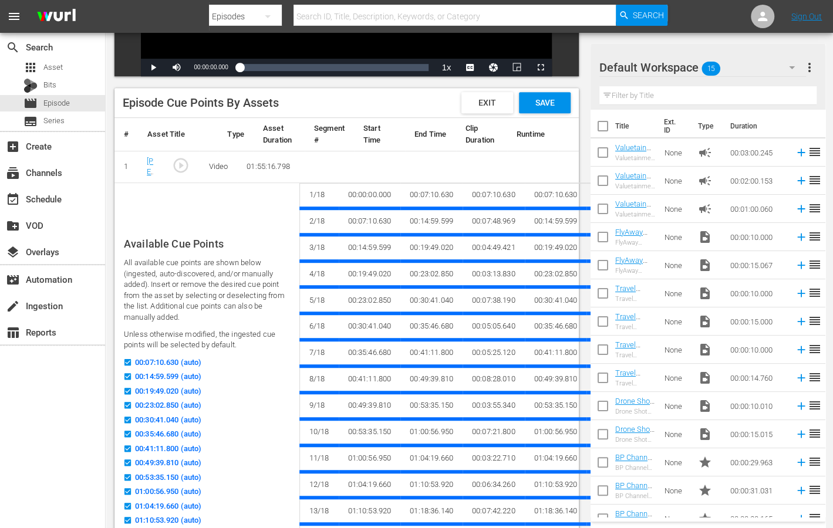
checkbox input "false"
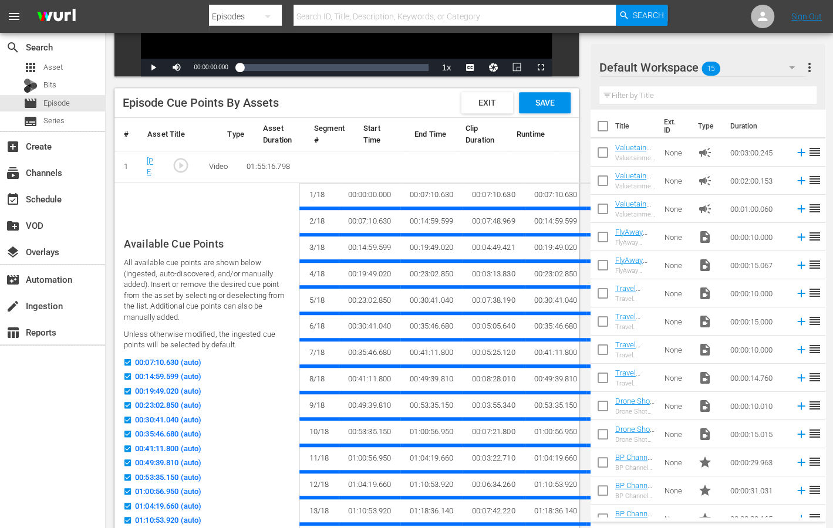
checkbox input "false"
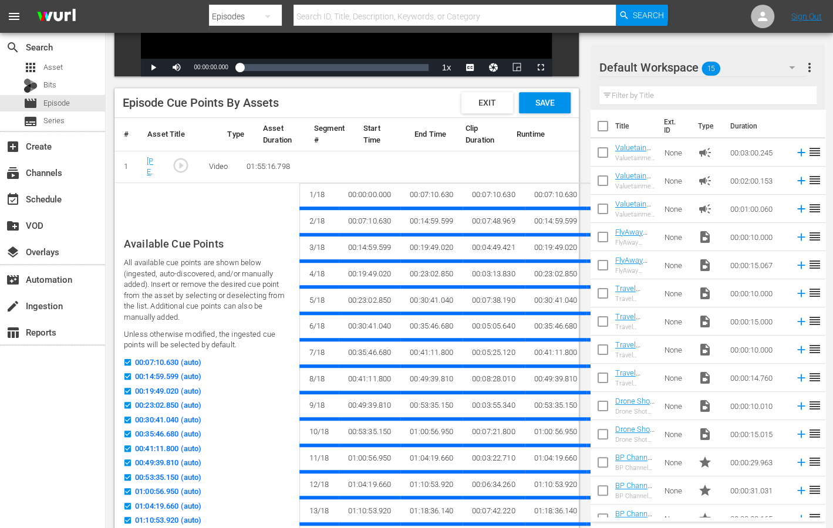
checkbox input "false"
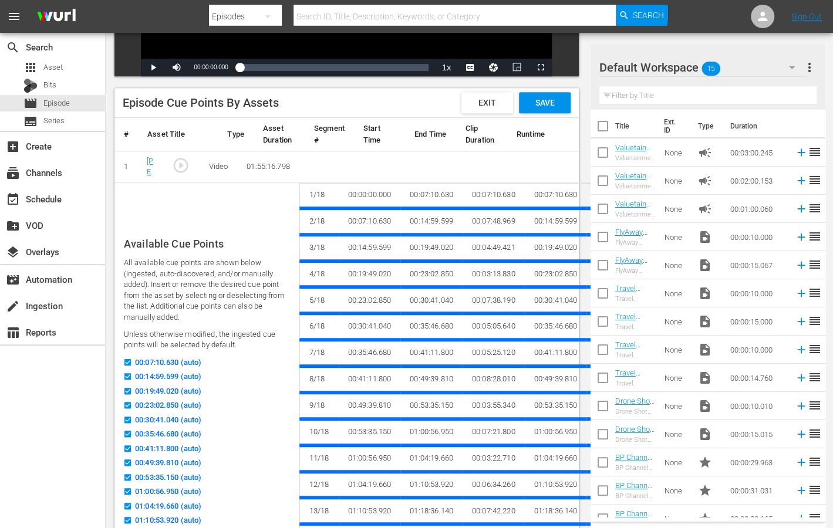
checkbox input "false"
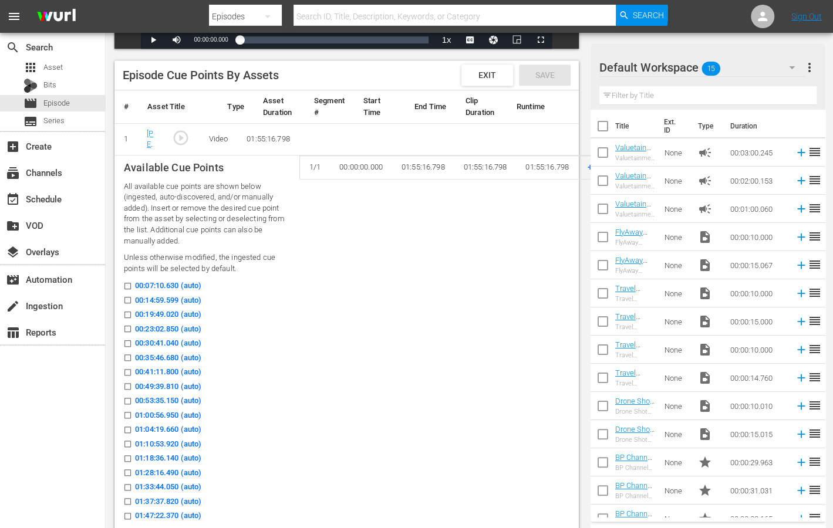
scroll to position [273, 0]
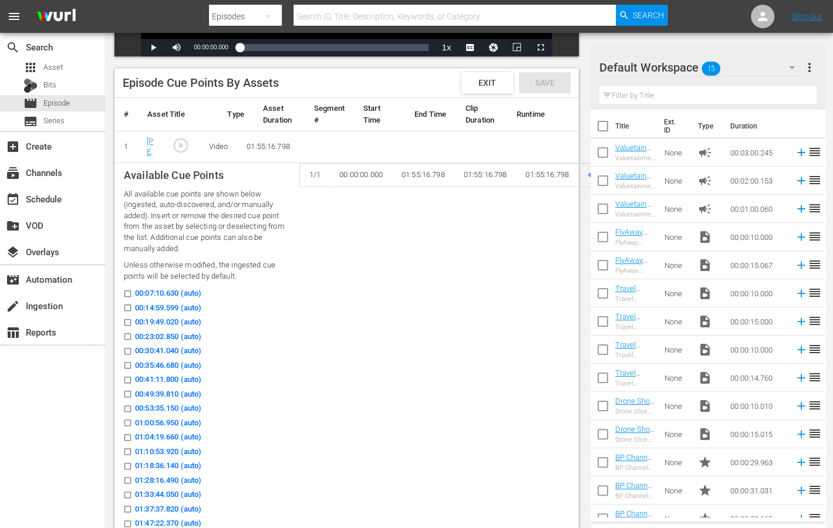
click at [126, 293] on input "00:07:10.630 (auto)" at bounding box center [124, 296] width 15 height 9
checkbox input "true"
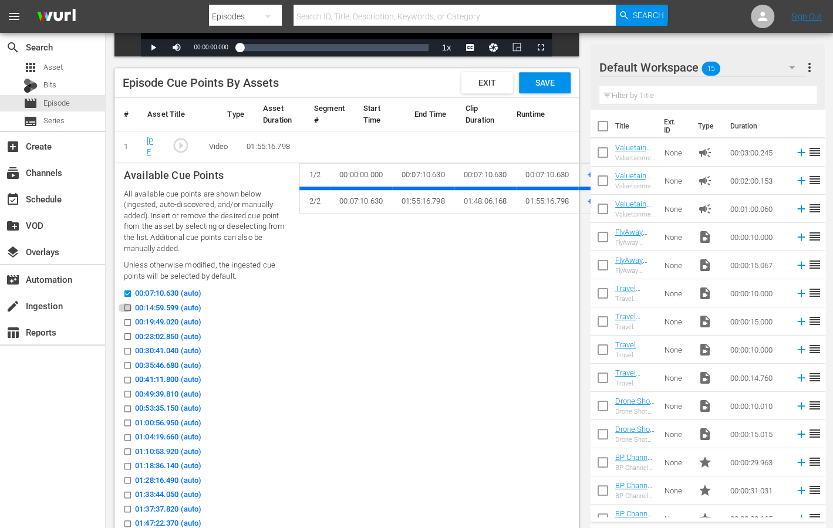
click at [128, 313] on input "00:14:59.599 (auto)" at bounding box center [124, 310] width 15 height 9
checkbox input "true"
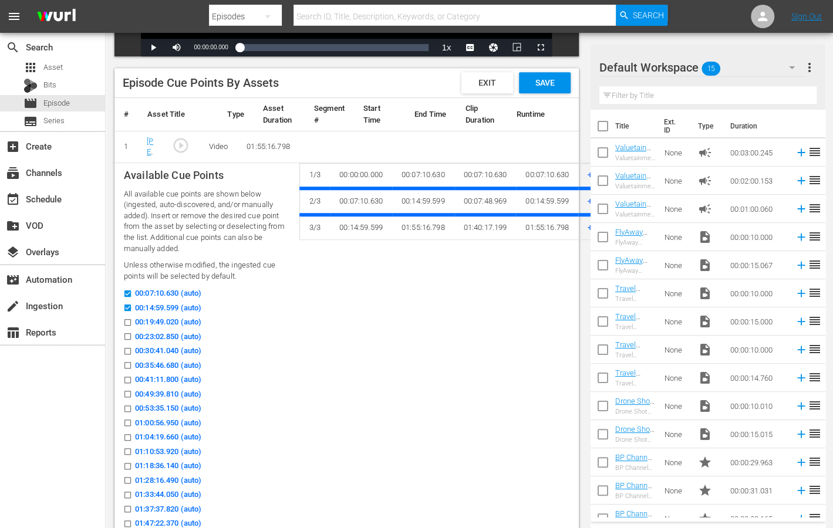
click at [128, 321] on input "00:19:49.020 (auto)" at bounding box center [124, 324] width 15 height 9
checkbox input "true"
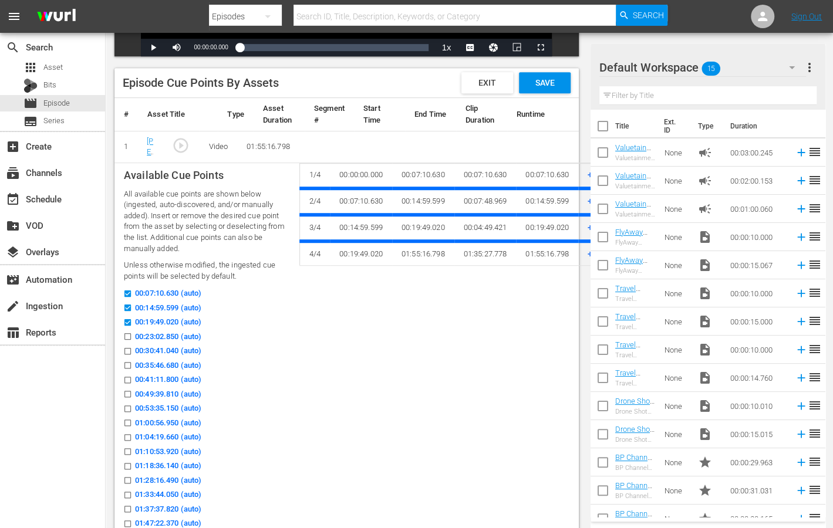
click at [128, 341] on input "00:23:02.850 (auto)" at bounding box center [124, 338] width 15 height 9
checkbox input "true"
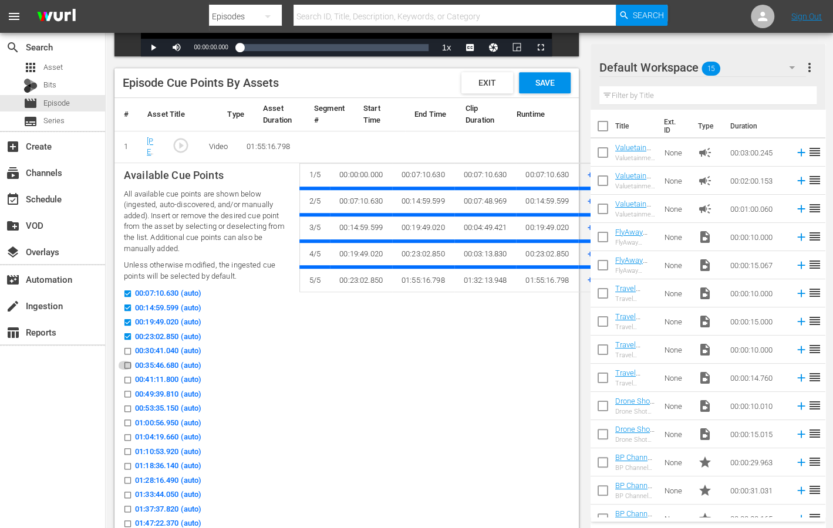
click at [128, 361] on icon at bounding box center [127, 365] width 9 height 9
click at [128, 363] on input "00:35:46.680 (auto)" at bounding box center [124, 367] width 15 height 9
checkbox input "true"
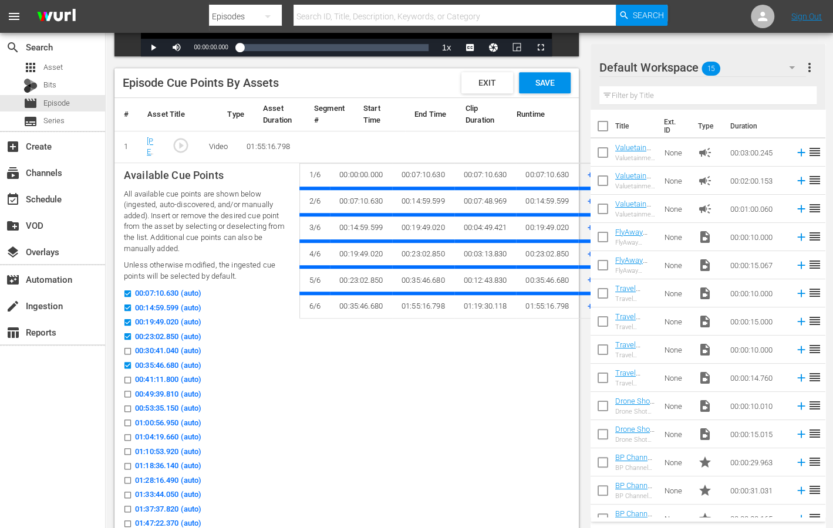
click at [126, 387] on div "00:41:11.800 (auto)" at bounding box center [207, 381] width 166 height 15
click at [126, 407] on input "00:53:35.150 (auto)" at bounding box center [124, 411] width 15 height 9
checkbox input "true"
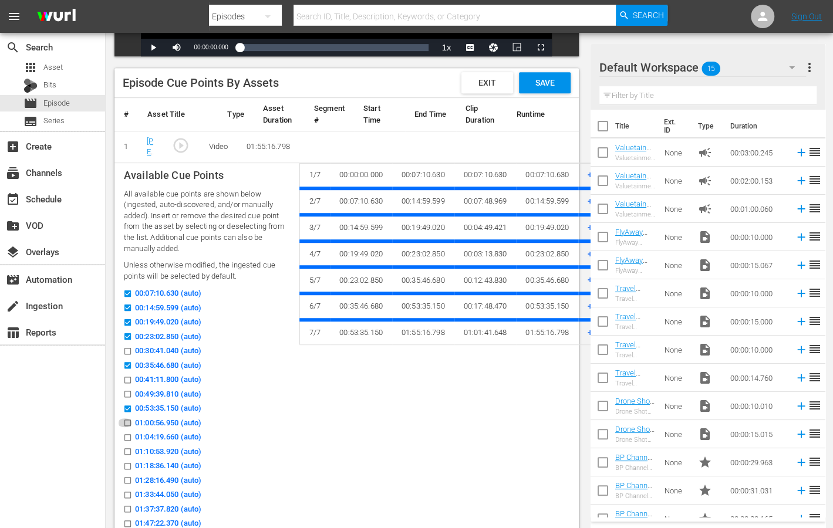
click at [127, 418] on icon at bounding box center [127, 422] width 9 height 9
click at [127, 421] on input "01:00:56.950 (auto)" at bounding box center [124, 425] width 15 height 9
checkbox input "true"
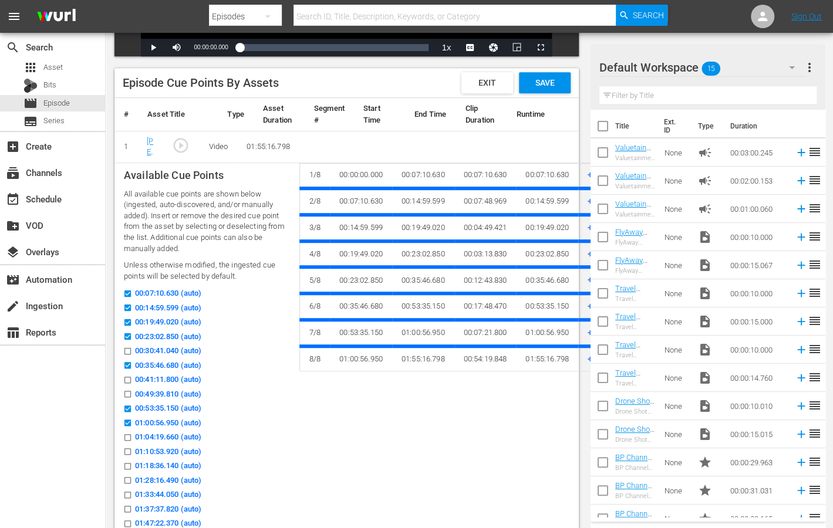
click at [127, 349] on input "00:30:41.040 (auto)" at bounding box center [124, 353] width 15 height 9
checkbox input "true"
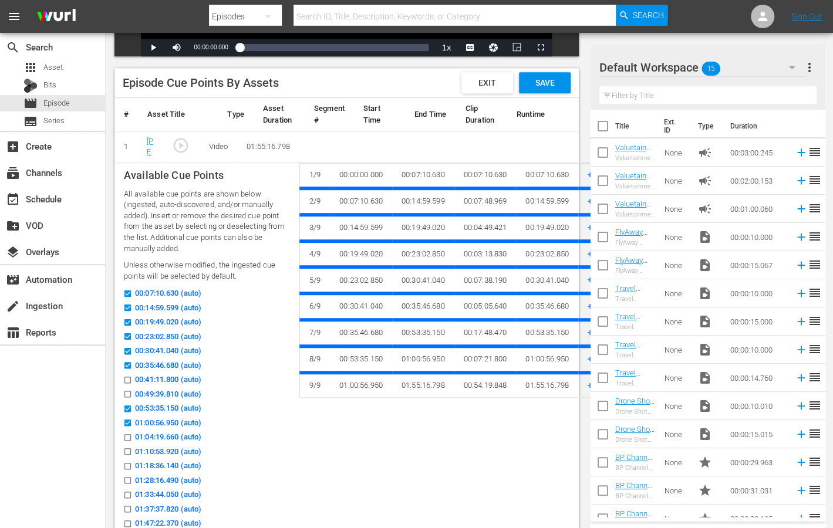
click at [127, 382] on input "00:41:11.800 (auto)" at bounding box center [124, 382] width 15 height 9
checkbox input "true"
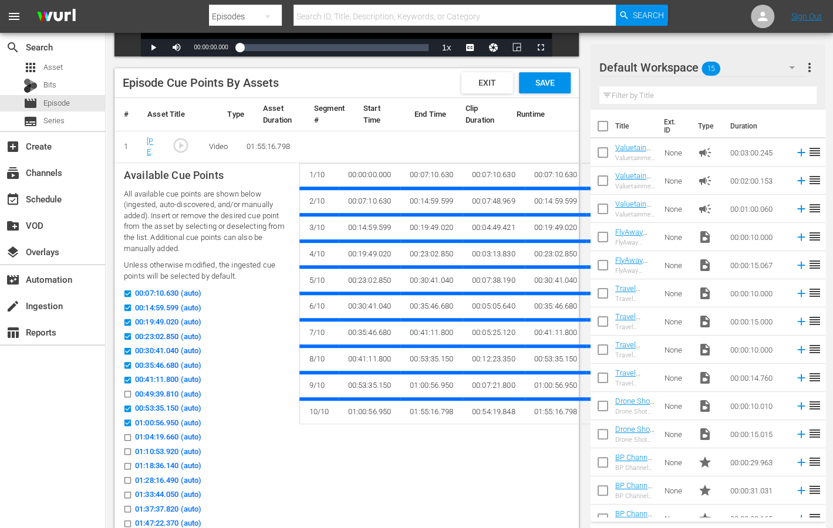
click at [127, 401] on div "00:49:39.810 (auto)" at bounding box center [207, 395] width 166 height 15
click at [128, 390] on icon at bounding box center [127, 394] width 9 height 9
click at [128, 392] on input "00:49:39.810 (auto)" at bounding box center [124, 396] width 15 height 9
checkbox input "true"
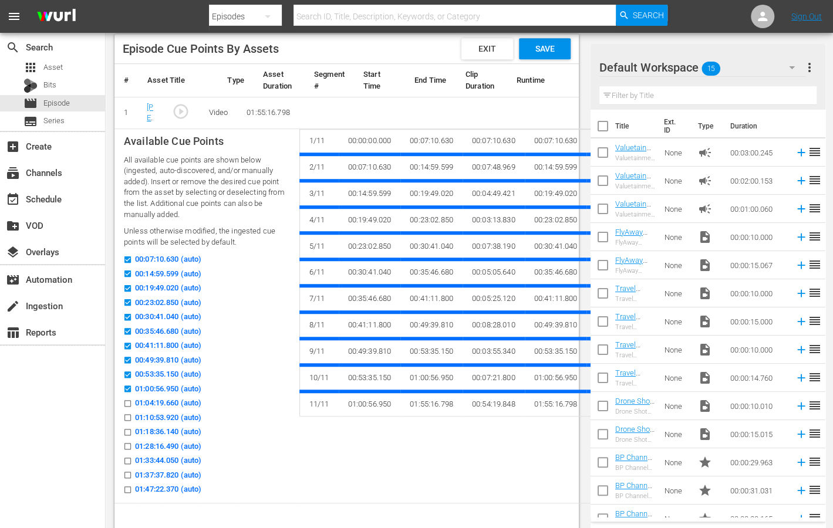
scroll to position [305, 0]
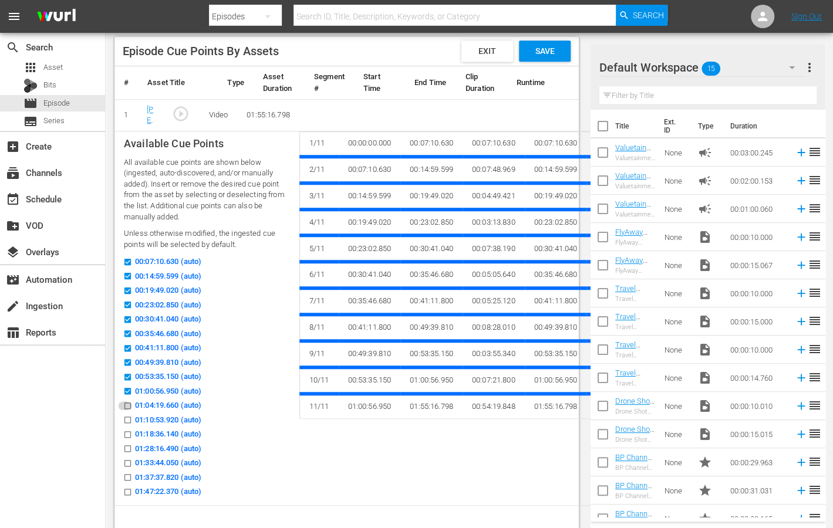
click at [126, 404] on input "01:04:19.660 (auto)" at bounding box center [124, 408] width 15 height 9
checkbox input "true"
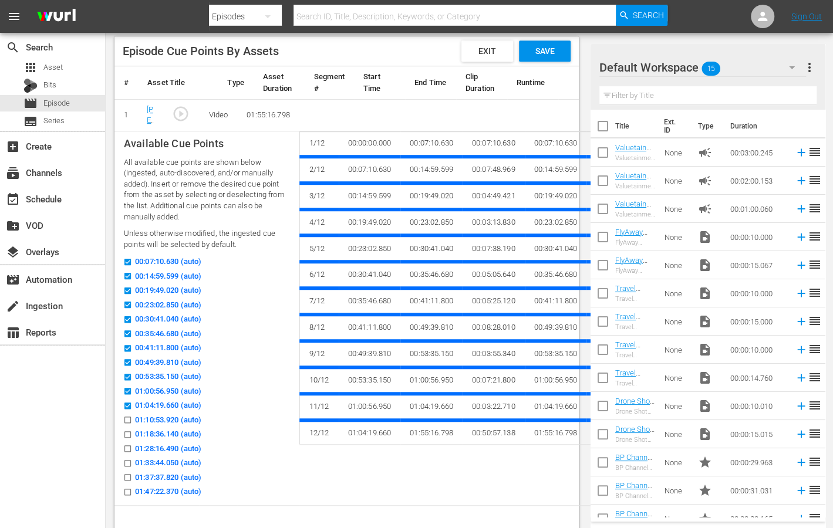
click at [126, 421] on input "01:10:53.920 (auto)" at bounding box center [124, 422] width 15 height 9
checkbox input "true"
click at [126, 443] on label "01:28:16.490 (auto)" at bounding box center [159, 449] width 84 height 12
click at [126, 446] on input "01:28:16.490 (auto)" at bounding box center [124, 450] width 15 height 9
checkbox input "true"
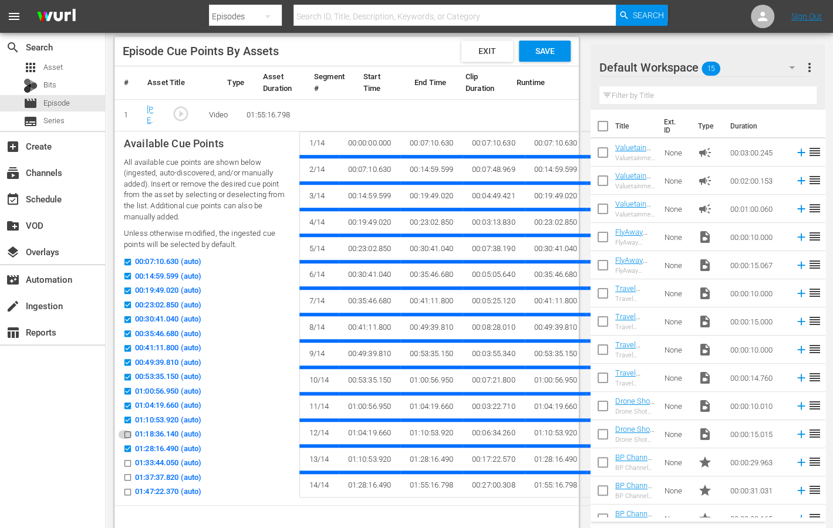
click at [126, 432] on input "01:18:36.140 (auto)" at bounding box center [124, 436] width 15 height 9
checkbox input "true"
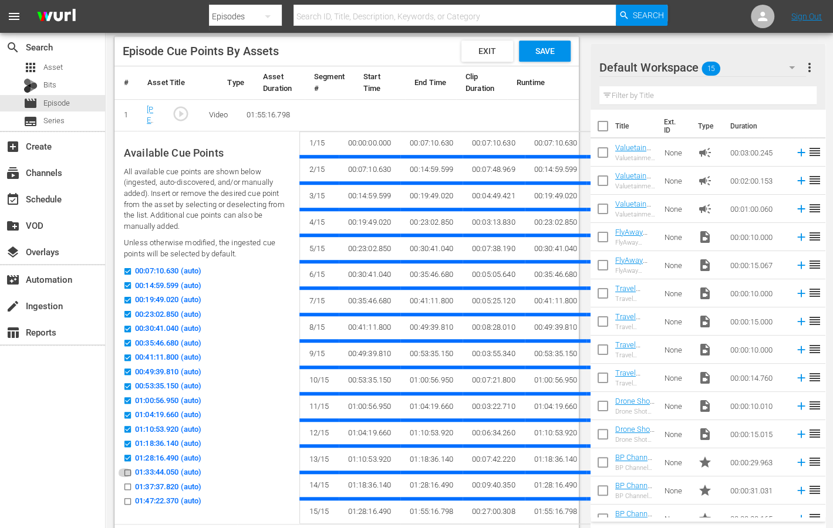
click at [127, 475] on input "01:33:44.050 (auto)" at bounding box center [124, 475] width 15 height 9
checkbox input "true"
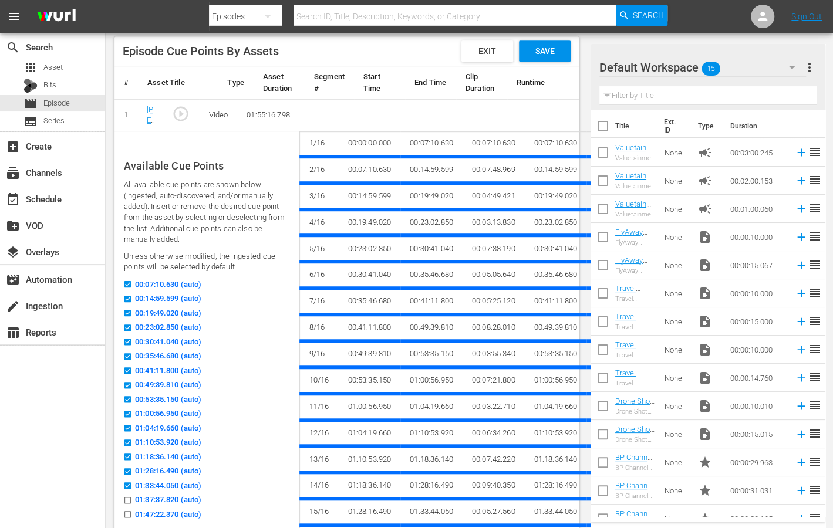
click at [128, 494] on label "01:37:37.820 (auto)" at bounding box center [159, 500] width 84 height 12
click at [128, 498] on input "01:37:37.820 (auto)" at bounding box center [124, 502] width 15 height 9
checkbox input "true"
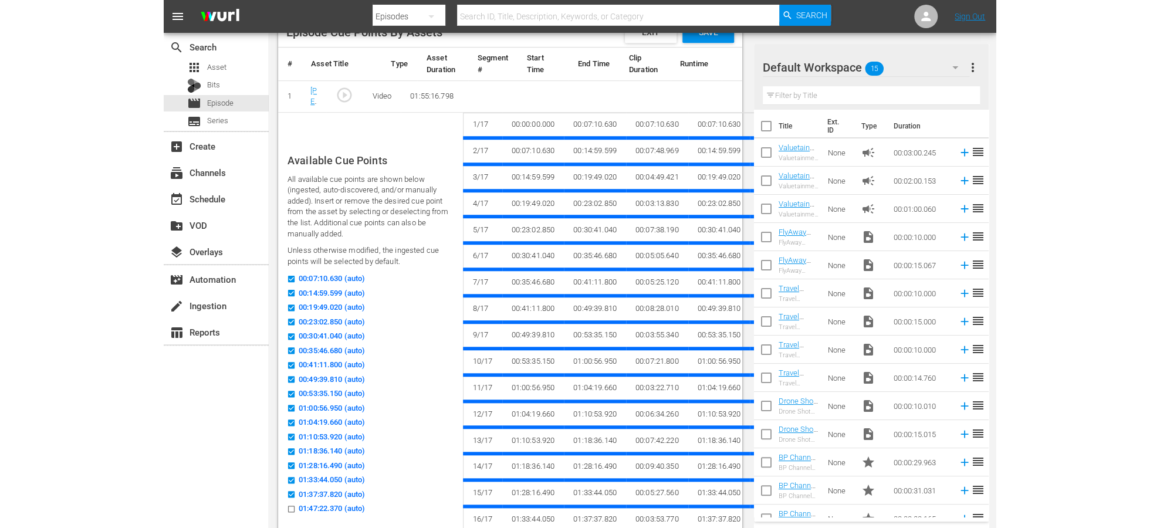
scroll to position [319, 0]
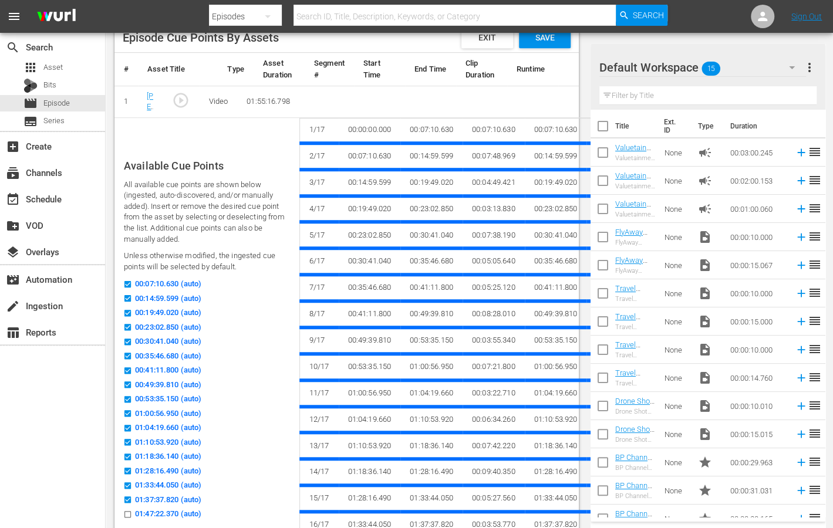
checkbox input "false"
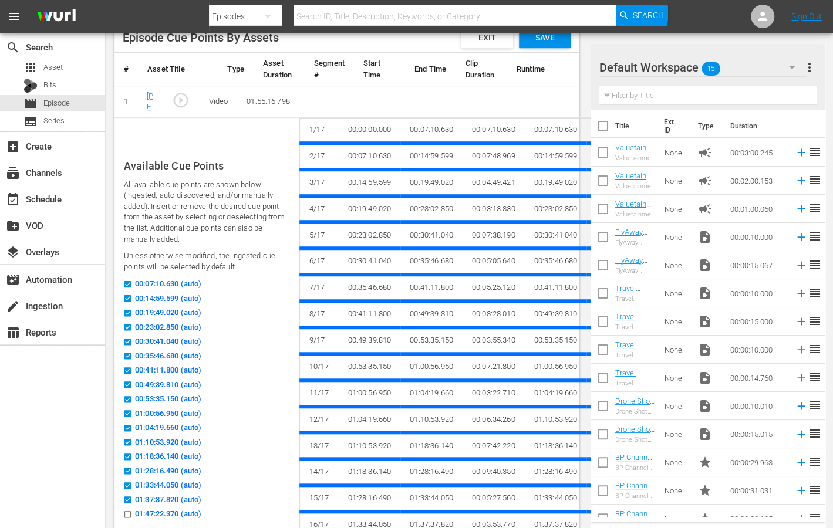
checkbox input "false"
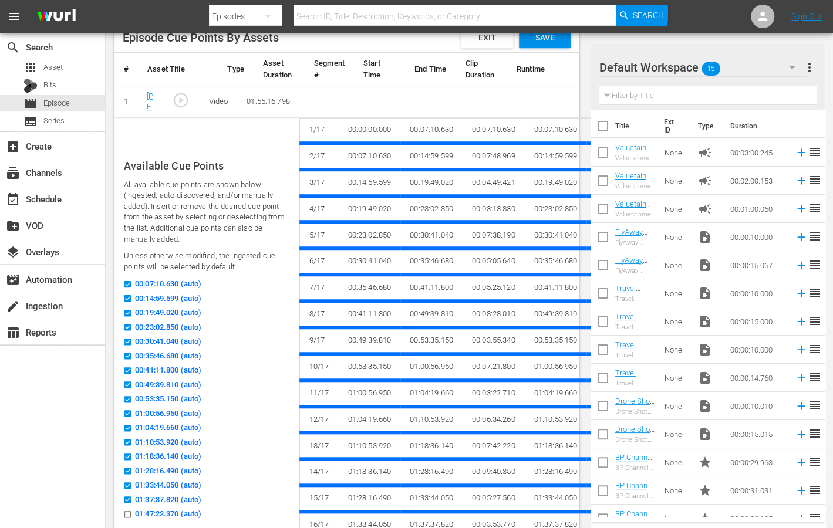
checkbox input "false"
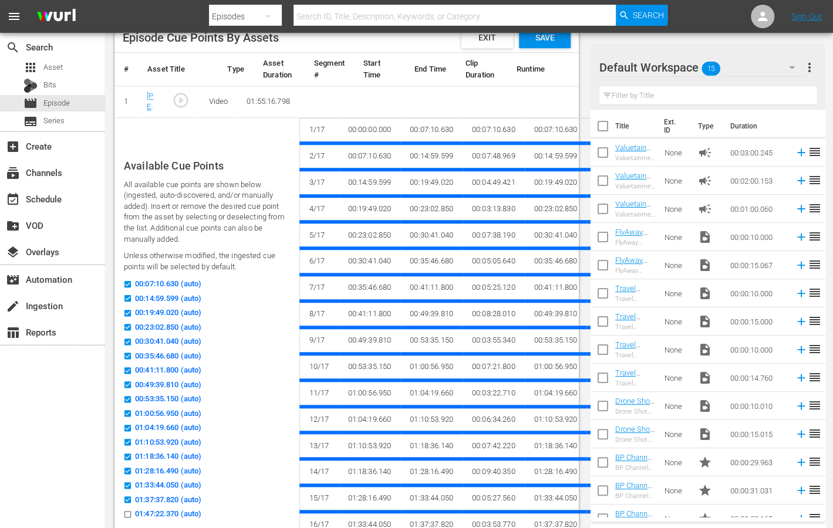
checkbox input "false"
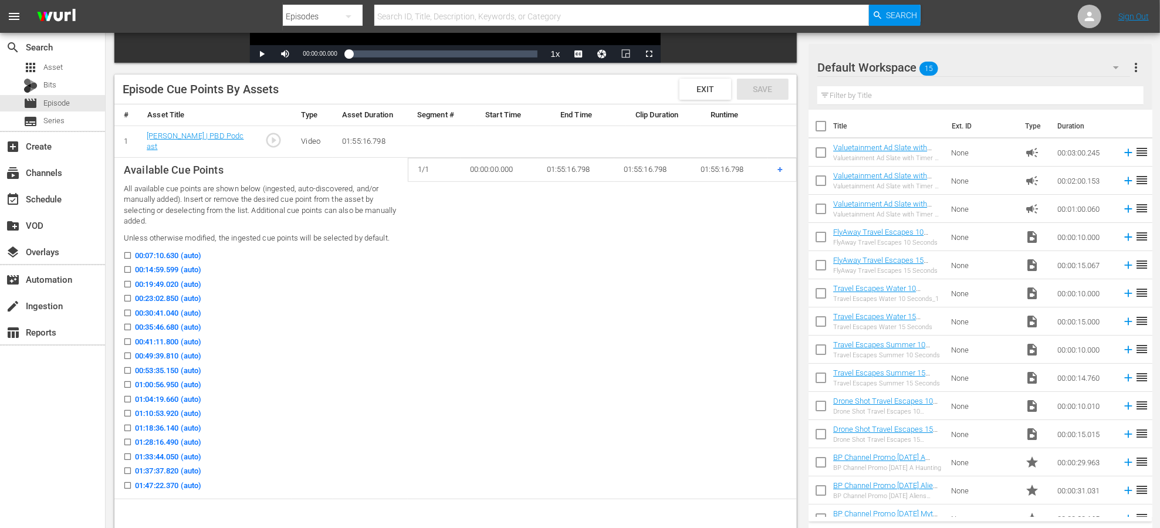
scroll to position [264, 0]
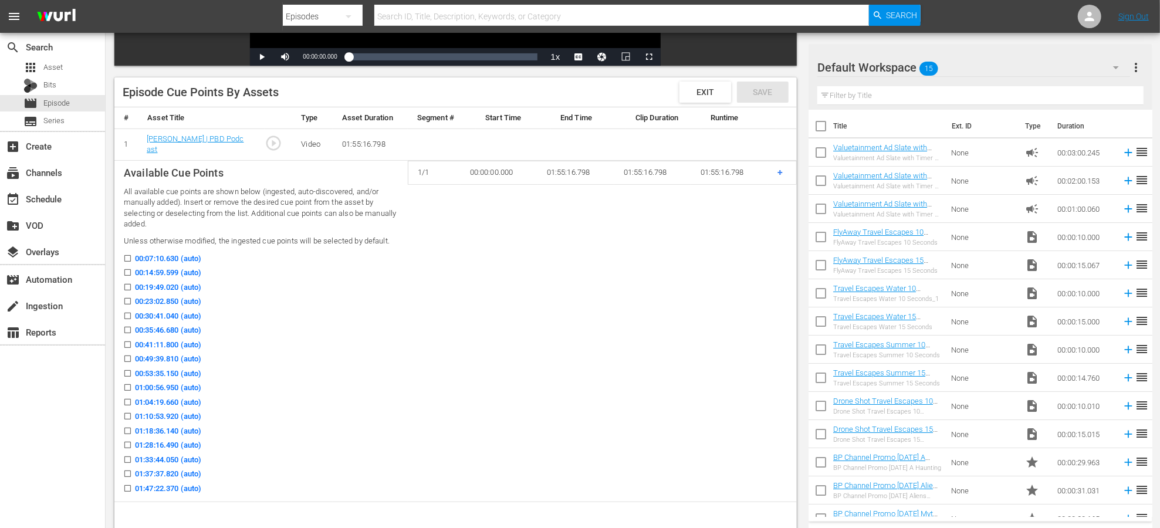
click at [127, 256] on input "00:07:10.630 (auto)" at bounding box center [124, 260] width 15 height 9
checkbox input "true"
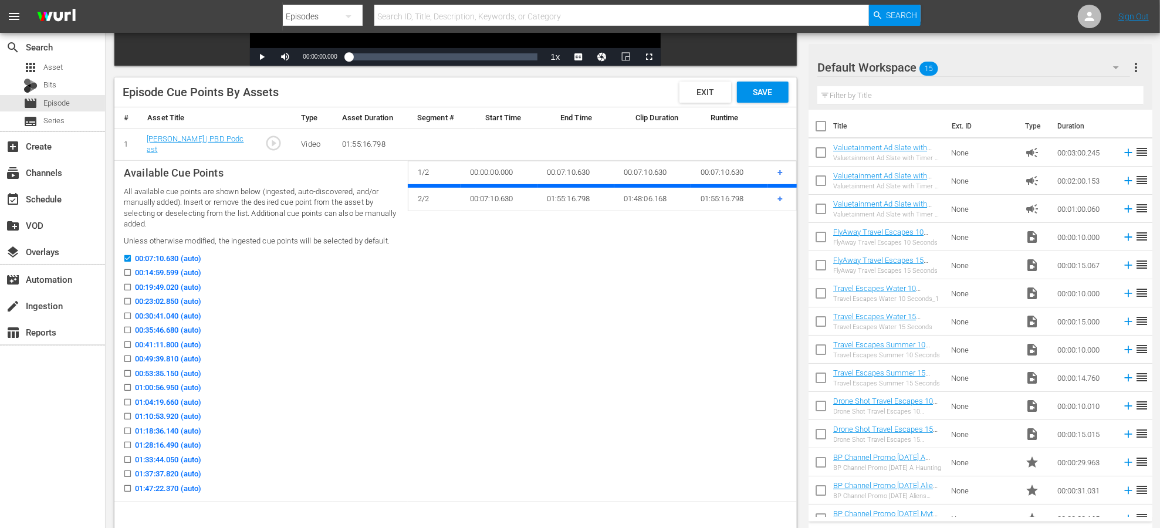
click at [127, 271] on input "00:14:59.599 (auto)" at bounding box center [124, 274] width 15 height 9
checkbox input "true"
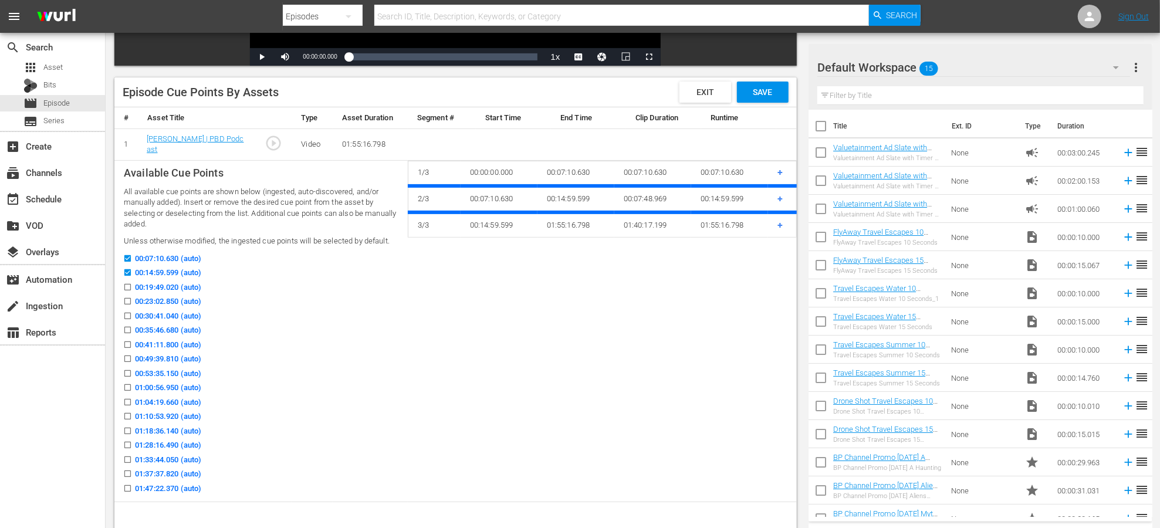
click at [127, 287] on input "00:19:49.020 (auto)" at bounding box center [124, 289] width 15 height 9
checkbox input "true"
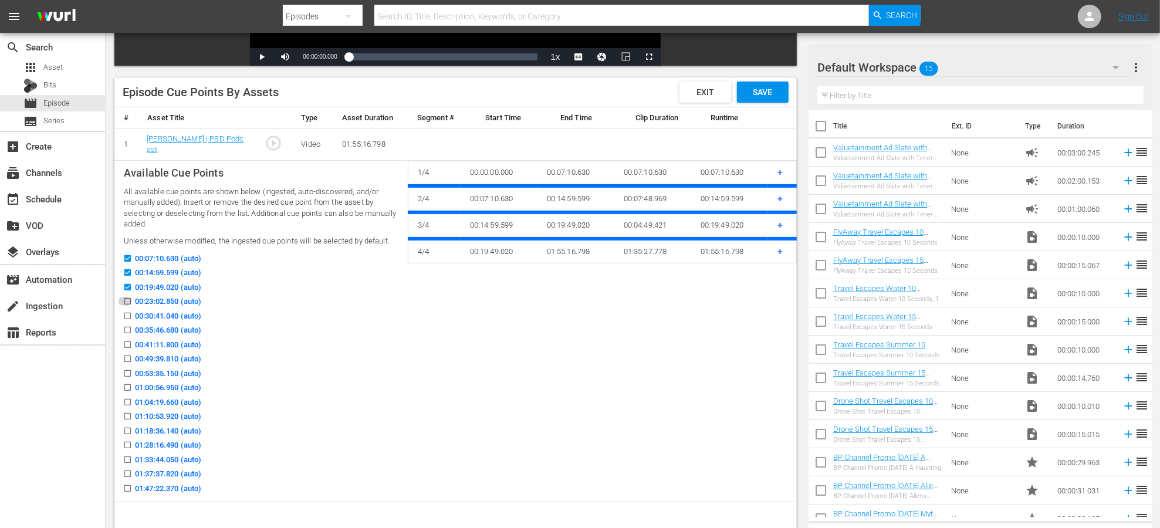
click at [129, 299] on input "00:23:02.850 (auto)" at bounding box center [124, 303] width 15 height 9
checkbox input "true"
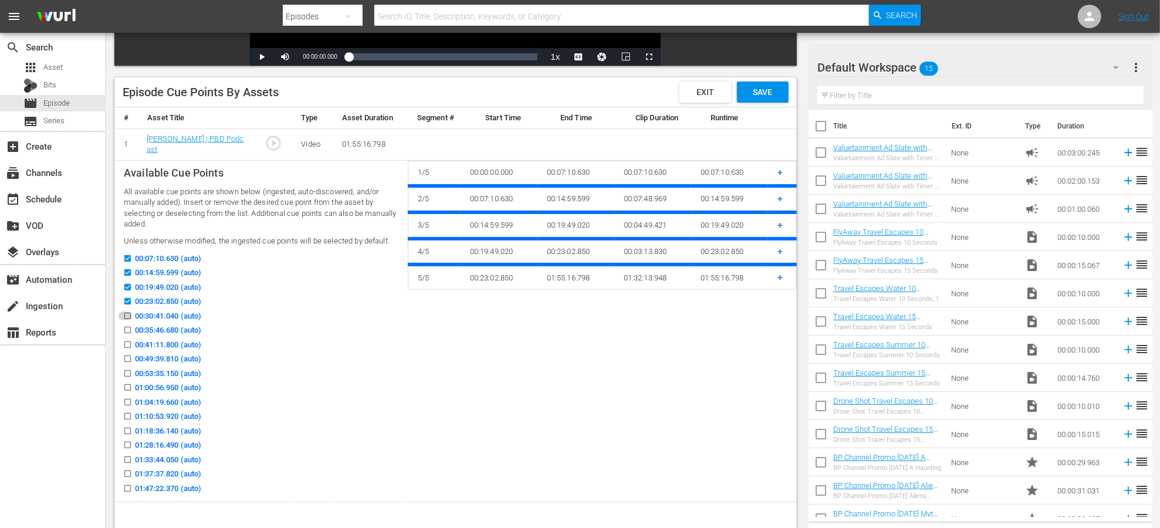
click at [129, 314] on input "00:30:41.040 (auto)" at bounding box center [124, 318] width 15 height 9
checkbox input "true"
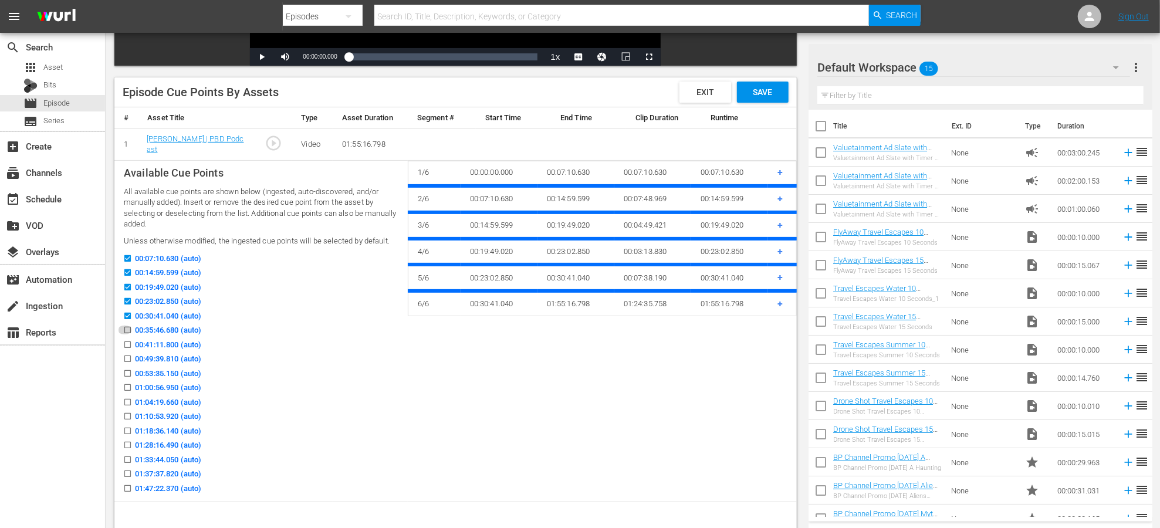
click at [129, 330] on input "00:35:46.680 (auto)" at bounding box center [124, 332] width 15 height 9
checkbox input "true"
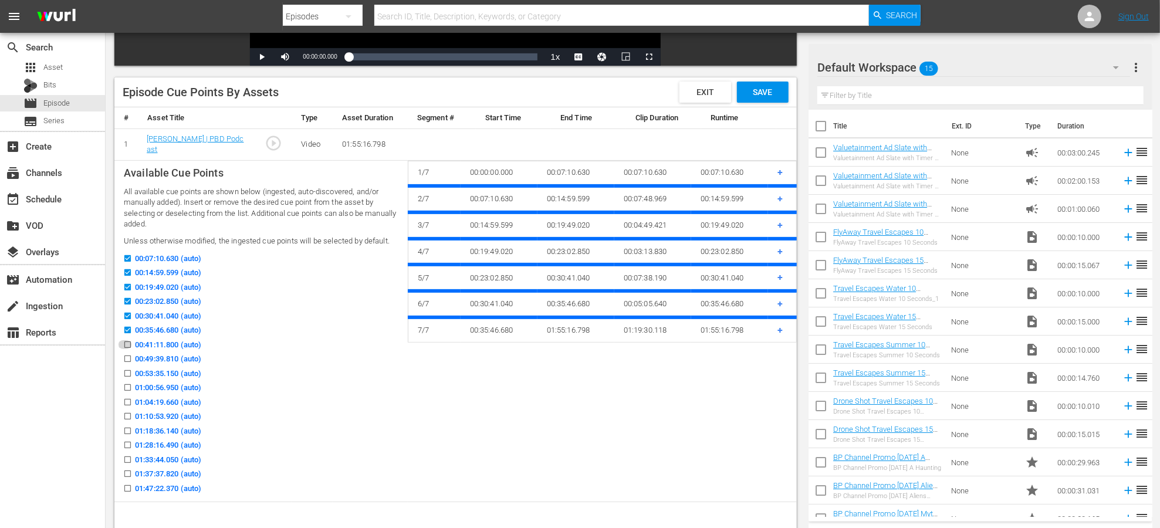
click at [129, 346] on input "00:41:11.800 (auto)" at bounding box center [124, 347] width 15 height 9
checkbox input "true"
click at [129, 361] on input "00:49:39.810 (auto)" at bounding box center [124, 361] width 15 height 9
checkbox input "true"
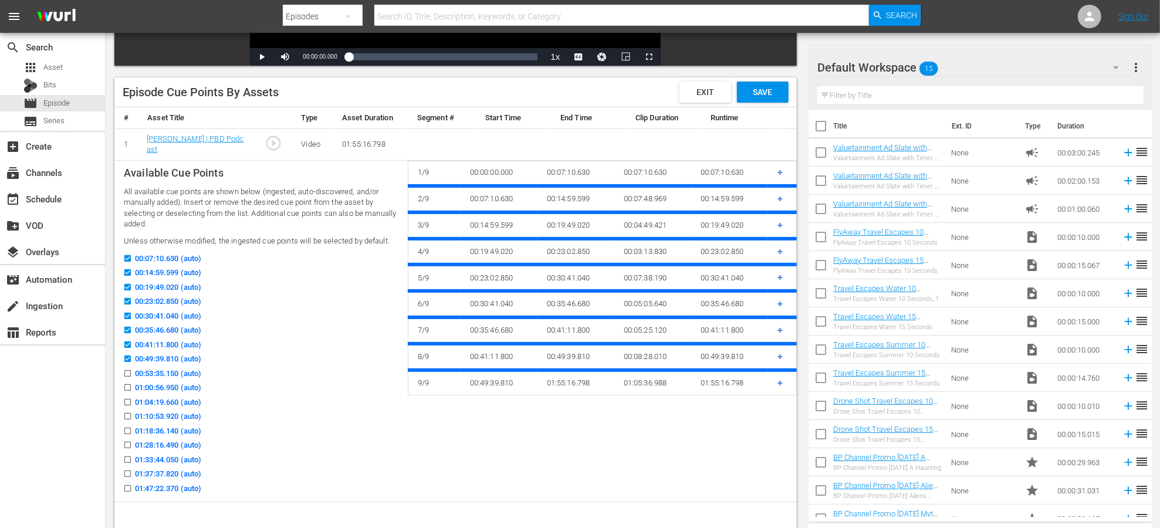
click at [129, 383] on icon at bounding box center [127, 387] width 9 height 9
click at [129, 385] on input "01:00:56.950 (auto)" at bounding box center [124, 389] width 15 height 9
checkbox input "true"
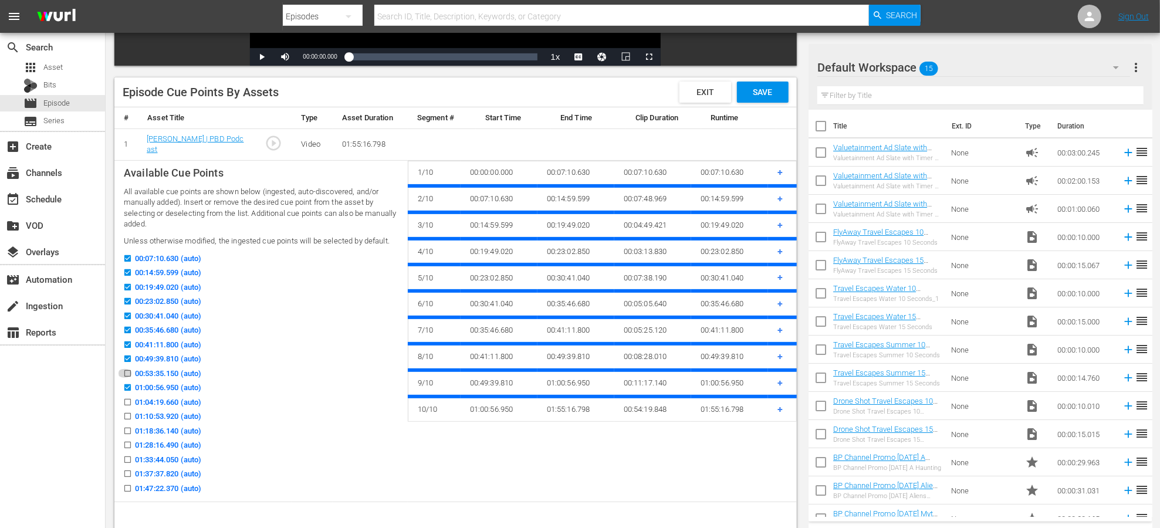
click at [127, 373] on input "00:53:35.150 (auto)" at bounding box center [124, 375] width 15 height 9
checkbox input "true"
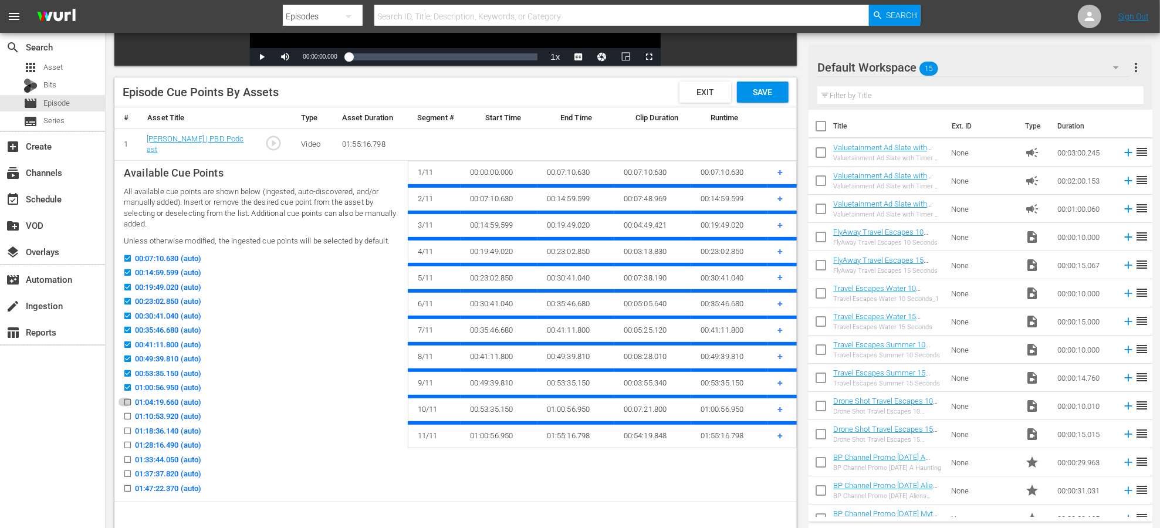
click at [126, 404] on input "01:04:19.660 (auto)" at bounding box center [124, 404] width 15 height 9
checkbox input "true"
click at [126, 417] on input "01:10:53.920 (auto)" at bounding box center [124, 418] width 15 height 9
checkbox input "true"
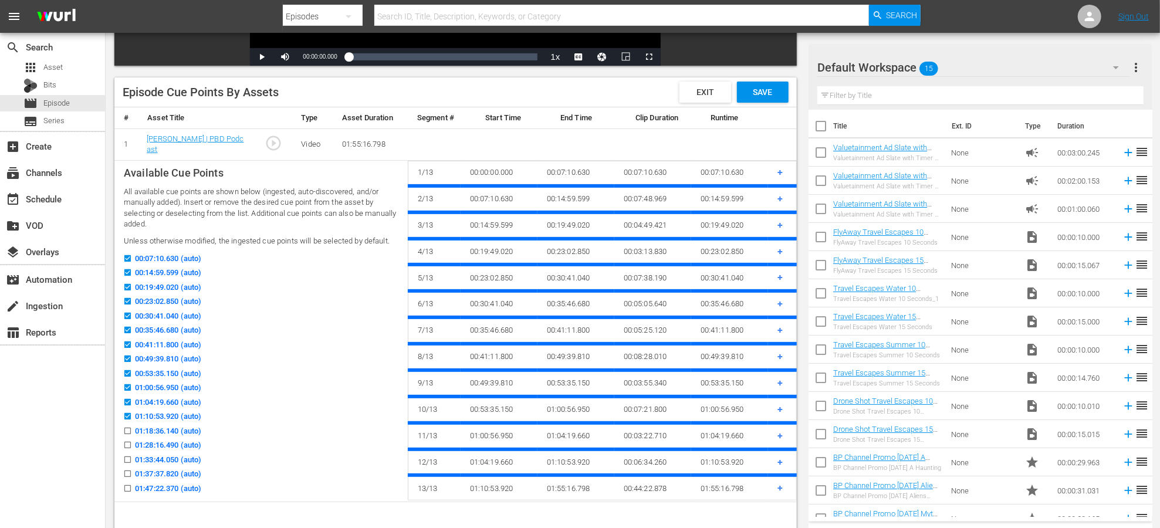
click at [126, 425] on label "01:18:36.140 (auto)" at bounding box center [159, 431] width 84 height 12
click at [126, 429] on input "01:18:36.140 (auto)" at bounding box center [124, 433] width 15 height 9
checkbox input "true"
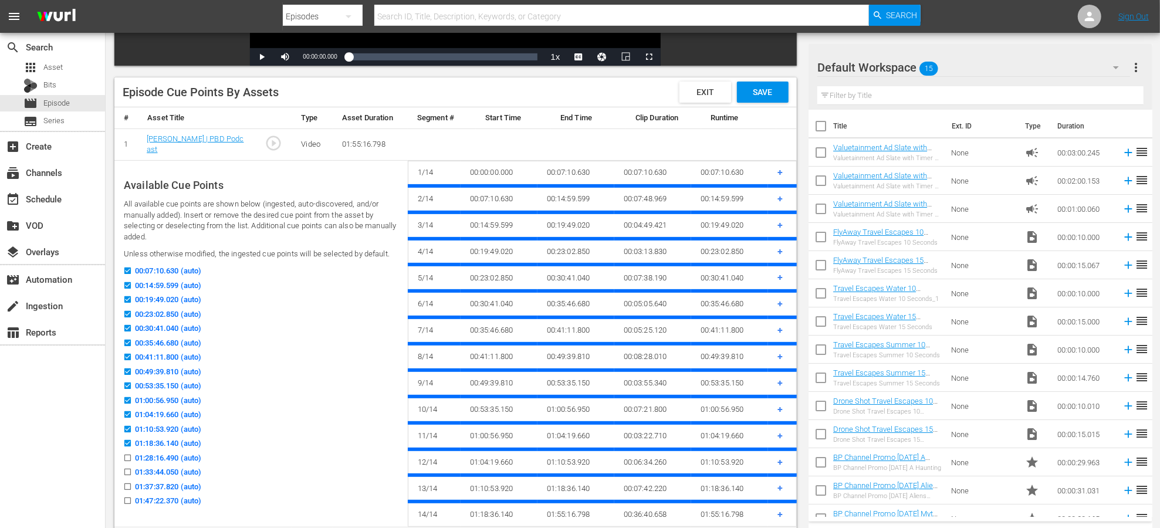
click at [123, 425] on icon at bounding box center [127, 429] width 9 height 9
click at [123, 427] on input "01:10:53.920 (auto)" at bounding box center [124, 431] width 15 height 9
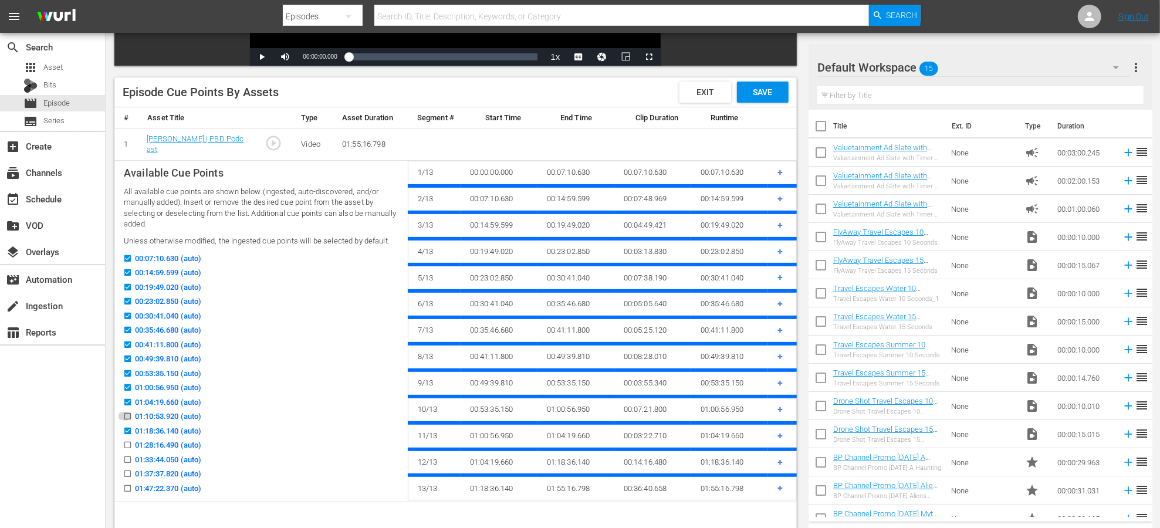
click at [129, 414] on input "01:10:53.920 (auto)" at bounding box center [124, 418] width 15 height 9
checkbox input "true"
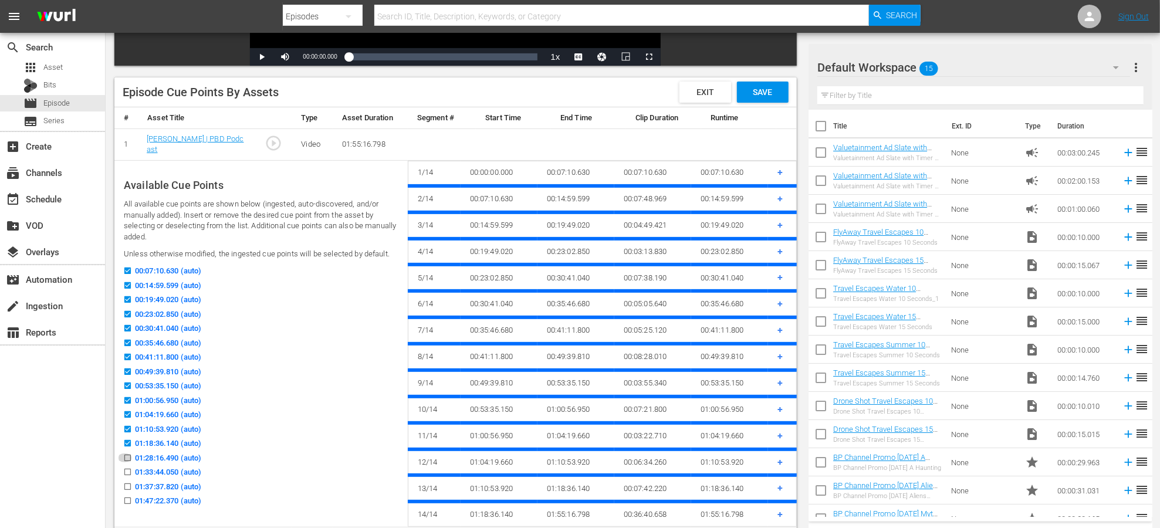
click at [129, 461] on input "01:28:16.490 (auto)" at bounding box center [124, 460] width 15 height 9
checkbox input "true"
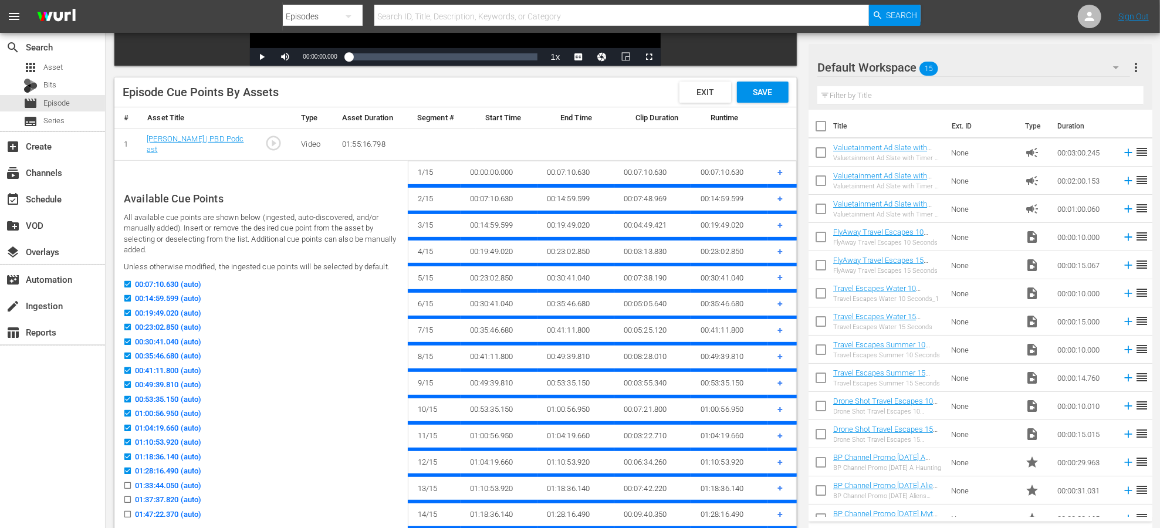
click at [133, 483] on label "01:33:44.050 (auto)" at bounding box center [159, 486] width 84 height 12
click at [132, 483] on input "01:33:44.050 (auto)" at bounding box center [124, 487] width 15 height 9
checkbox input "true"
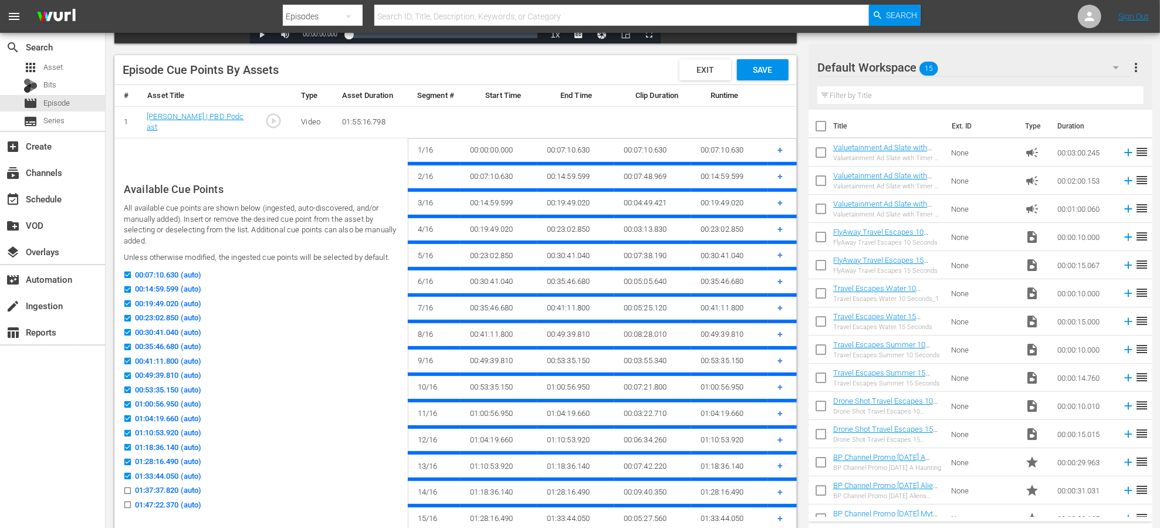
scroll to position [290, 0]
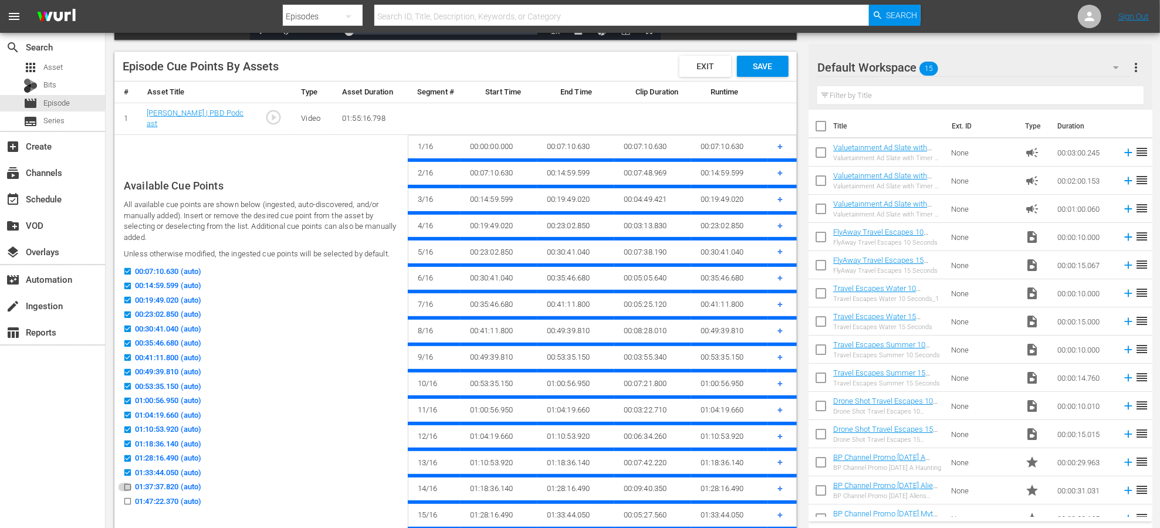
click at [127, 485] on input "01:37:37.820 (auto)" at bounding box center [124, 489] width 15 height 9
checkbox input "true"
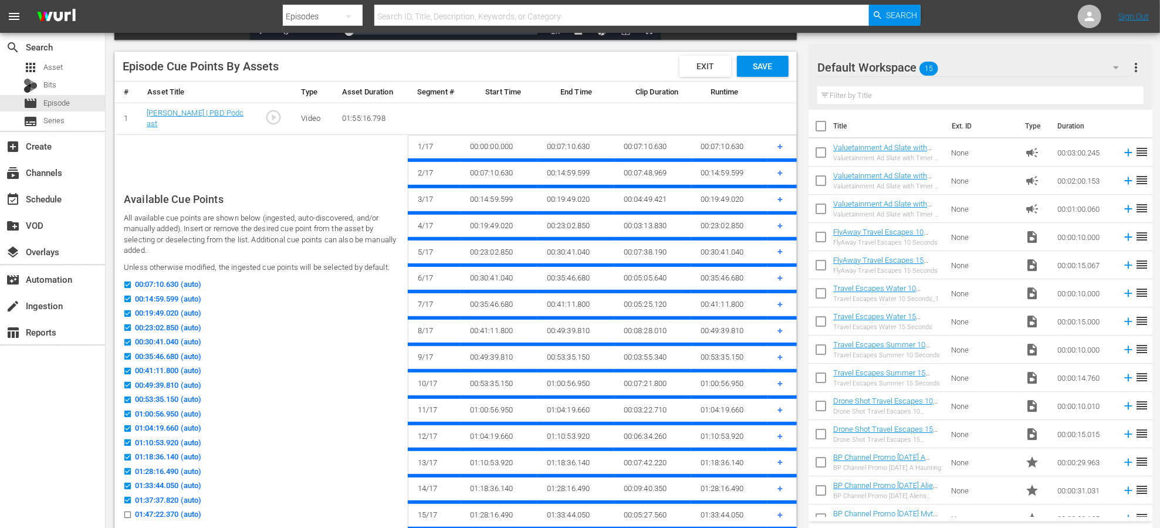
click at [127, 513] on input "01:47:22.370 (auto)" at bounding box center [124, 517] width 15 height 9
checkbox input "true"
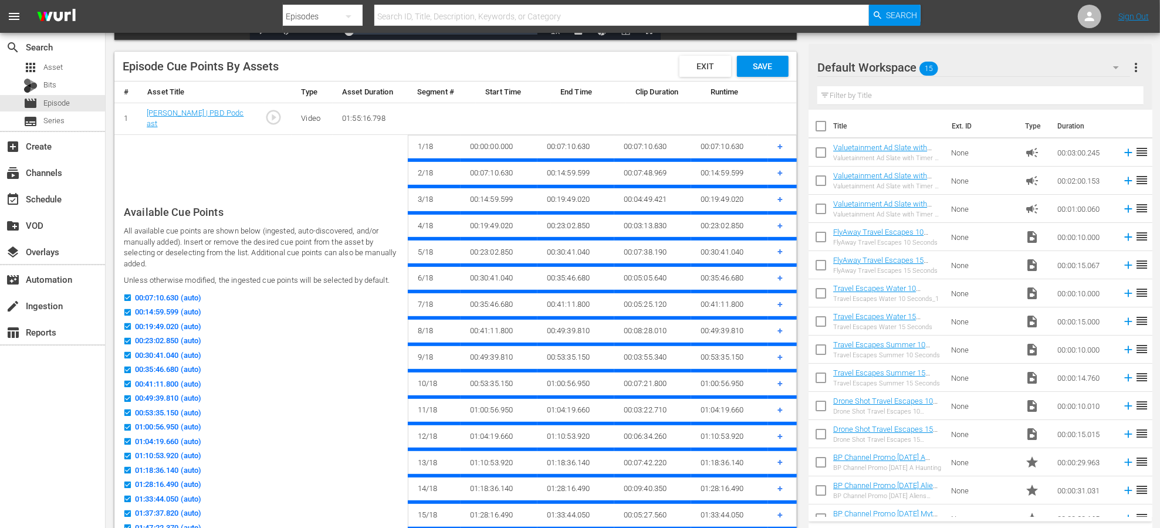
click at [764, 77] on div "Episode Cue Points By Assets Exit Save" at bounding box center [455, 67] width 682 height 30
click at [763, 70] on span "Save" at bounding box center [762, 66] width 38 height 9
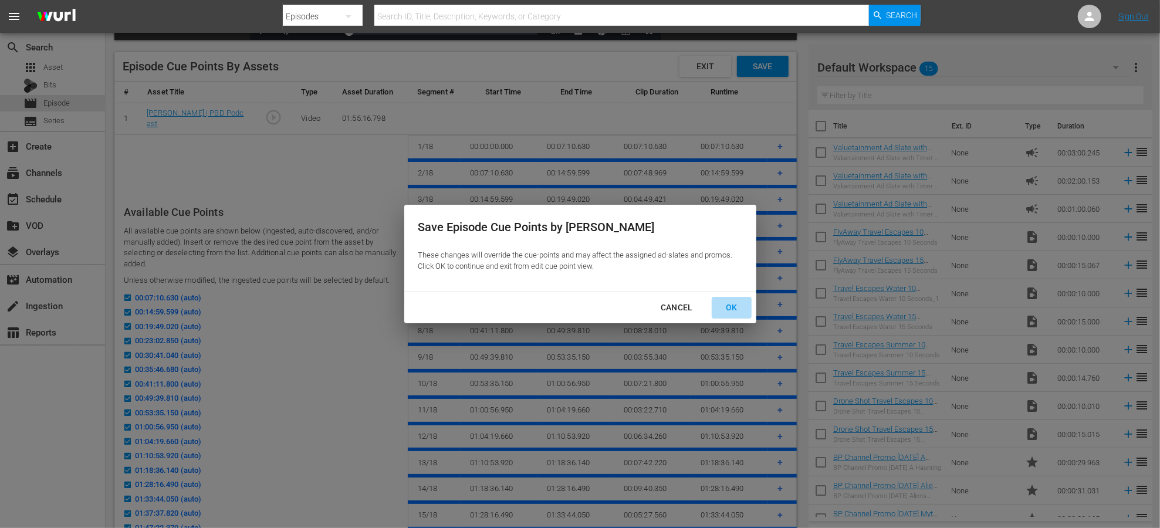
click at [718, 307] on div "OK" at bounding box center [731, 307] width 31 height 15
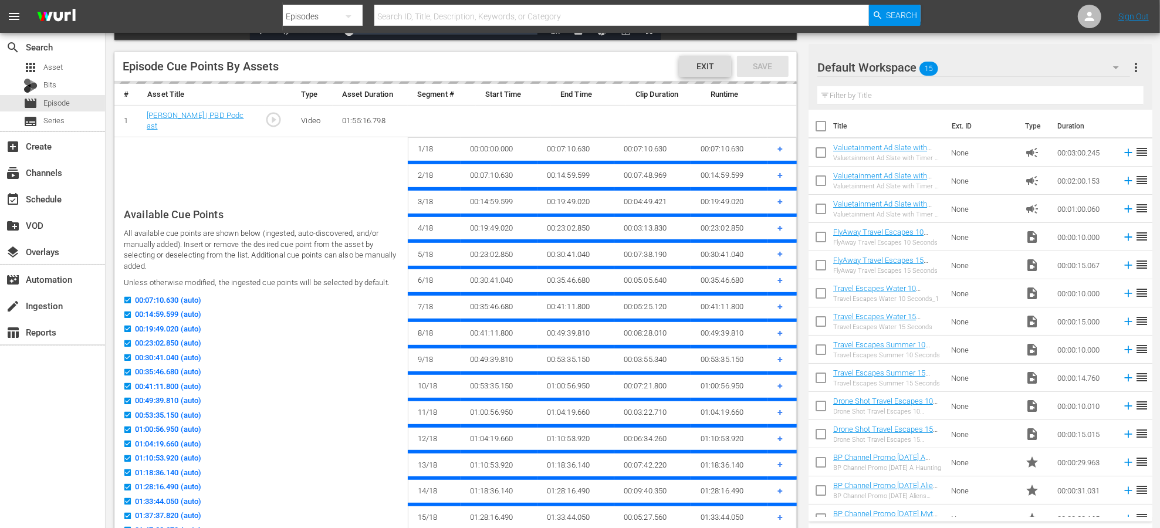
click at [702, 68] on span "Exit" at bounding box center [705, 66] width 36 height 9
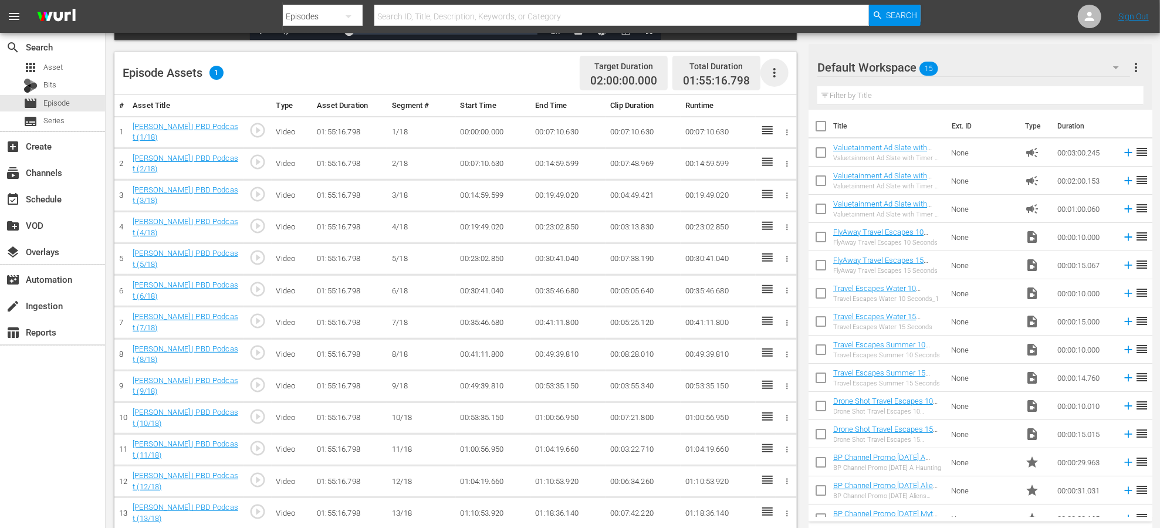
click at [772, 72] on icon "button" at bounding box center [774, 73] width 14 height 14
click at [793, 111] on div "Fill with Ads" at bounding box center [810, 106] width 80 height 28
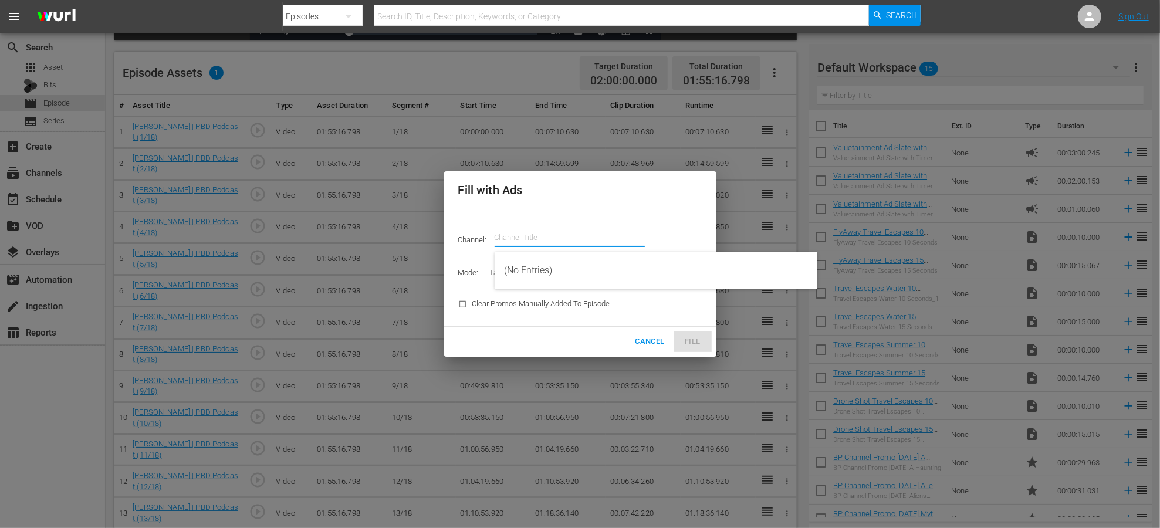
click at [556, 227] on input "text" at bounding box center [570, 238] width 150 height 28
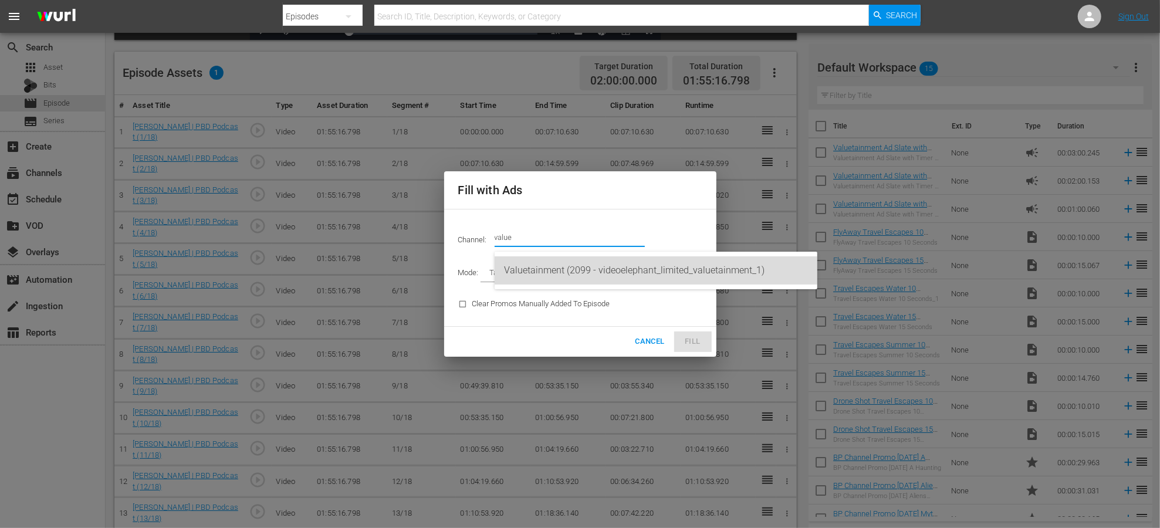
click at [576, 272] on div "Valuetainment (2099 - videoelephant_limited_valuetainment_1)" at bounding box center [656, 270] width 304 height 28
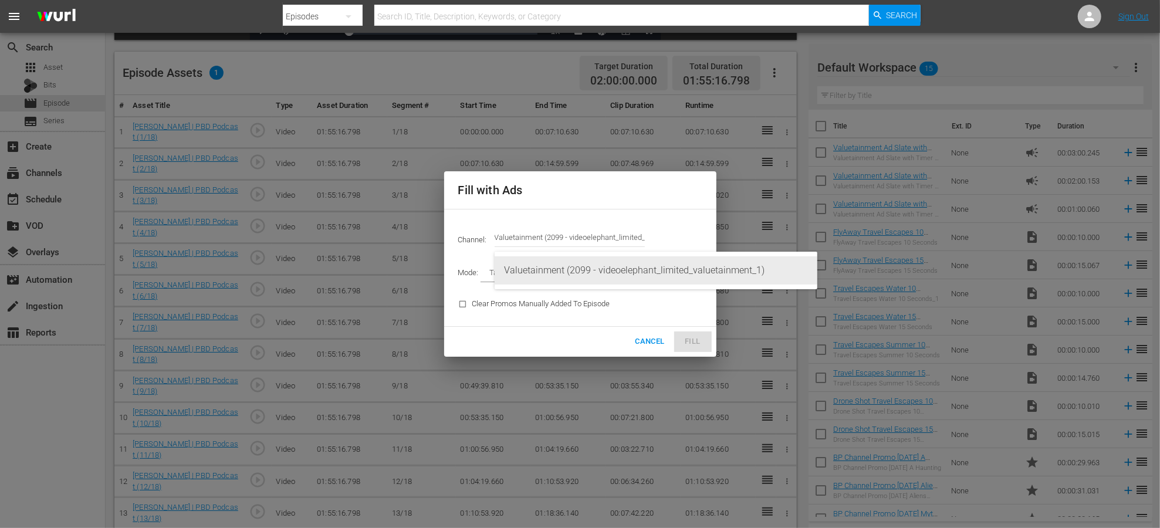
type input "Valuetainment (2099)"
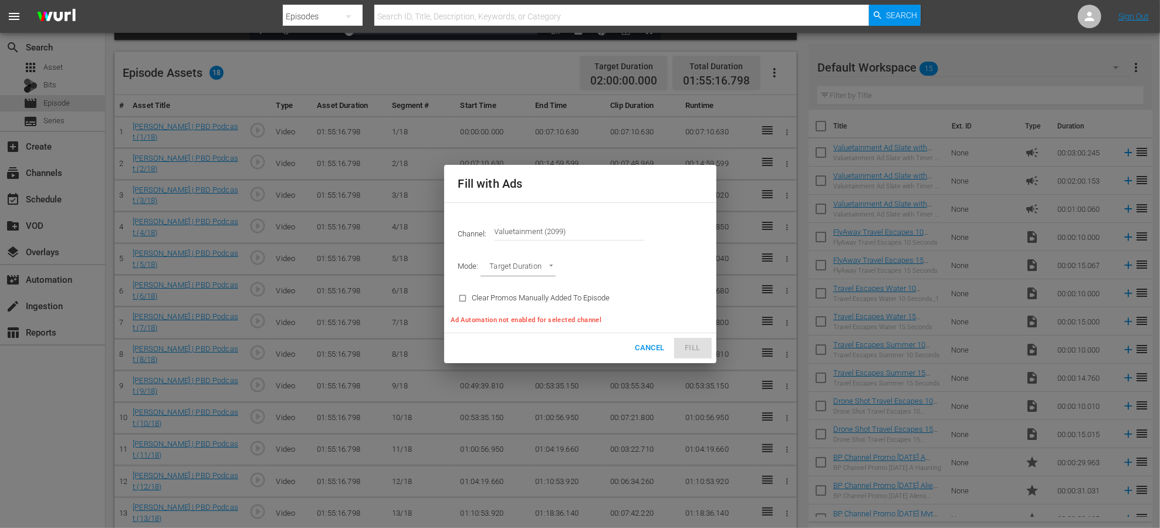
type input "AD_BREAK_DURATION"
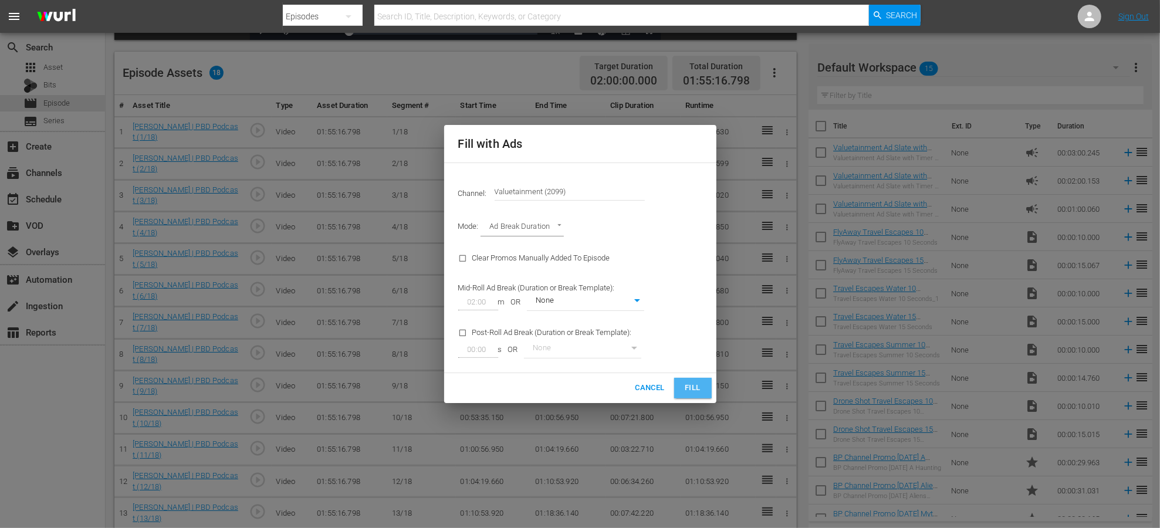
click at [704, 389] on button "Fill" at bounding box center [693, 388] width 38 height 21
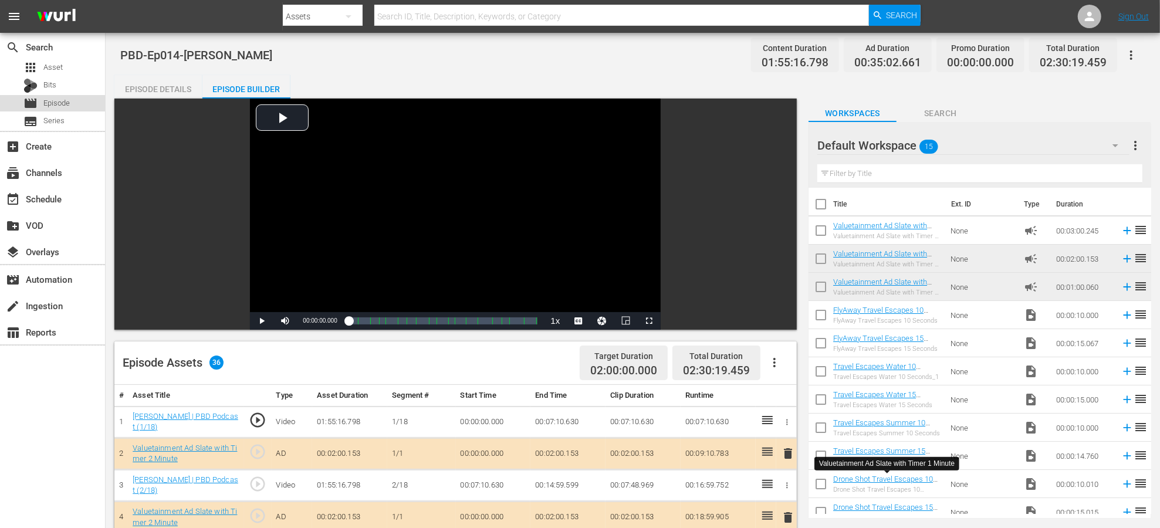
click at [63, 104] on span "Episode" at bounding box center [56, 103] width 26 height 12
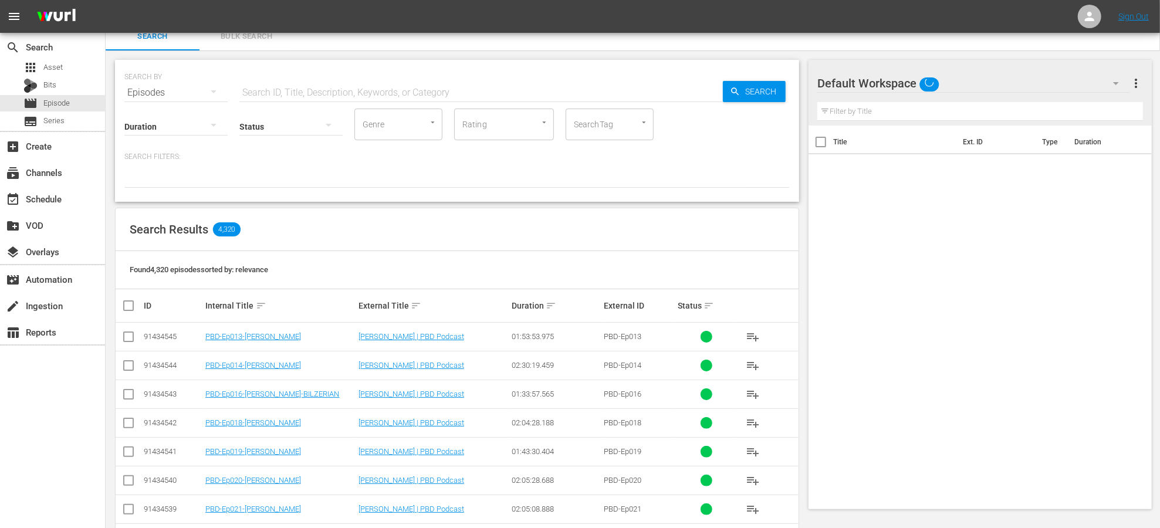
scroll to position [15, 0]
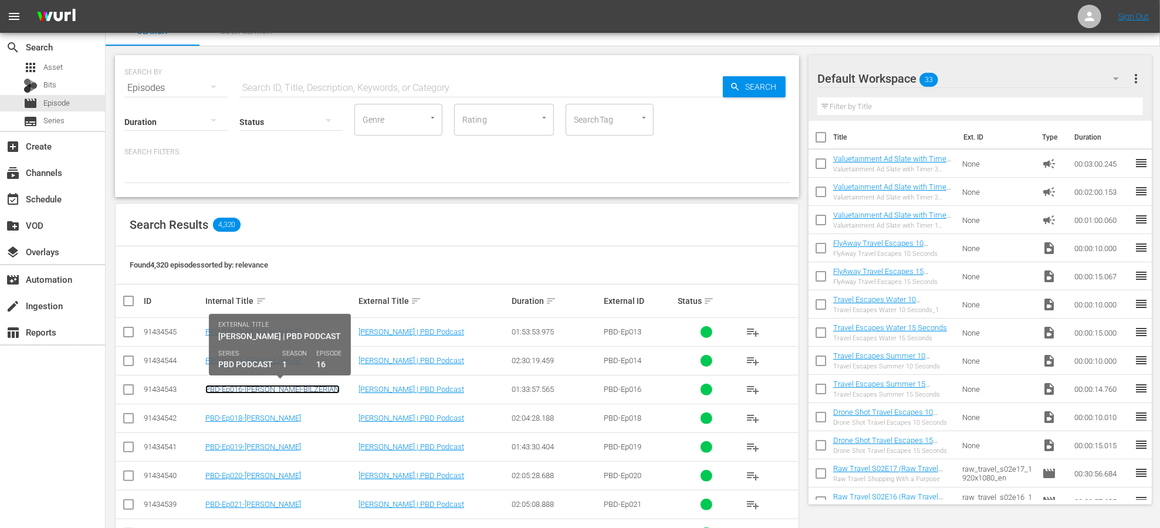
click at [285, 387] on link "PBD-Ep016-[PERSON_NAME]-BILZERIAN" at bounding box center [272, 389] width 134 height 9
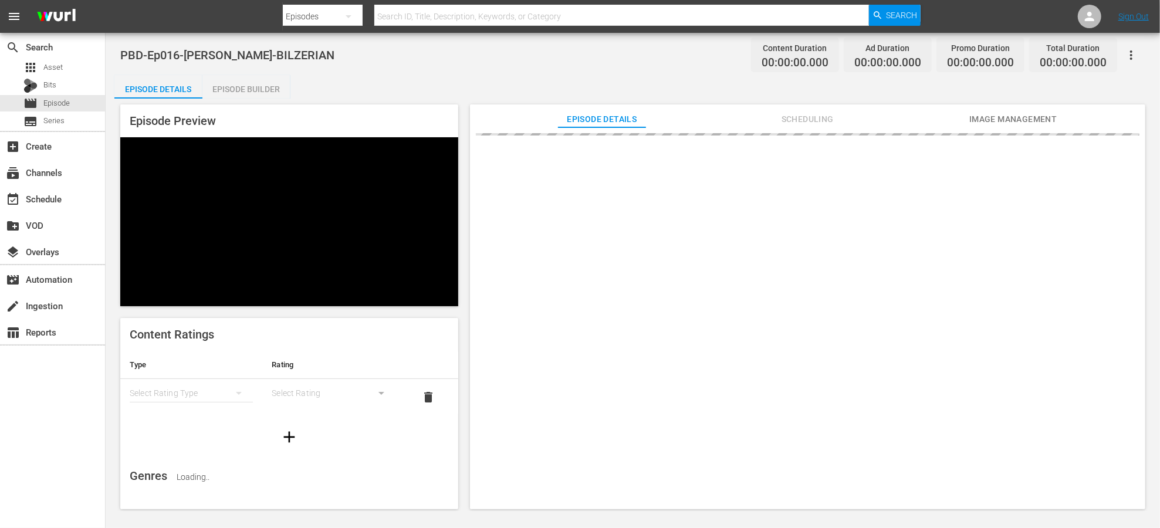
click at [271, 90] on div "Episode Builder" at bounding box center [246, 89] width 88 height 28
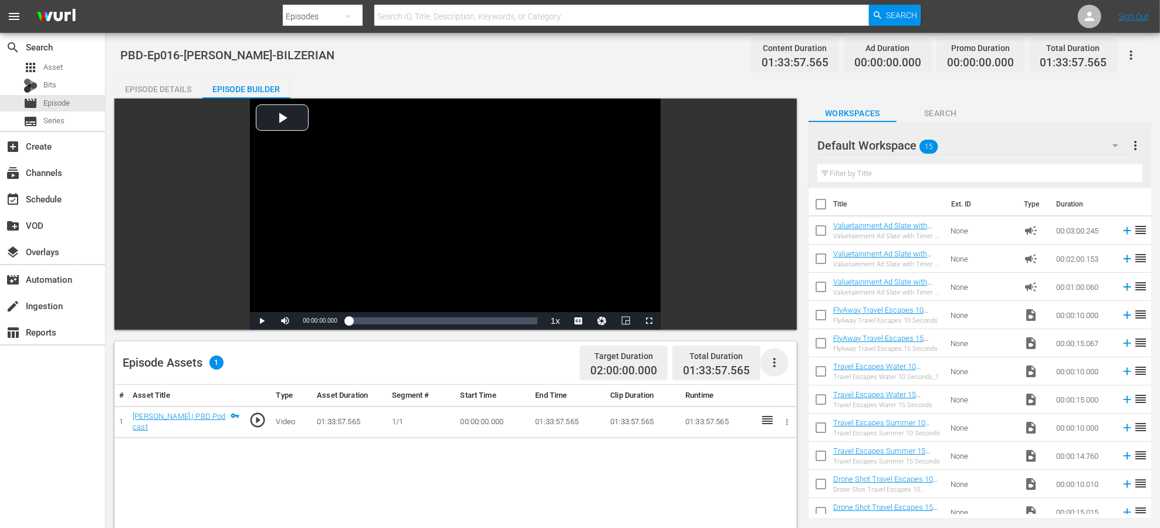
click at [776, 360] on icon "button" at bounding box center [774, 363] width 14 height 14
click at [790, 371] on div "Edit Cue Points" at bounding box center [810, 367] width 80 height 28
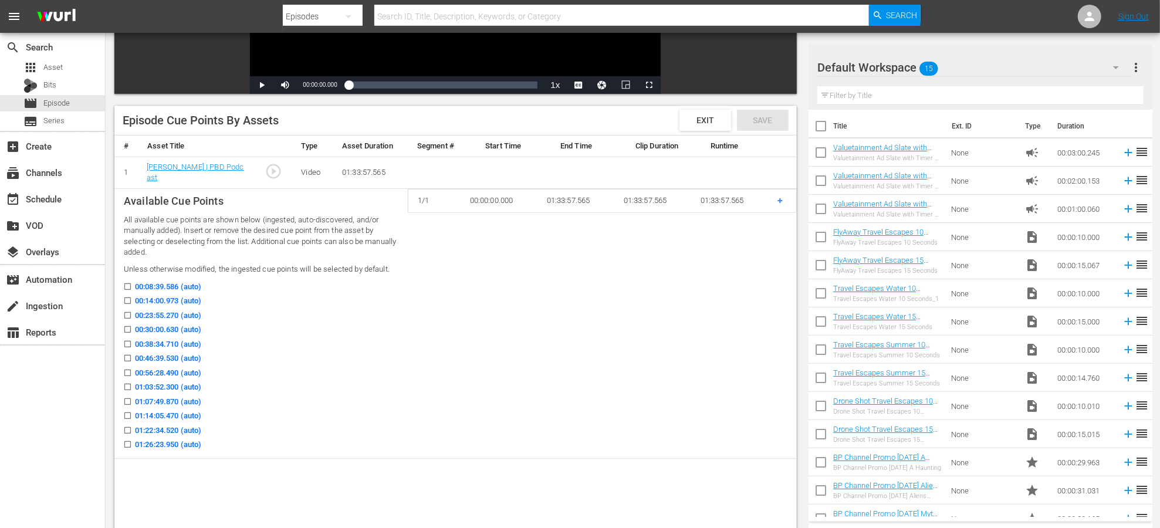
scroll to position [231, 0]
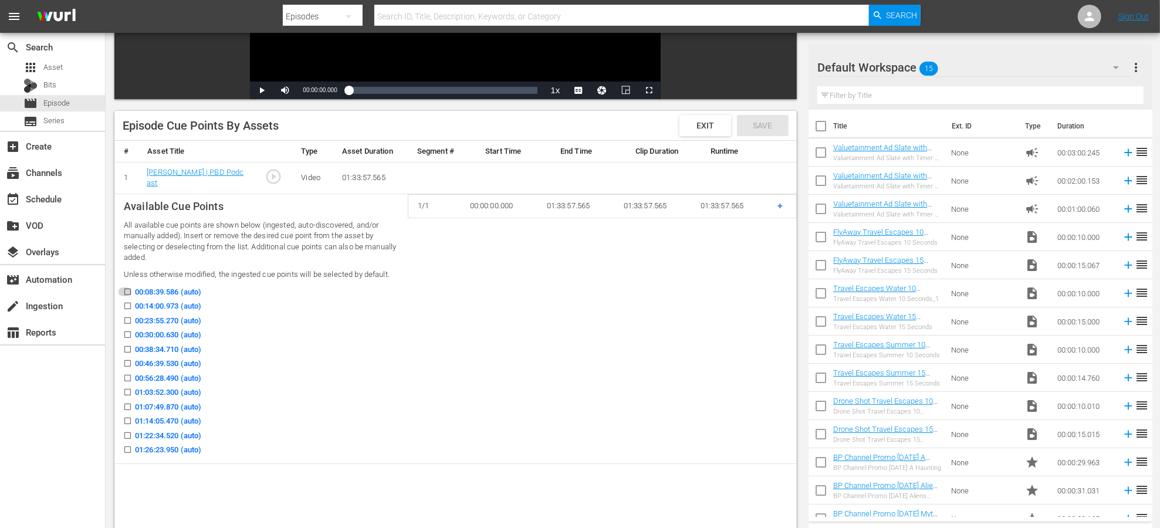
click at [128, 290] on input "00:08:39.586 (auto)" at bounding box center [124, 294] width 15 height 9
checkbox input "true"
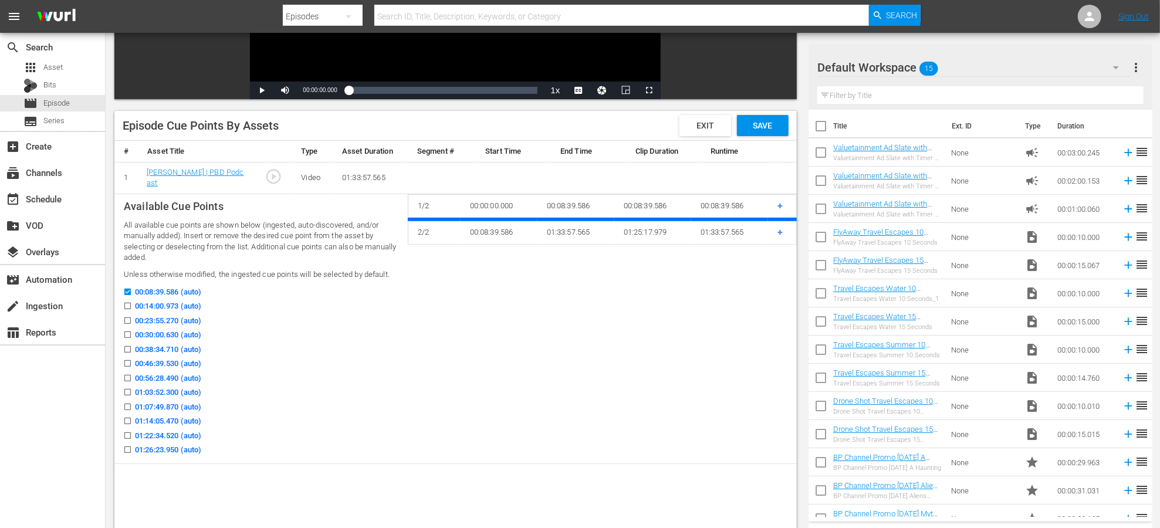
click at [128, 307] on input "00:14:00.973 (auto)" at bounding box center [124, 308] width 15 height 9
checkbox input "true"
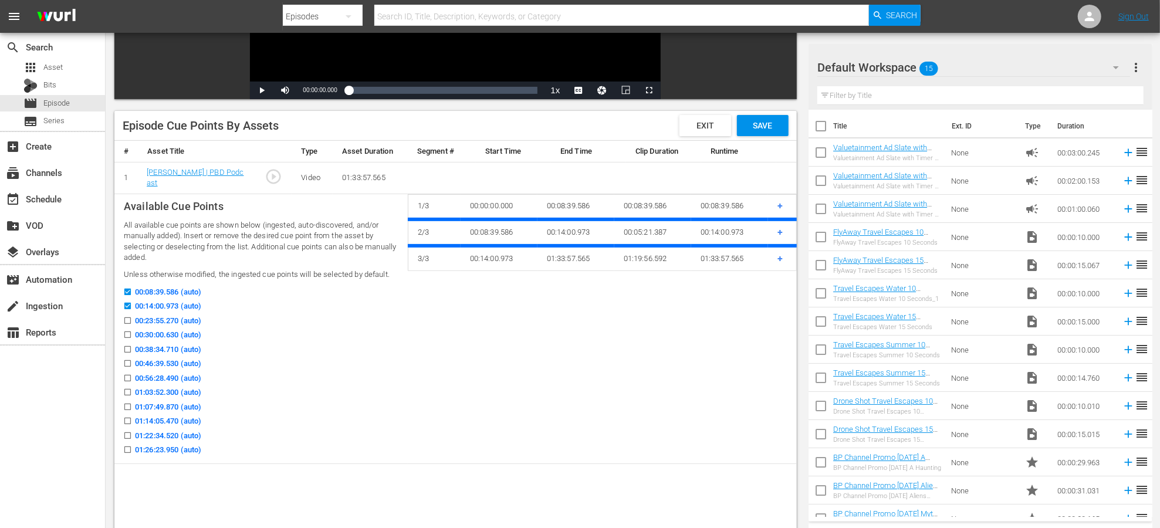
click at [128, 323] on input "00:23:55.270 (auto)" at bounding box center [124, 323] width 15 height 9
checkbox input "true"
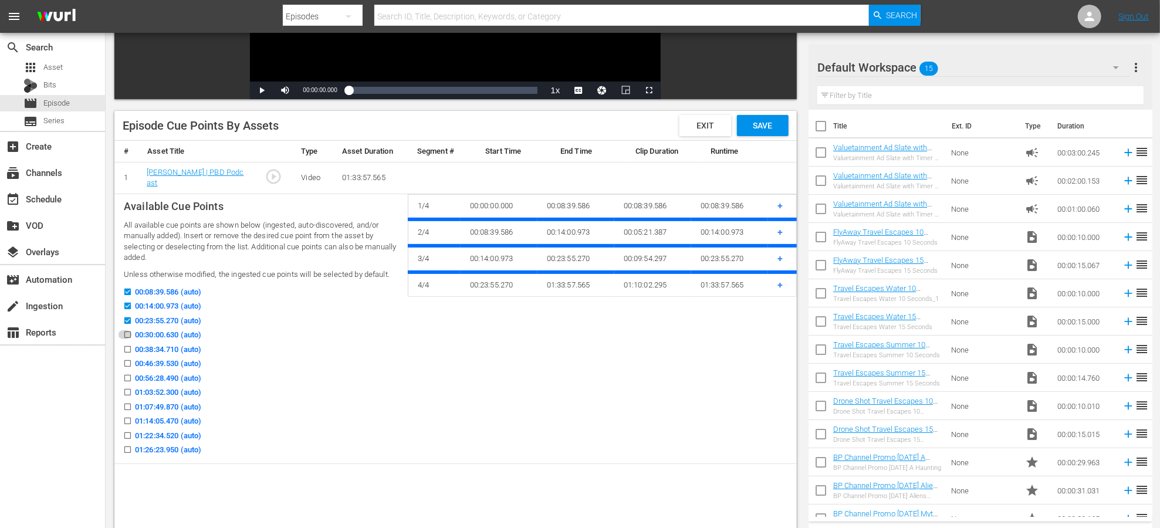
click at [127, 333] on input "00:30:00.630 (auto)" at bounding box center [124, 337] width 15 height 9
checkbox input "true"
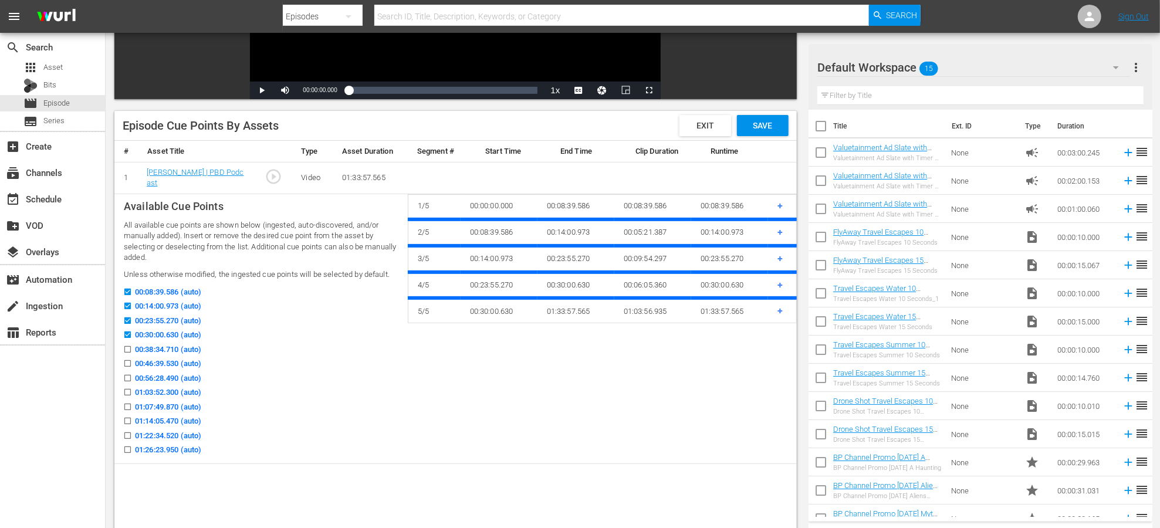
click at [127, 351] on input "00:38:34.710 (auto)" at bounding box center [124, 351] width 15 height 9
checkbox input "true"
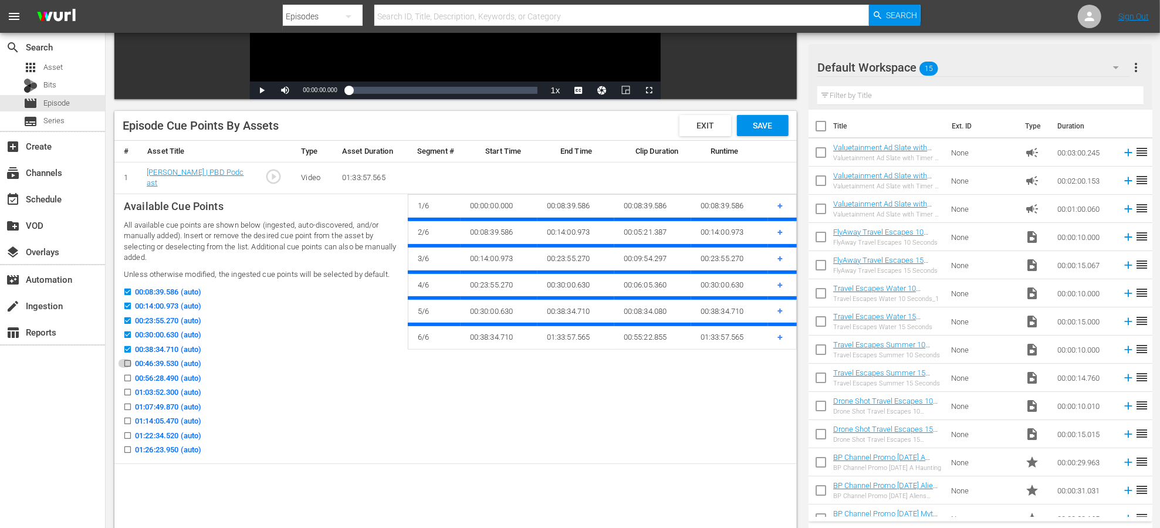
click at [126, 366] on input "00:46:39.530 (auto)" at bounding box center [124, 365] width 15 height 9
checkbox input "true"
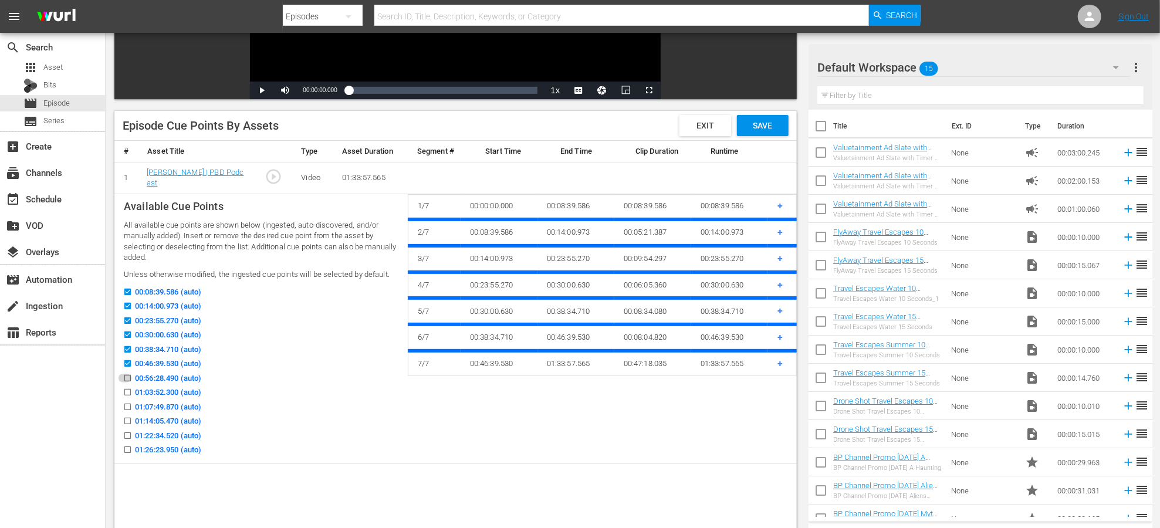
click at [126, 378] on input "00:56:28.490 (auto)" at bounding box center [124, 380] width 15 height 9
checkbox input "true"
click at [126, 395] on input "01:03:52.300 (auto)" at bounding box center [124, 394] width 15 height 9
checkbox input "true"
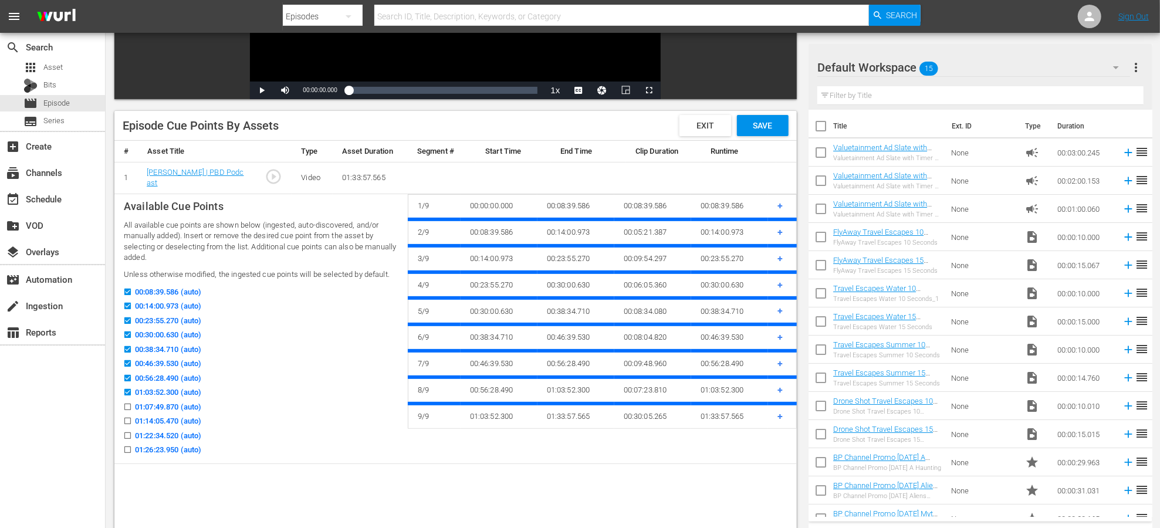
click at [126, 415] on label "01:14:05.470 (auto)" at bounding box center [159, 421] width 84 height 12
click at [126, 419] on input "01:14:05.470 (auto)" at bounding box center [124, 423] width 15 height 9
checkbox input "true"
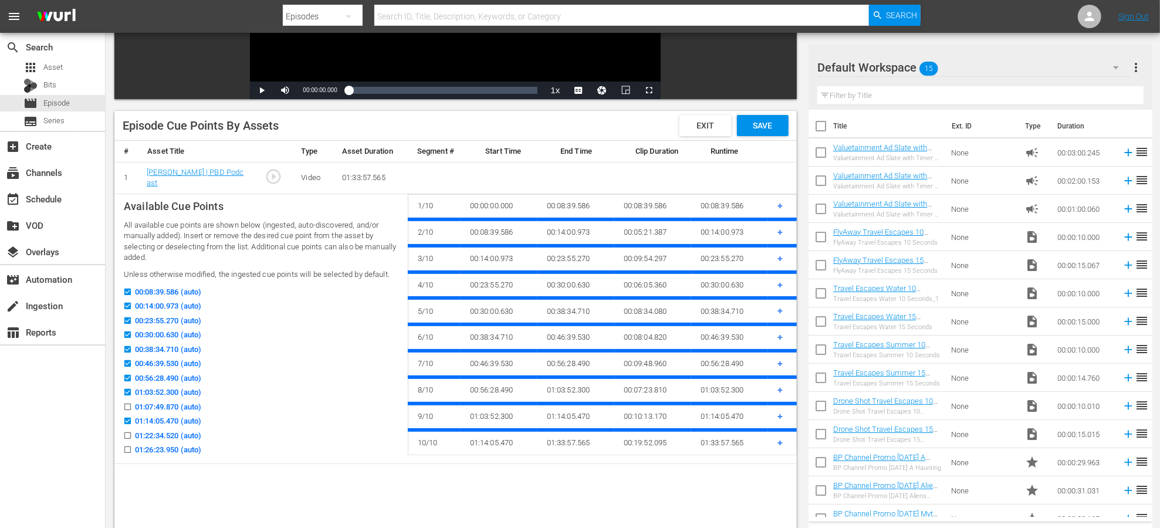
click at [126, 437] on input "01:22:34.520 (auto)" at bounding box center [124, 438] width 15 height 9
checkbox input "true"
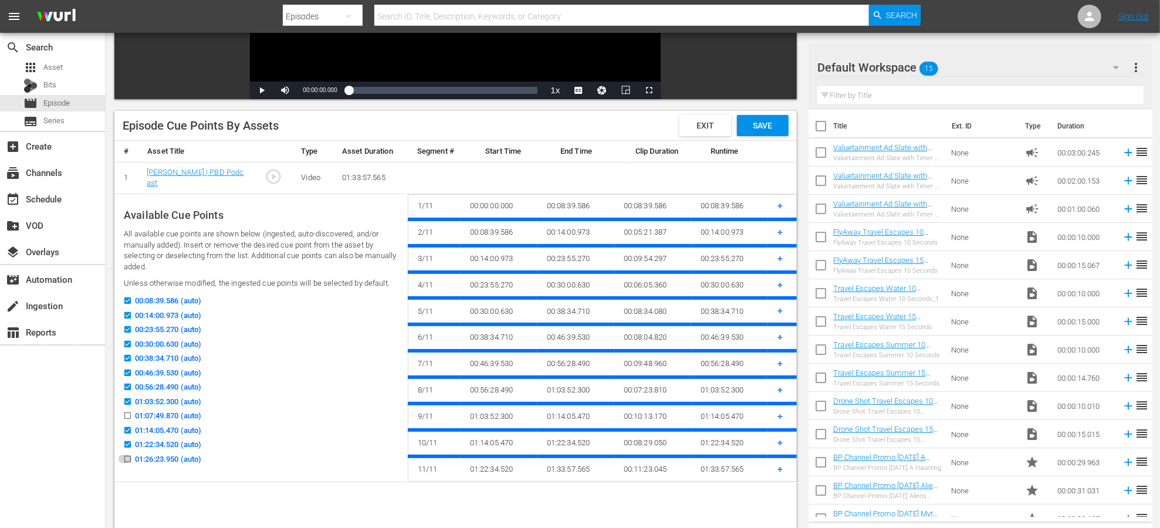
click at [126, 457] on input "01:26:23.950 (auto)" at bounding box center [124, 461] width 15 height 9
checkbox input "true"
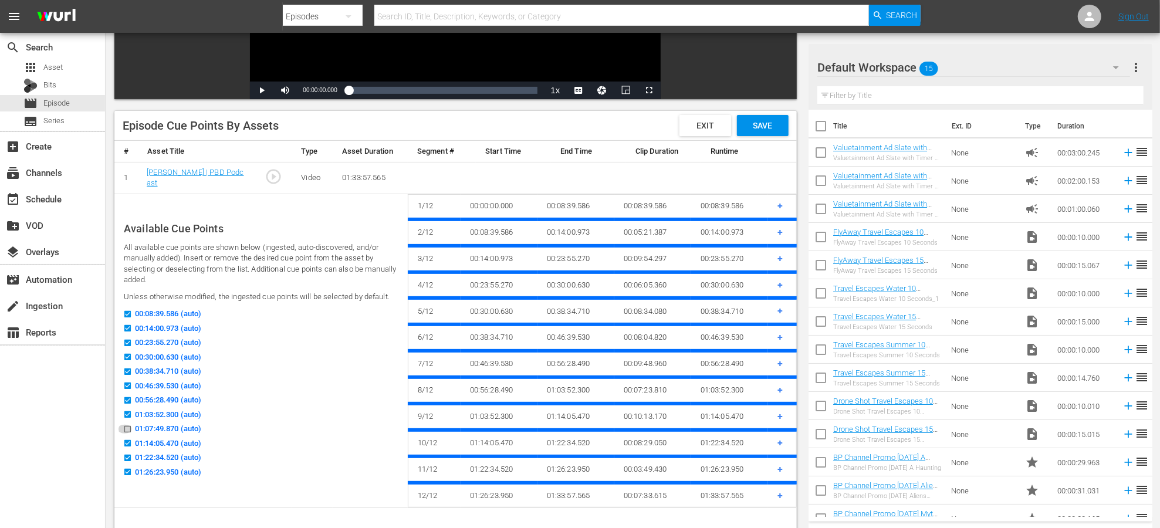
click at [128, 429] on input "01:07:49.870 (auto)" at bounding box center [124, 431] width 15 height 9
checkbox input "true"
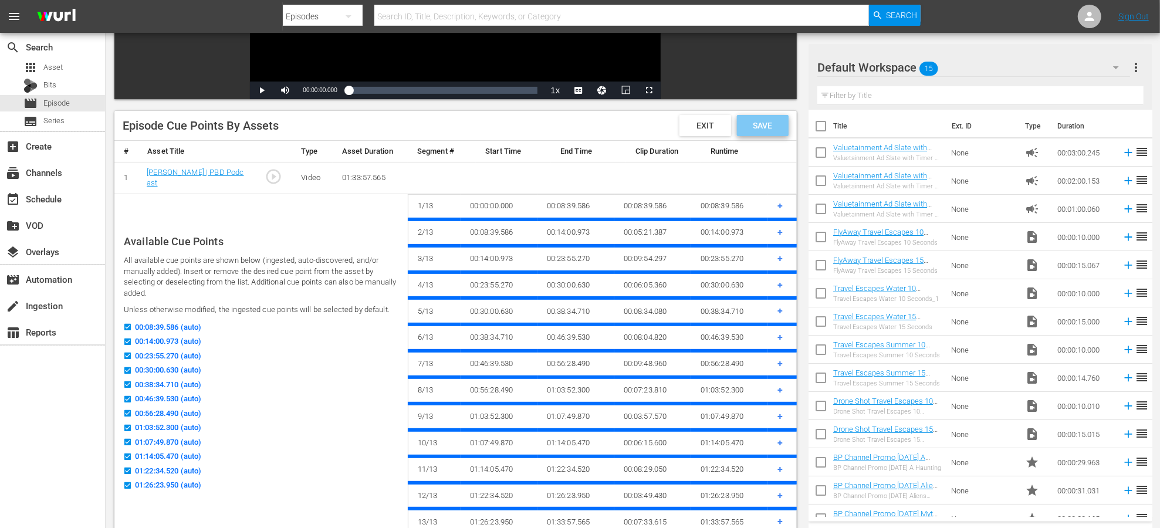
click at [767, 124] on span "Save" at bounding box center [762, 125] width 38 height 9
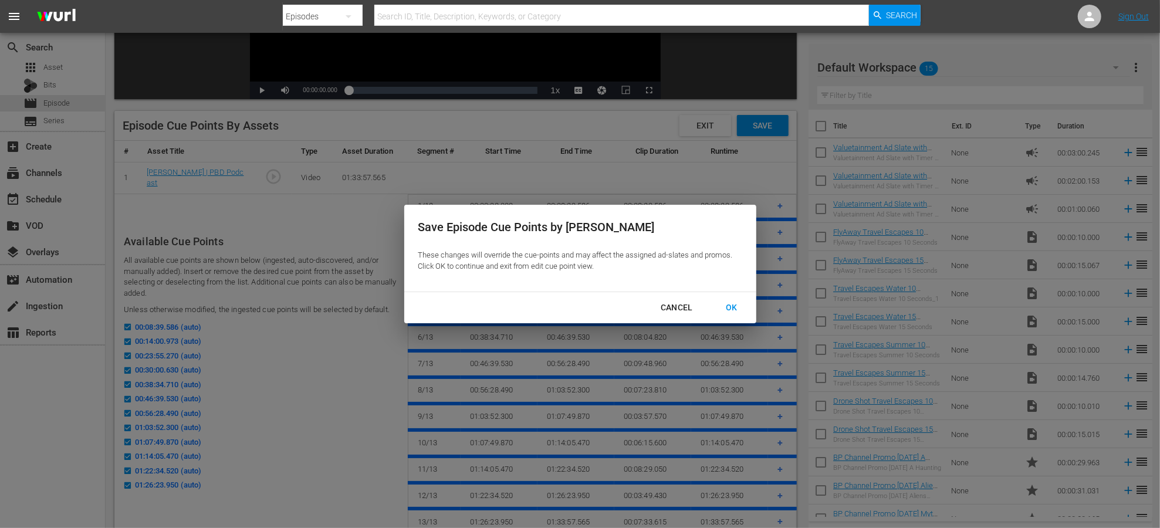
click at [735, 302] on div "OK" at bounding box center [731, 307] width 31 height 15
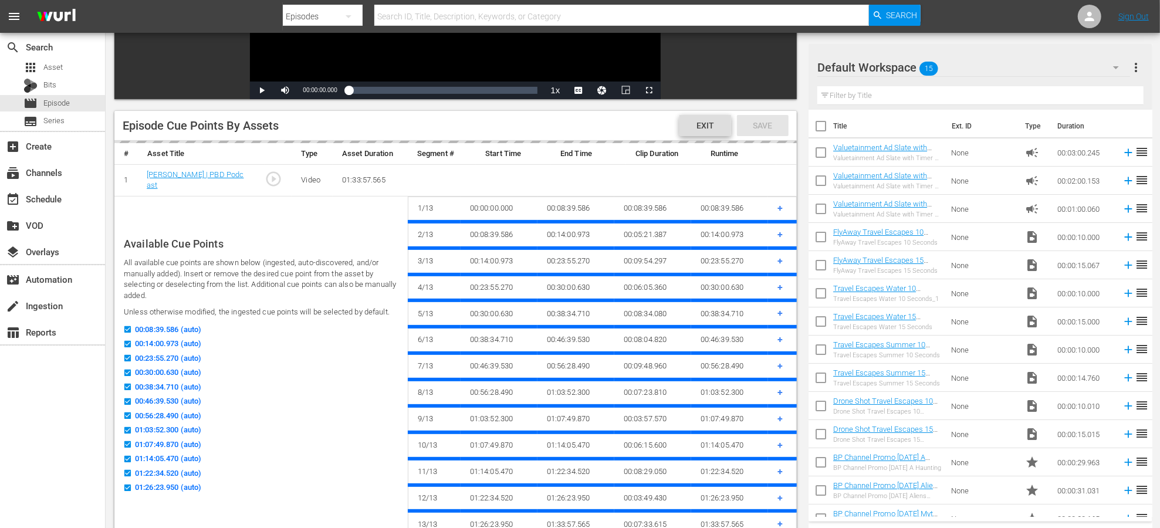
click at [711, 126] on span "Exit" at bounding box center [705, 125] width 36 height 9
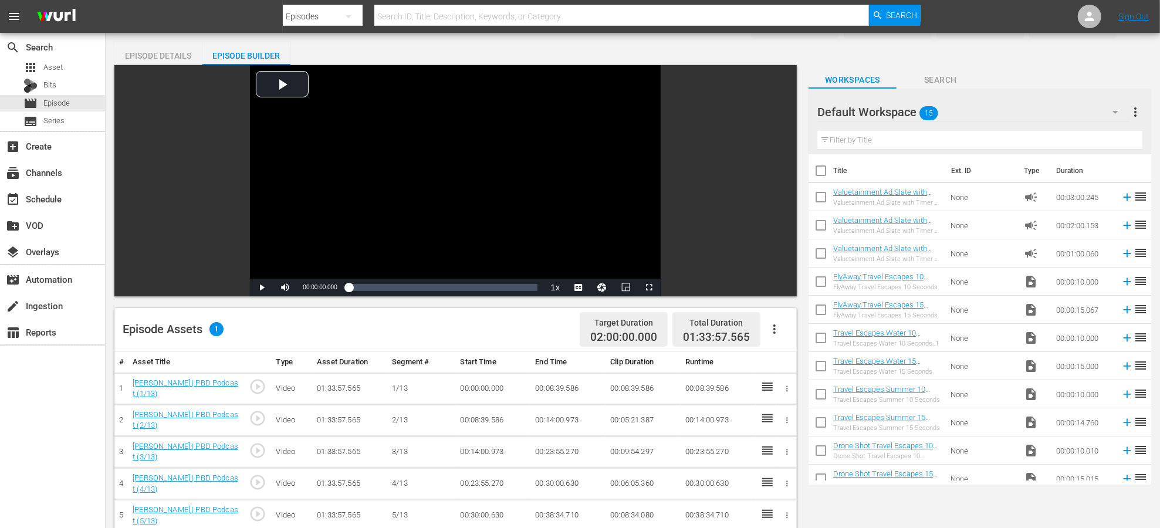
scroll to position [0, 0]
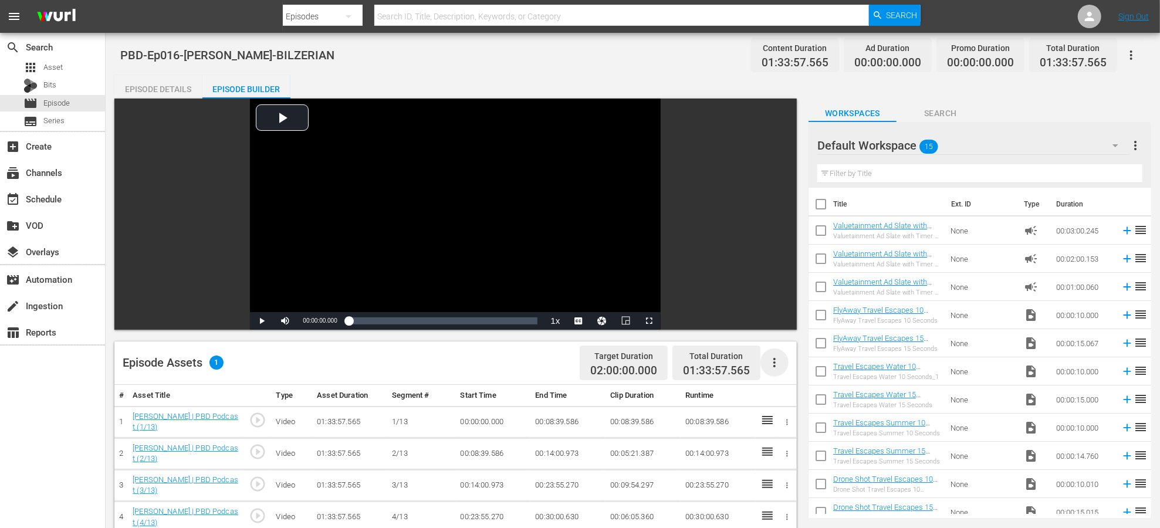
click at [779, 364] on icon "button" at bounding box center [774, 363] width 14 height 14
click at [790, 397] on div "Fill with Ads" at bounding box center [810, 395] width 80 height 28
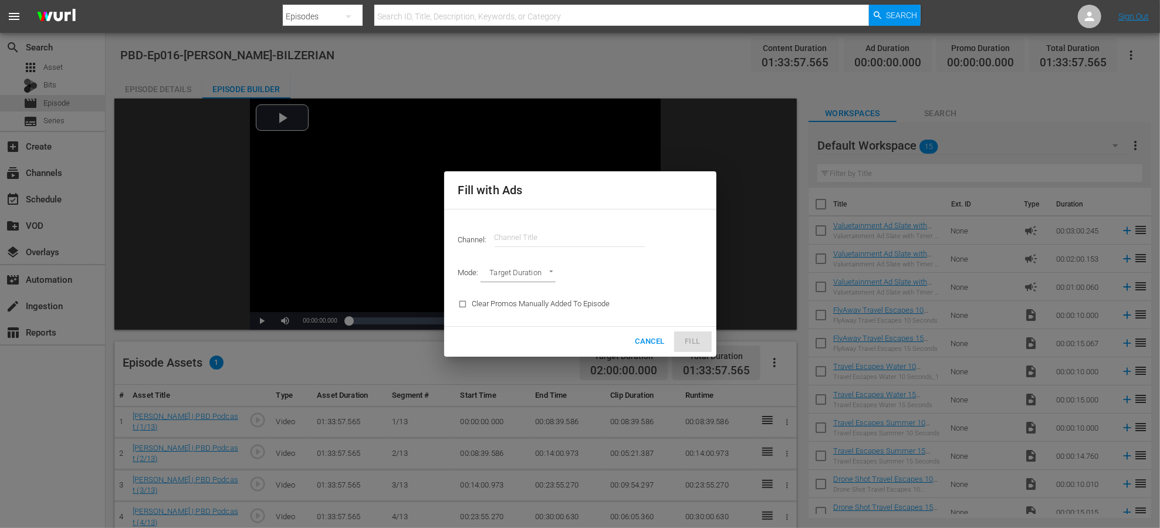
click at [553, 221] on div "Channel: Channel Title" at bounding box center [580, 237] width 258 height 42
click at [554, 237] on input "text" at bounding box center [570, 238] width 150 height 28
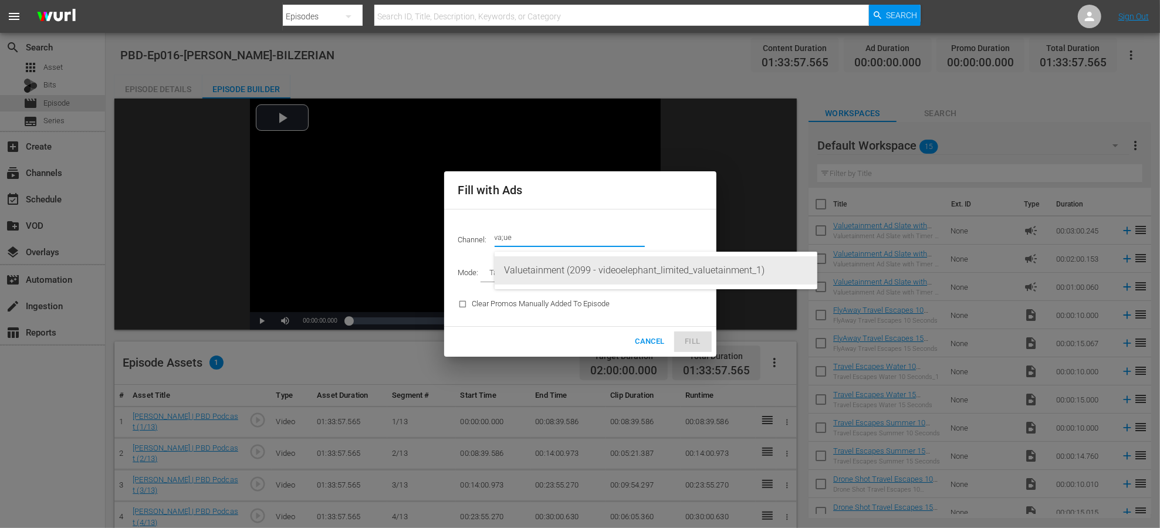
click at [581, 278] on div "Valuetainment (2099 - videoelephant_limited_valuetainment_1)" at bounding box center [656, 270] width 304 height 28
type input "Valuetainment (2099)"
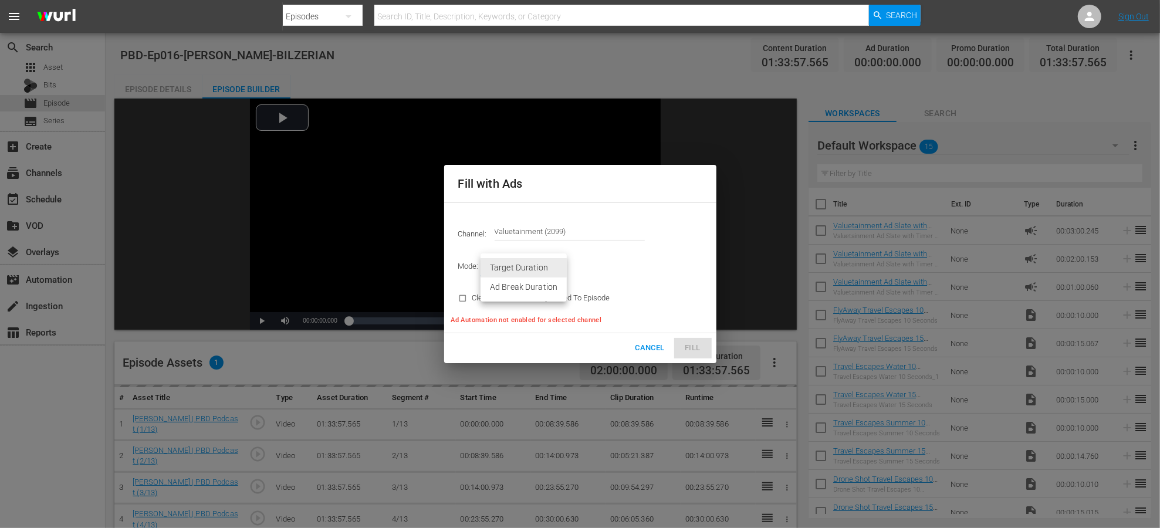
click at [527, 268] on body "menu Search By Episodes Search ID, Title, Description, Keywords, or Category Se…" at bounding box center [580, 264] width 1160 height 528
click at [547, 293] on li "Ad Break Duration" at bounding box center [524, 287] width 86 height 19
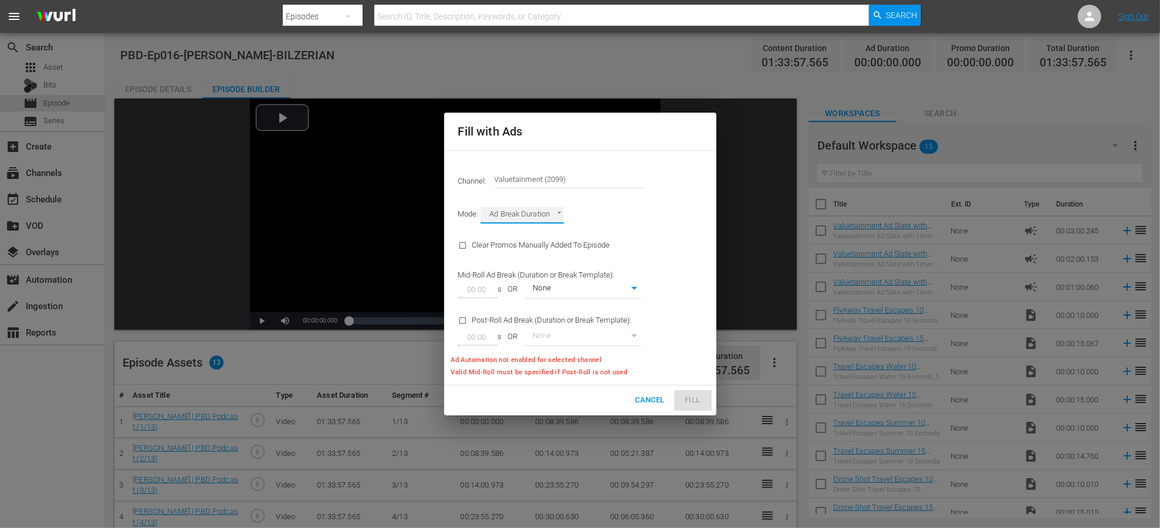
type input "AD_BREAK_DURATION"
type input "02:00"
type input "0"
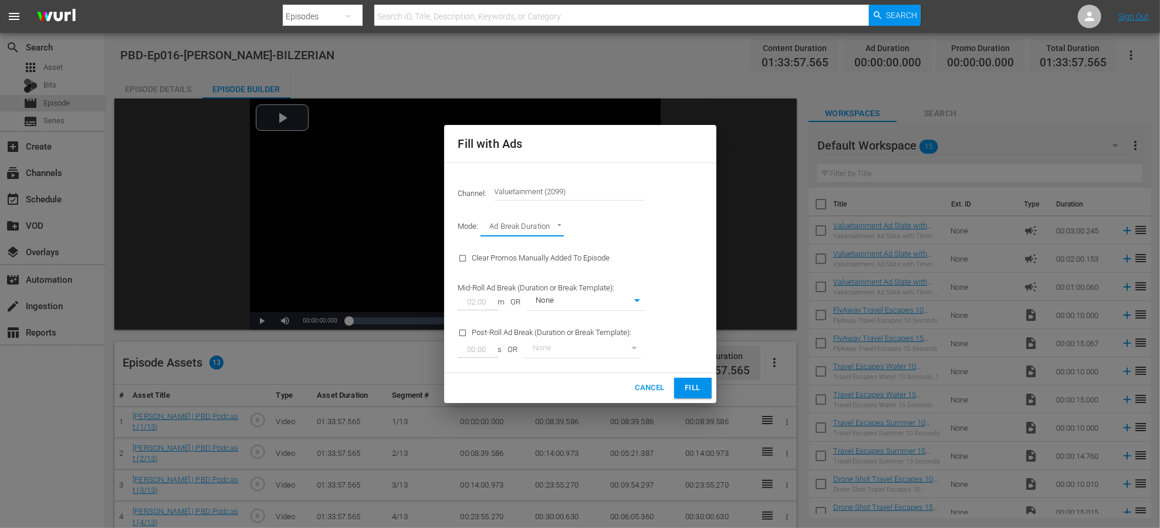
click at [688, 383] on span "Fill" at bounding box center [693, 387] width 19 height 13
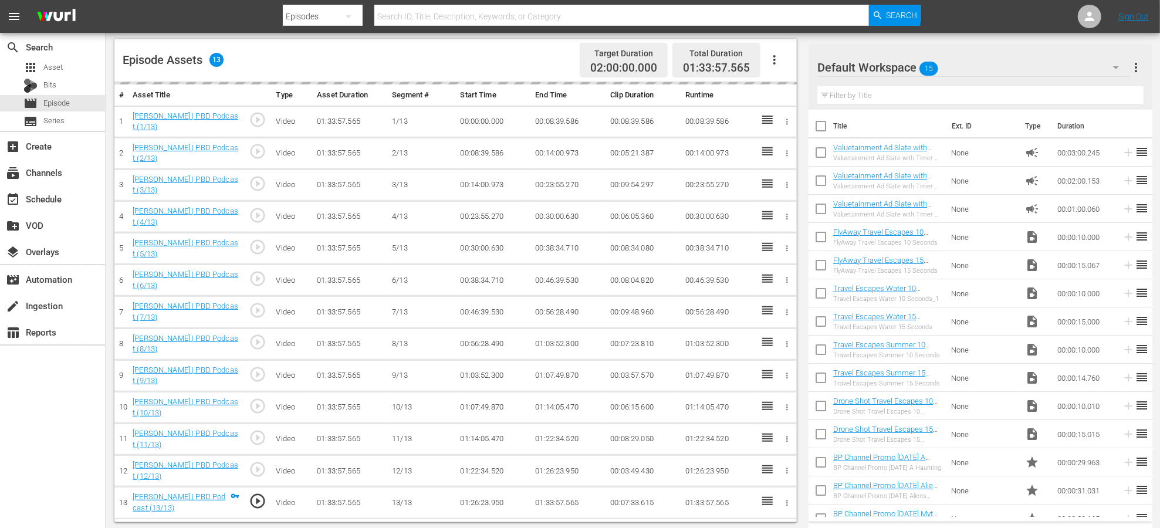
scroll to position [303, 0]
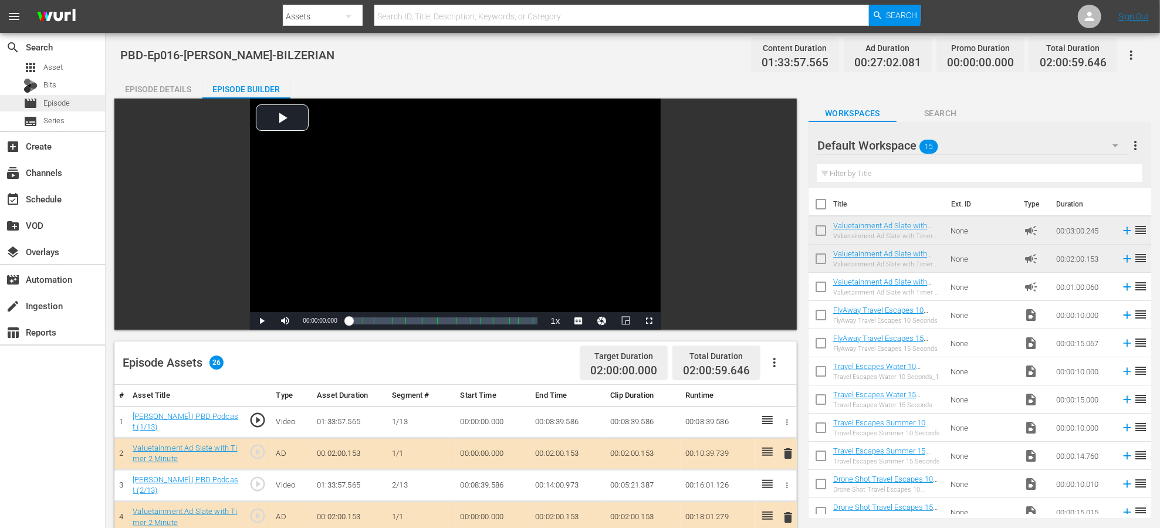
click at [68, 100] on span "Episode" at bounding box center [56, 103] width 26 height 12
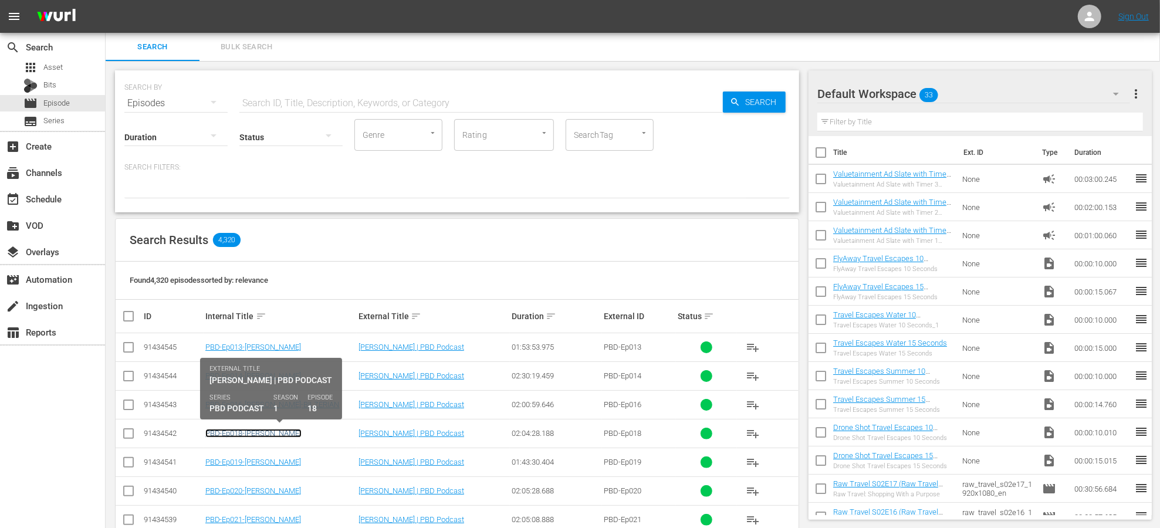
click at [235, 429] on link "PBD-Ep018-[PERSON_NAME]" at bounding box center [253, 433] width 96 height 9
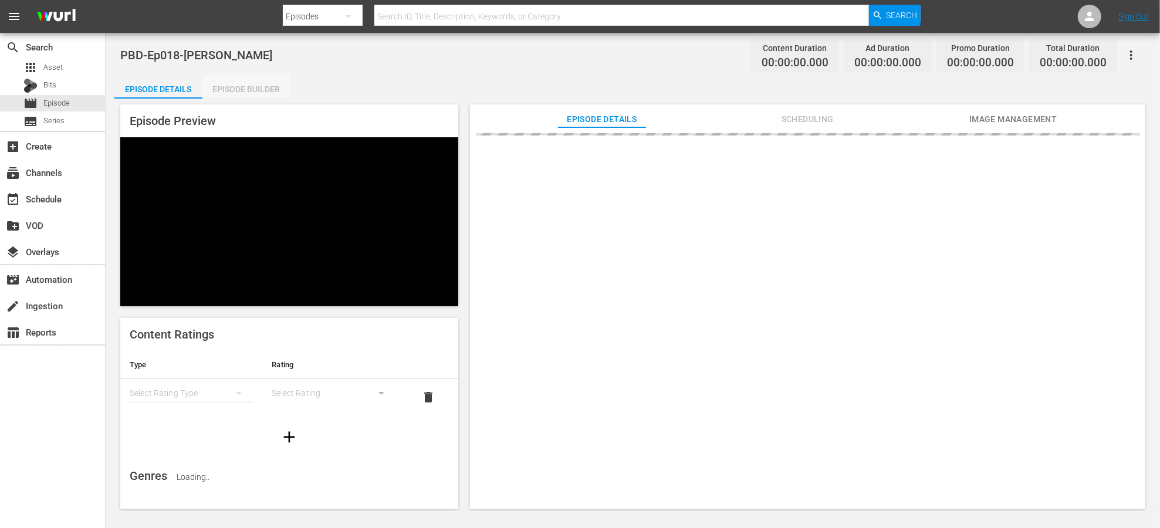
click at [246, 88] on div "Episode Builder" at bounding box center [246, 89] width 88 height 28
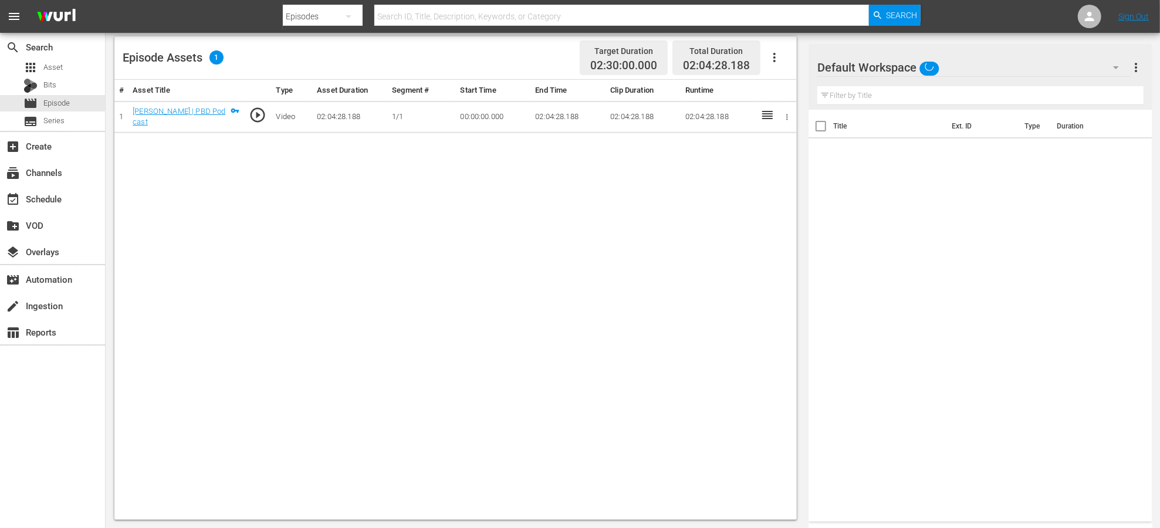
scroll to position [282, 0]
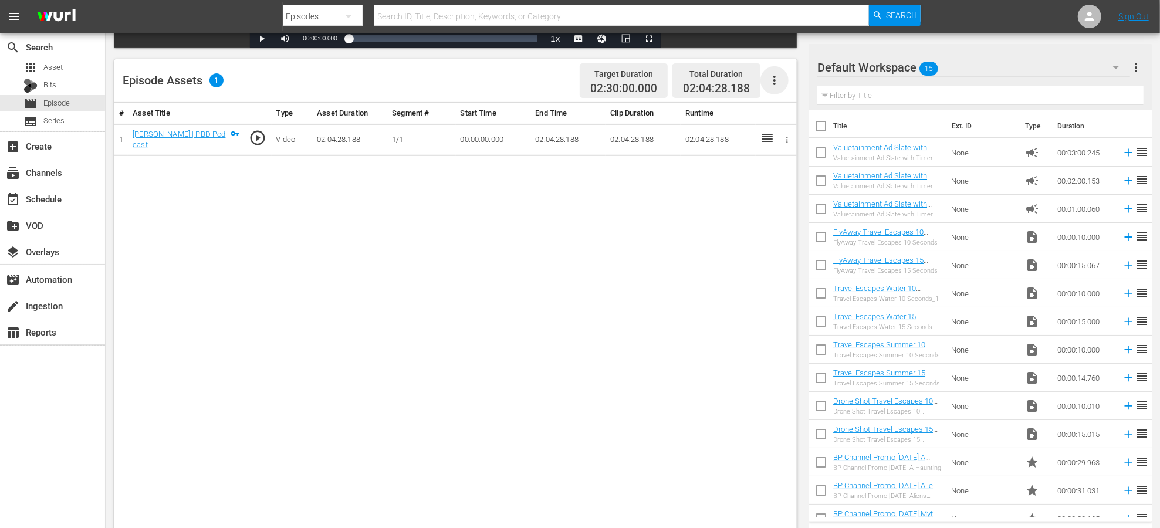
click at [769, 82] on icon "button" at bounding box center [774, 80] width 14 height 14
click at [783, 87] on div "Edit Cue Points" at bounding box center [810, 85] width 80 height 28
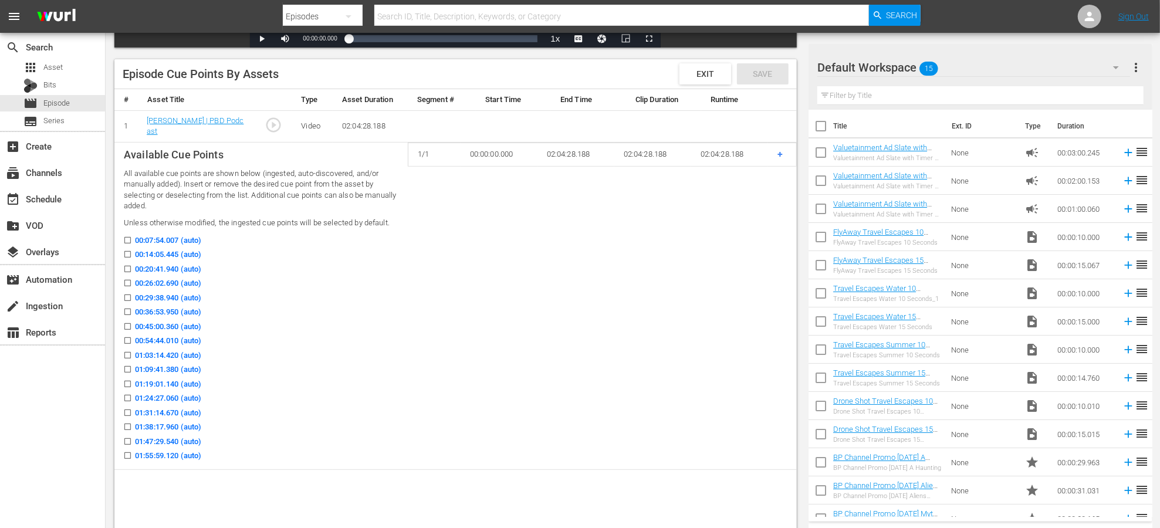
click at [130, 240] on input "00:07:54.007 (auto)" at bounding box center [124, 242] width 15 height 9
checkbox input "true"
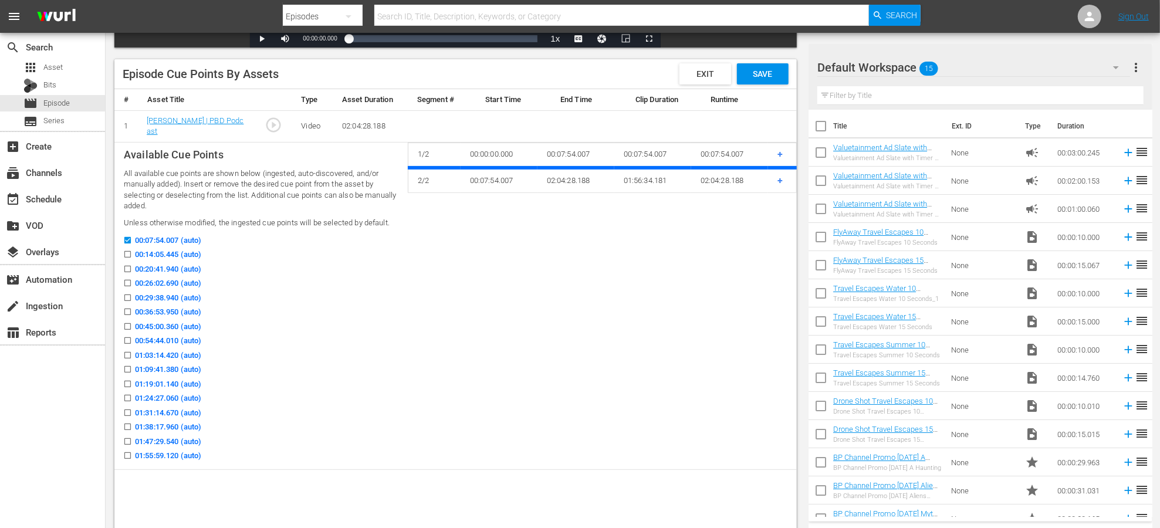
click at [130, 251] on icon at bounding box center [127, 254] width 6 height 6
click at [130, 252] on input "00:14:05.445 (auto)" at bounding box center [124, 256] width 15 height 9
checkbox input "true"
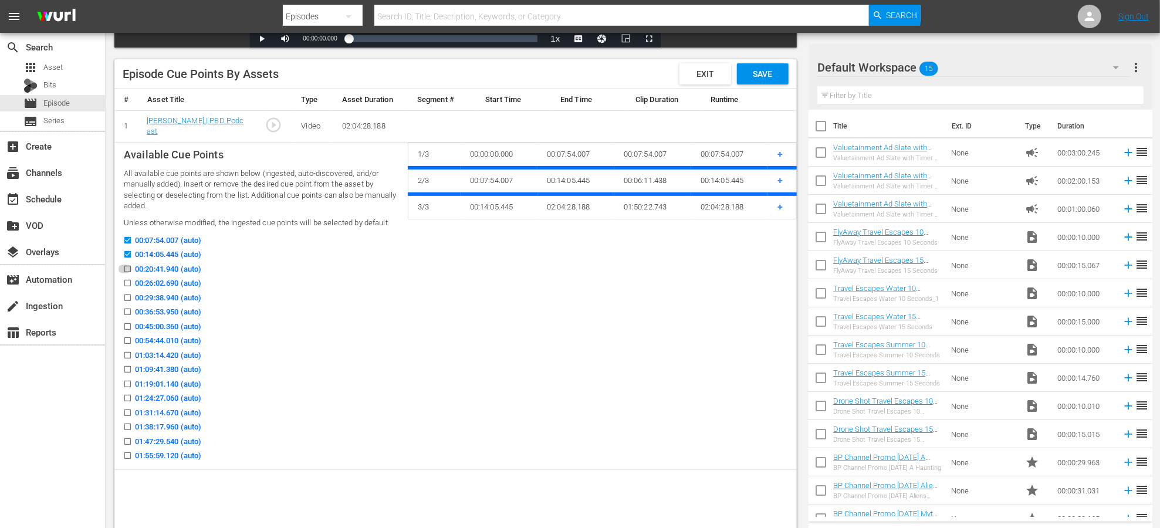
click at [130, 271] on input "00:20:41.940 (auto)" at bounding box center [124, 271] width 15 height 9
checkbox input "true"
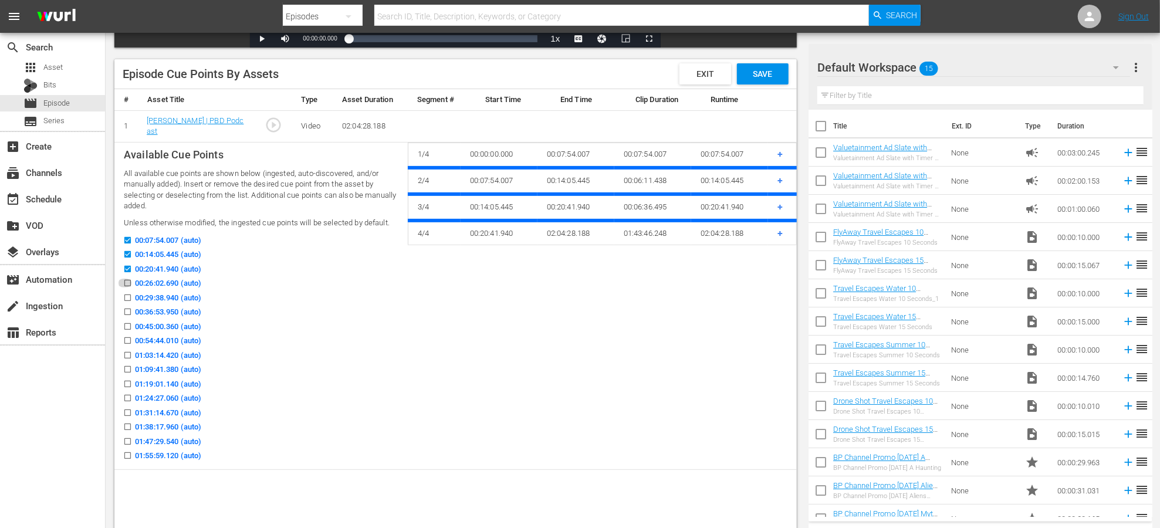
click at [130, 287] on input "00:26:02.690 (auto)" at bounding box center [124, 285] width 15 height 9
checkbox input "true"
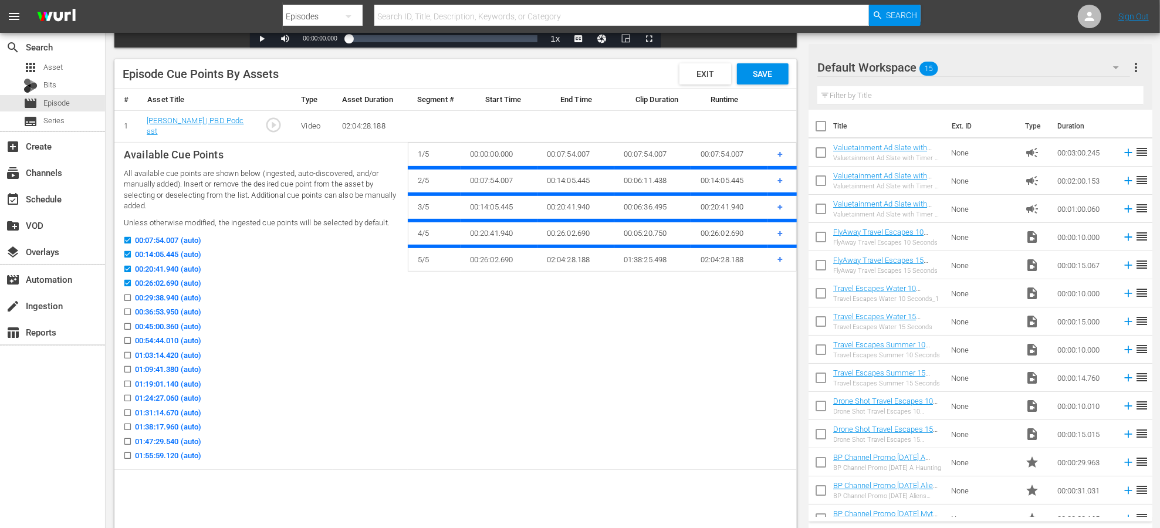
click at [126, 298] on input "00:29:38.940 (auto)" at bounding box center [124, 300] width 15 height 9
checkbox input "true"
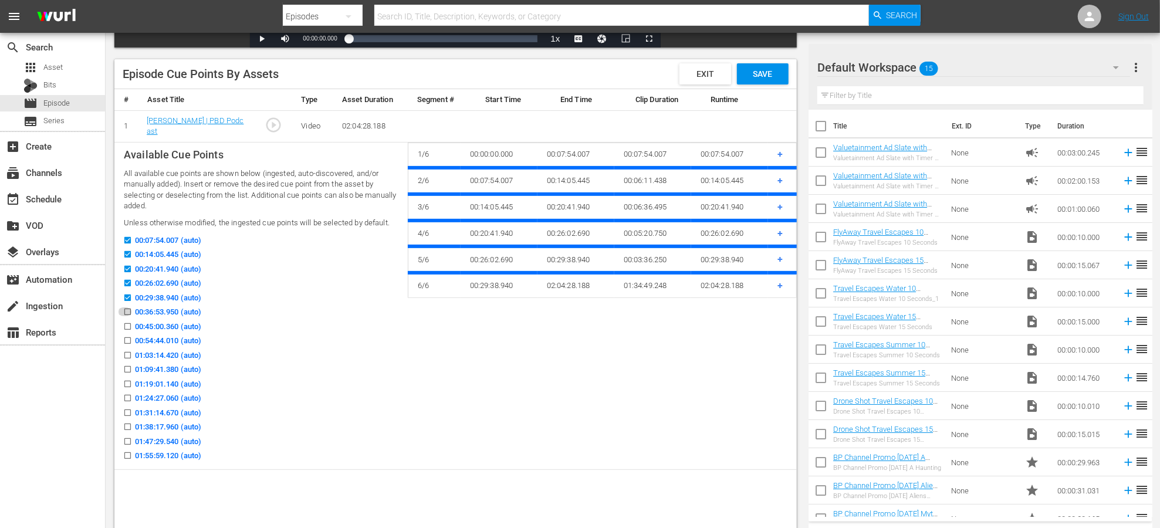
click at [126, 314] on input "00:36:53.950 (auto)" at bounding box center [124, 314] width 15 height 9
checkbox input "true"
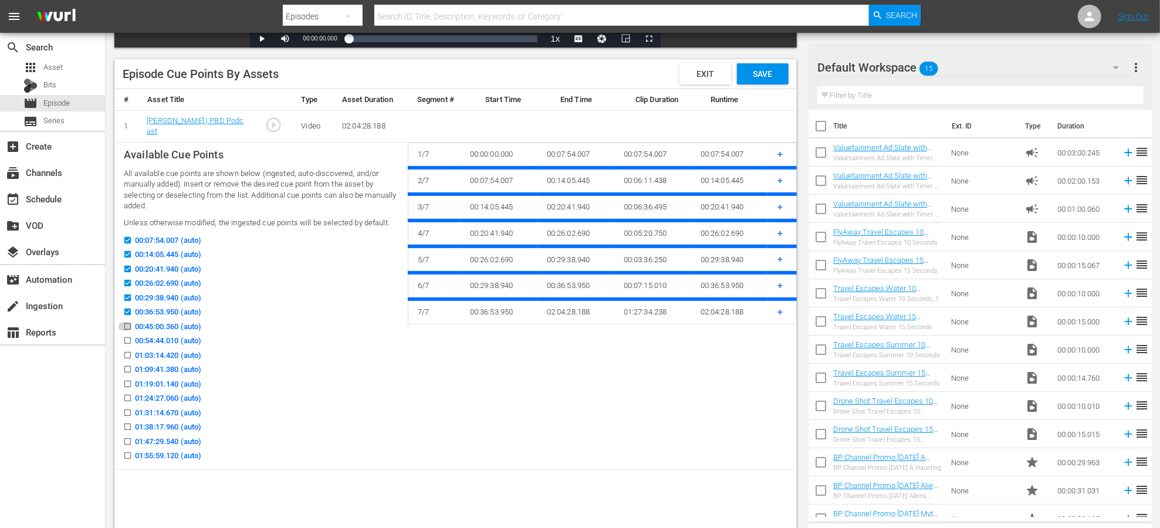
click at [129, 329] on input "00:45:00.360 (auto)" at bounding box center [124, 328] width 15 height 9
checkbox input "true"
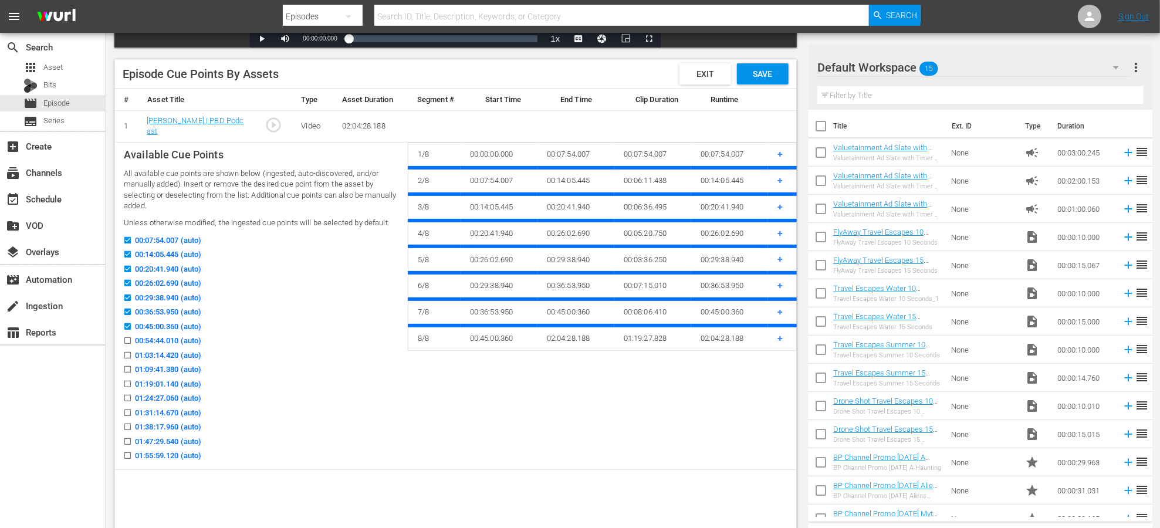
click at [128, 340] on input "00:54:44.010 (auto)" at bounding box center [124, 343] width 15 height 9
checkbox input "true"
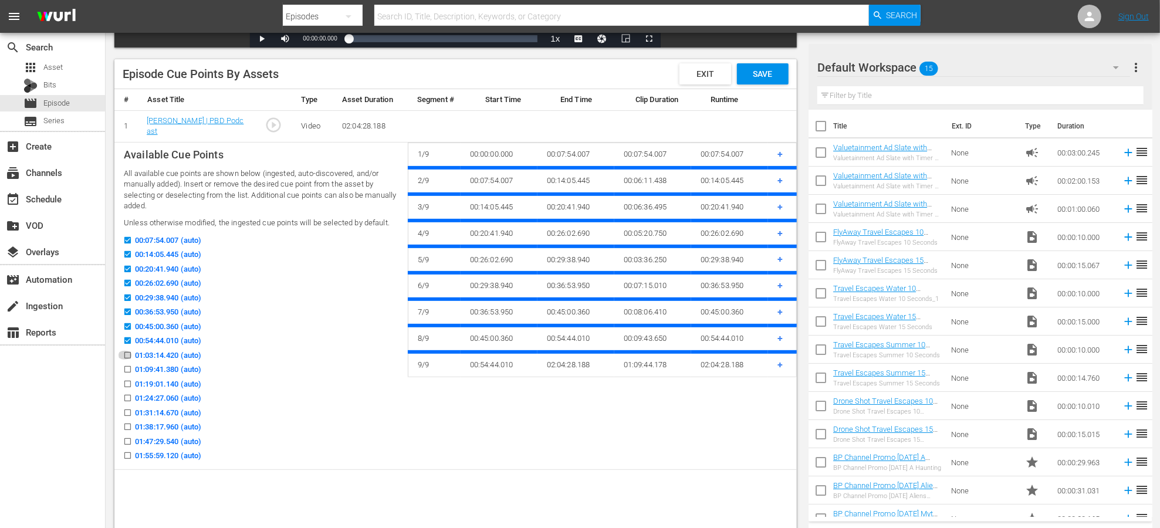
click at [127, 356] on input "01:03:14.420 (auto)" at bounding box center [124, 357] width 15 height 9
checkbox input "true"
click at [127, 374] on input "01:09:41.380 (auto)" at bounding box center [124, 371] width 15 height 9
checkbox input "true"
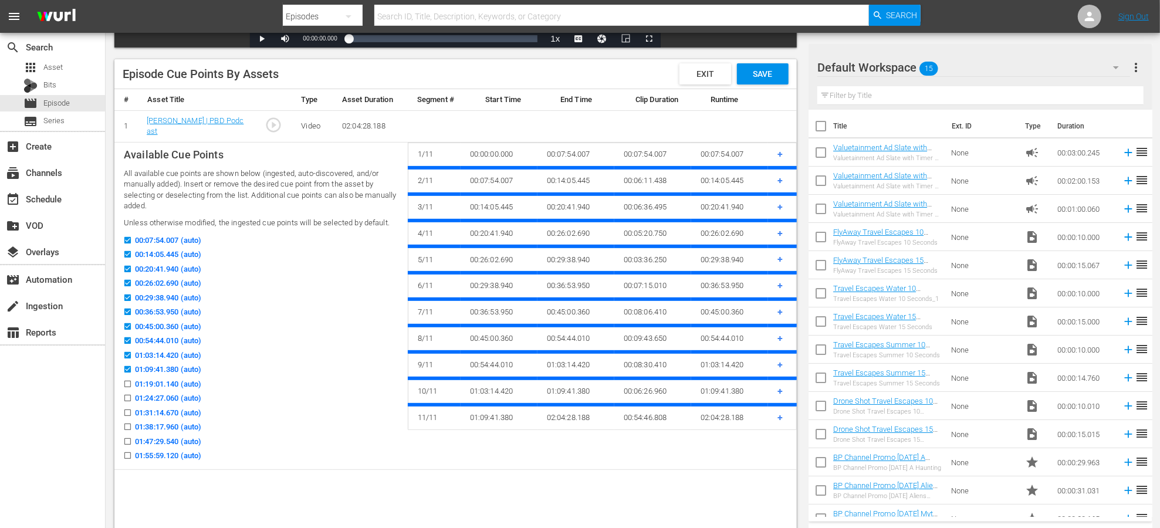
click at [127, 385] on input "01:19:01.140 (auto)" at bounding box center [124, 386] width 15 height 9
checkbox input "true"
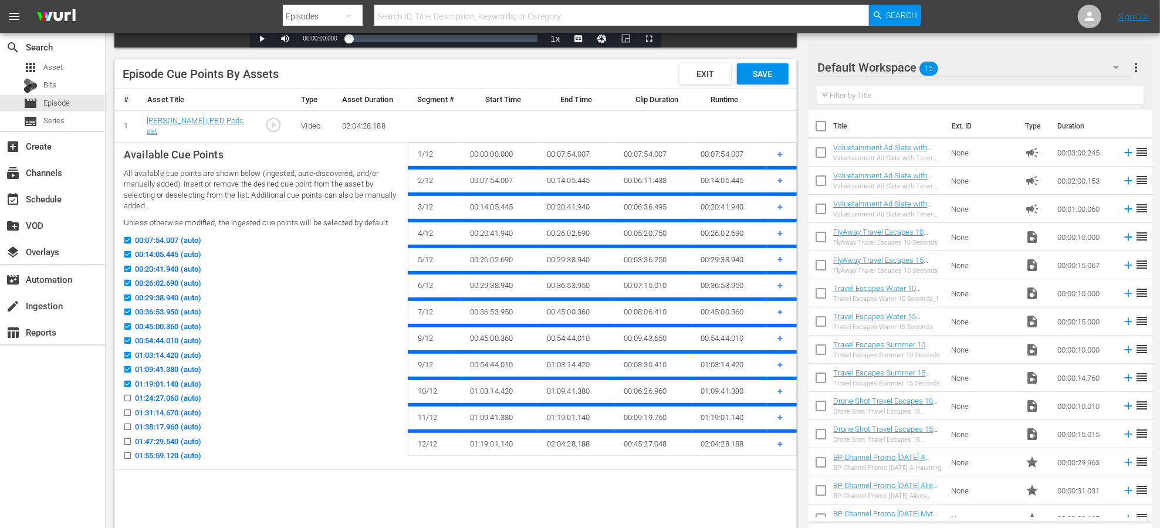
click at [127, 396] on input "01:24:27.060 (auto)" at bounding box center [124, 400] width 15 height 9
checkbox input "true"
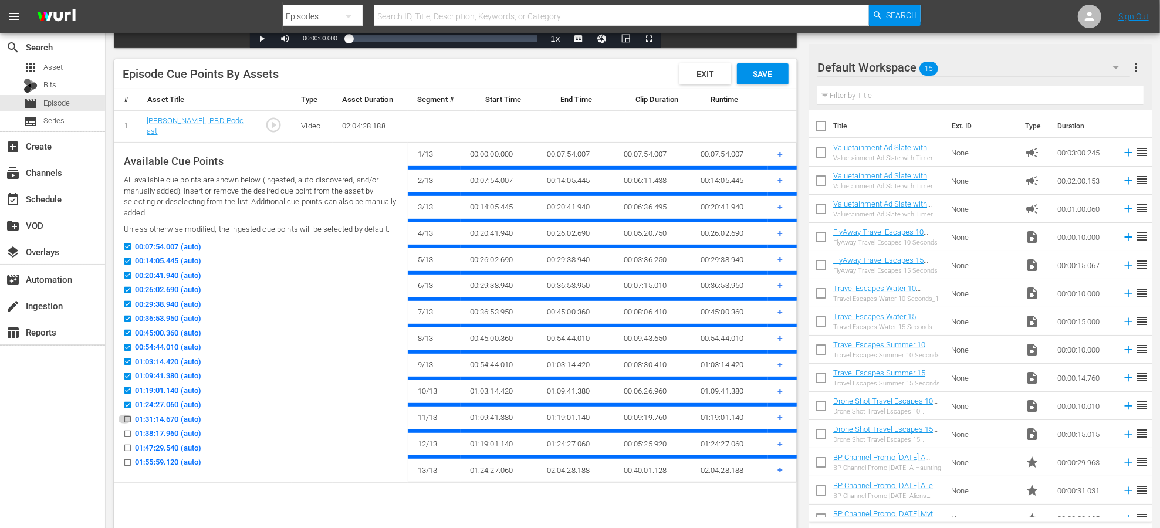
click at [127, 415] on icon at bounding box center [127, 419] width 9 height 9
click at [127, 417] on input "01:31:14.670 (auto)" at bounding box center [124, 421] width 15 height 9
checkbox input "true"
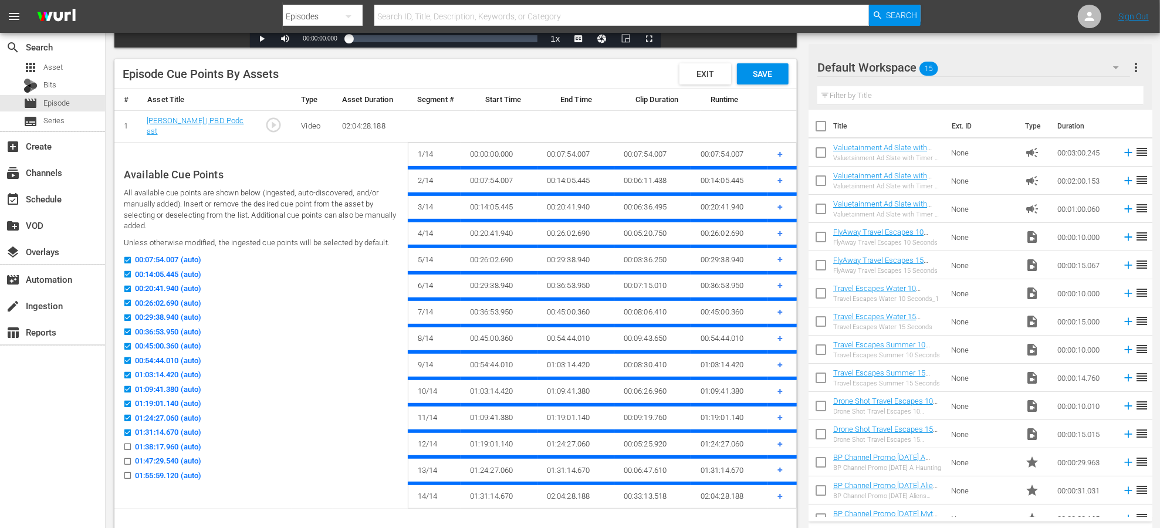
click at [129, 451] on input "01:38:17.960 (auto)" at bounding box center [124, 449] width 15 height 9
checkbox input "true"
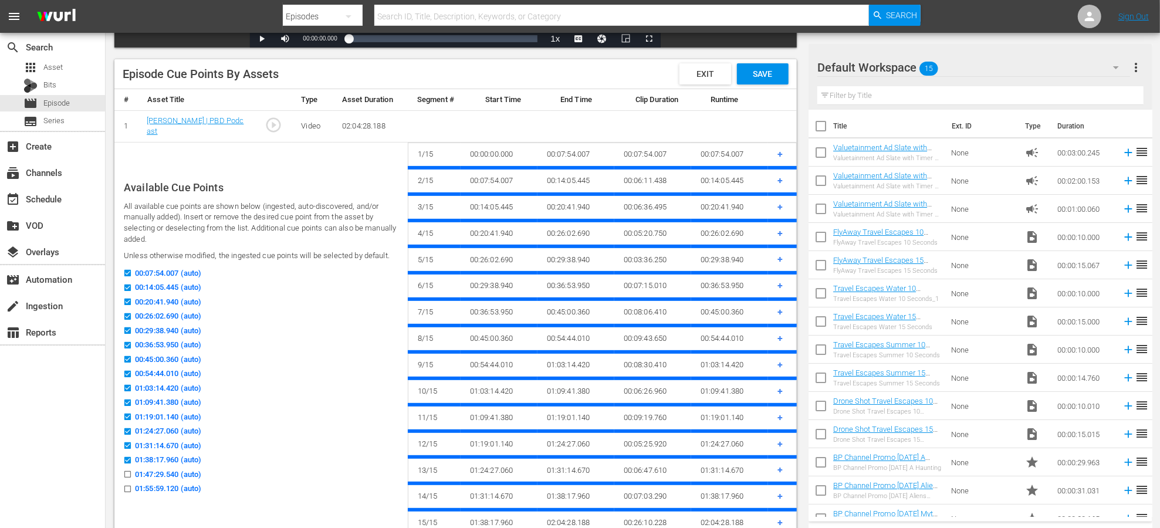
click at [129, 470] on icon at bounding box center [127, 474] width 9 height 9
click at [129, 472] on input "01:47:29.540 (auto)" at bounding box center [124, 476] width 15 height 9
checkbox input "true"
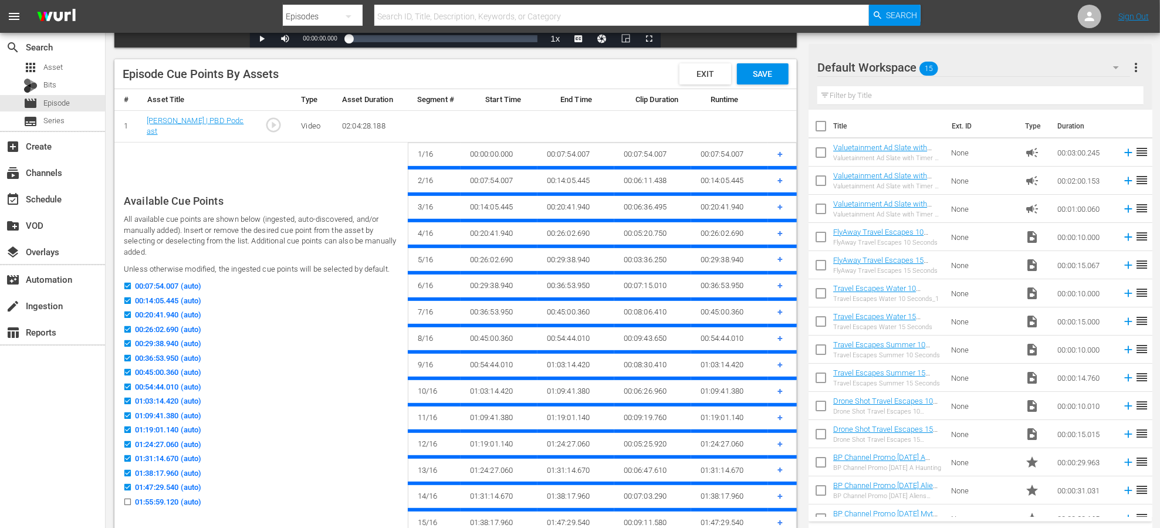
click at [131, 500] on input "01:55:59.120 (auto)" at bounding box center [124, 504] width 15 height 9
checkbox input "true"
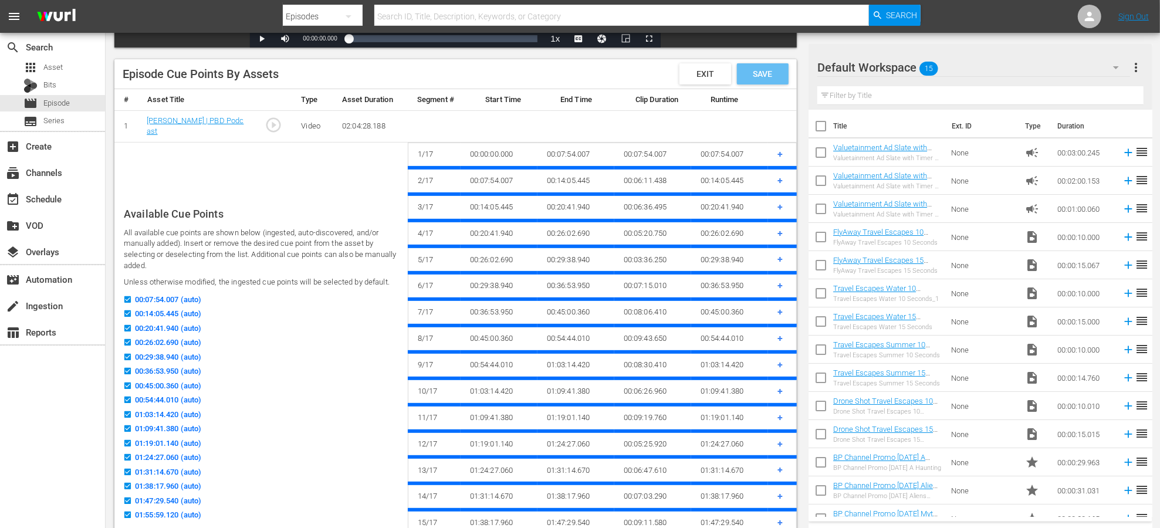
click at [772, 81] on div "Save" at bounding box center [763, 73] width 52 height 21
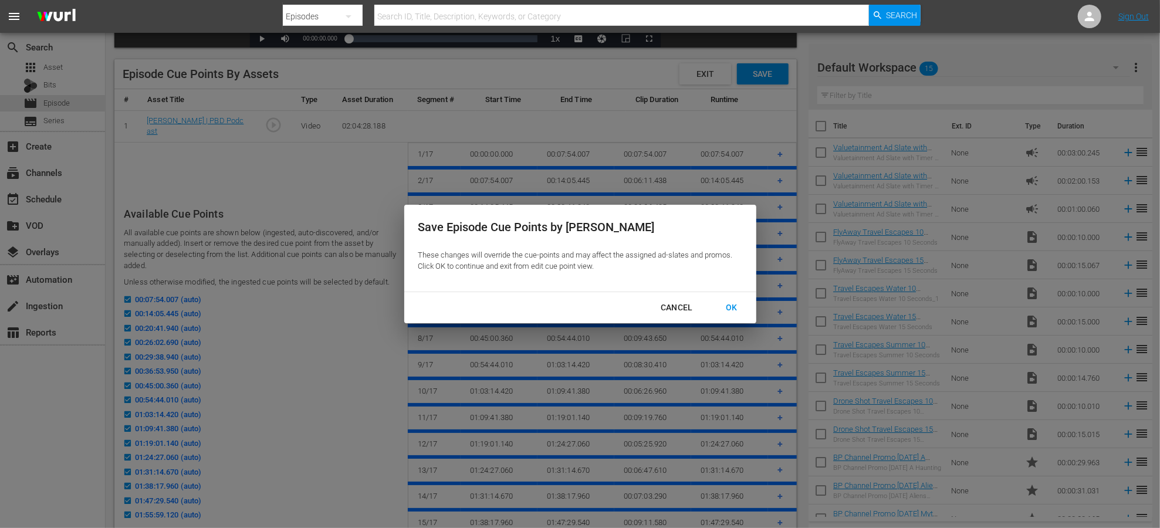
click at [720, 309] on div "OK" at bounding box center [731, 307] width 31 height 15
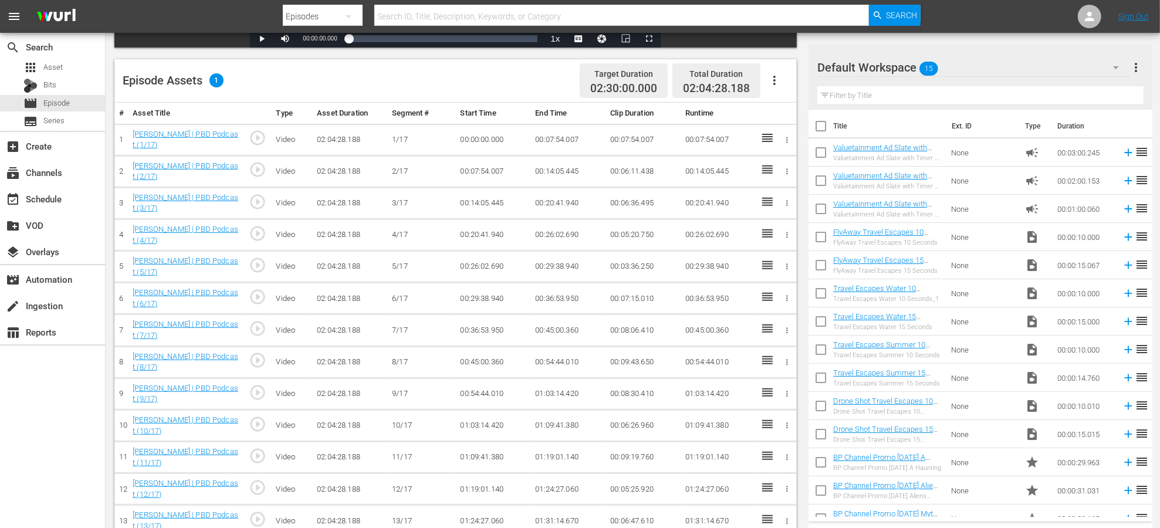
click at [777, 80] on icon "button" at bounding box center [774, 80] width 14 height 14
click at [793, 110] on div "Fill with Ads" at bounding box center [810, 113] width 80 height 28
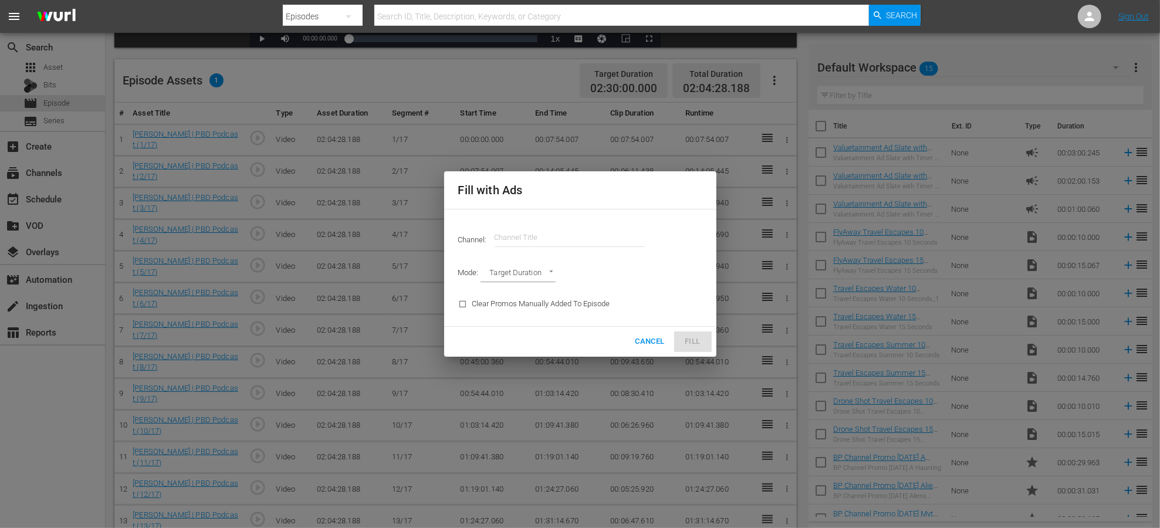
click at [574, 228] on input "text" at bounding box center [570, 238] width 150 height 28
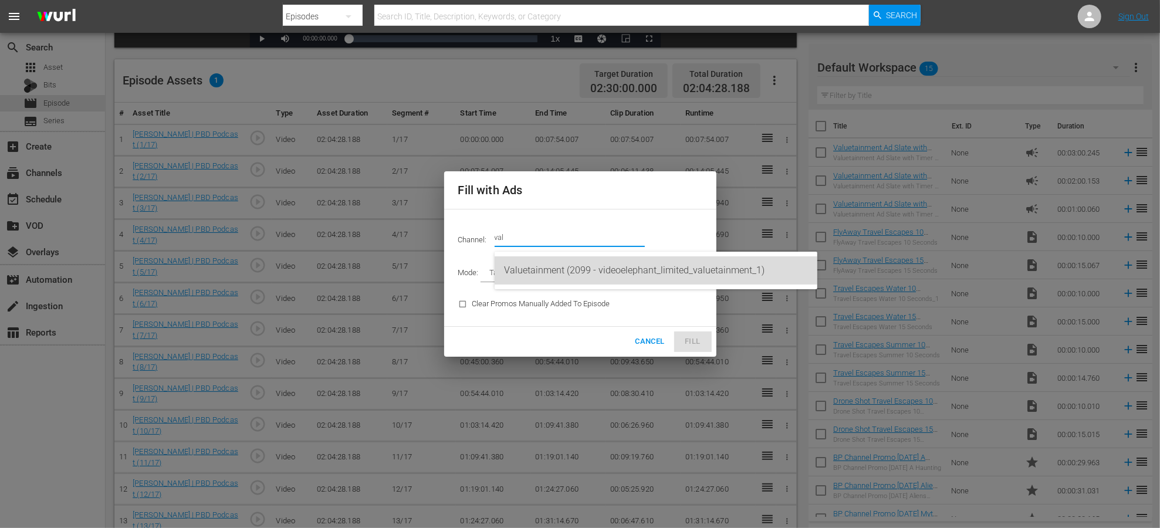
click at [587, 272] on div "Valuetainment (2099 - videoelephant_limited_valuetainment_1)" at bounding box center [656, 270] width 304 height 28
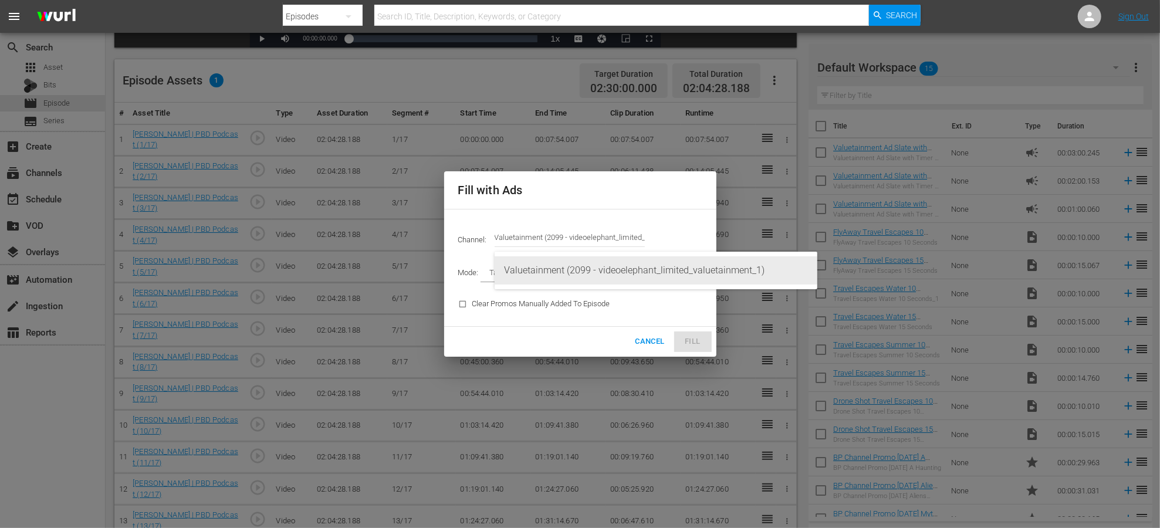
type input "Valuetainment (2099)"
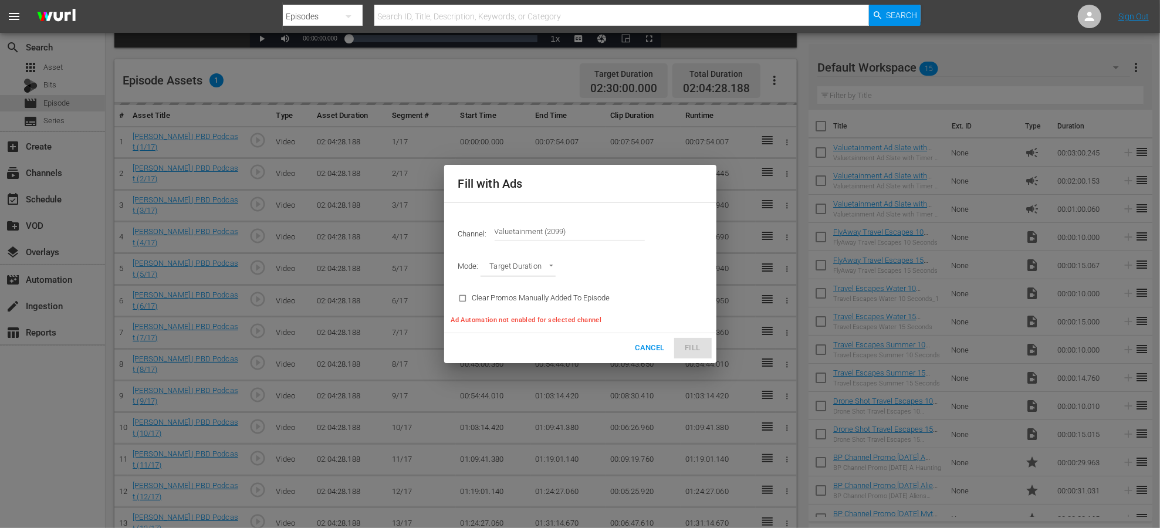
click at [618, 320] on div "Channel: Channel Title Valuetainment (2099) Mode: Target Duration TARGET_DURATI…" at bounding box center [580, 267] width 272 height 131
type input "AD_BREAK_DURATION"
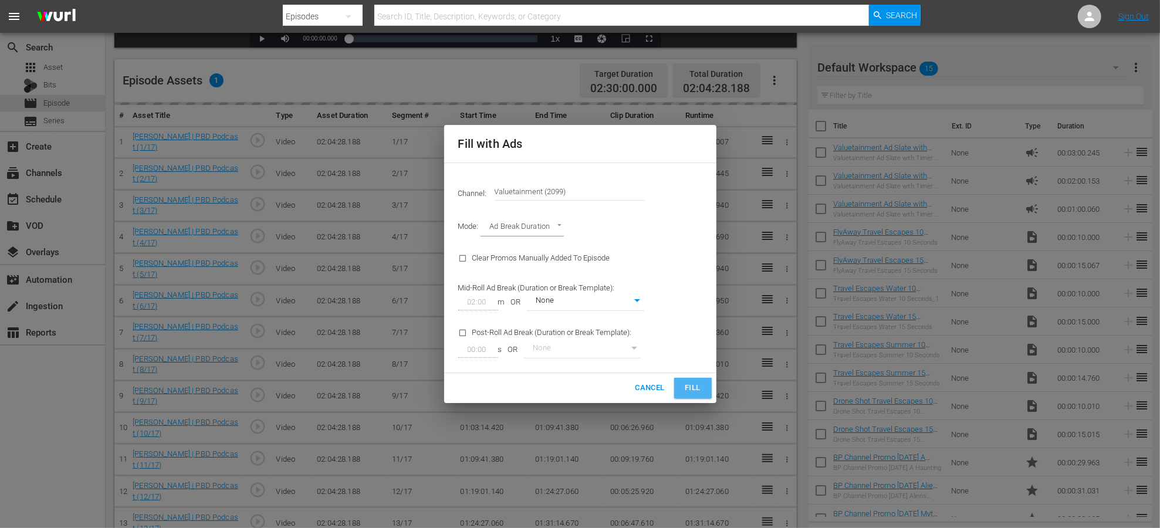
click at [697, 390] on span "Fill" at bounding box center [693, 387] width 19 height 13
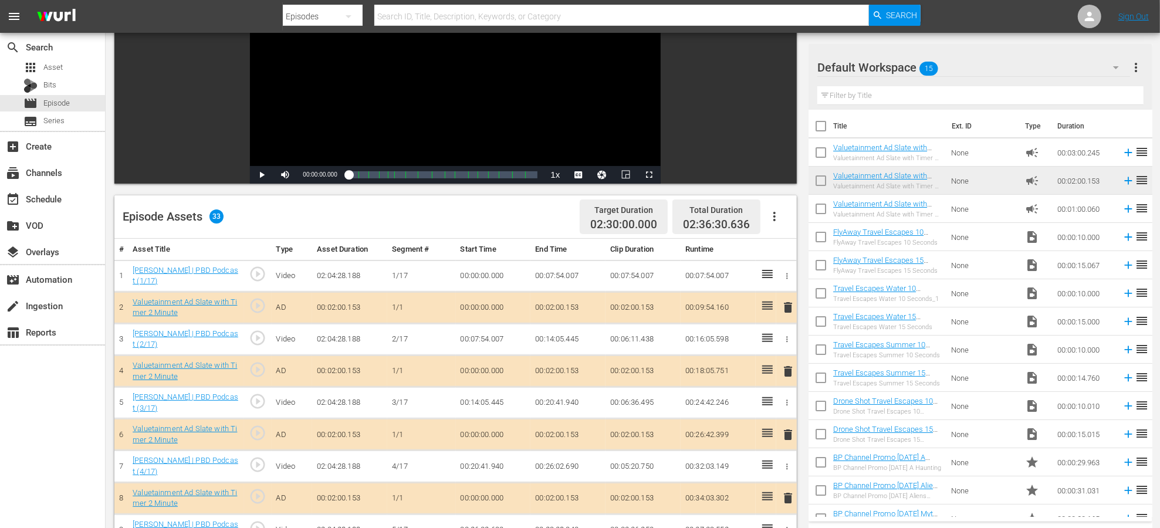
scroll to position [115, 0]
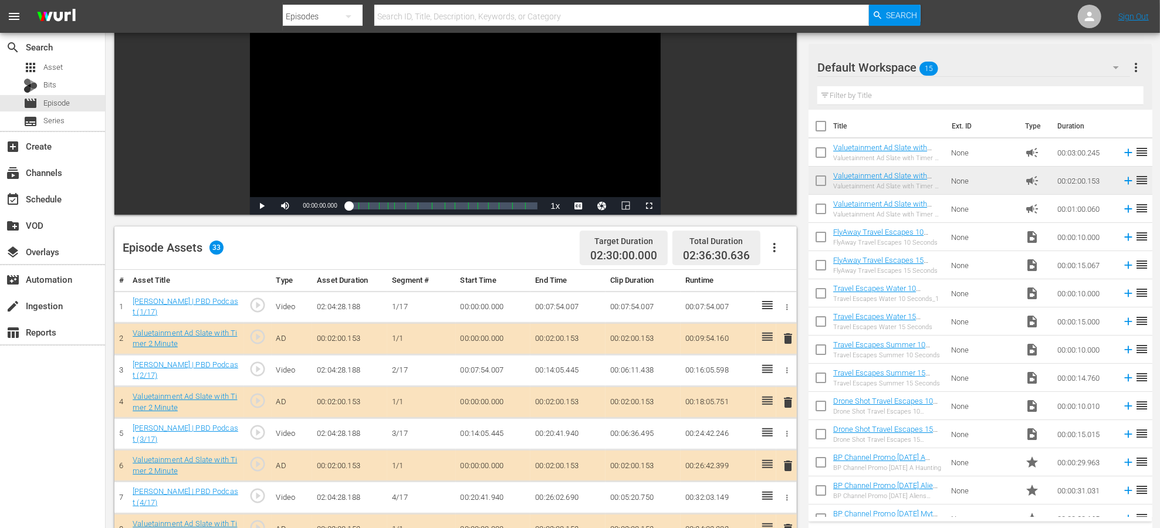
click at [769, 242] on icon "button" at bounding box center [774, 248] width 14 height 14
click at [791, 252] on div "Edit Cue Points" at bounding box center [810, 252] width 80 height 28
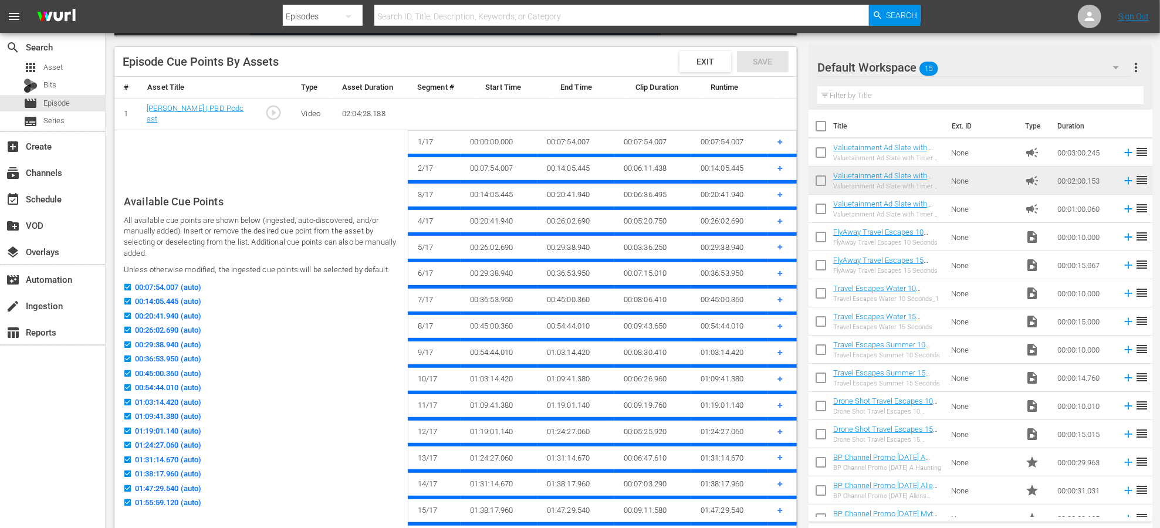
scroll to position [298, 0]
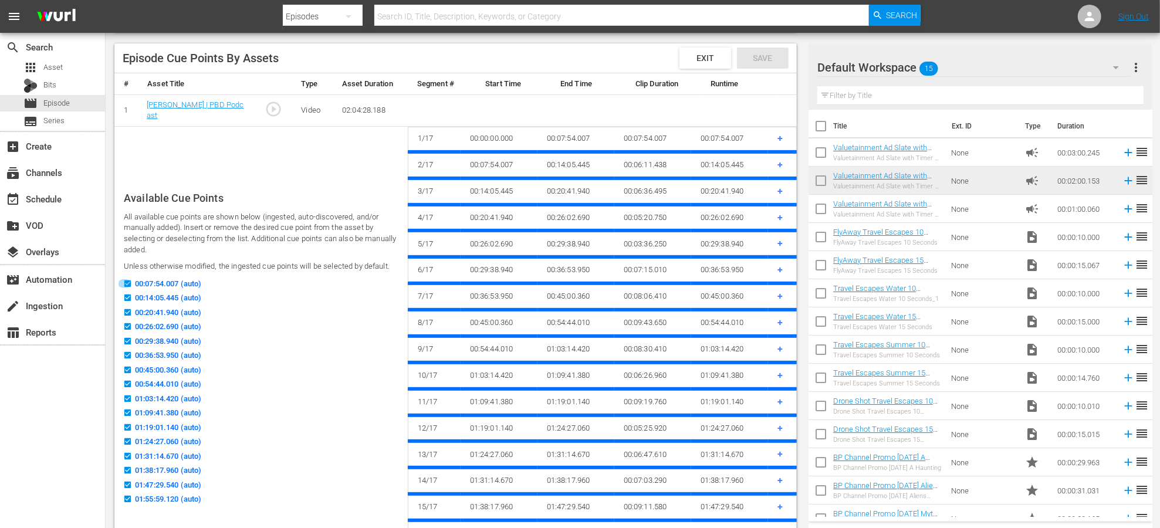
click at [127, 283] on input "00:07:54.007 (auto)" at bounding box center [124, 286] width 15 height 9
checkbox input "false"
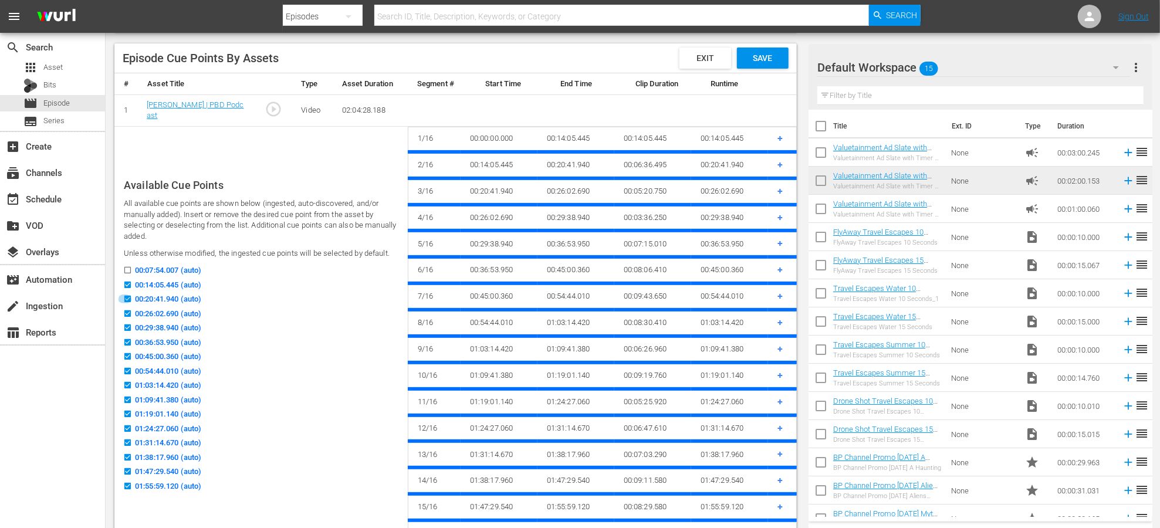
click at [125, 300] on input "00:20:41.940 (auto)" at bounding box center [124, 301] width 15 height 9
checkbox input "false"
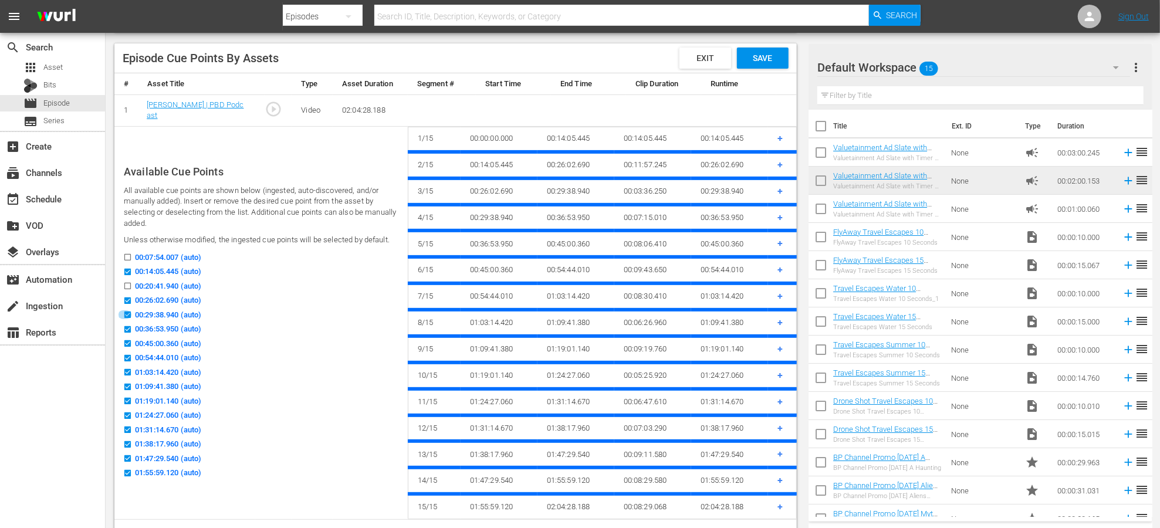
click at [127, 315] on input "00:29:38.940 (auto)" at bounding box center [124, 317] width 15 height 9
checkbox input "false"
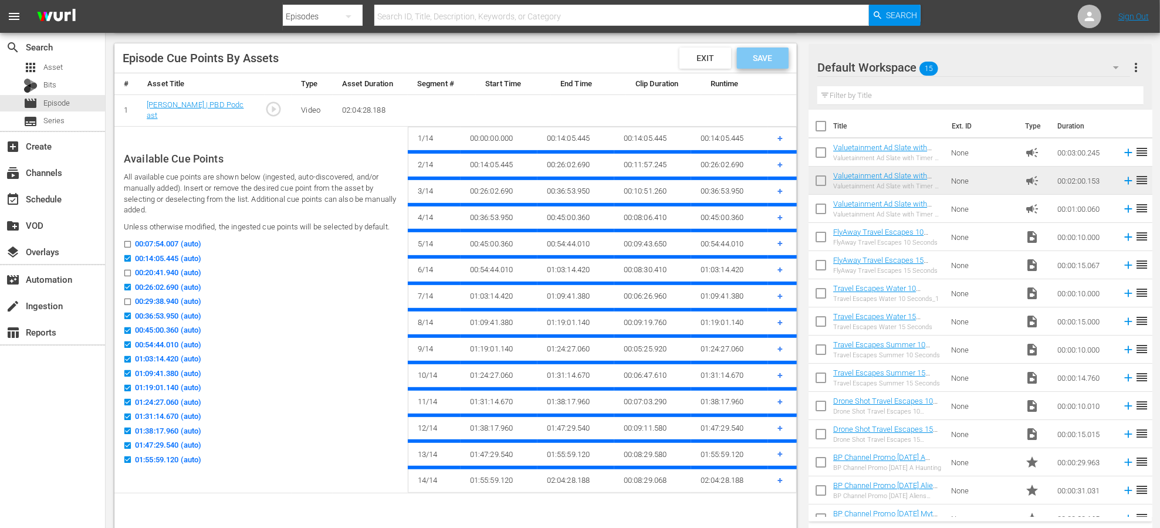
click at [750, 62] on span "Save" at bounding box center [762, 57] width 38 height 9
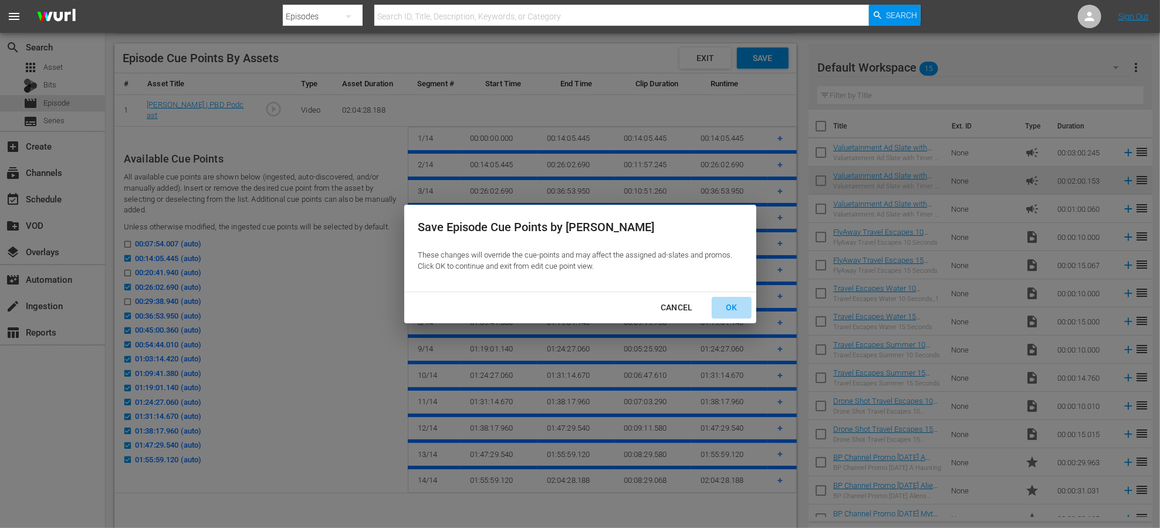
click at [731, 307] on div "OK" at bounding box center [731, 307] width 31 height 15
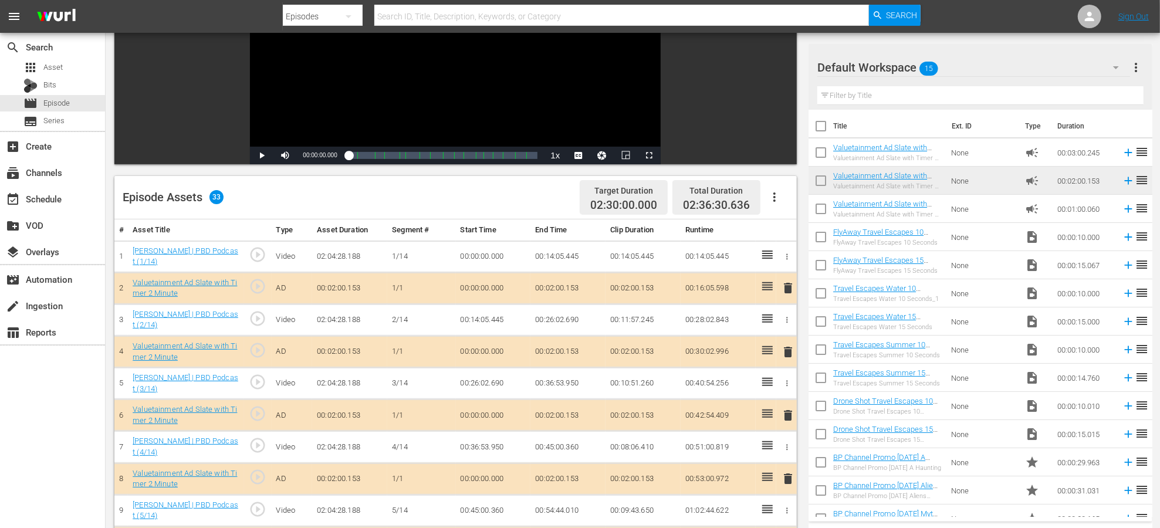
scroll to position [168, 0]
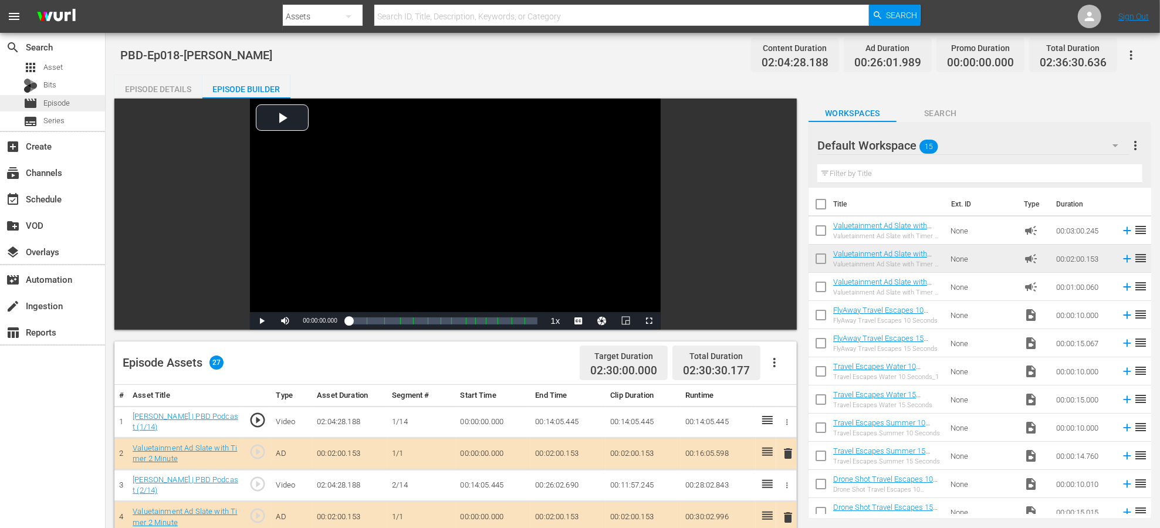
click at [73, 107] on div "movie Episode" at bounding box center [52, 103] width 105 height 16
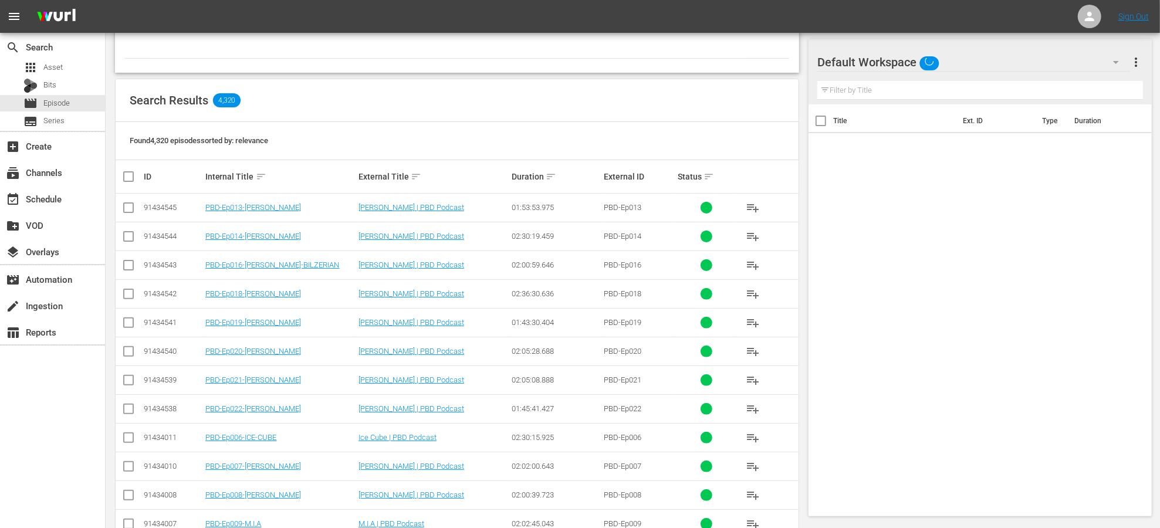
scroll to position [142, 0]
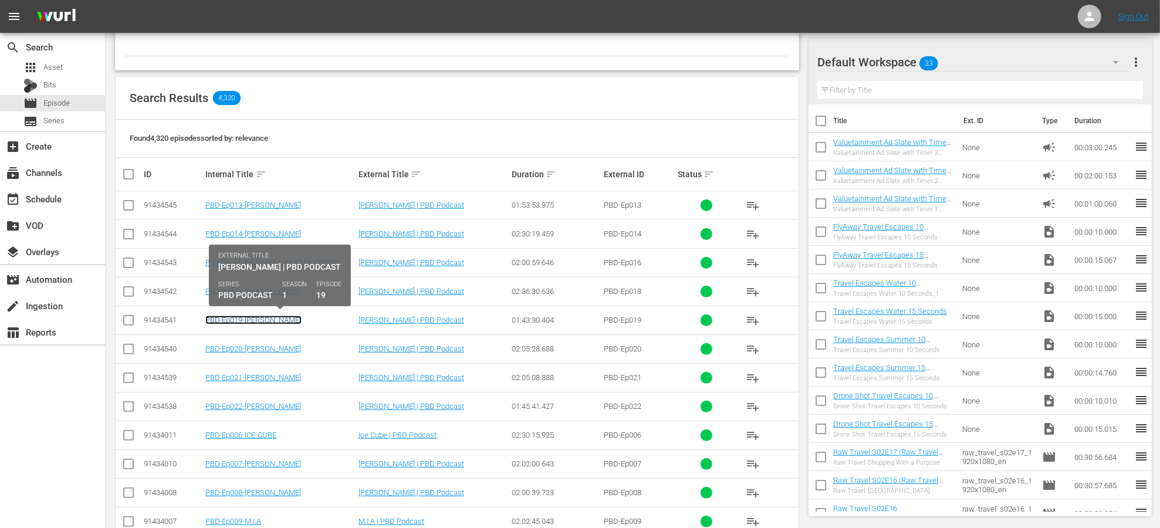
click at [243, 319] on link "PBD-Ep019-[PERSON_NAME]" at bounding box center [253, 320] width 96 height 9
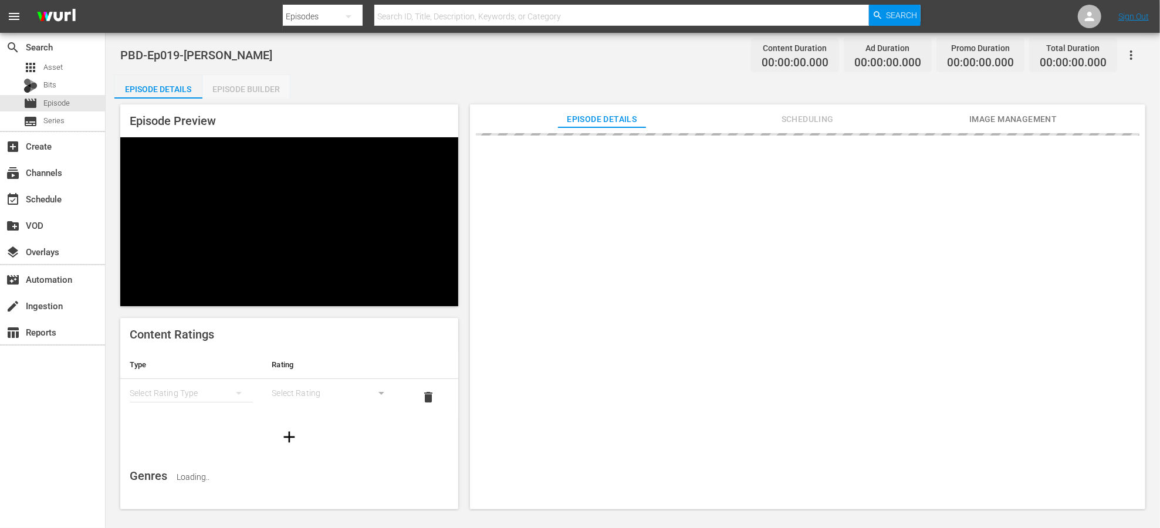
click at [266, 86] on div "Episode Builder" at bounding box center [246, 89] width 88 height 28
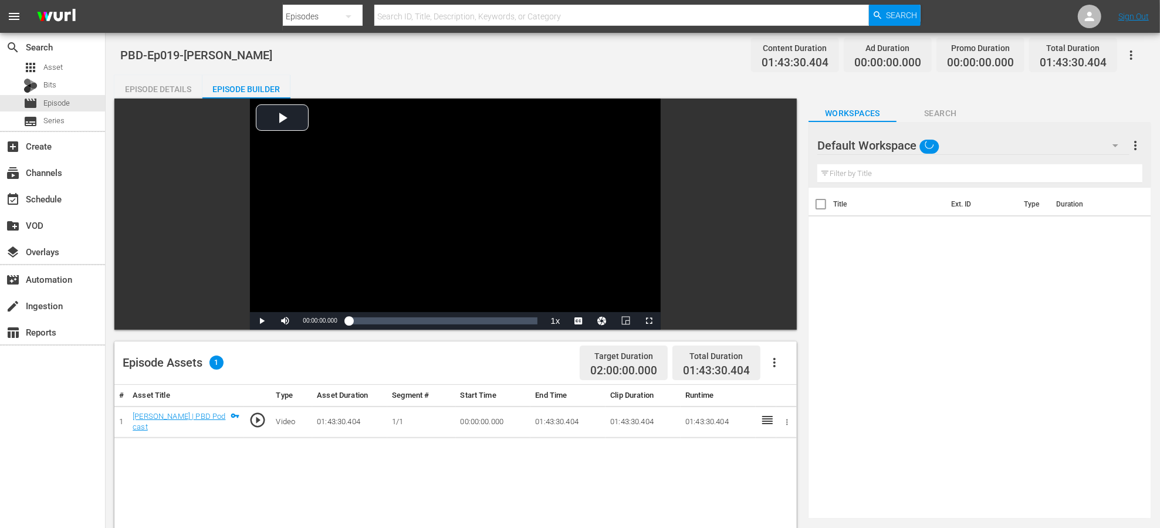
click at [774, 364] on icon "button" at bounding box center [774, 363] width 14 height 14
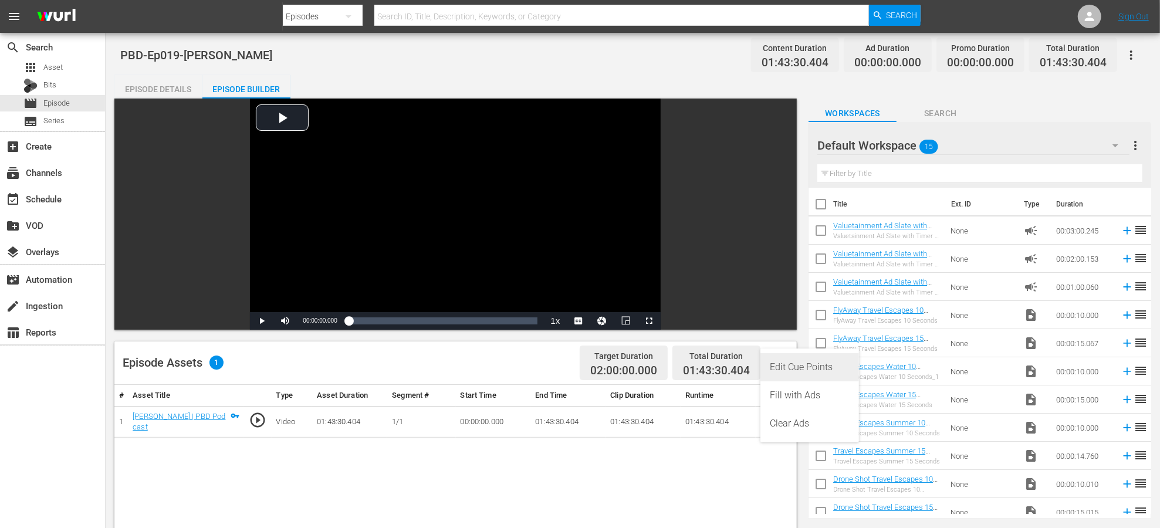
click at [788, 367] on div "Edit Cue Points" at bounding box center [810, 367] width 80 height 28
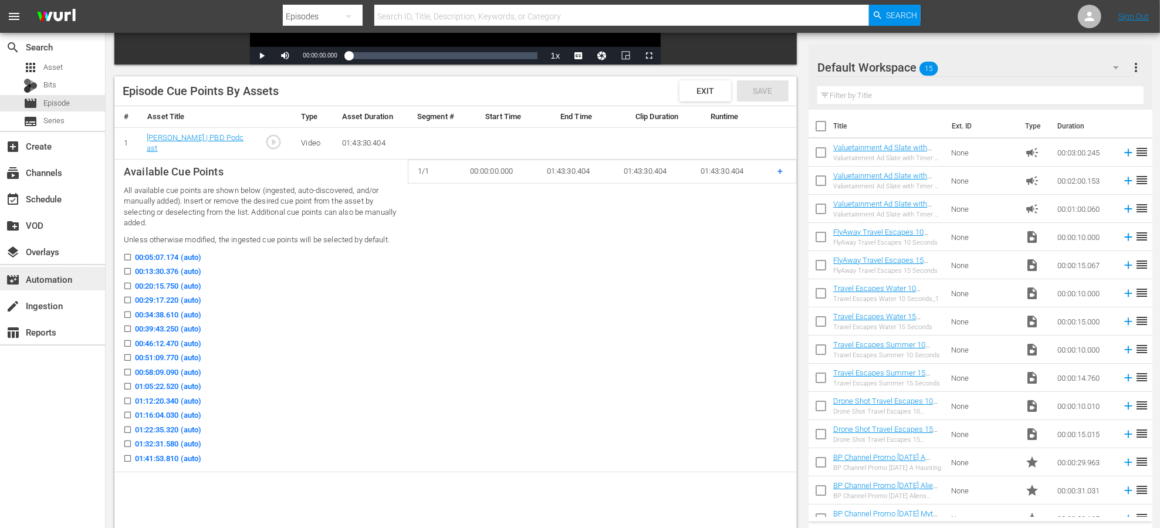
scroll to position [284, 0]
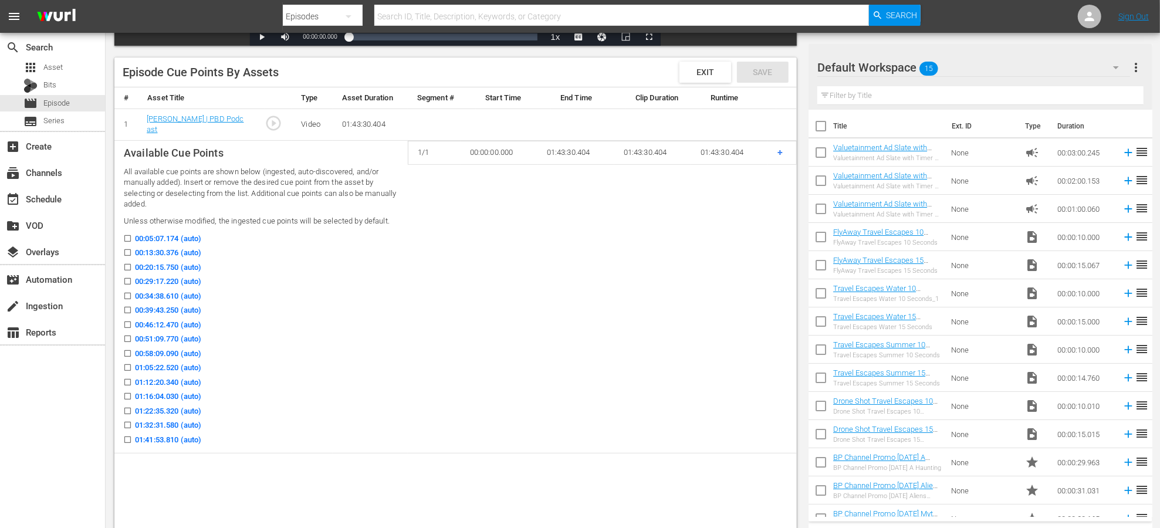
click at [128, 251] on input "00:13:30.376 (auto)" at bounding box center [124, 255] width 15 height 9
checkbox input "true"
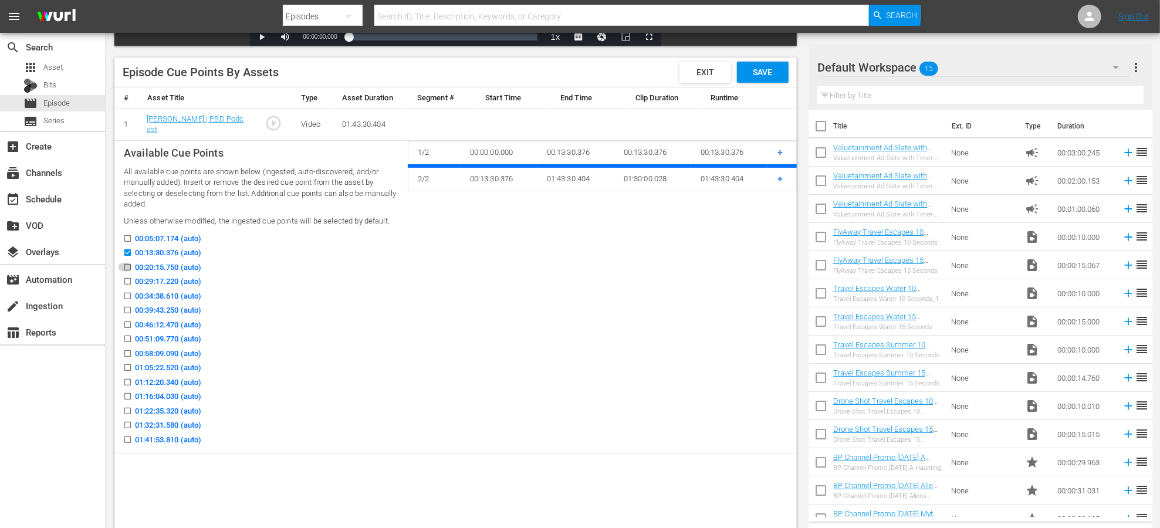
click at [128, 265] on input "00:20:15.750 (auto)" at bounding box center [124, 269] width 15 height 9
checkbox input "true"
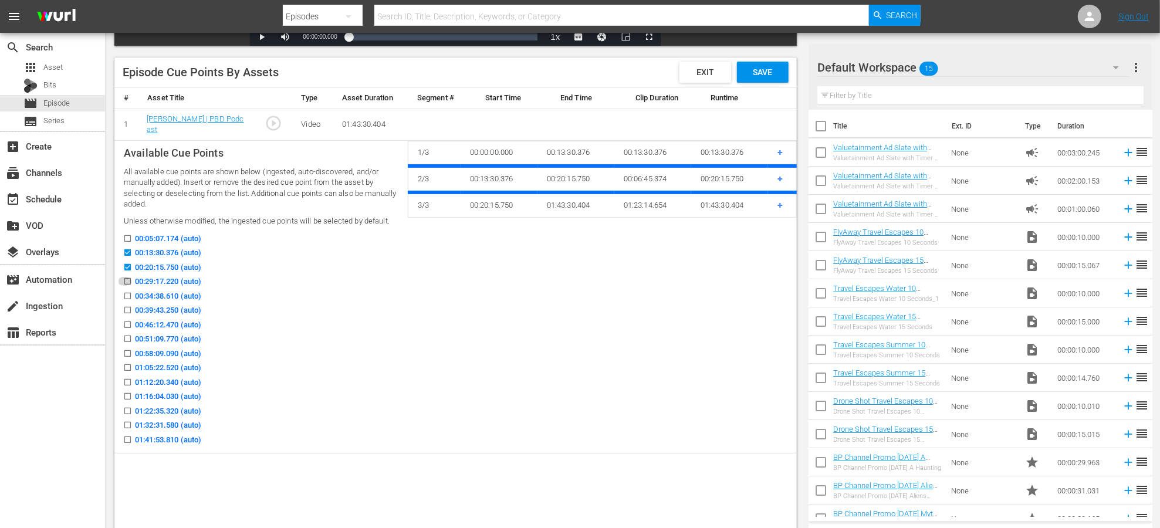
click at [128, 277] on icon at bounding box center [127, 281] width 9 height 9
click at [128, 279] on input "00:29:17.220 (auto)" at bounding box center [124, 283] width 15 height 9
checkbox input "true"
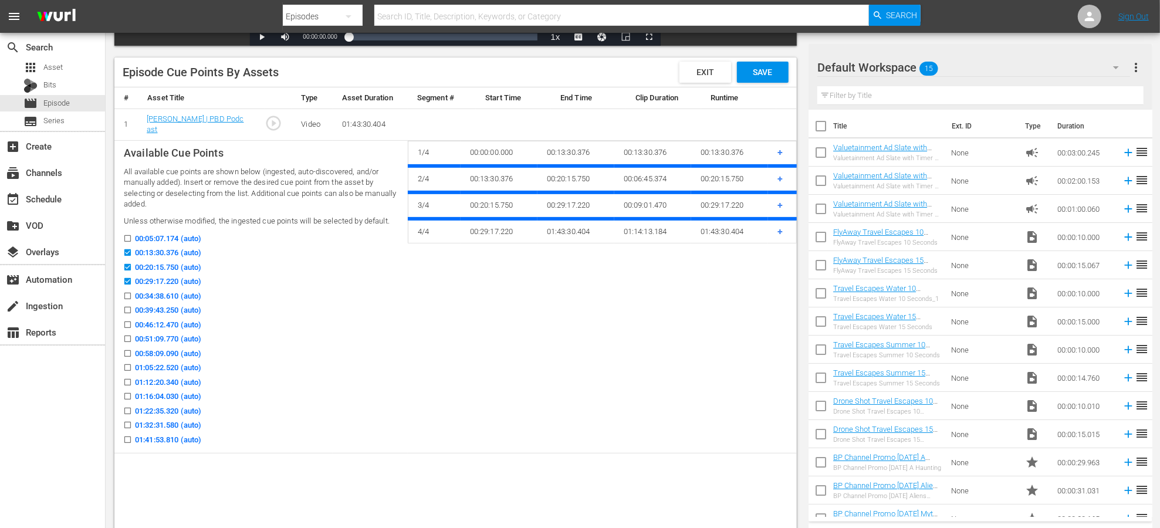
click at [128, 294] on input "00:34:38.610 (auto)" at bounding box center [124, 298] width 15 height 9
checkbox input "true"
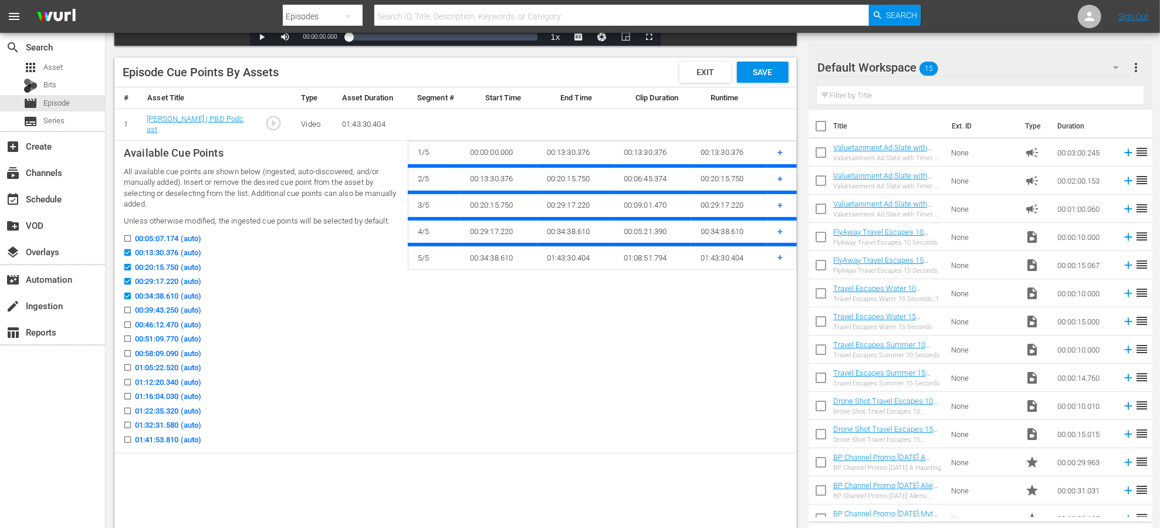
click at [127, 306] on icon at bounding box center [127, 310] width 9 height 9
click at [127, 308] on input "00:39:43.250 (auto)" at bounding box center [124, 312] width 15 height 9
checkbox input "true"
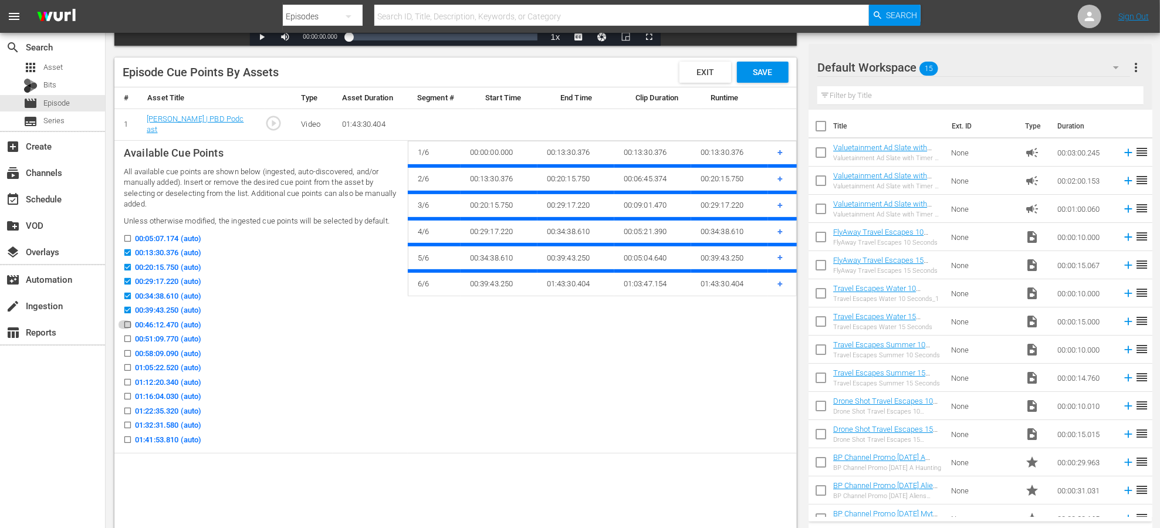
click at [128, 324] on input "00:46:12.470 (auto)" at bounding box center [124, 327] width 15 height 9
checkbox input "true"
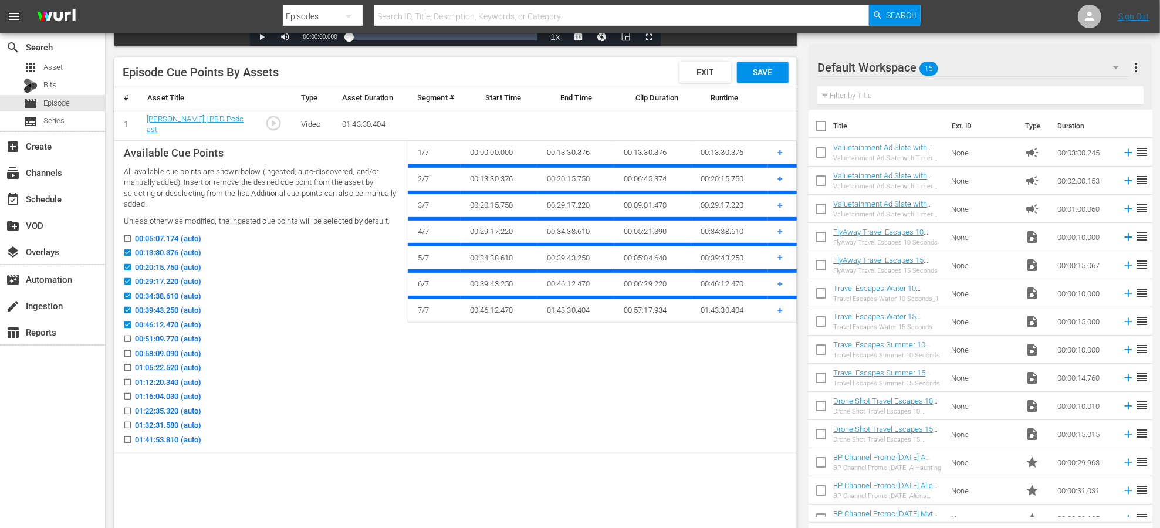
click at [128, 342] on input "00:51:09.770 (auto)" at bounding box center [124, 341] width 15 height 9
checkbox input "true"
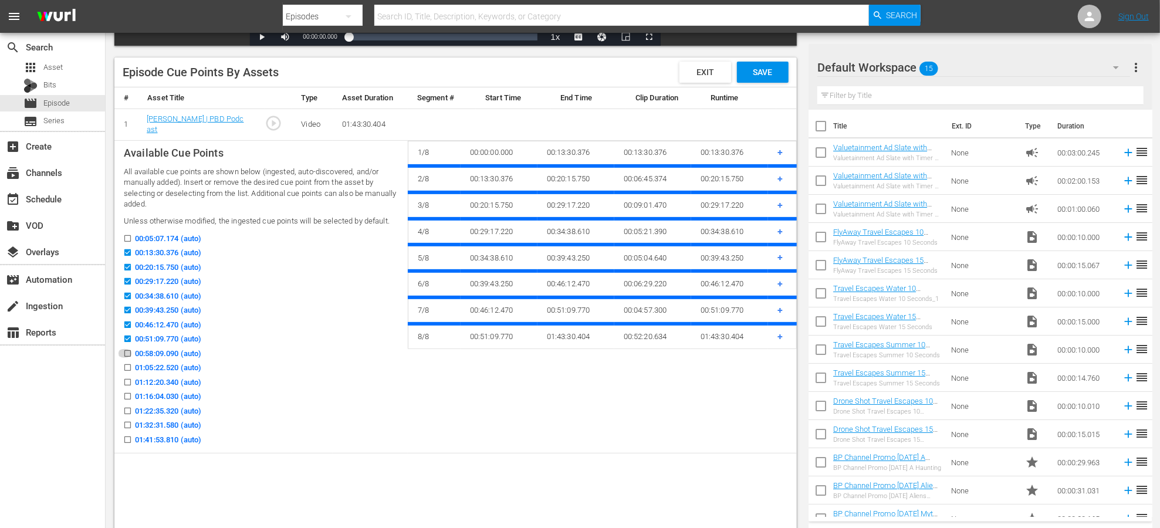
click at [128, 353] on input "00:58:09.090 (auto)" at bounding box center [124, 355] width 15 height 9
checkbox input "true"
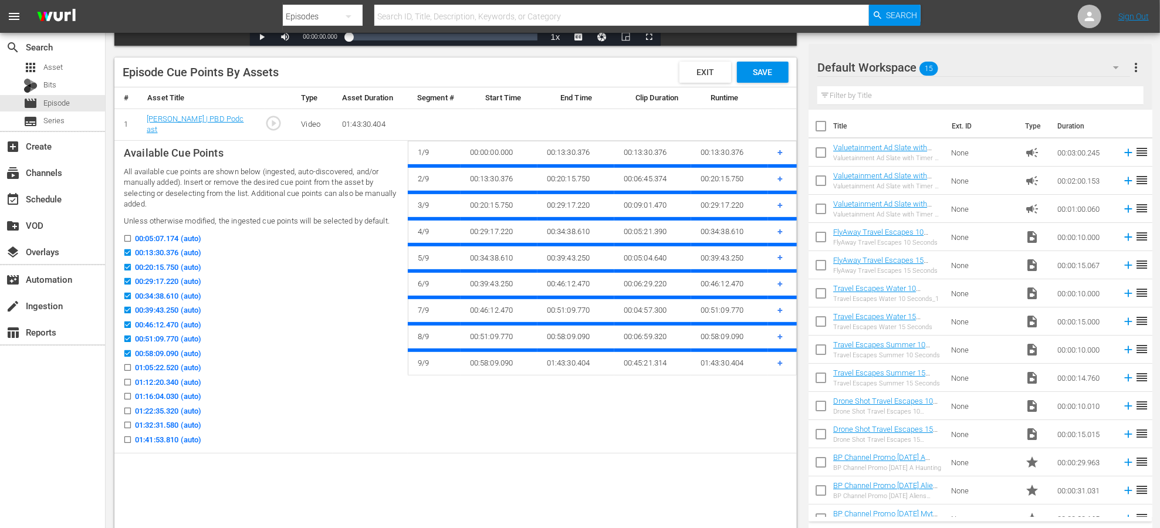
click at [128, 367] on input "01:05:22.520 (auto)" at bounding box center [124, 370] width 15 height 9
checkbox input "true"
click at [127, 381] on input "01:12:20.340 (auto)" at bounding box center [124, 384] width 15 height 9
checkbox input "true"
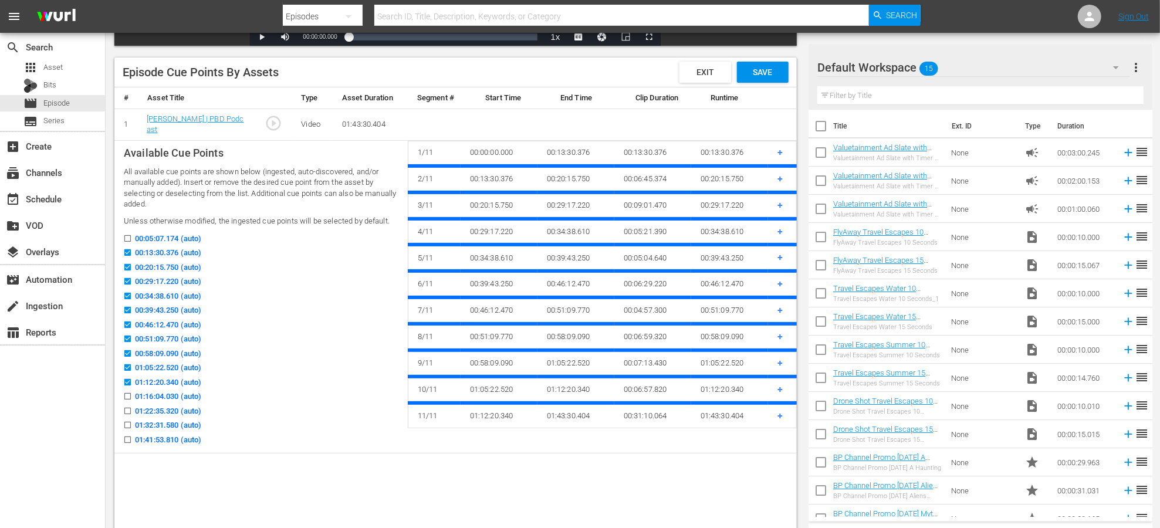
click at [127, 398] on input "01:16:04.030 (auto)" at bounding box center [124, 398] width 15 height 9
checkbox input "true"
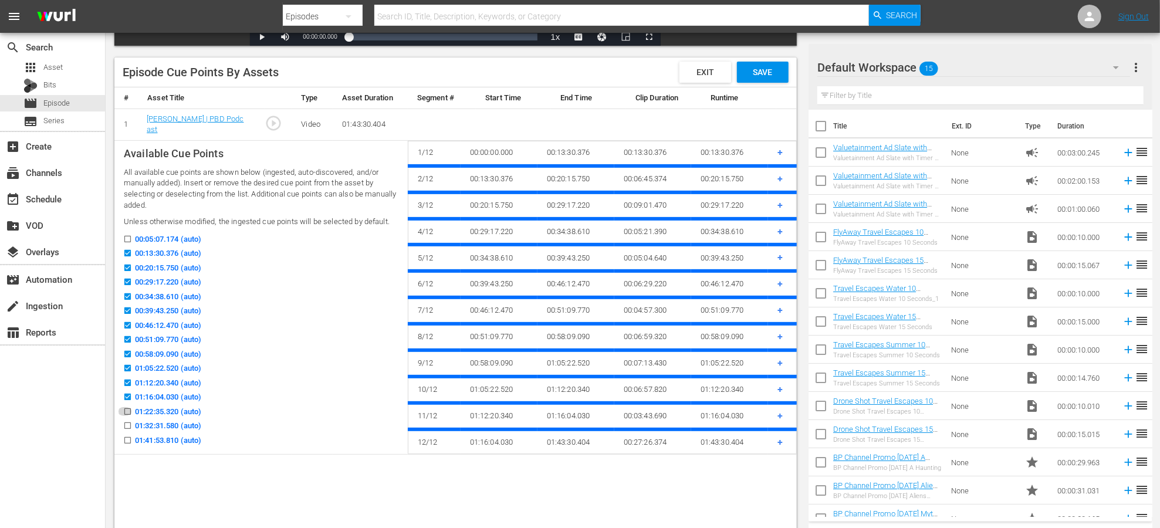
click at [127, 410] on input "01:22:35.320 (auto)" at bounding box center [124, 414] width 15 height 9
checkbox input "true"
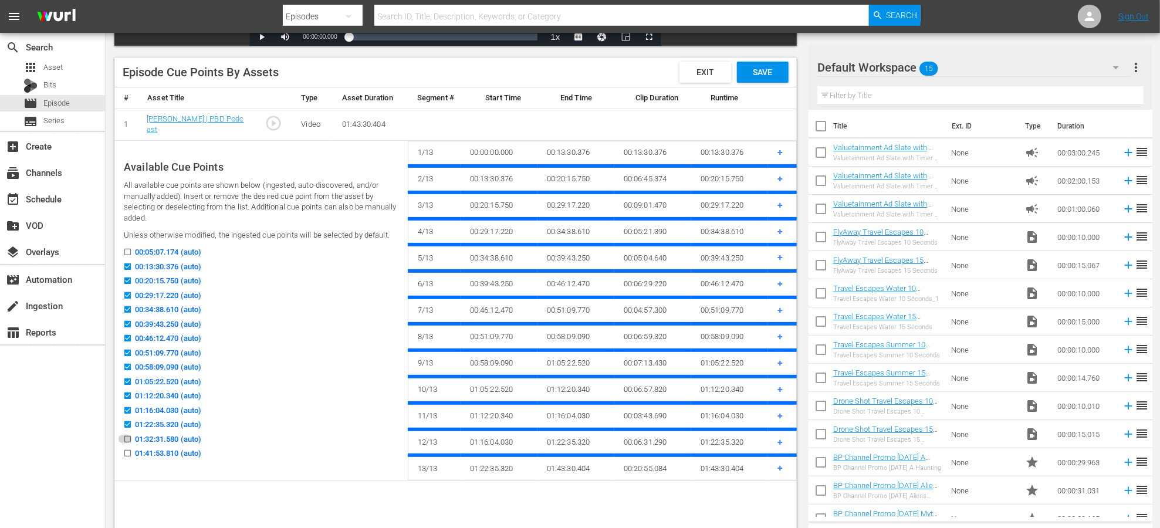
click at [130, 437] on input "01:32:31.580 (auto)" at bounding box center [124, 441] width 15 height 9
checkbox input "true"
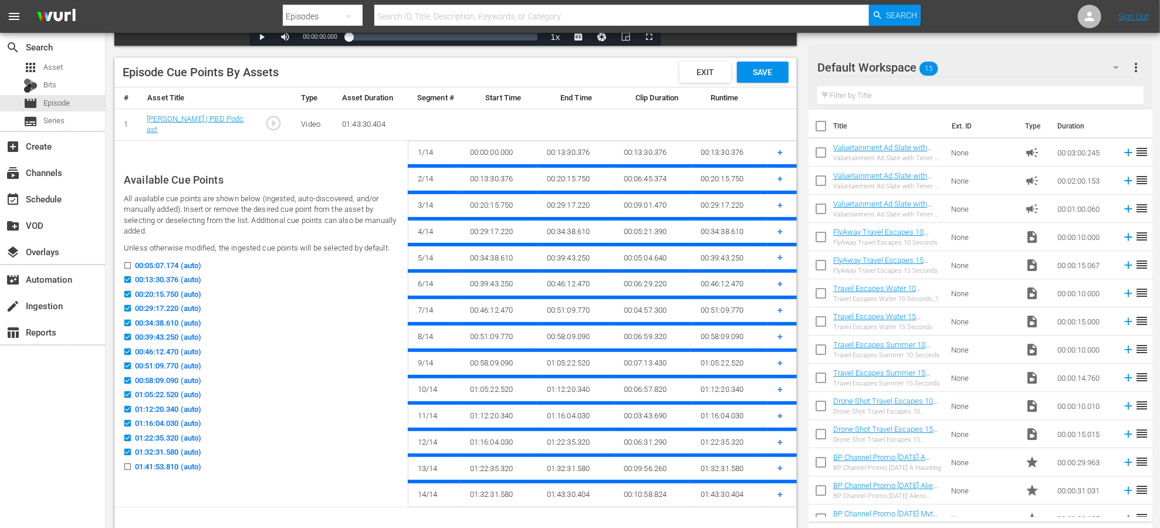
click at [127, 465] on input "01:41:53.810 (auto)" at bounding box center [124, 469] width 15 height 9
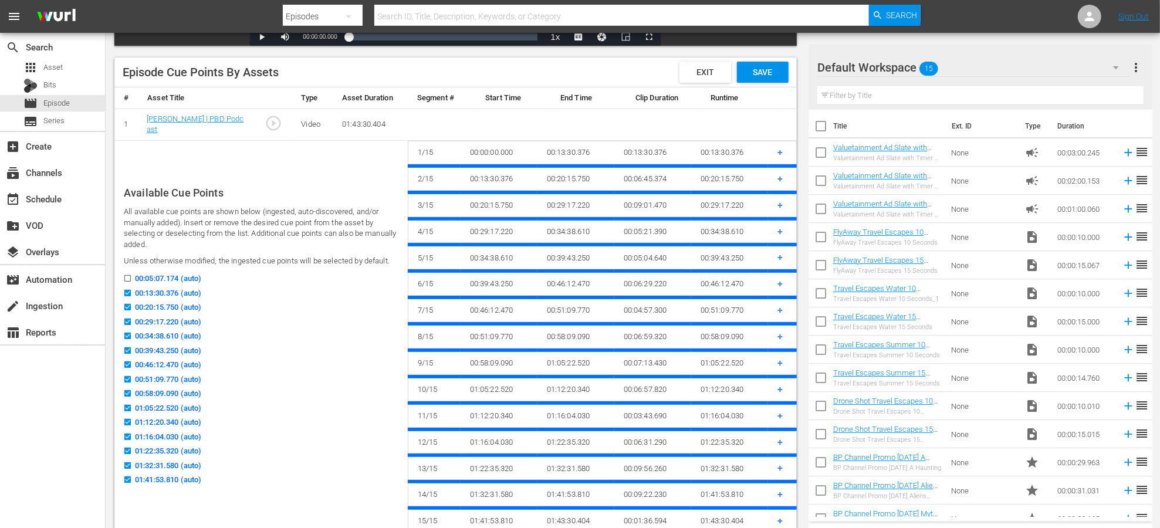
click at [121, 480] on input "01:41:53.810 (auto)" at bounding box center [124, 482] width 15 height 9
checkbox input "false"
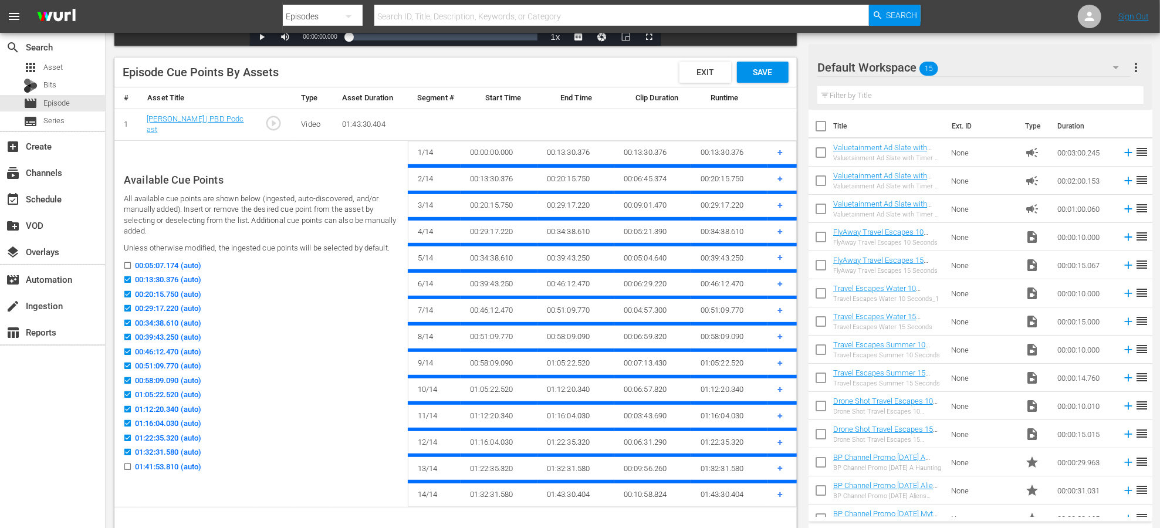
click at [765, 69] on span "Save" at bounding box center [762, 71] width 38 height 9
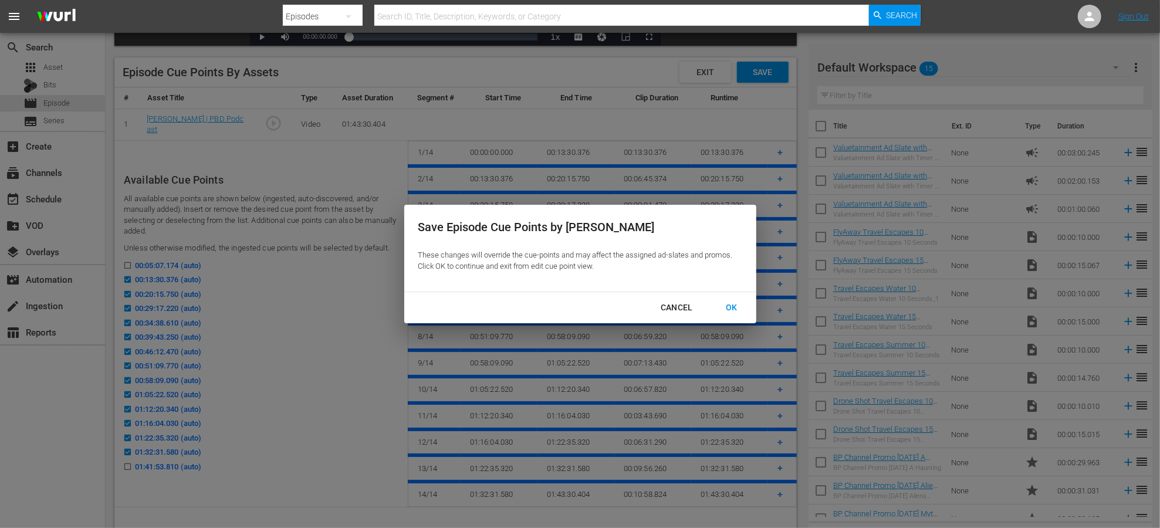
click at [734, 307] on div "OK" at bounding box center [731, 307] width 31 height 15
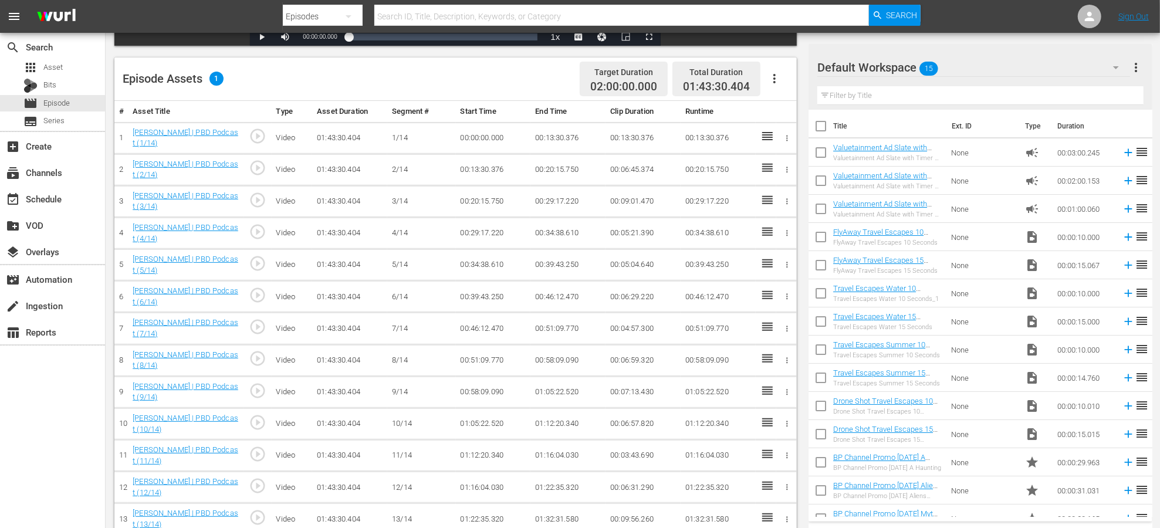
click at [775, 76] on icon "button" at bounding box center [774, 79] width 14 height 14
click at [791, 112] on div "Fill with Ads" at bounding box center [810, 111] width 80 height 28
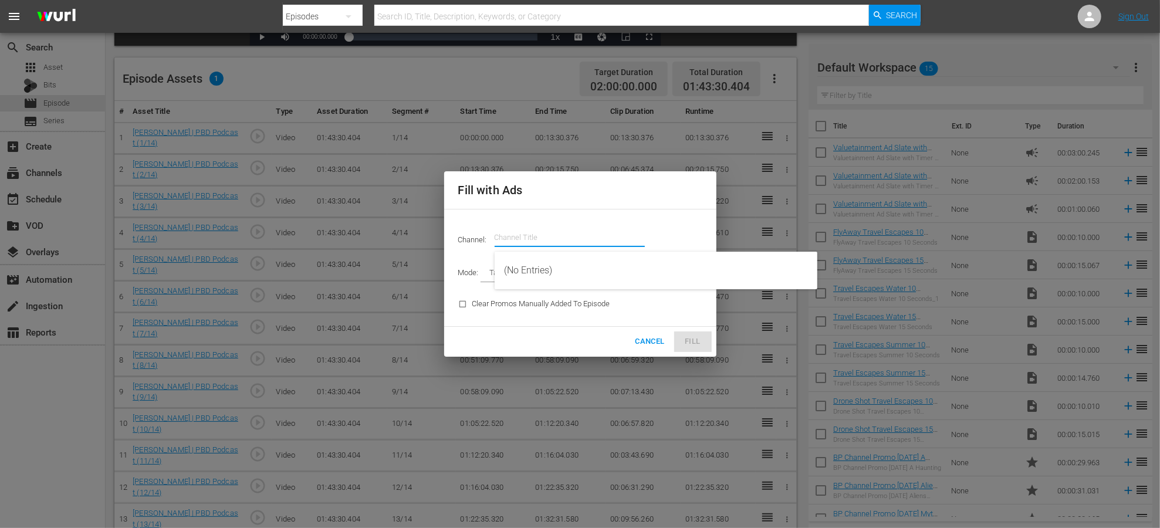
click at [576, 234] on input "text" at bounding box center [570, 238] width 150 height 28
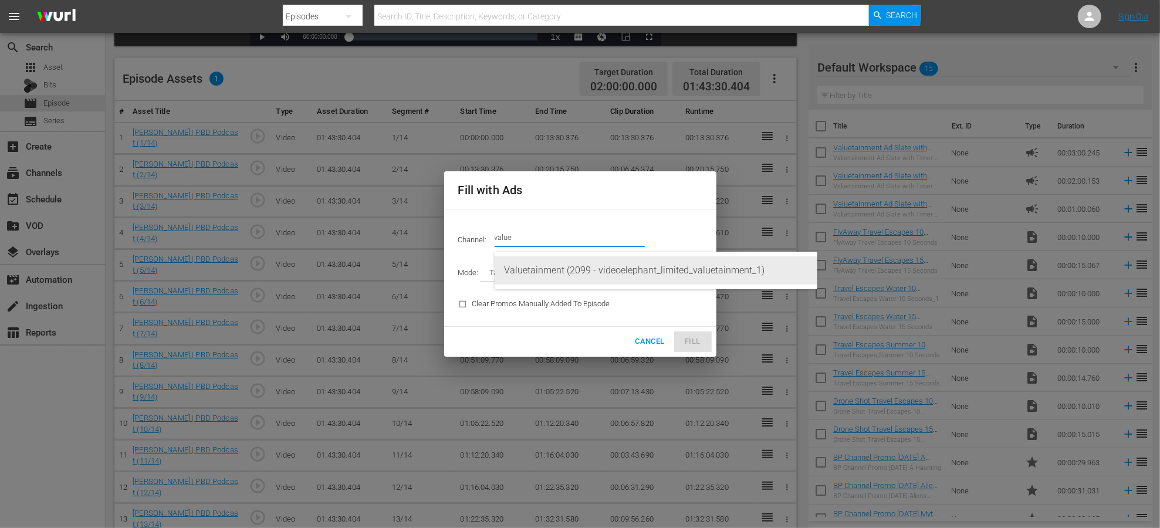
click at [594, 266] on div "Valuetainment (2099 - videoelephant_limited_valuetainment_1)" at bounding box center [656, 270] width 304 height 28
type input "Valuetainment (2099)"
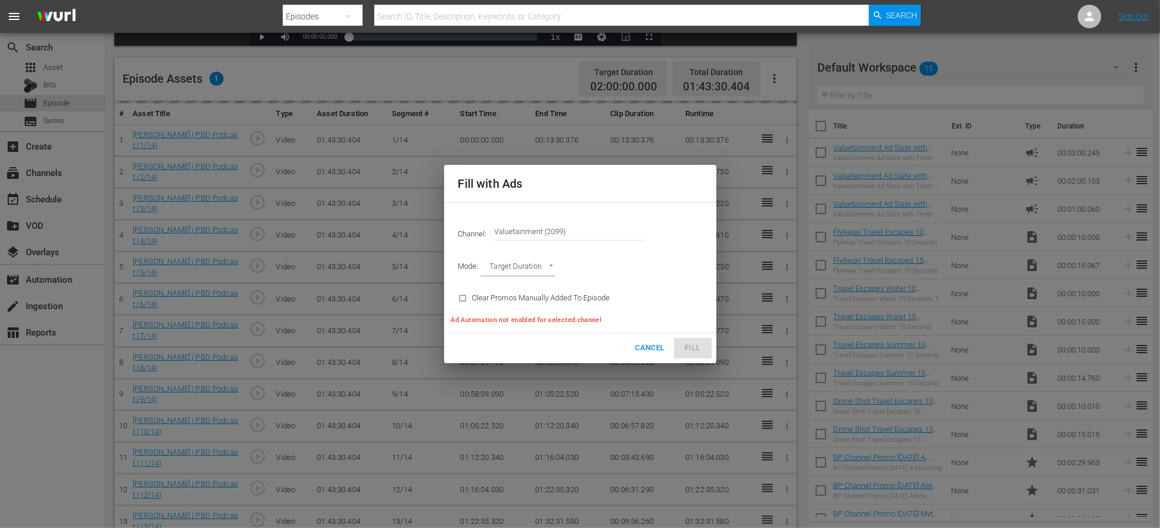
type input "AD_BREAK_DURATION"
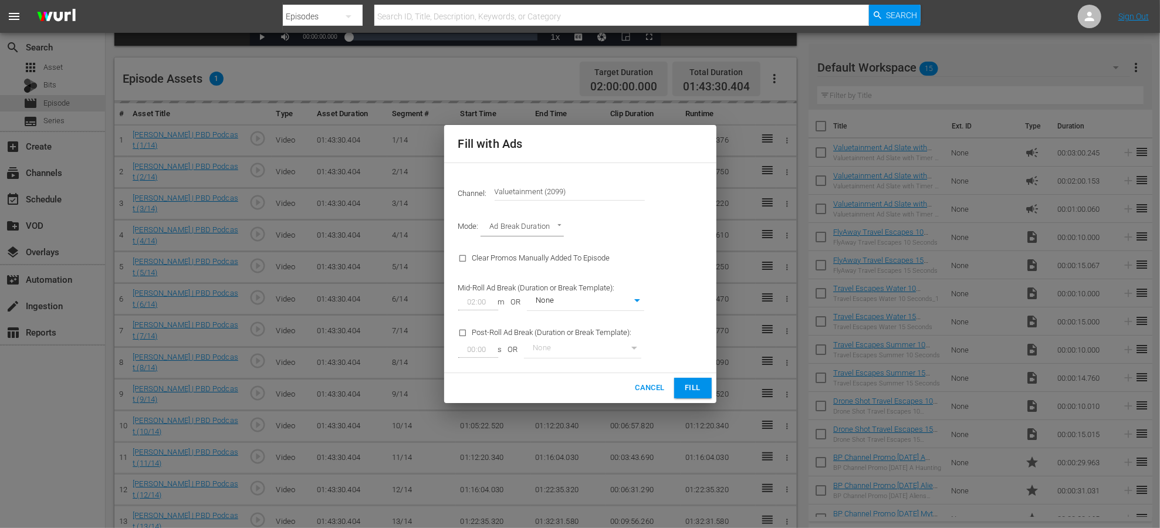
click at [693, 378] on button "Fill" at bounding box center [693, 388] width 38 height 21
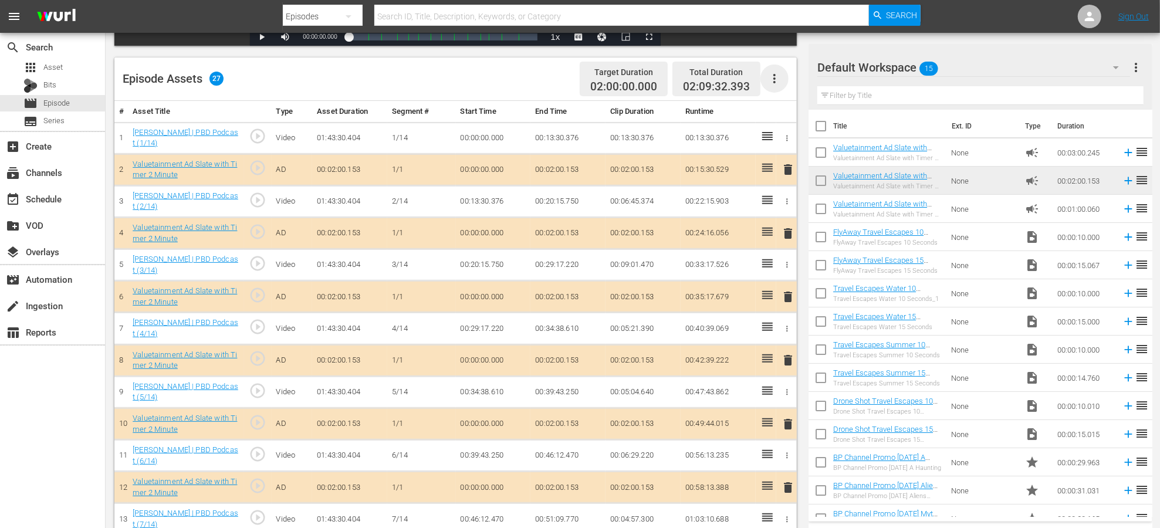
click at [771, 84] on icon "button" at bounding box center [774, 79] width 14 height 14
click at [501, 87] on div "Episode Assets 27 Target Duration 02:00:00.000 Total Duration 02:09:32.393" at bounding box center [455, 78] width 682 height 43
click at [779, 79] on icon "button" at bounding box center [774, 79] width 14 height 14
click at [792, 82] on div "Edit Cue Points" at bounding box center [810, 83] width 80 height 28
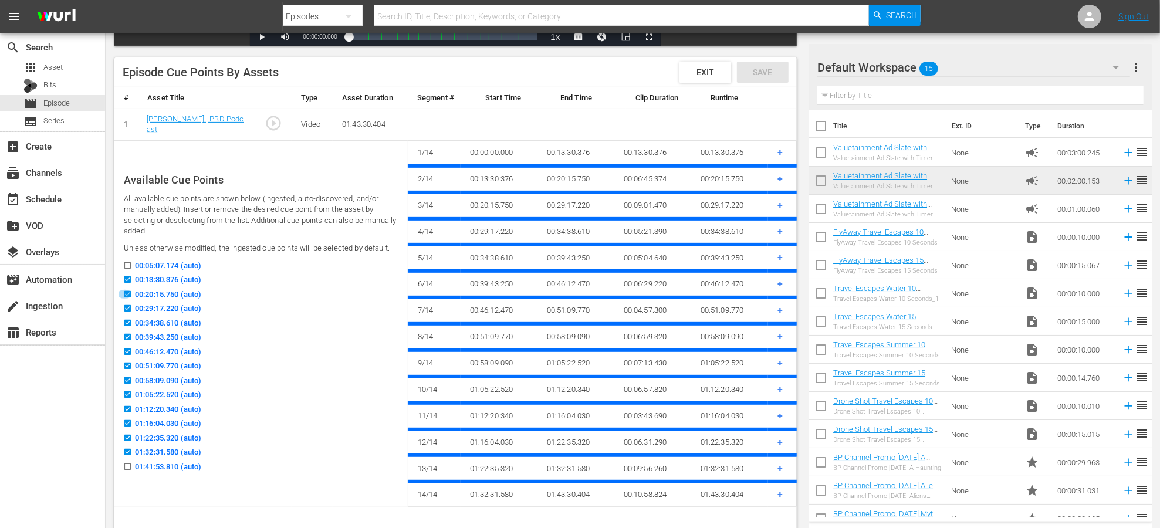
click at [126, 292] on input "00:20:15.750 (auto)" at bounding box center [124, 296] width 15 height 9
checkbox input "false"
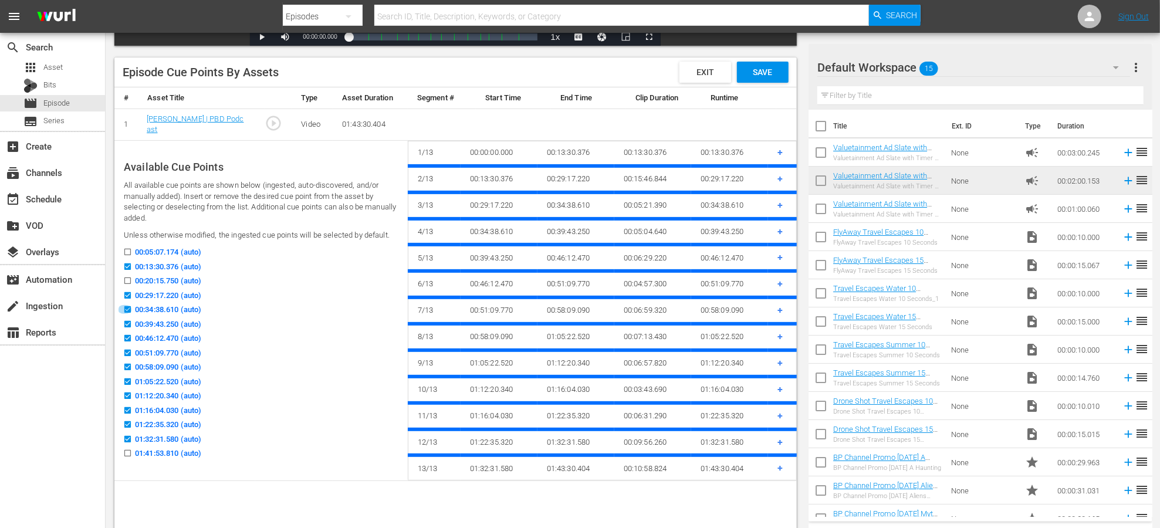
click at [128, 307] on input "00:34:38.610 (auto)" at bounding box center [124, 311] width 15 height 9
checkbox input "false"
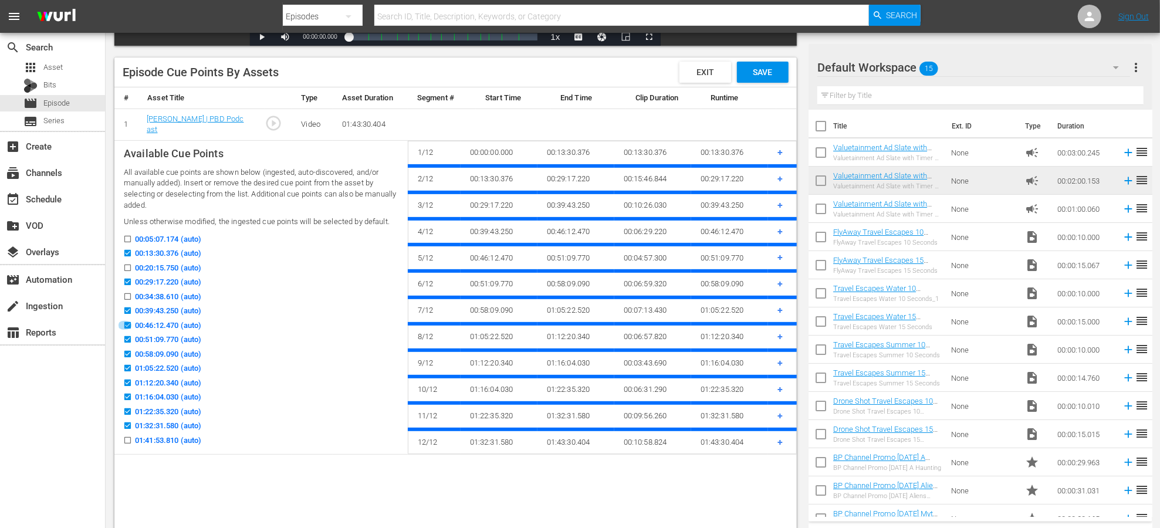
click at [128, 327] on input "00:46:12.470 (auto)" at bounding box center [124, 327] width 15 height 9
checkbox input "false"
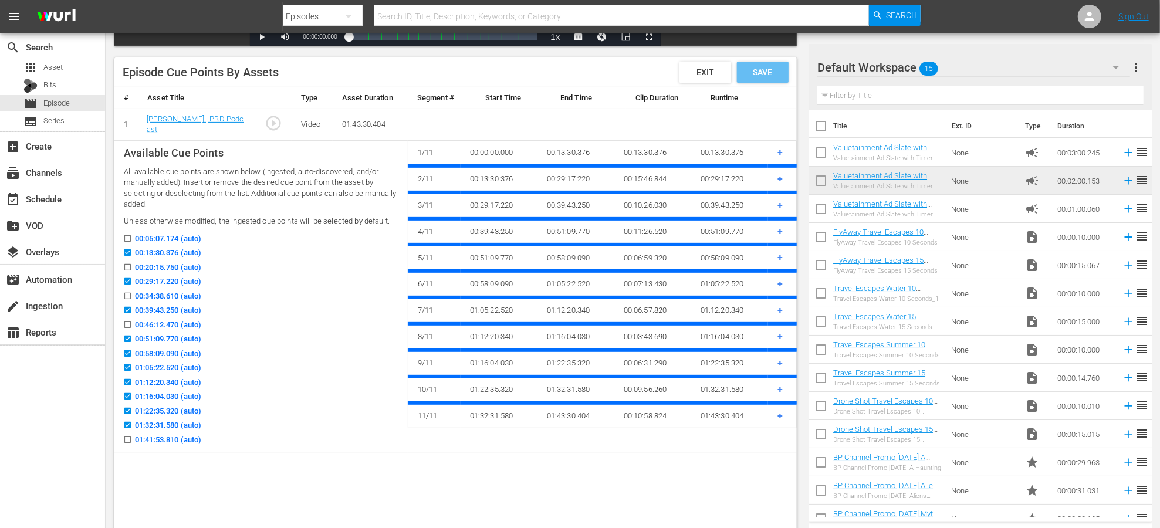
click at [760, 68] on span "Save" at bounding box center [762, 71] width 38 height 9
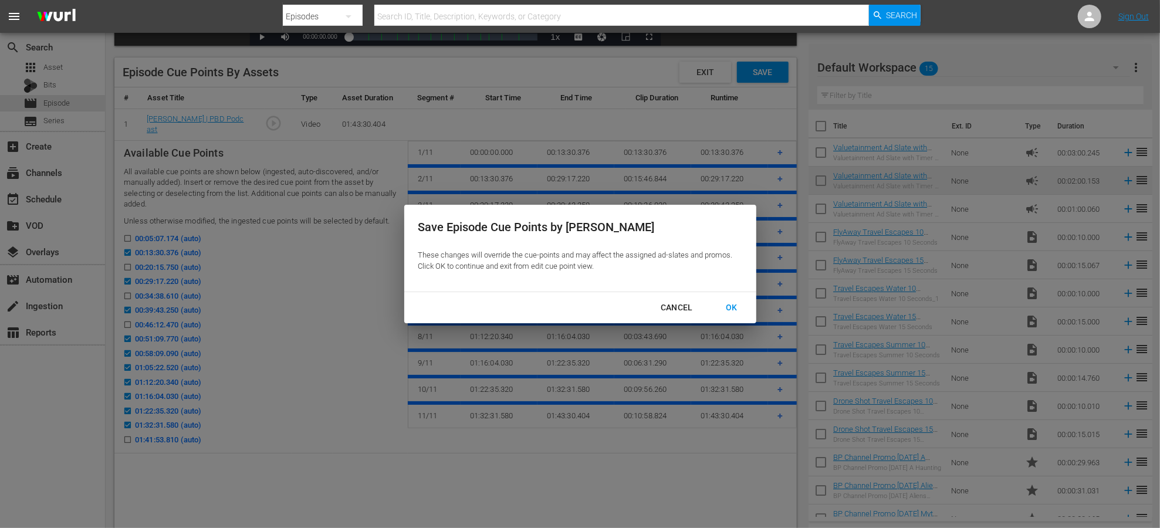
click at [729, 303] on div "OK" at bounding box center [731, 307] width 31 height 15
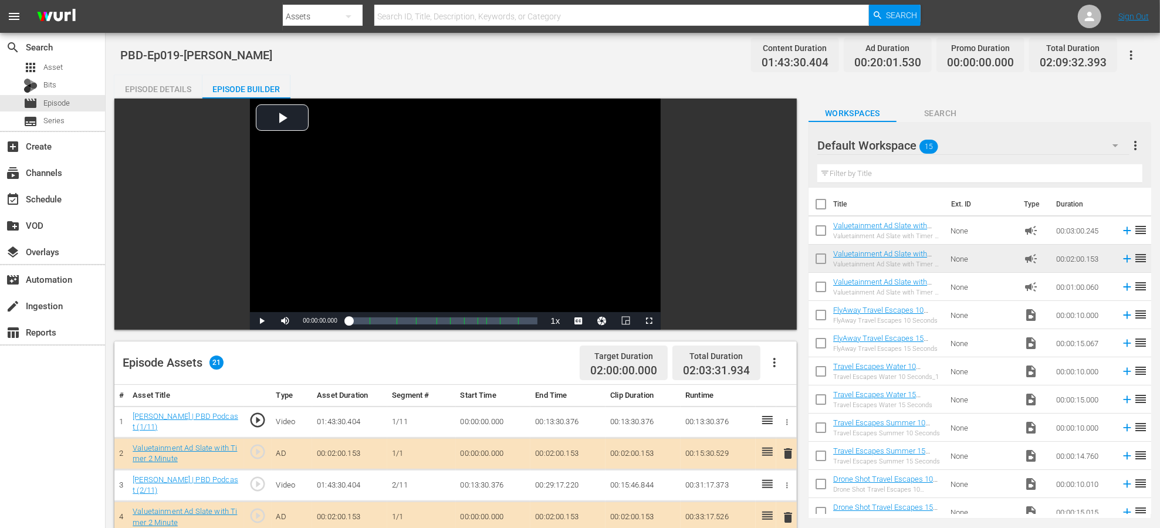
scroll to position [18, 0]
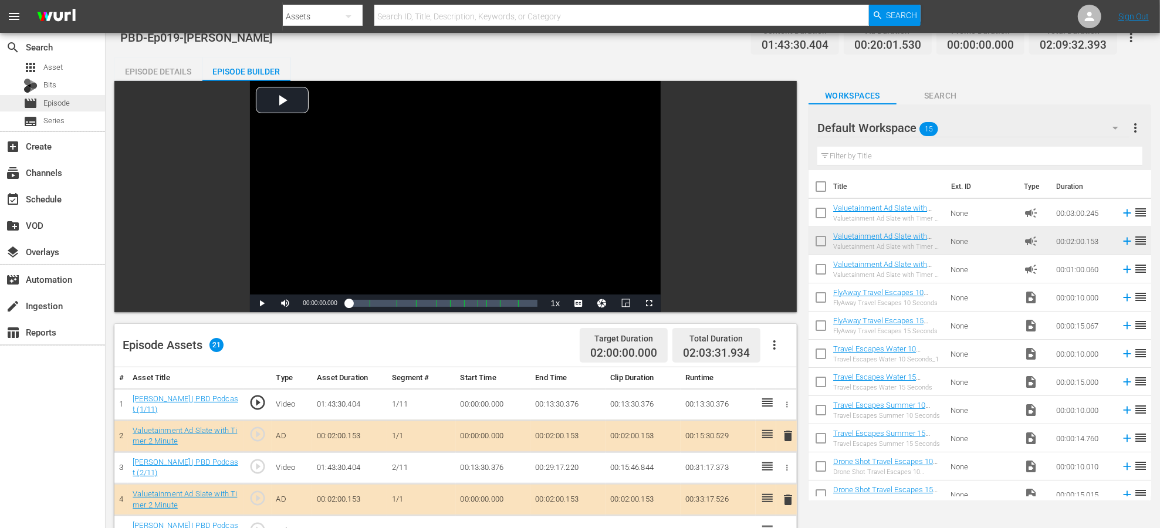
click at [57, 102] on span "Episode" at bounding box center [56, 103] width 26 height 12
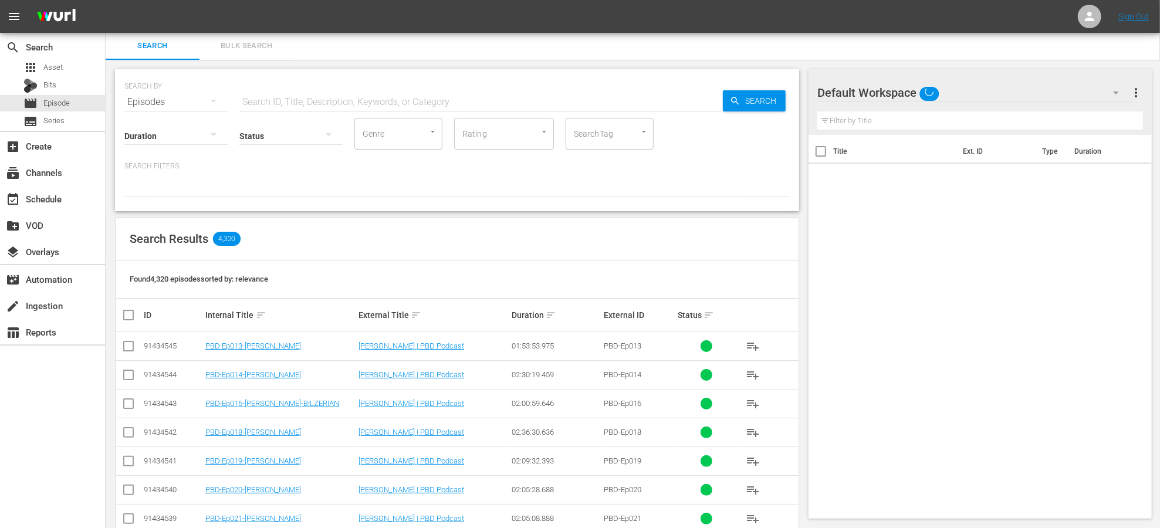
scroll to position [18, 0]
